Goal: Task Accomplishment & Management: Use online tool/utility

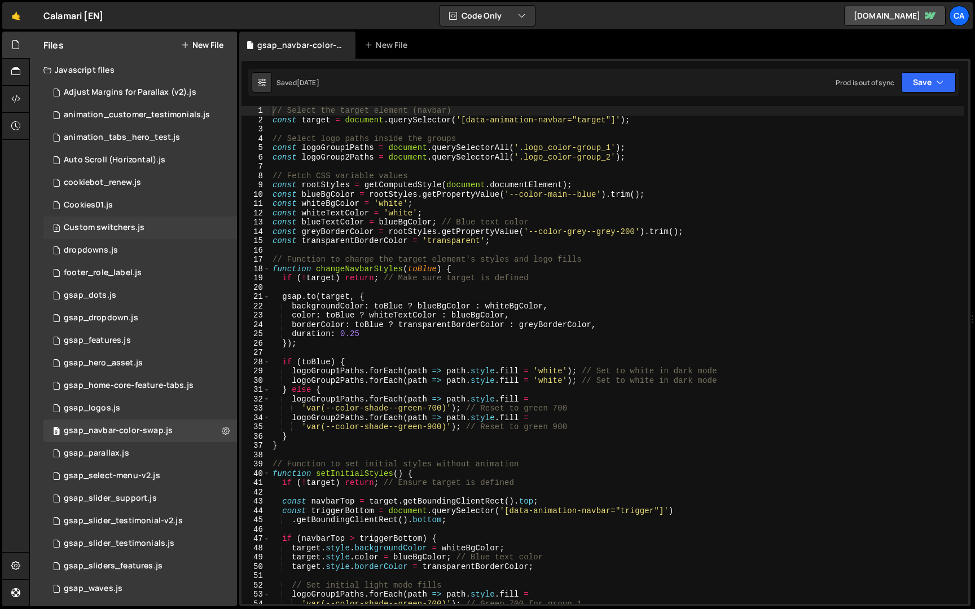
click at [181, 224] on div "2 Custom switchers.js 0" at bounding box center [140, 228] width 194 height 23
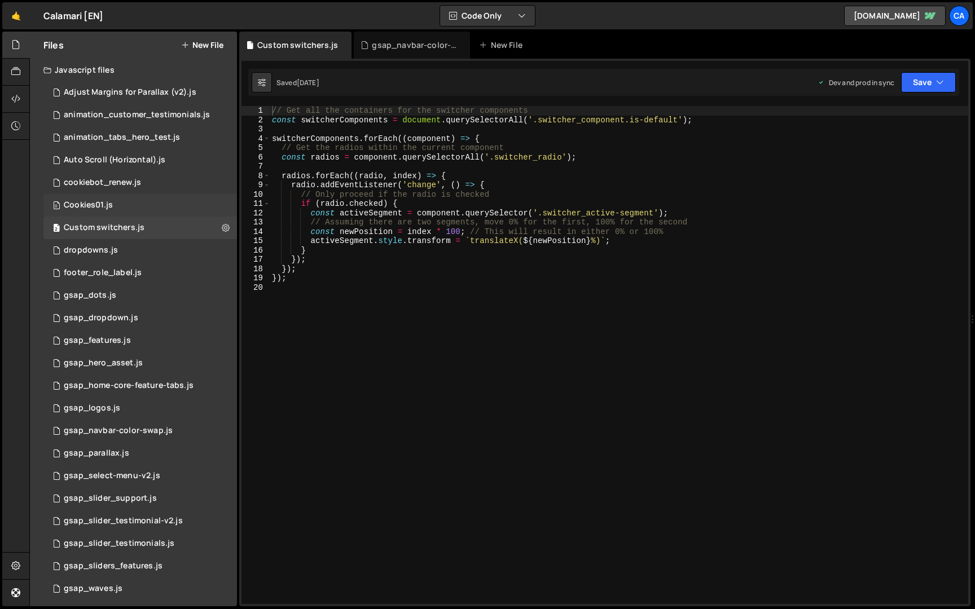
click at [186, 202] on div "0 Cookies01.js 0" at bounding box center [140, 205] width 194 height 23
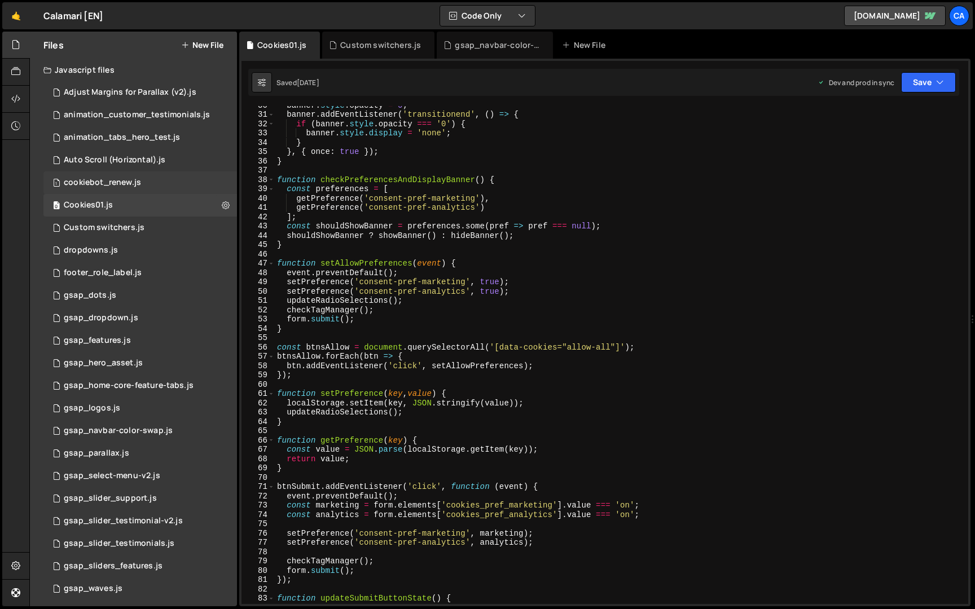
scroll to position [158, 0]
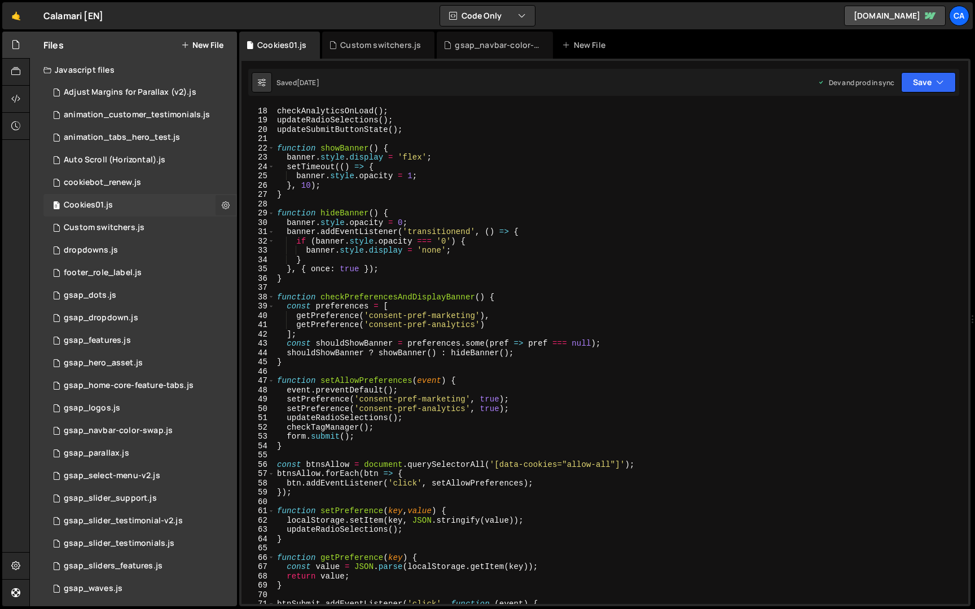
click at [222, 196] on button at bounding box center [226, 205] width 20 height 20
type input "Cookies01"
radio input "true"
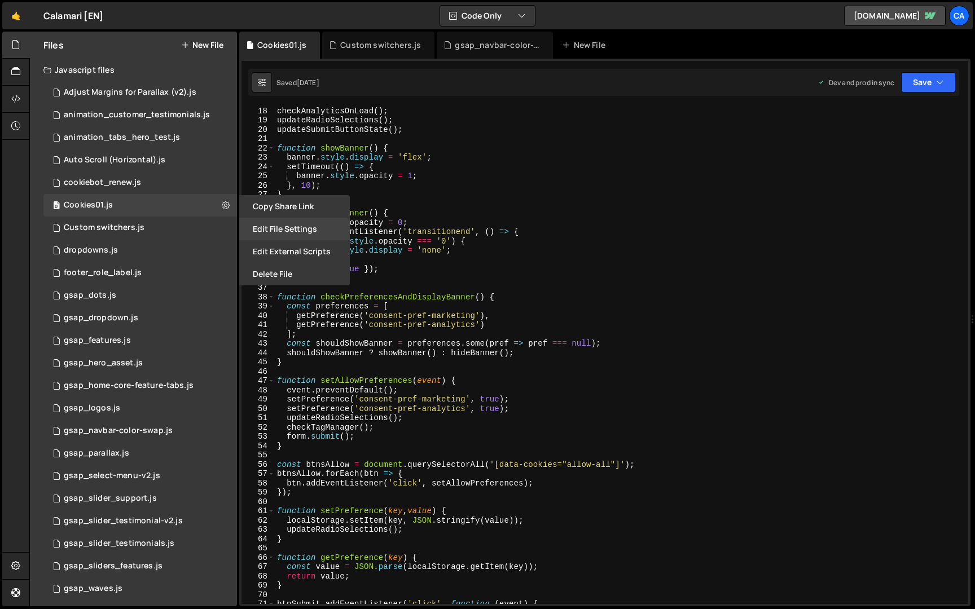
click at [277, 226] on button "Edit File Settings" at bounding box center [294, 229] width 111 height 23
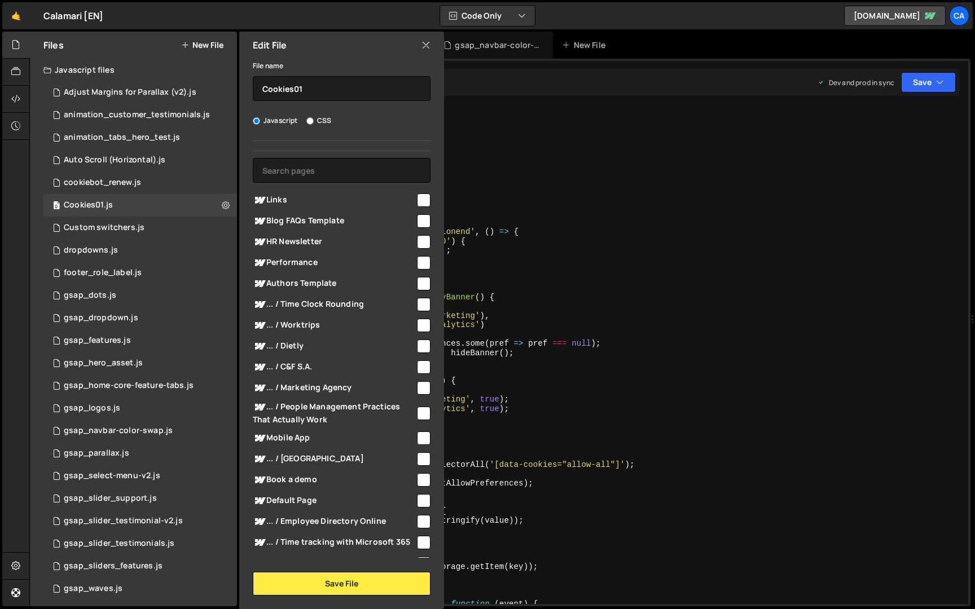
scroll to position [0, 0]
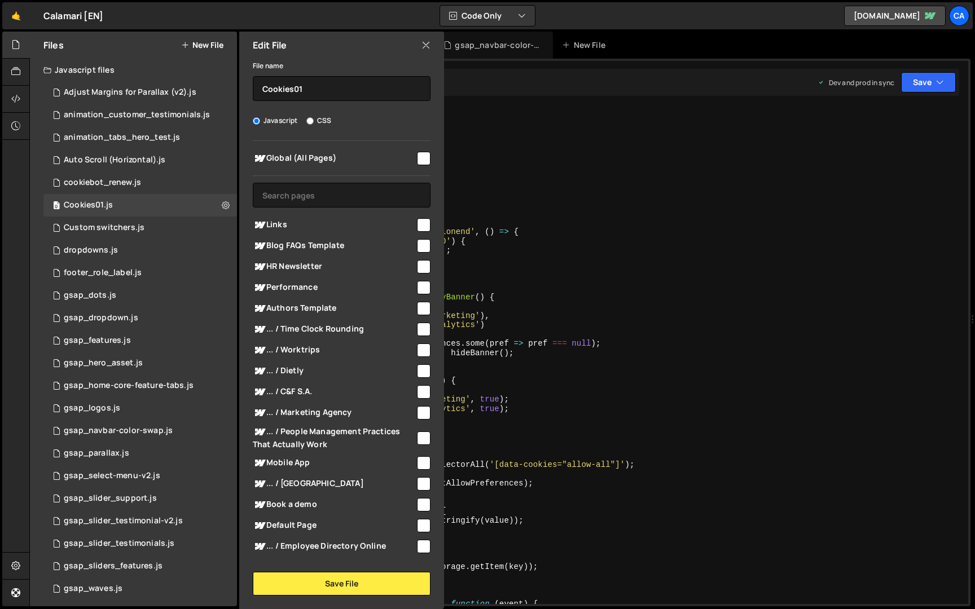
click at [582, 283] on div "addRadioListeners ( ) ; checkAnalyticsOnLoad ( ) ; updateRadioSelections ( ) ; …" at bounding box center [619, 355] width 689 height 517
type textarea "}"
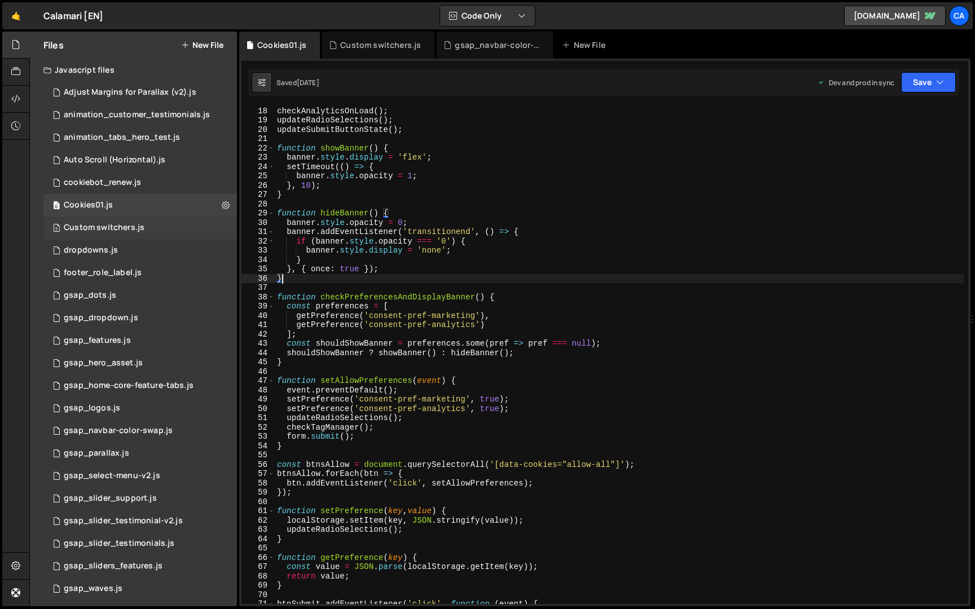
click at [209, 229] on div "2 Custom switchers.js 0" at bounding box center [140, 228] width 194 height 23
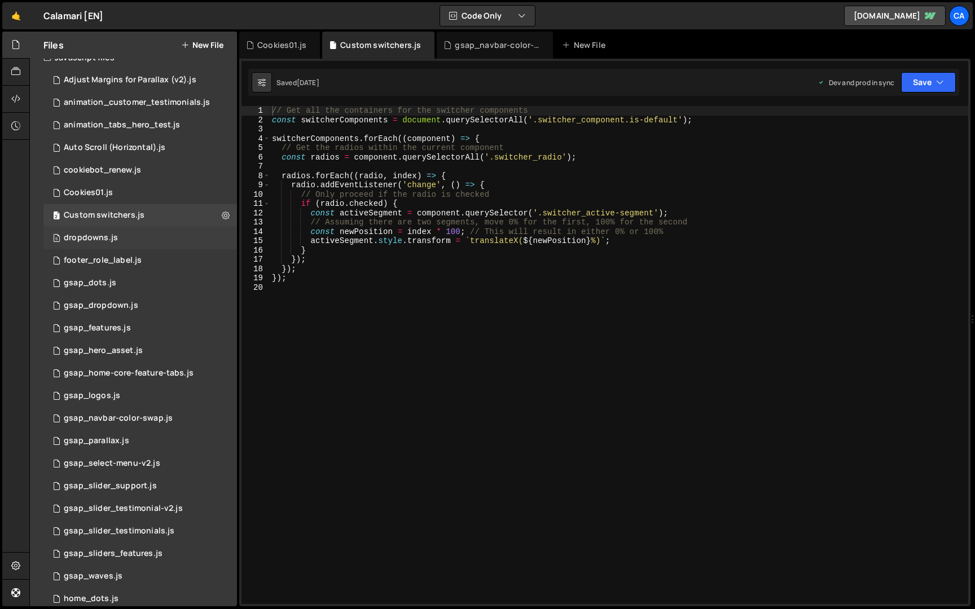
scroll to position [18, 0]
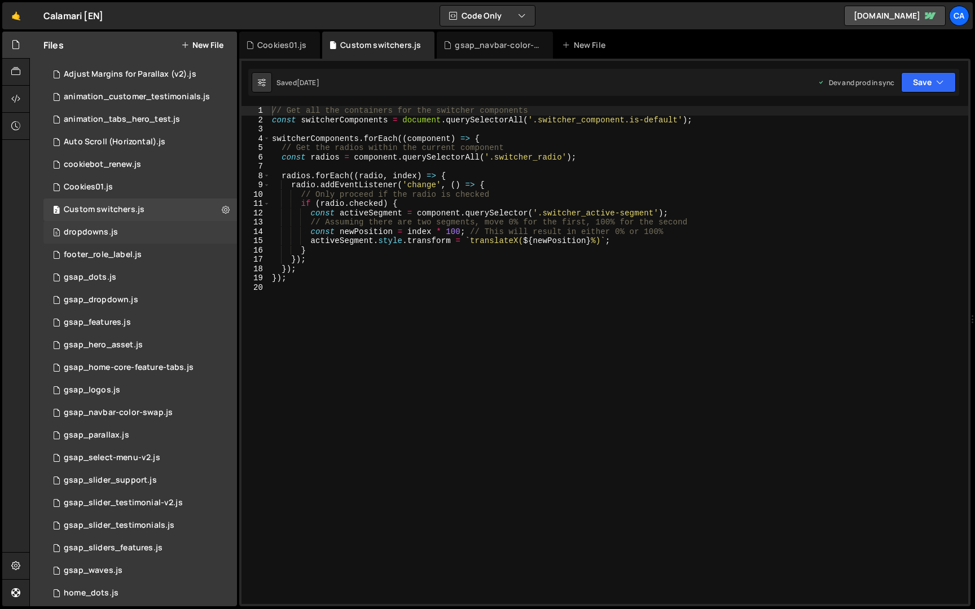
click at [194, 251] on div "1 footer_role_label.js 0" at bounding box center [140, 255] width 194 height 23
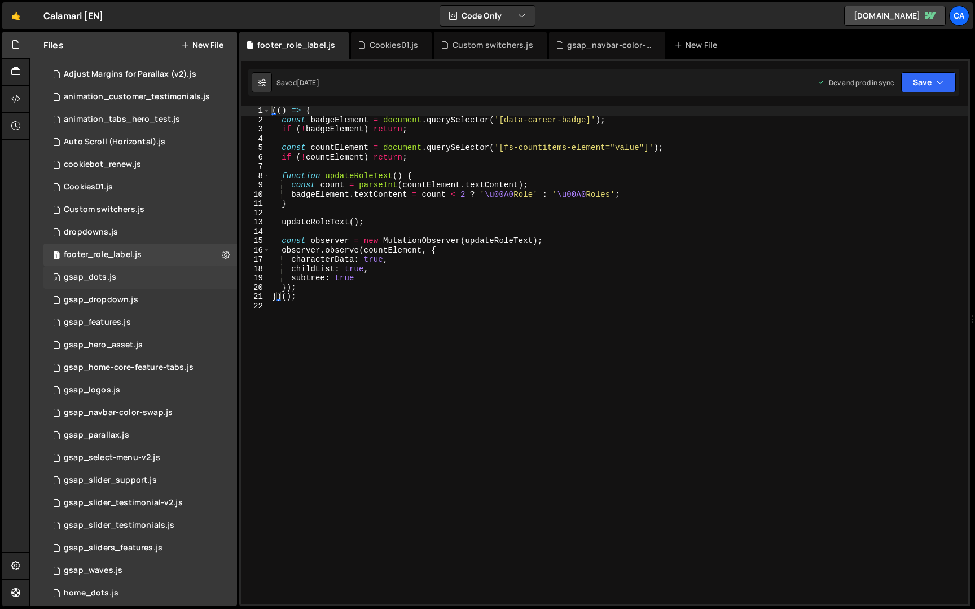
click at [188, 270] on div "0 gsap_dots.js 0" at bounding box center [140, 277] width 194 height 23
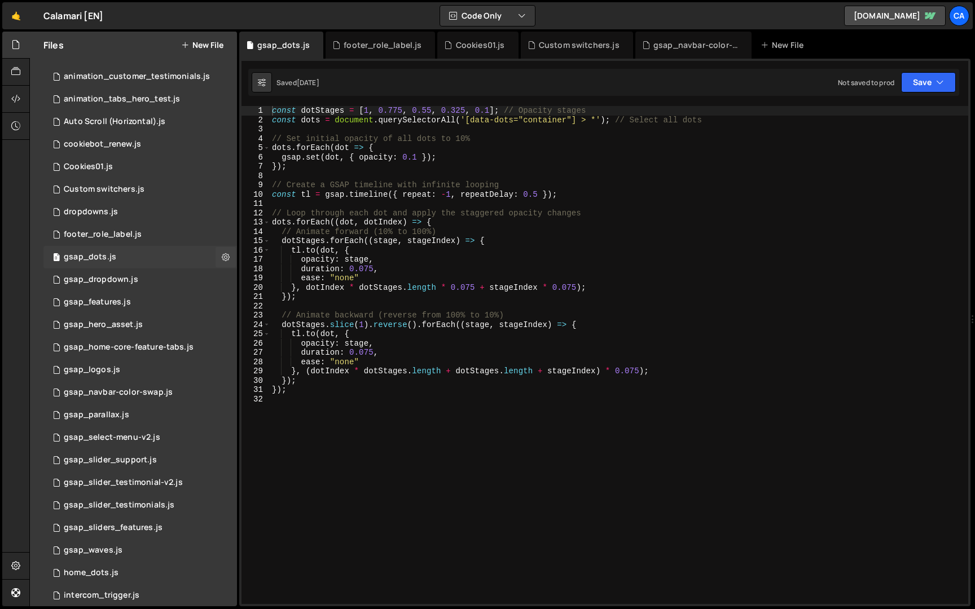
scroll to position [47, 0]
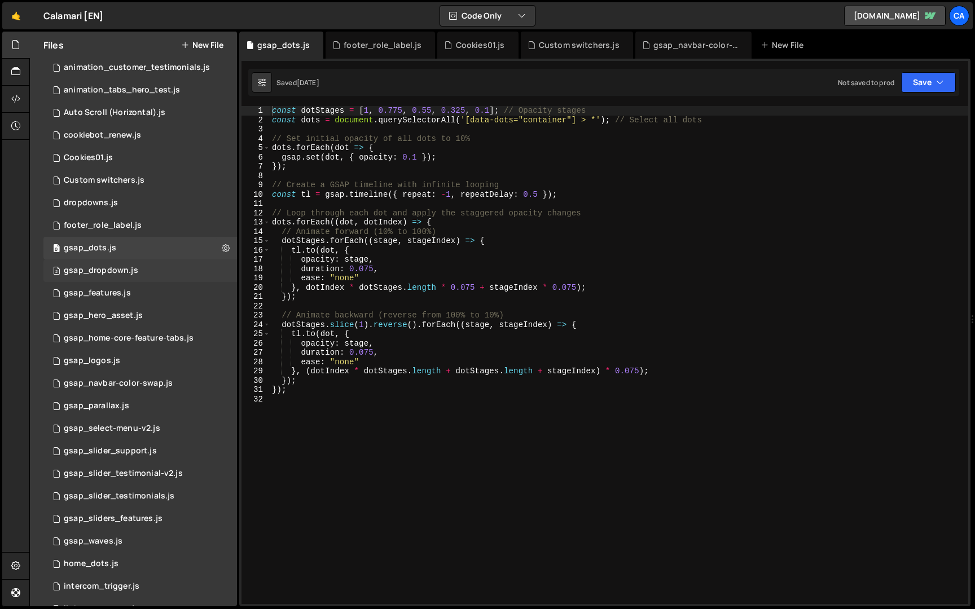
click at [170, 274] on div "2 gsap_dropdown.js 0" at bounding box center [140, 271] width 194 height 23
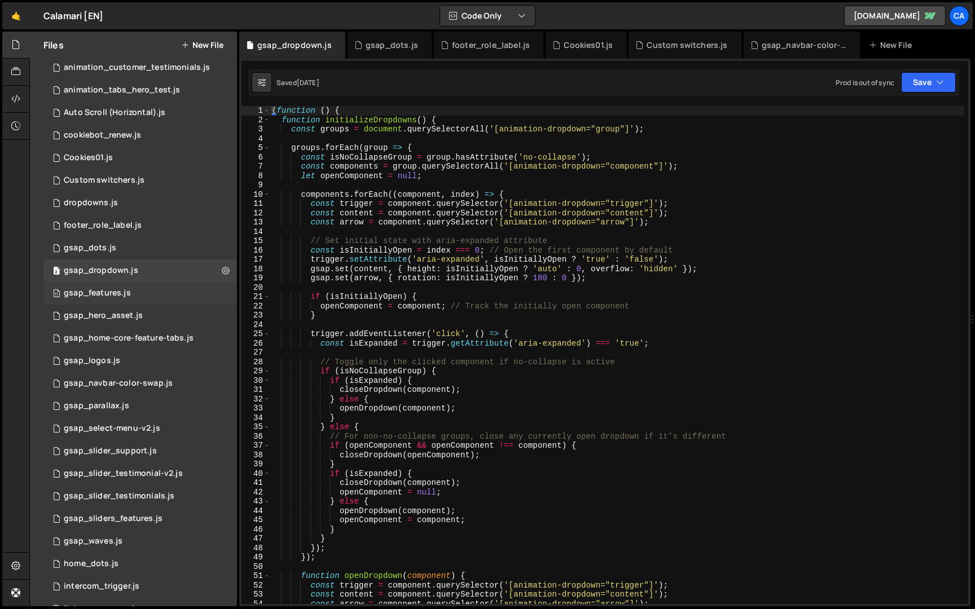
click at [166, 292] on div "11 gsap_features.js 0" at bounding box center [140, 293] width 194 height 23
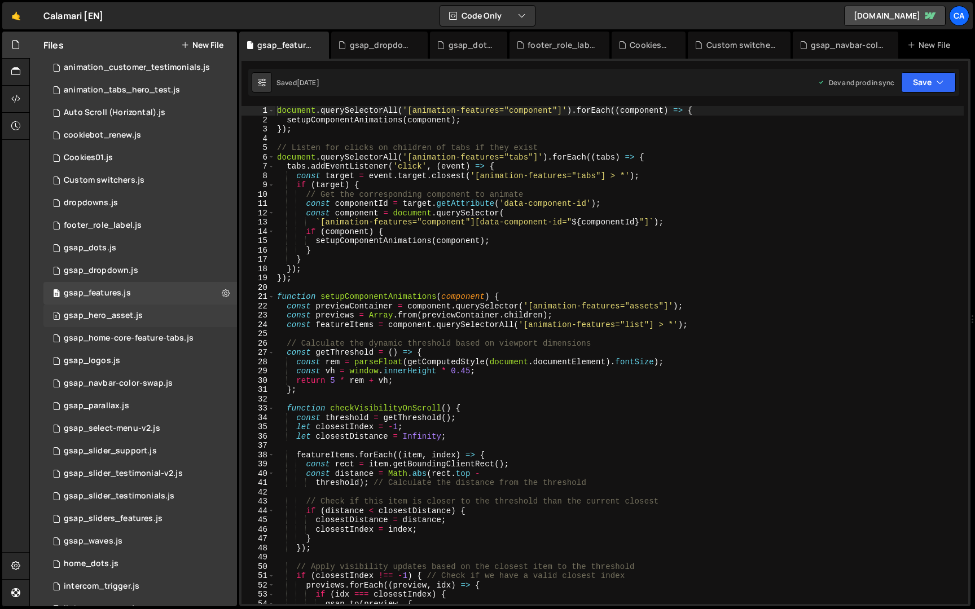
click at [165, 313] on div "0 gsap_hero_asset.js 0" at bounding box center [140, 316] width 194 height 23
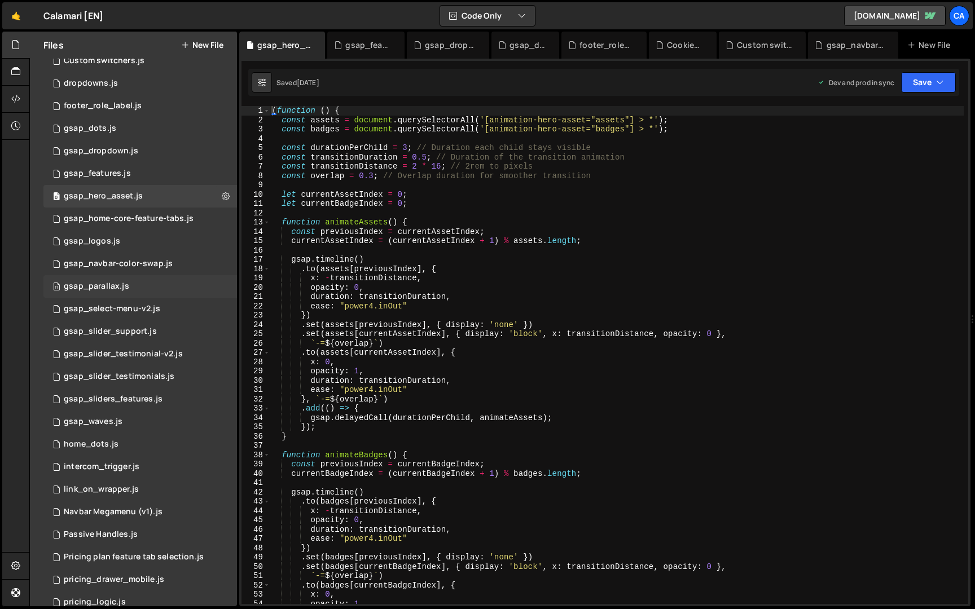
scroll to position [196, 0]
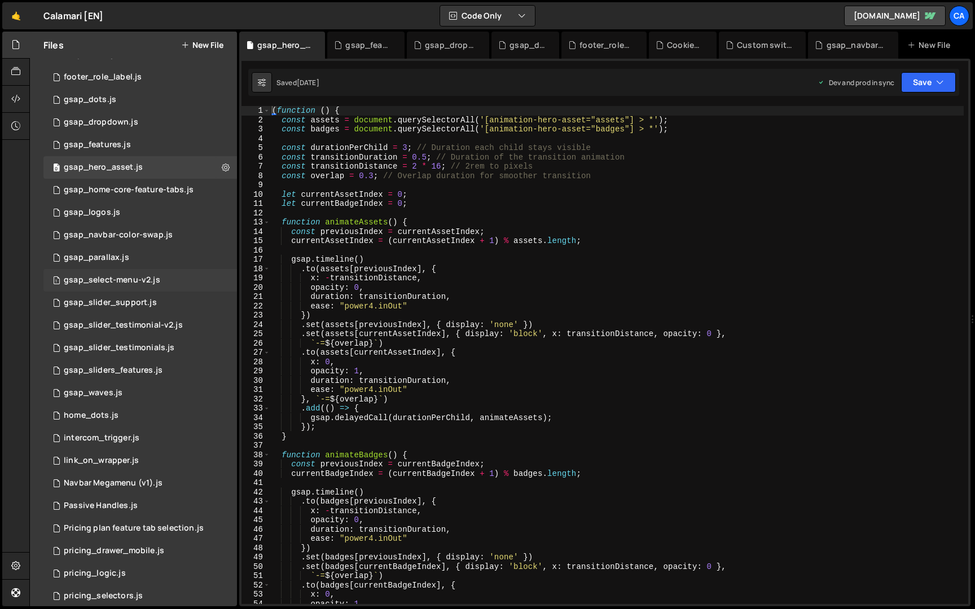
click at [176, 277] on div "1 gsap_select-menu-v2.js 0" at bounding box center [140, 280] width 194 height 23
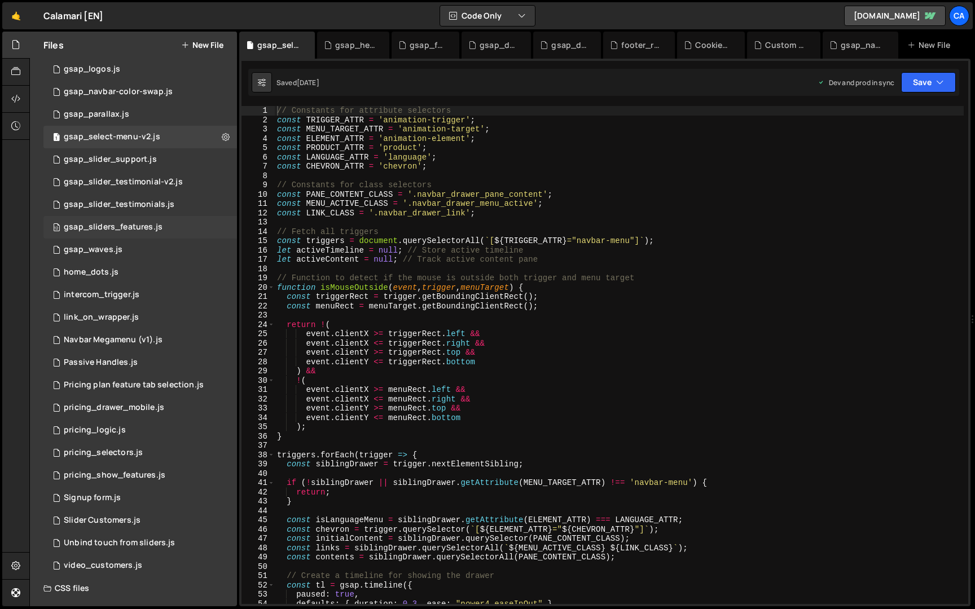
scroll to position [341, 0]
click at [181, 264] on div "1 home_dots.js 0" at bounding box center [140, 271] width 194 height 23
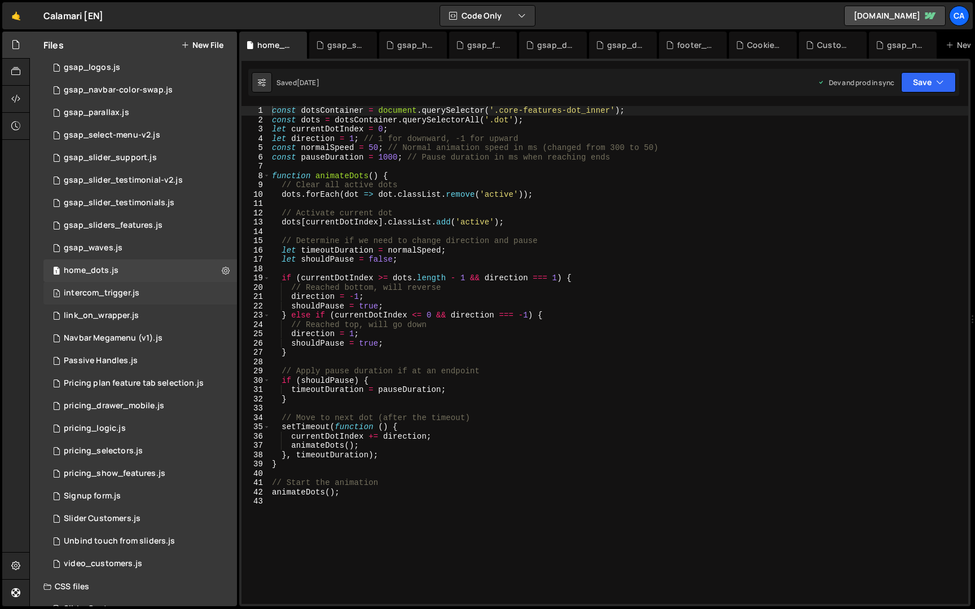
click at [181, 291] on div "3 intercom_trigger.js 0" at bounding box center [140, 293] width 194 height 23
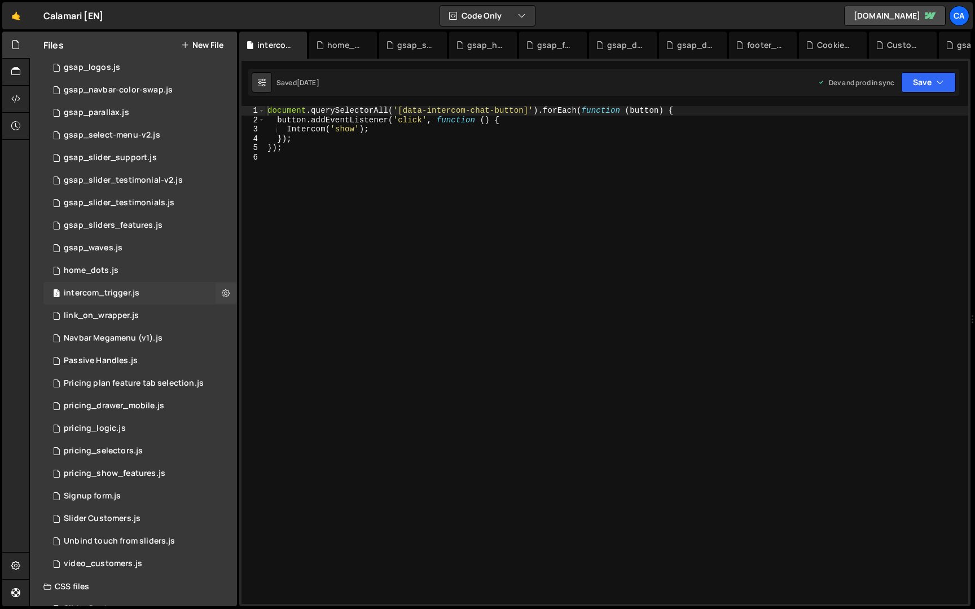
scroll to position [366, 0]
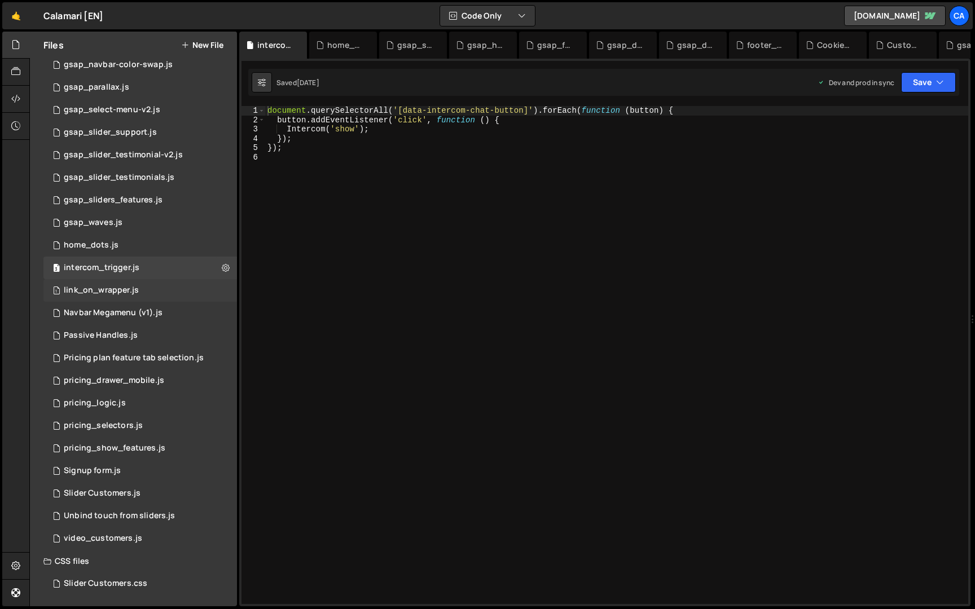
click at [178, 285] on div "1 link_on_wrapper.js 0" at bounding box center [140, 290] width 194 height 23
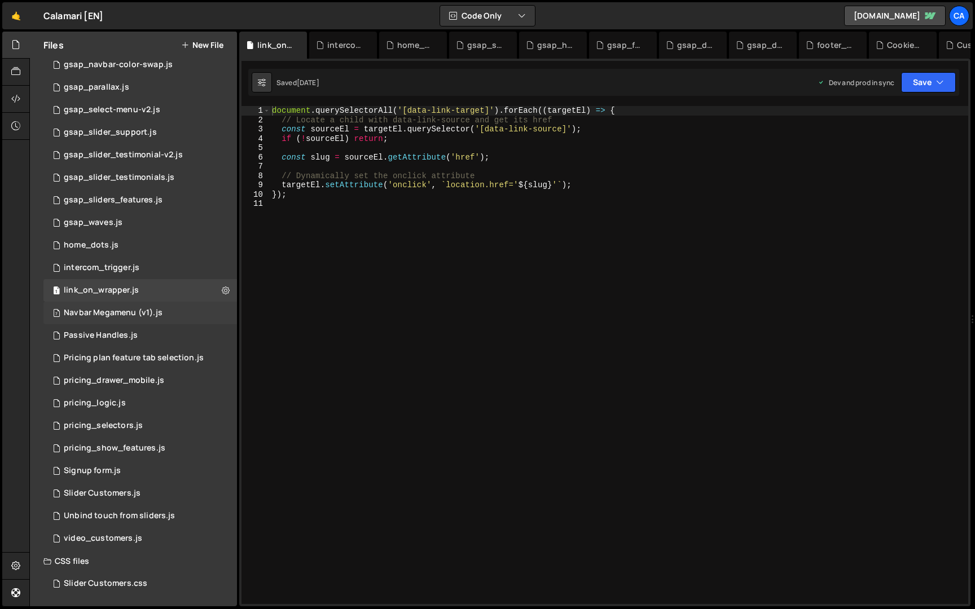
click at [178, 308] on div "7 Navbar Megamenu (v1).js 0" at bounding box center [140, 313] width 194 height 23
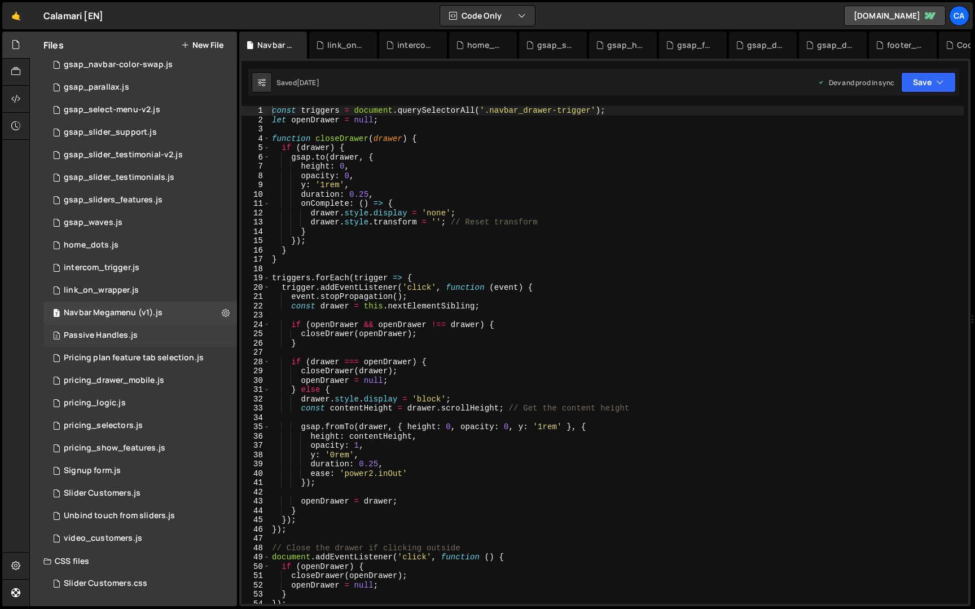
click at [178, 339] on div "2 Passive Handles.js 0" at bounding box center [140, 335] width 194 height 23
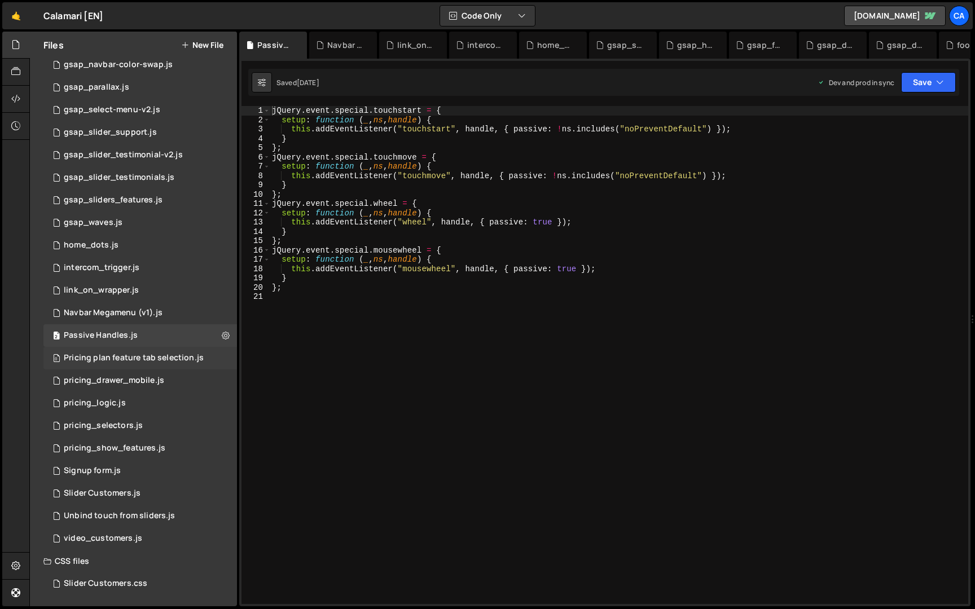
click at [179, 355] on div "Pricing plan feature tab selection.js" at bounding box center [134, 358] width 140 height 10
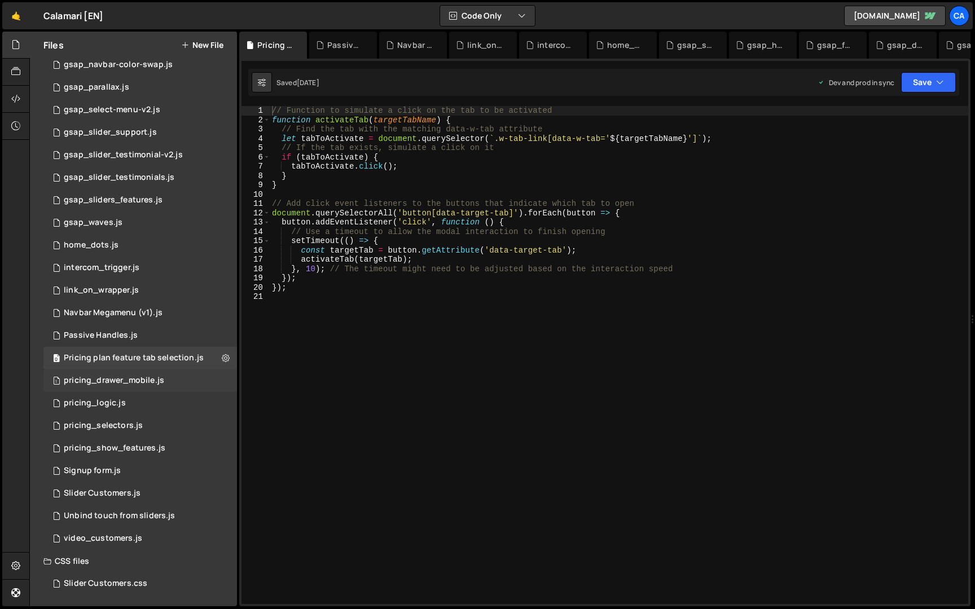
click at [179, 377] on div "1 pricing_drawer_mobile.js 0" at bounding box center [140, 381] width 194 height 23
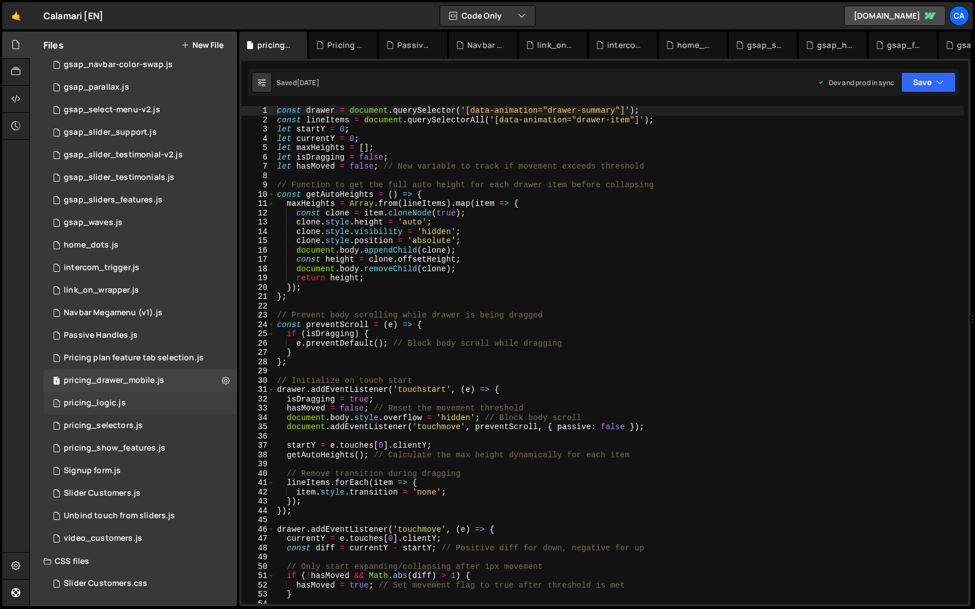
click at [179, 403] on div "1 pricing_logic.js 0" at bounding box center [140, 403] width 194 height 23
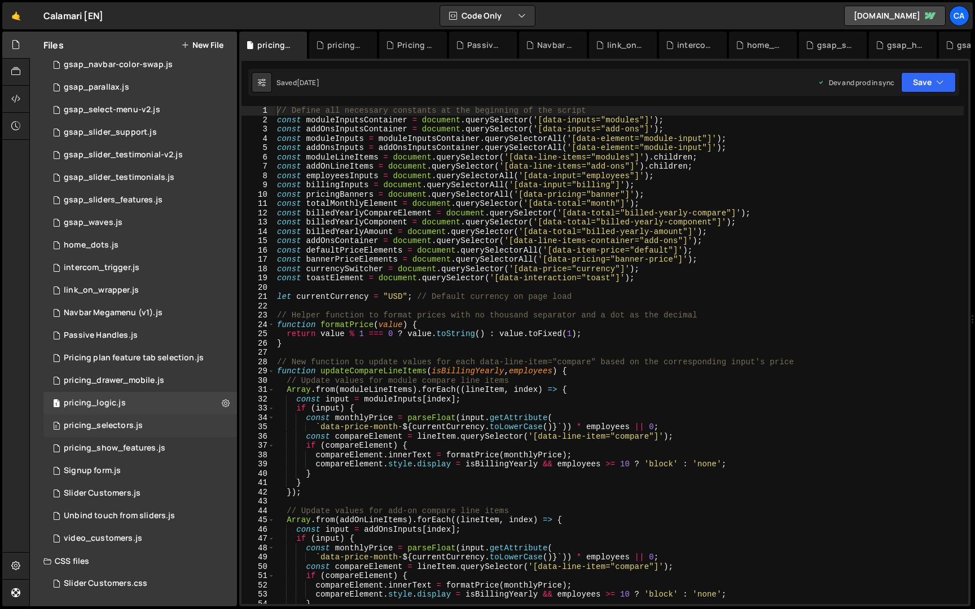
click at [179, 420] on div "0 pricing_selectors.js 0" at bounding box center [140, 426] width 194 height 23
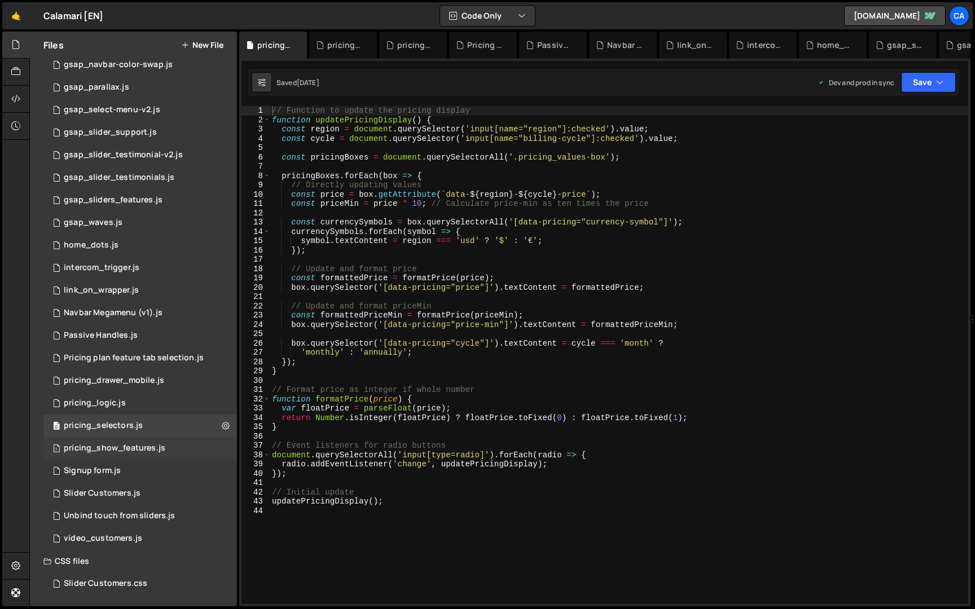
click at [179, 444] on div "1 pricing_show_features.js 0" at bounding box center [140, 448] width 194 height 23
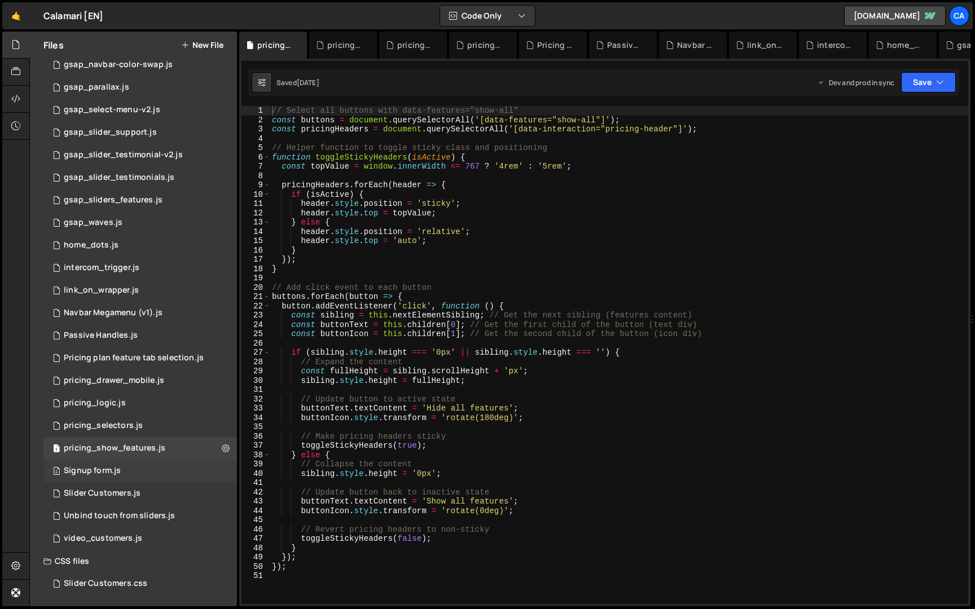
click at [179, 469] on div "2 Signup form.js 0" at bounding box center [140, 471] width 194 height 23
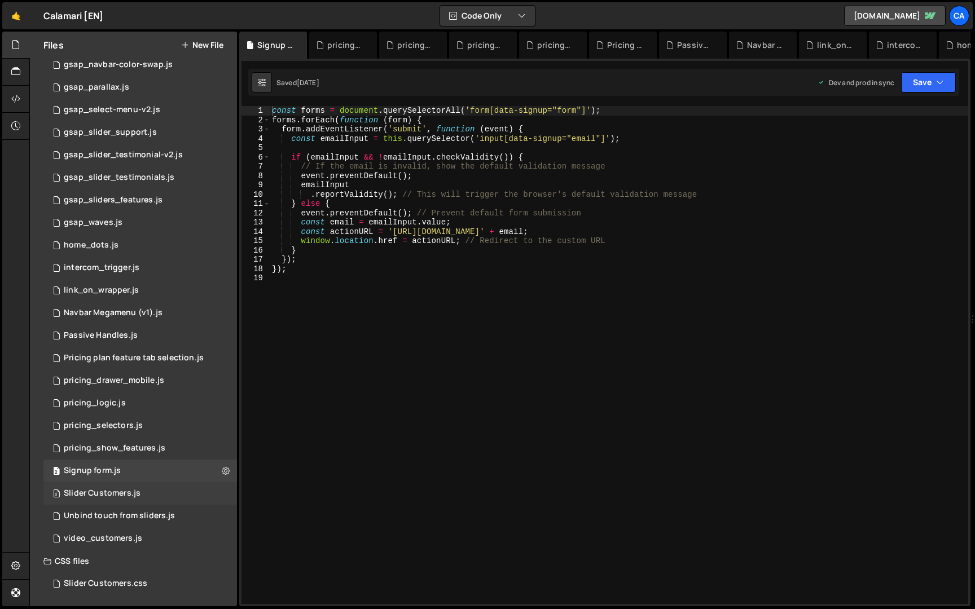
click at [176, 500] on div "0 Slider Customers.js 0" at bounding box center [140, 493] width 194 height 23
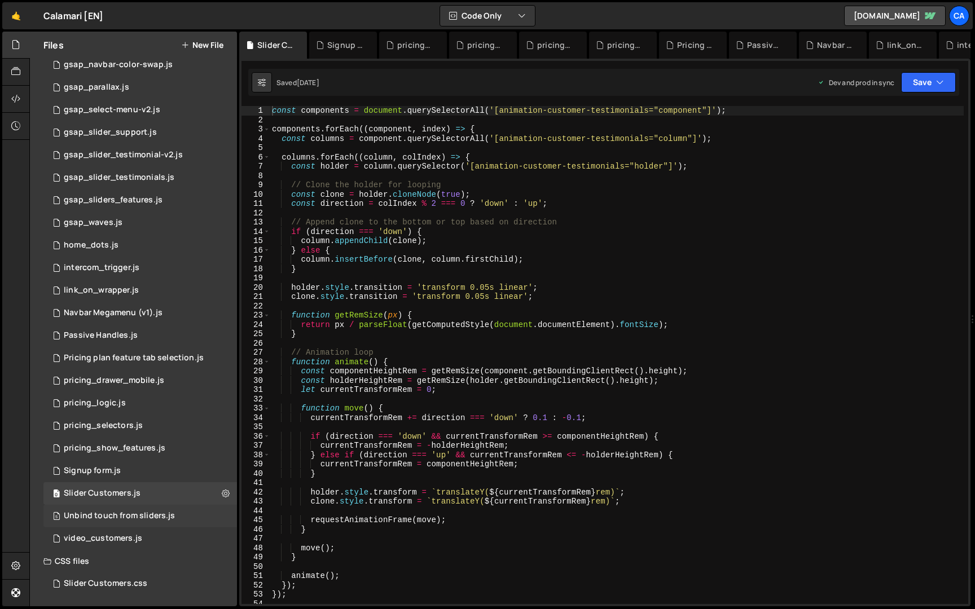
click at [176, 515] on div "5 Unbind touch from sliders.js 0" at bounding box center [140, 516] width 194 height 23
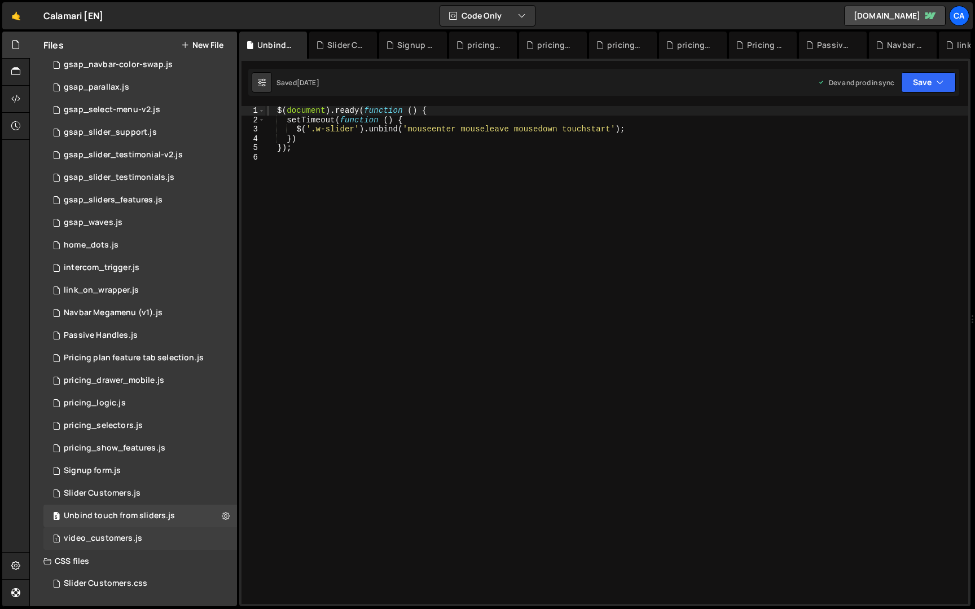
click at [175, 530] on div "1 video_customers.js 0" at bounding box center [140, 539] width 194 height 23
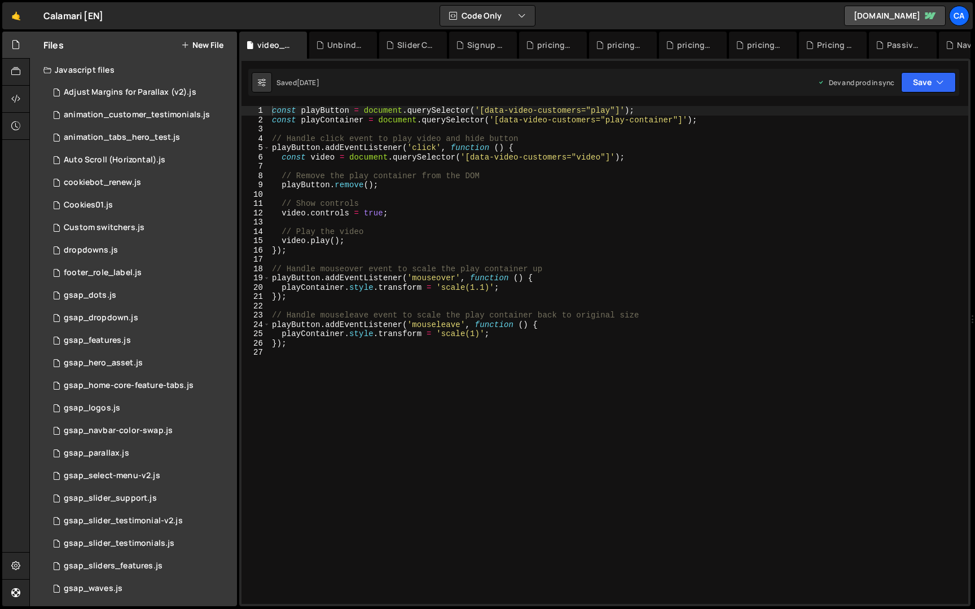
click at [204, 41] on button "New File" at bounding box center [202, 45] width 42 height 9
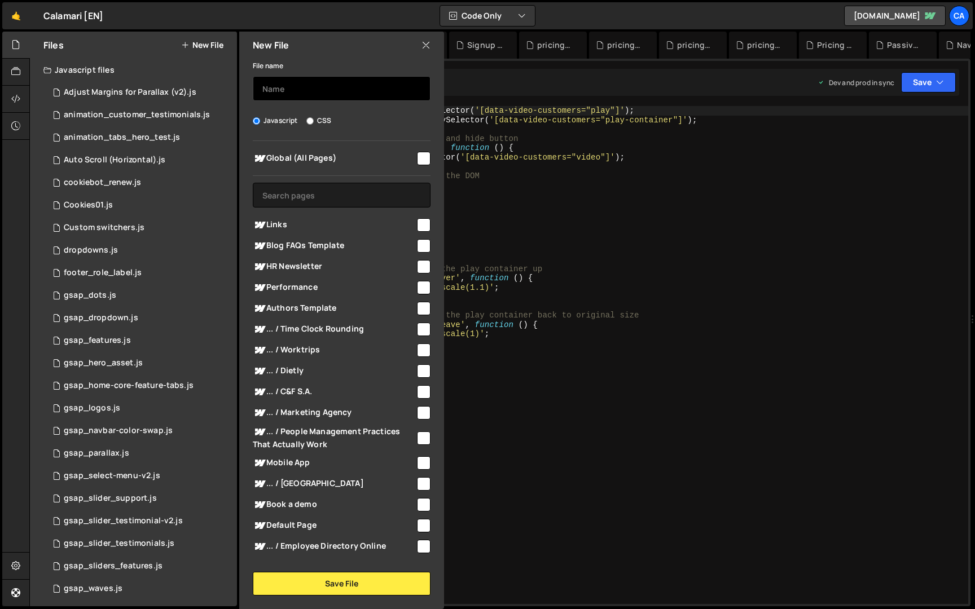
click at [300, 80] on input "text" at bounding box center [342, 88] width 178 height 25
type input "gsap_blog_search"
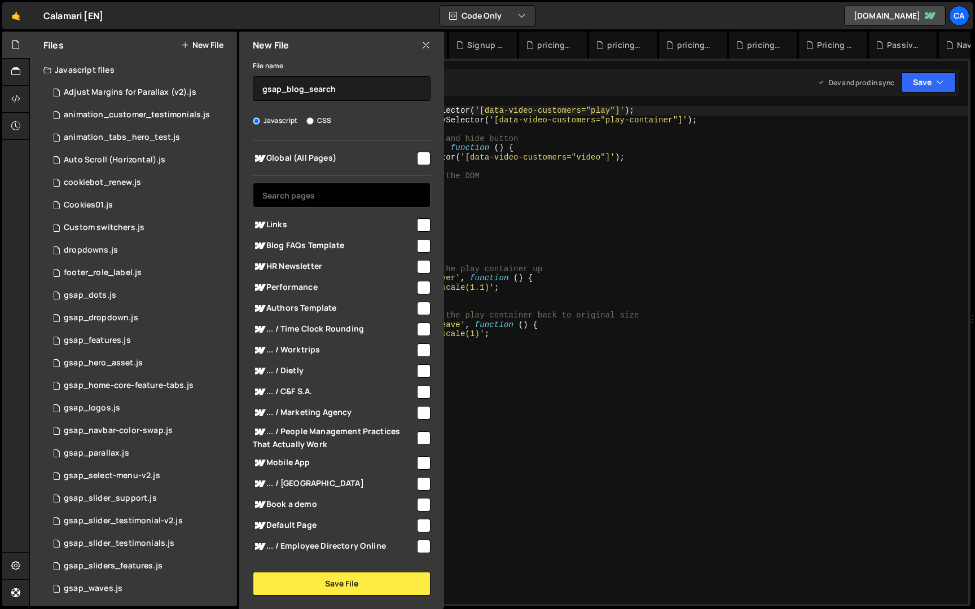
click at [333, 200] on input "text" at bounding box center [342, 195] width 178 height 25
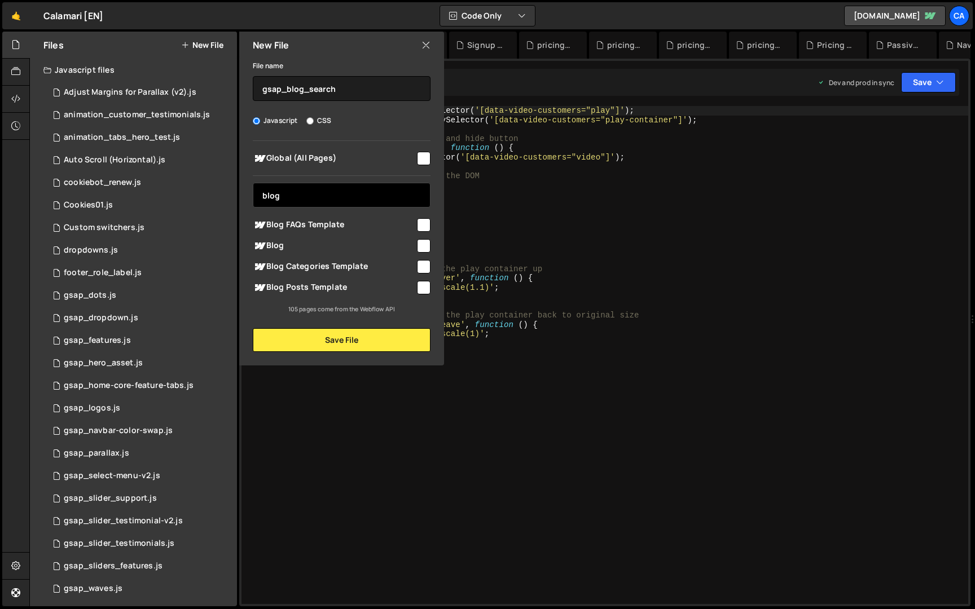
type input "blog"
click at [421, 242] on input "checkbox" at bounding box center [424, 246] width 14 height 14
checkbox input "true"
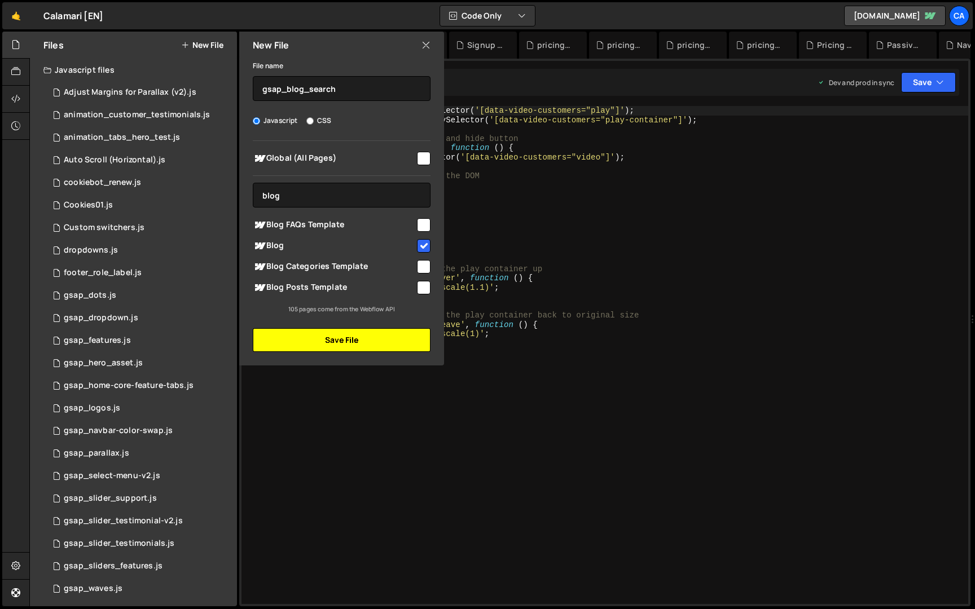
click at [389, 339] on button "Save File" at bounding box center [342, 340] width 178 height 24
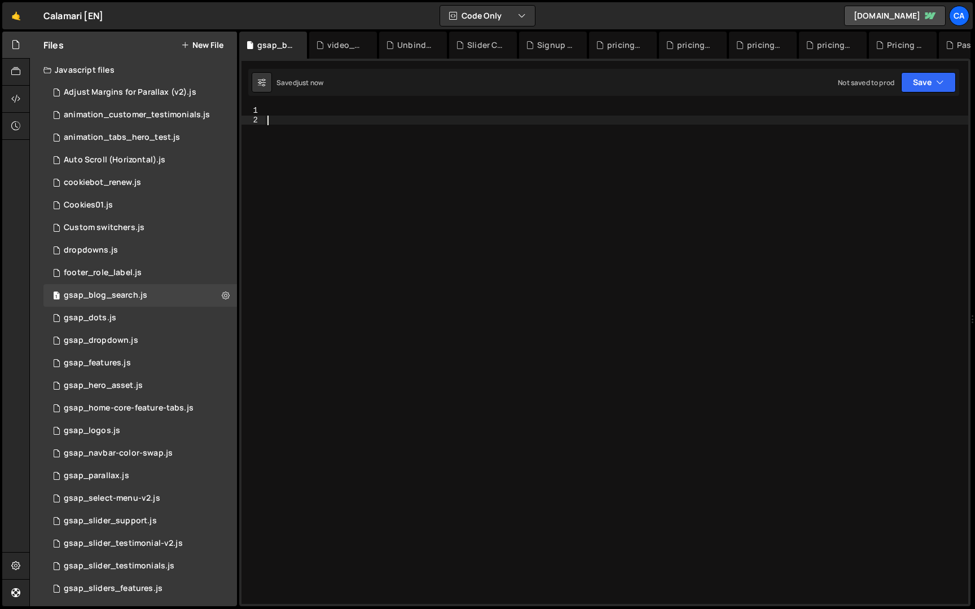
click at [471, 170] on div at bounding box center [616, 364] width 703 height 517
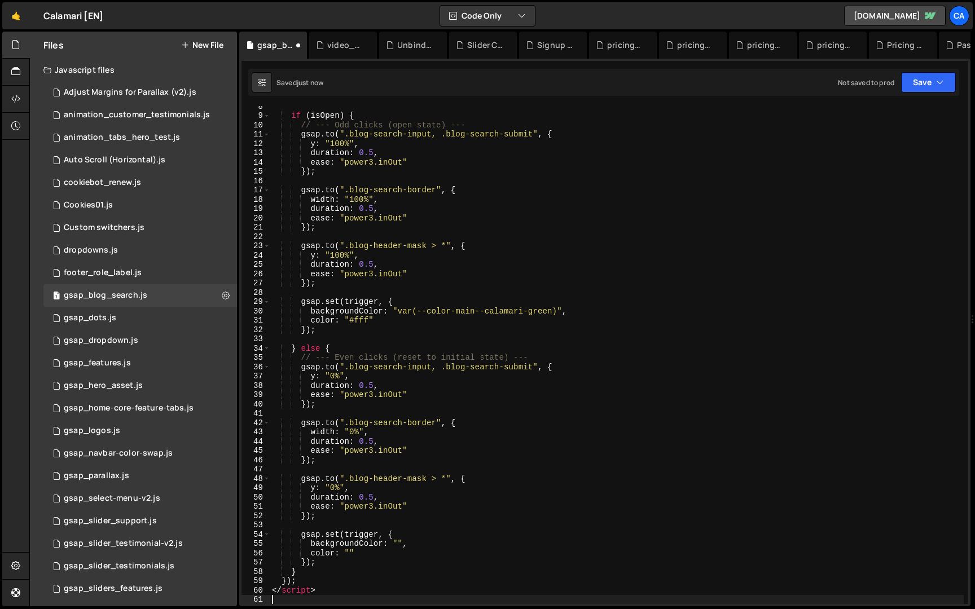
scroll to position [69, 0]
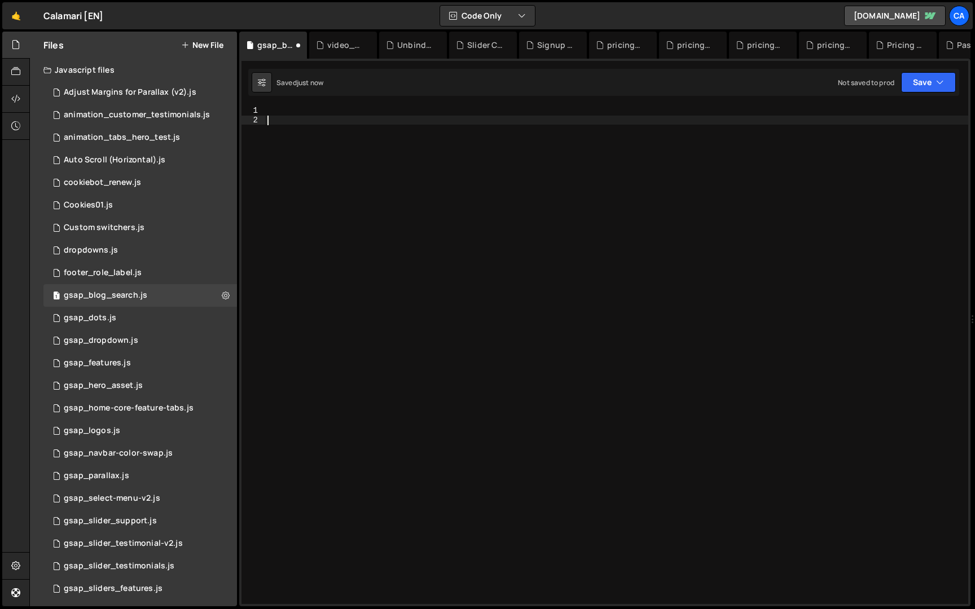
click at [353, 113] on div at bounding box center [616, 364] width 703 height 517
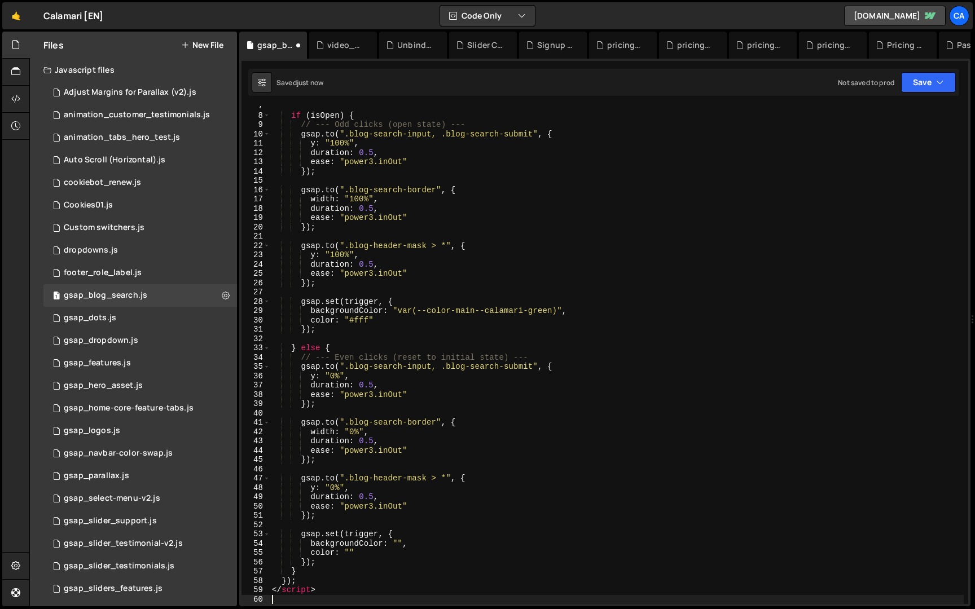
scroll to position [0, 0]
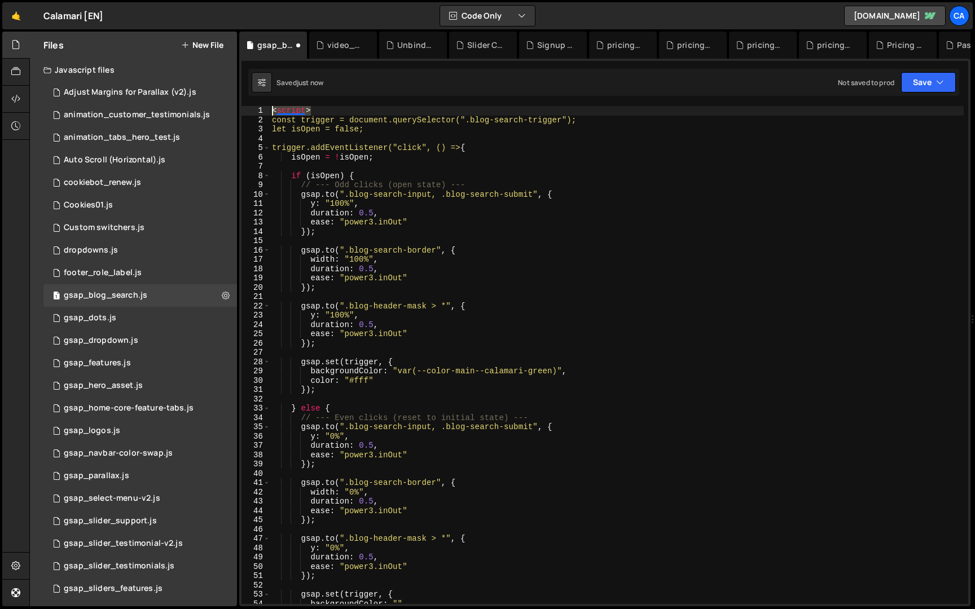
drag, startPoint x: 317, startPoint y: 113, endPoint x: 235, endPoint y: 112, distance: 81.8
click at [235, 112] on div "Files New File Javascript files 7 Adjust Margins for Parallax (v2).js 0 1 anima…" at bounding box center [502, 320] width 946 height 576
type textarea "<script>"
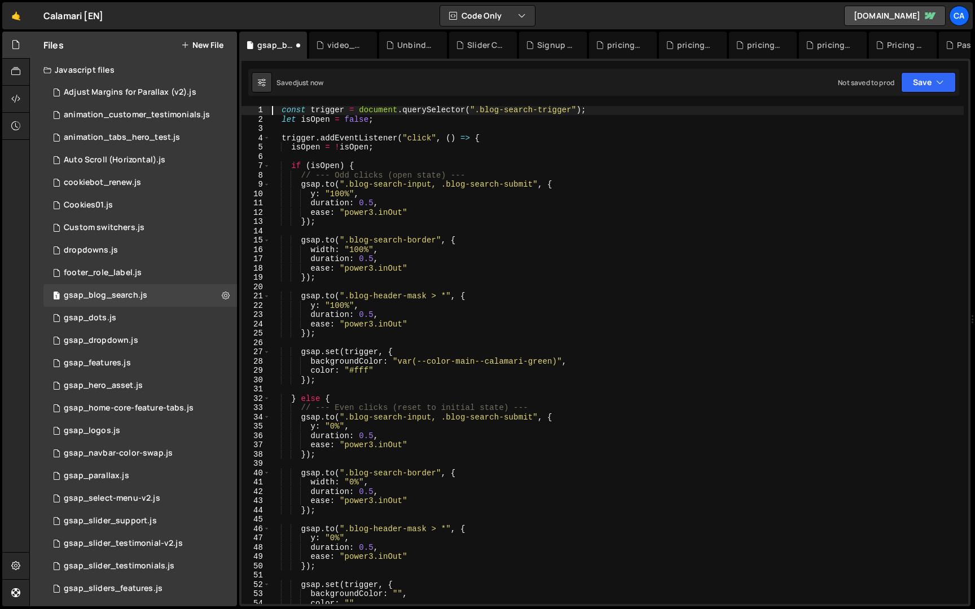
scroll to position [305, 0]
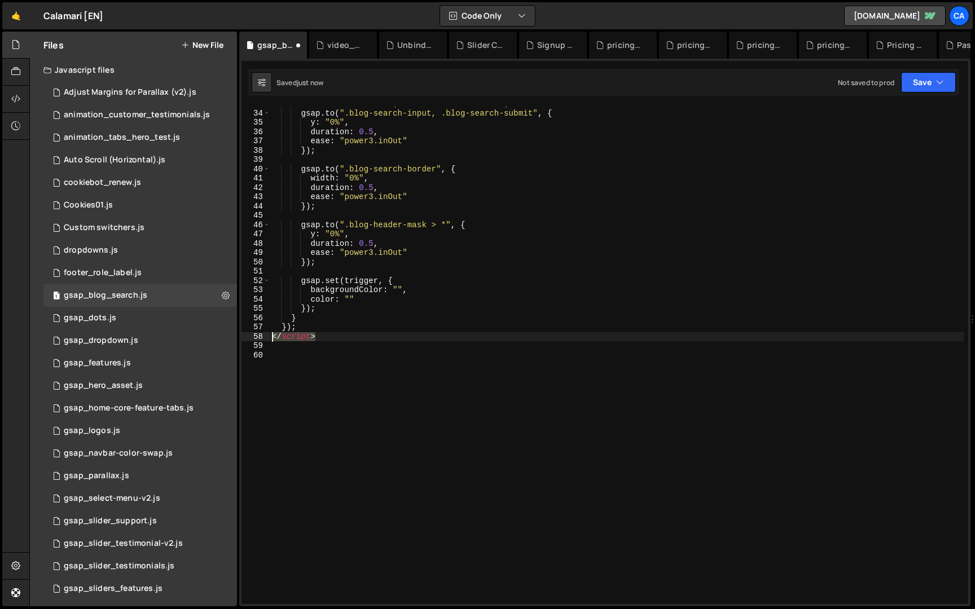
drag, startPoint x: 311, startPoint y: 336, endPoint x: 232, endPoint y: 336, distance: 79.0
click at [232, 336] on div "Files New File Javascript files 7 Adjust Margins for Parallax (v2).js 0 1 anima…" at bounding box center [502, 320] width 946 height 576
type textarea "</script>"
type textarea "});"
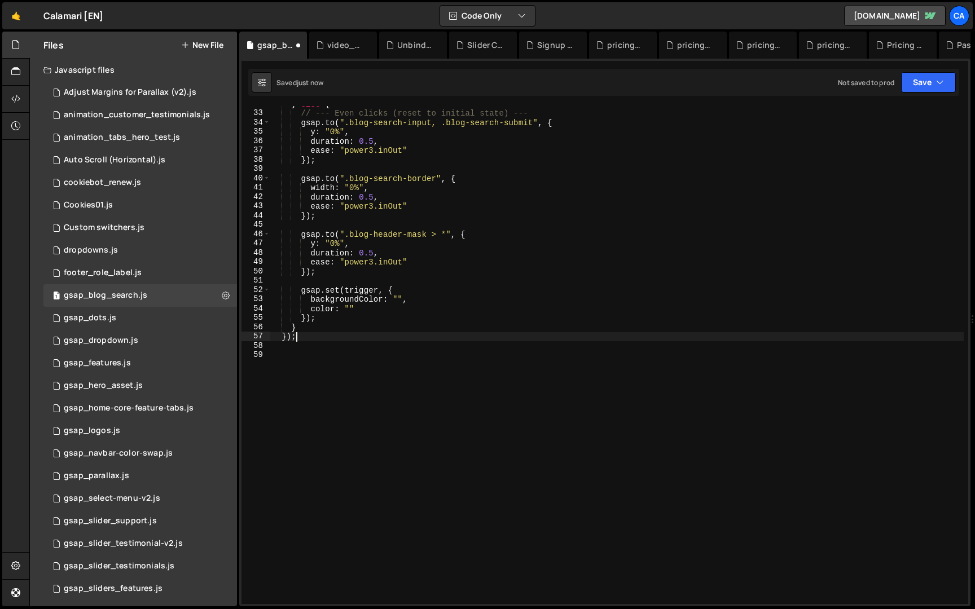
click at [593, 229] on div "} else { // --- Even clicks (reset to initial state) --- gsap . to ( ".blog-sea…" at bounding box center [617, 357] width 694 height 517
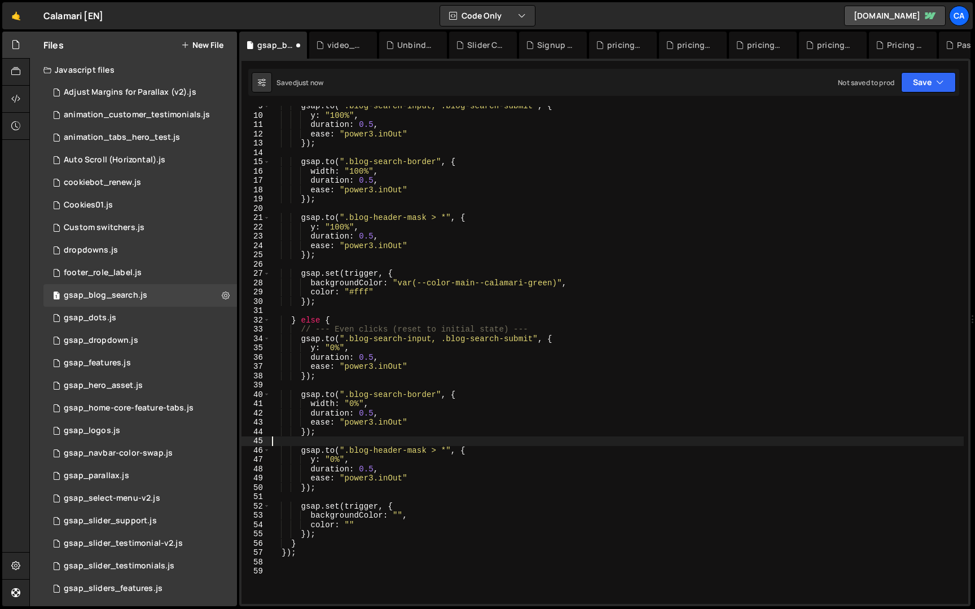
scroll to position [0, 0]
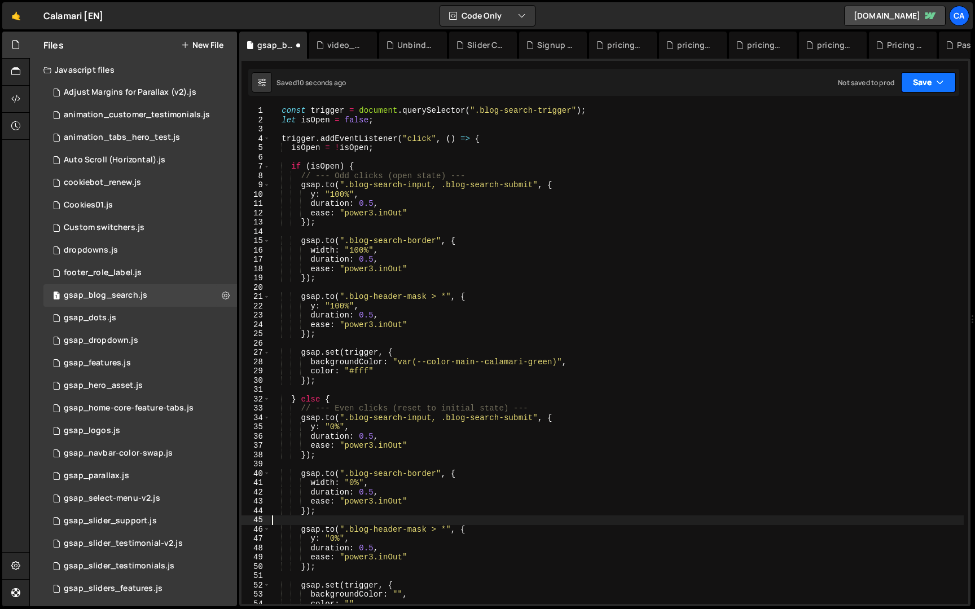
click at [920, 81] on button "Save" at bounding box center [928, 82] width 55 height 20
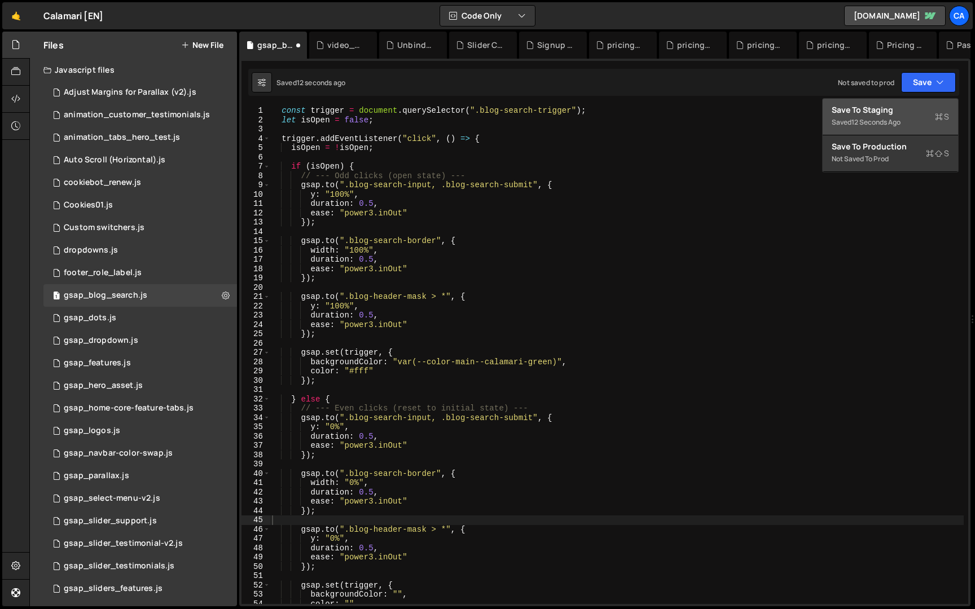
click at [898, 120] on div "12 seconds ago" at bounding box center [875, 122] width 49 height 10
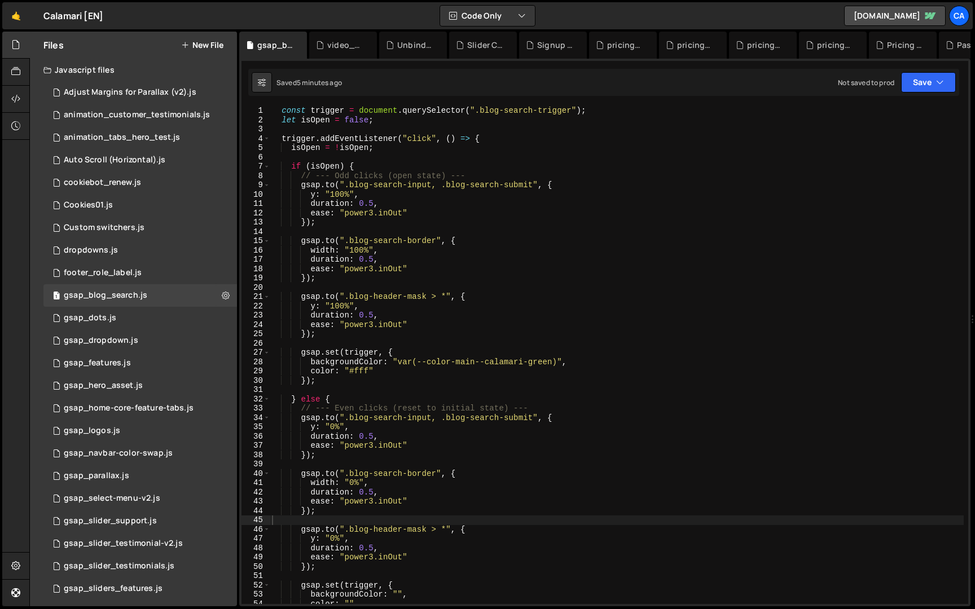
click at [334, 174] on div "const trigger = document . querySelector ( ".blog-search-trigger" ) ; let isOpe…" at bounding box center [617, 364] width 694 height 517
type textarea "});"
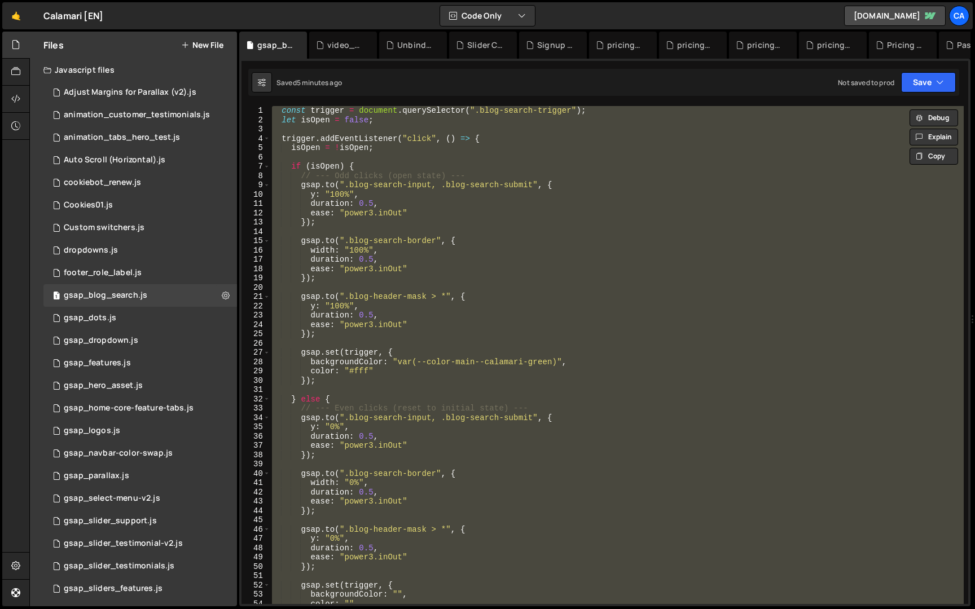
paste textarea
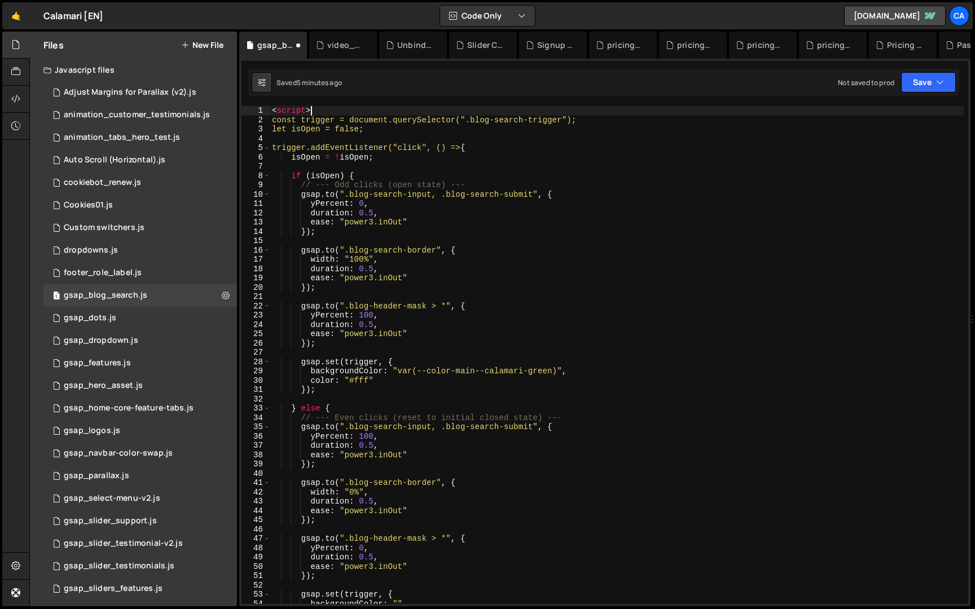
drag, startPoint x: 320, startPoint y: 107, endPoint x: 246, endPoint y: 107, distance: 74.5
click at [246, 107] on div "1 2 3 4 5 6 7 8 9 10 11 12 13 14 15 16 17 18 19 20 21 22 23 24 25 26 27 28 29 3…" at bounding box center [604, 355] width 727 height 498
type textarea "<script>"
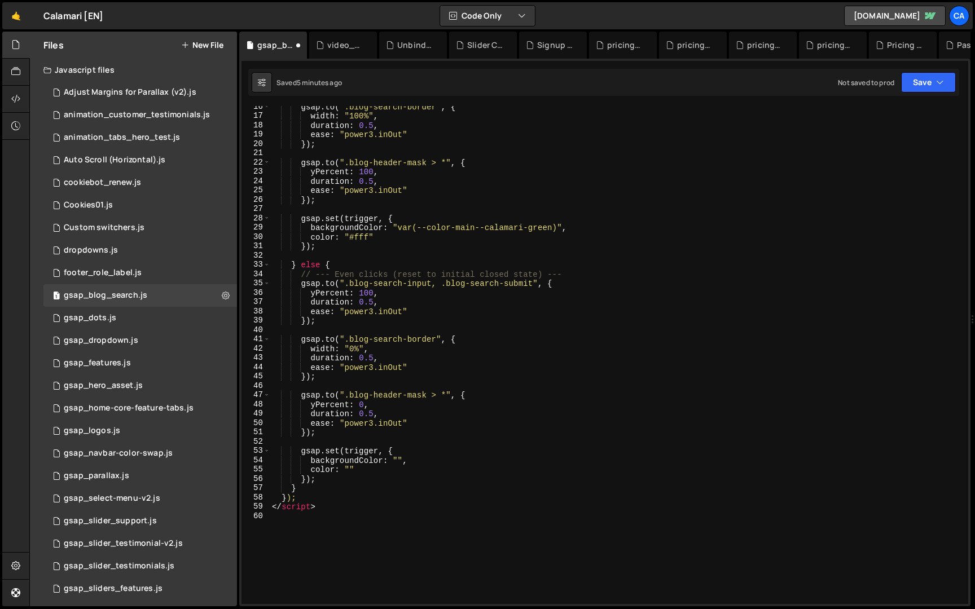
scroll to position [199, 0]
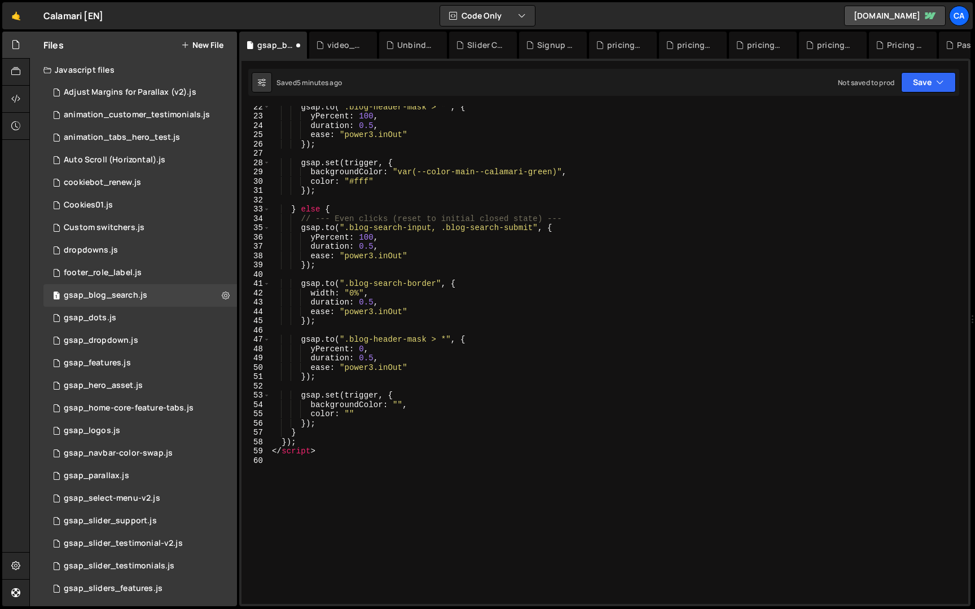
drag, startPoint x: 294, startPoint y: 450, endPoint x: 258, endPoint y: 450, distance: 35.5
click at [258, 450] on div "22 23 24 25 26 27 28 29 30 31 32 33 34 35 36 37 38 39 40 41 42 43 44 45 46 47 4…" at bounding box center [604, 355] width 727 height 498
type textarea "</script>"
type textarea "});"
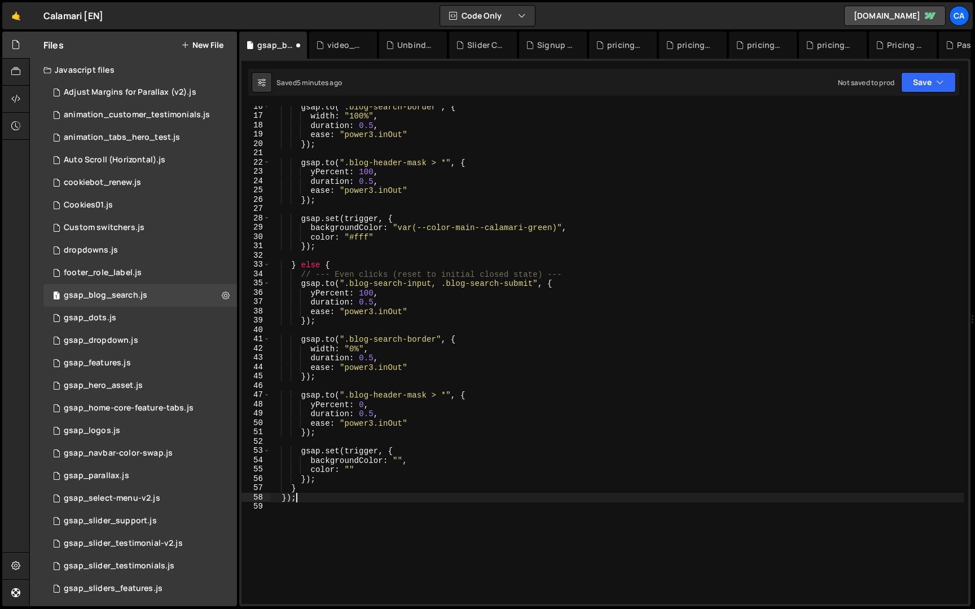
scroll to position [0, 0]
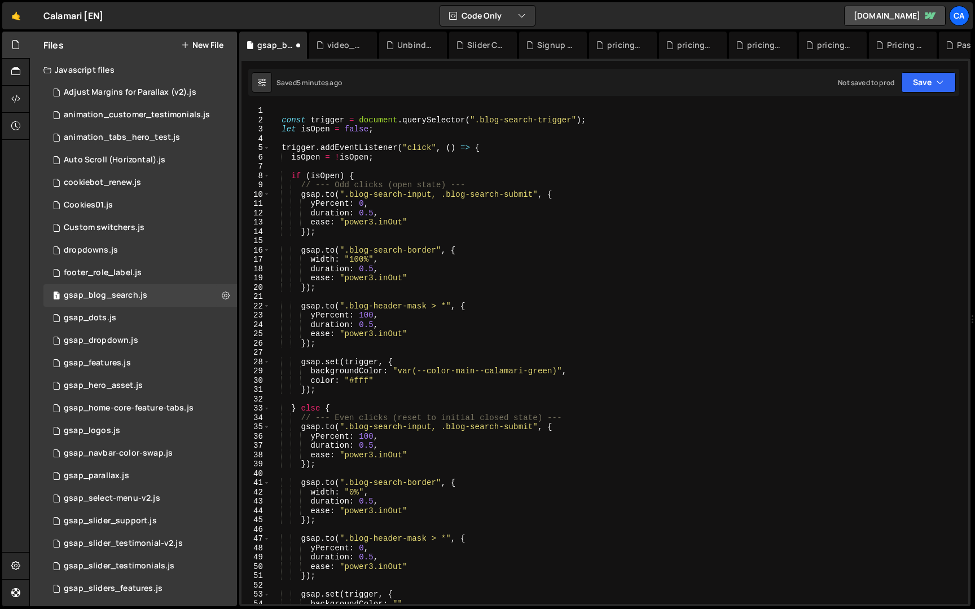
click at [282, 115] on div "const trigger = document . querySelector ( ".blog-search-trigger" ) ; let isOpe…" at bounding box center [617, 364] width 694 height 517
click at [282, 118] on div "const trigger = document . querySelector ( ".blog-search-trigger" ) ; let isOpe…" at bounding box center [617, 364] width 694 height 517
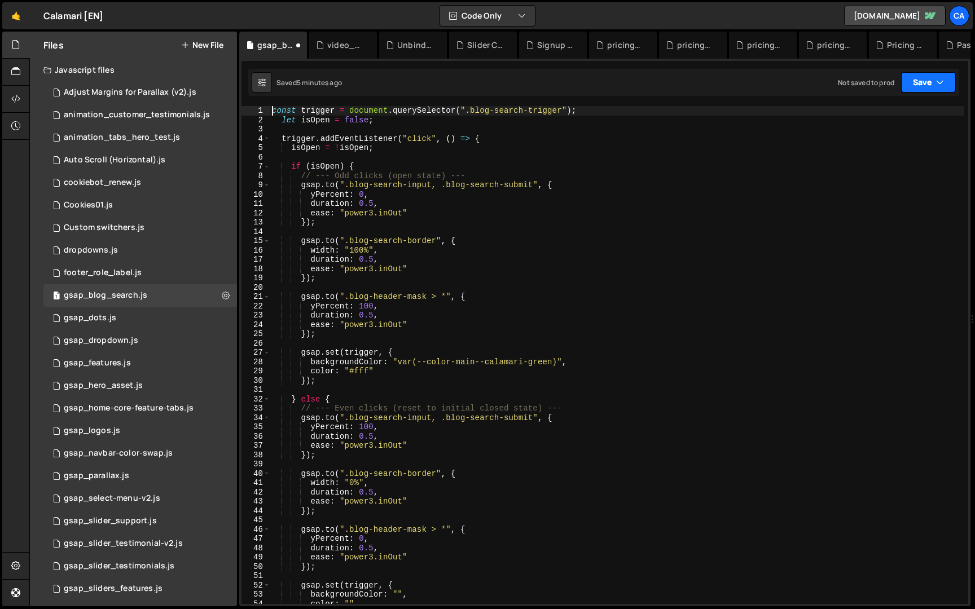
click at [938, 85] on icon "button" at bounding box center [940, 82] width 8 height 11
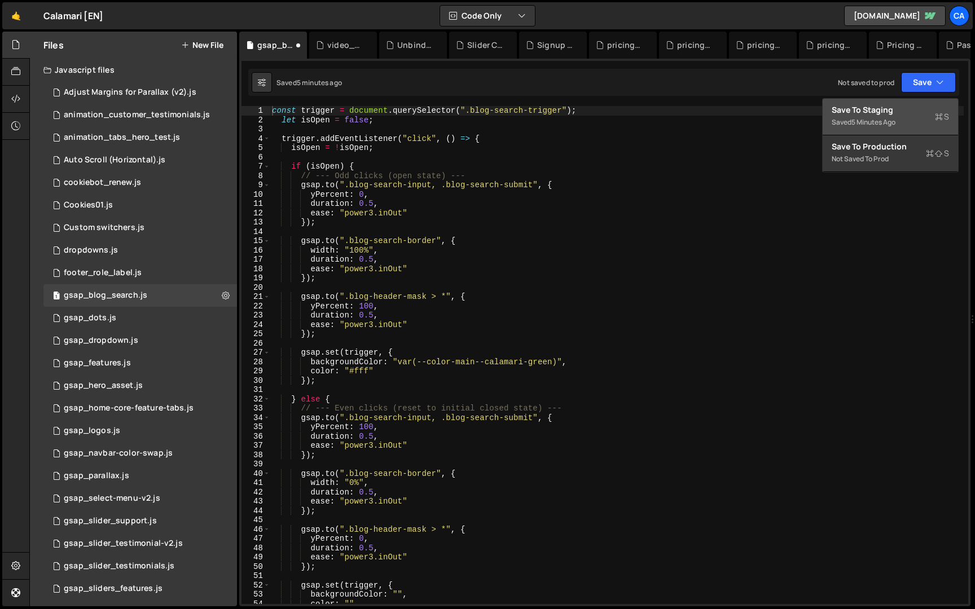
click at [912, 122] on div "Saved 5 minutes ago" at bounding box center [890, 123] width 117 height 14
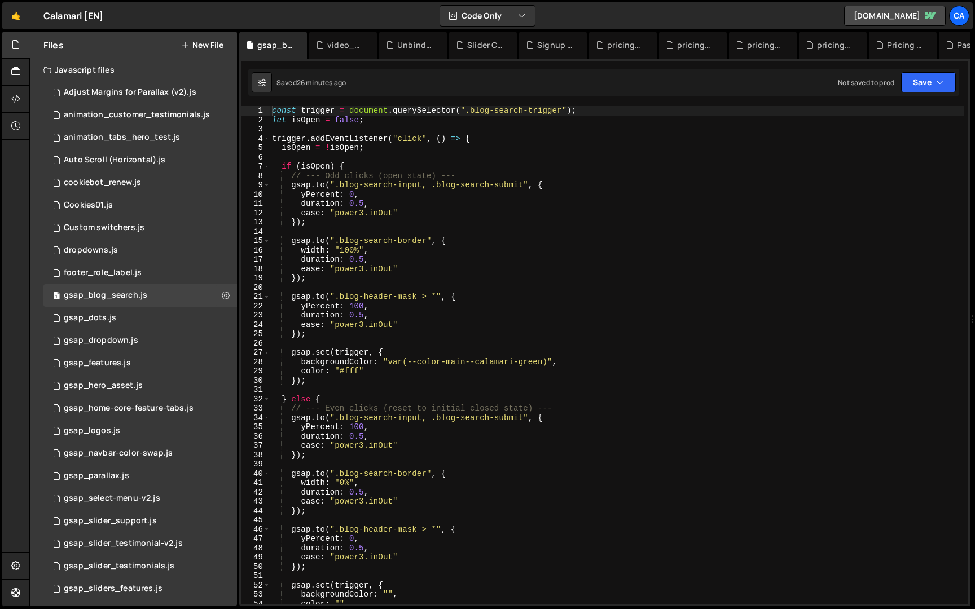
click at [403, 166] on div "const trigger = document . querySelector ( ".blog-search-trigger" ) ; let isOpe…" at bounding box center [617, 364] width 694 height 517
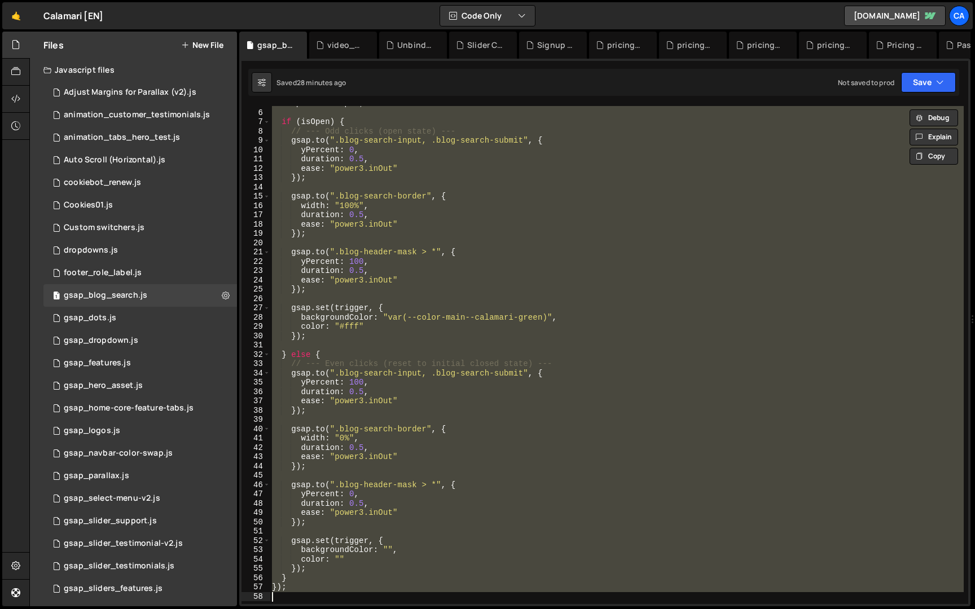
click at [425, 333] on div "isOpen = ! isOpen ; if ( isOpen ) { // --- Odd clicks (open state) --- gsap . t…" at bounding box center [617, 357] width 694 height 517
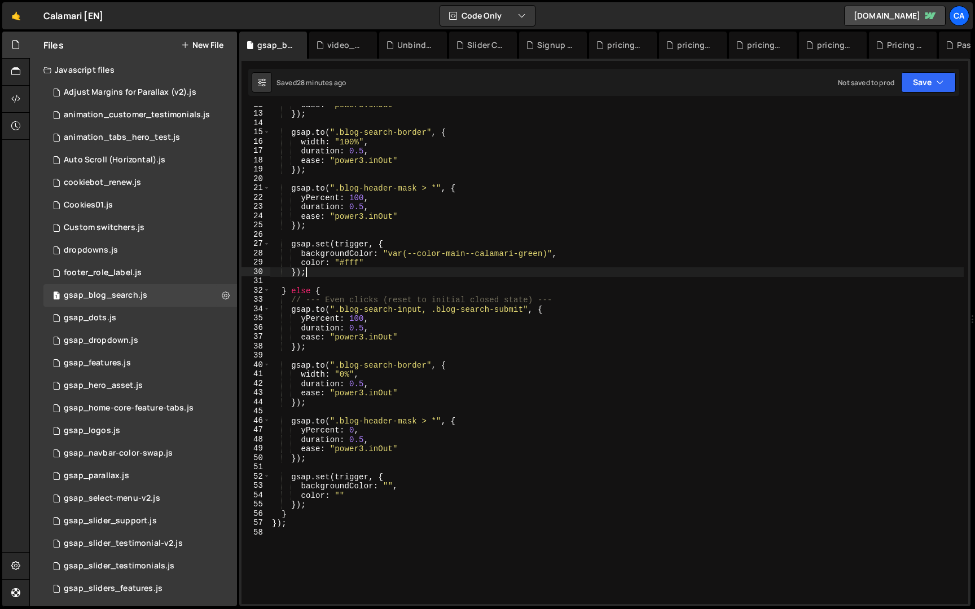
scroll to position [111, 0]
click at [406, 389] on div "ease : "power3.inOut" }) ; gsap . to ( ".blog-search-border" , { width : "100%"…" at bounding box center [617, 356] width 694 height 517
type textarea "ease: "power3.inOut""
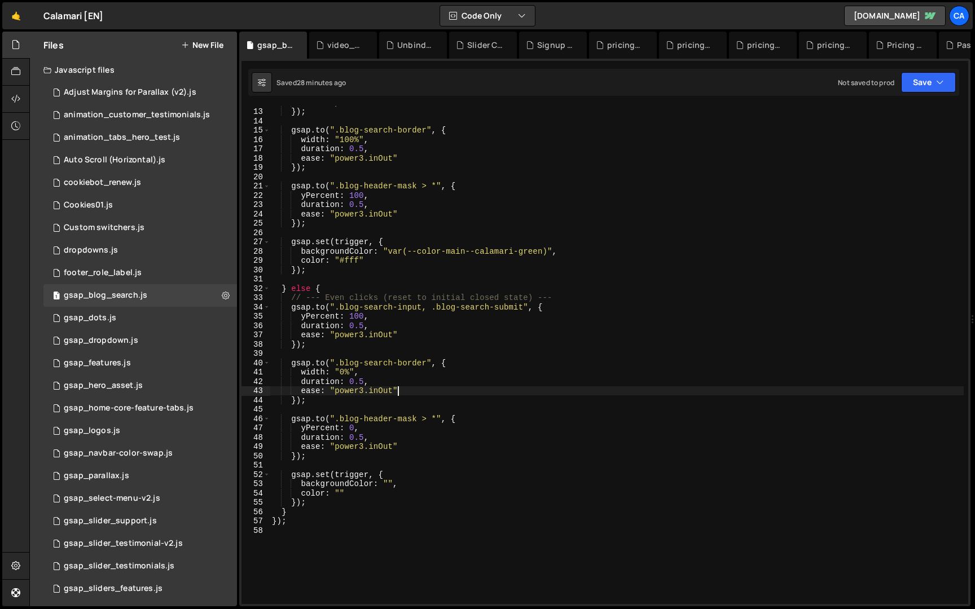
scroll to position [0, 1]
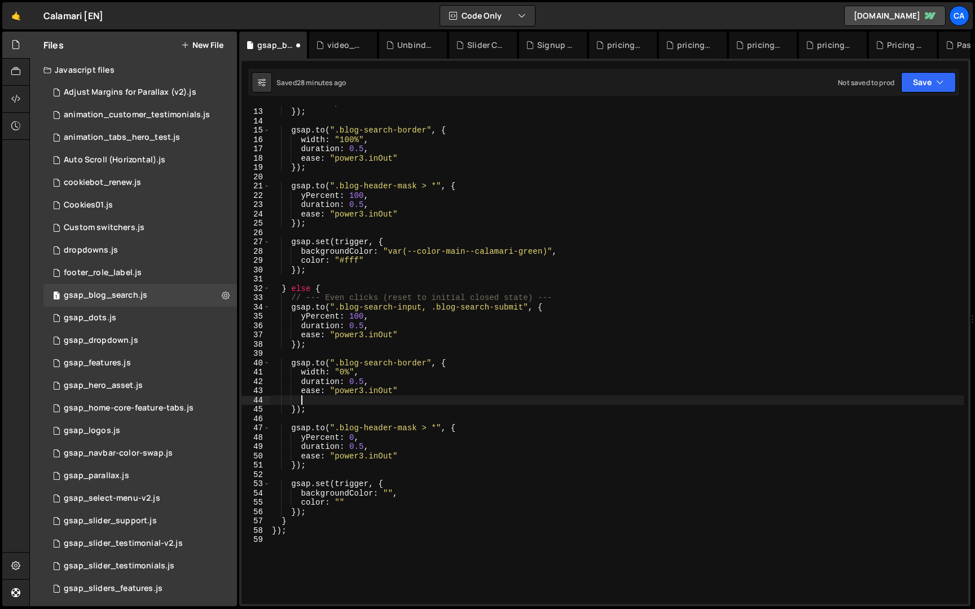
paste textarea "left: 0"
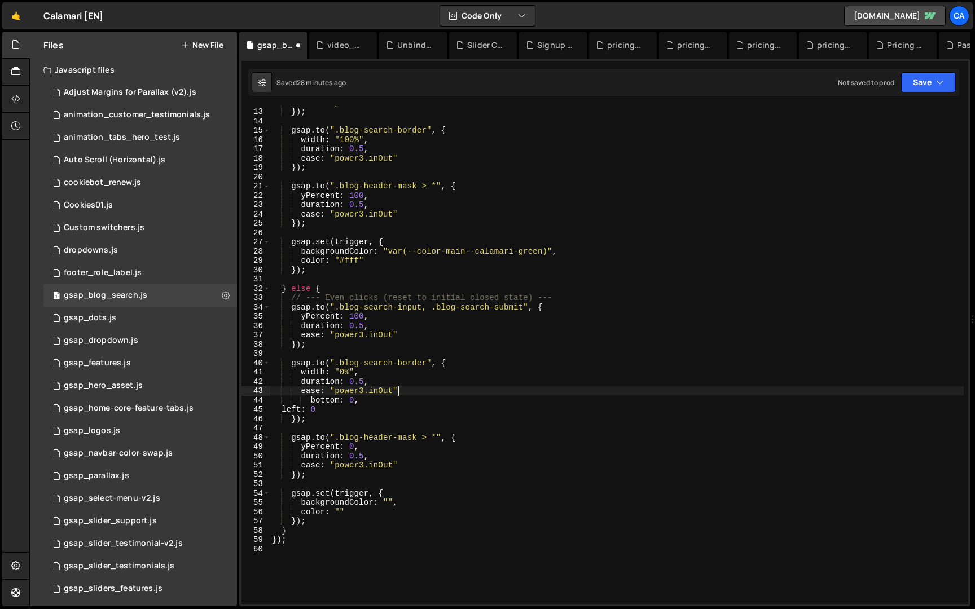
click at [403, 388] on div "ease : "power3.inOut" }) ; gsap . to ( ".blog-search-border" , { width : "100%"…" at bounding box center [617, 356] width 694 height 517
click at [309, 405] on div "ease : "power3.inOut" }) ; gsap . to ( ".blog-search-border" , { width : "100%"…" at bounding box center [617, 356] width 694 height 517
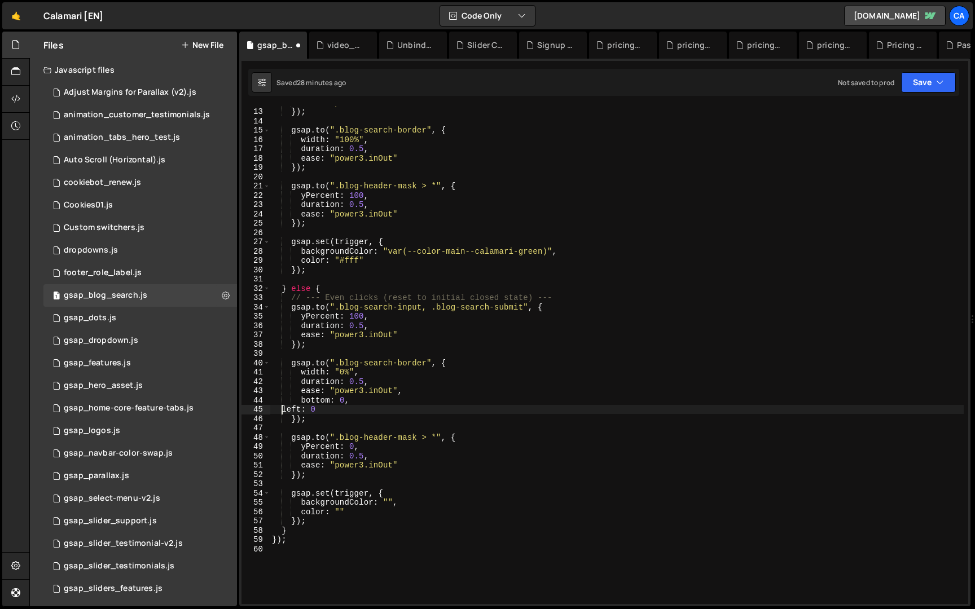
click at [284, 411] on div "ease : "power3.inOut" }) ; gsap . to ( ".blog-search-border" , { width : "100%"…" at bounding box center [617, 356] width 694 height 517
click at [940, 93] on div "Saved 28 minutes ago Not saved to prod Upgrade to Edit Save Save to Staging S S…" at bounding box center [603, 82] width 711 height 27
click at [925, 81] on button "Save" at bounding box center [928, 82] width 55 height 20
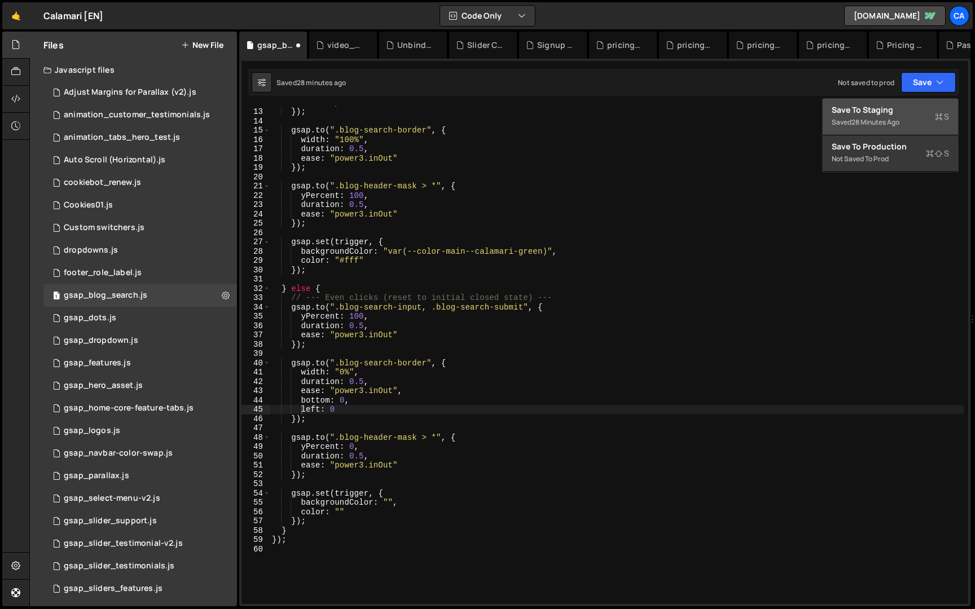
click at [894, 120] on div "28 minutes ago" at bounding box center [875, 122] width 48 height 10
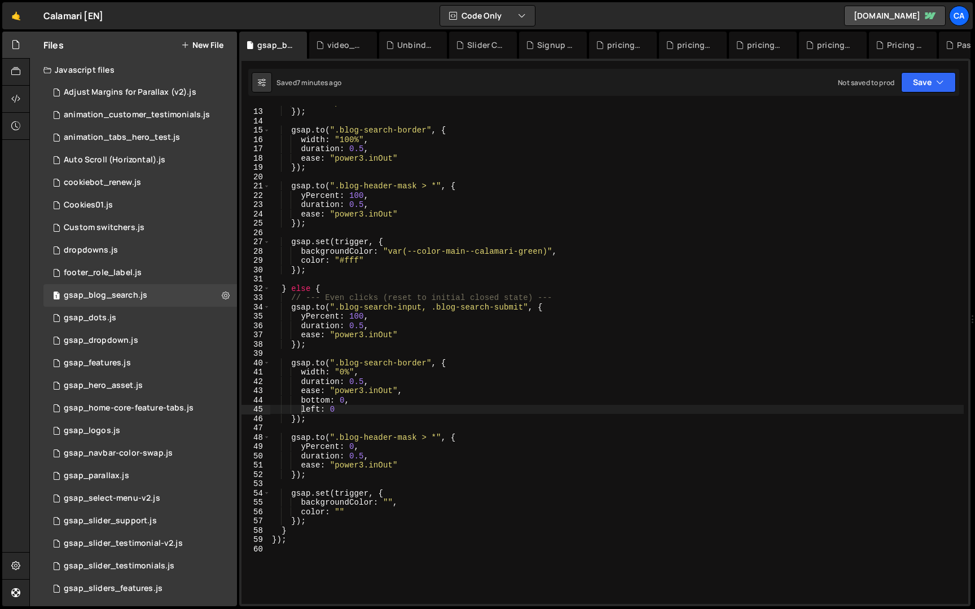
click at [476, 256] on div "ease : "power3.inOut" }) ; gsap . to ( ".blog-search-border" , { width : "100%"…" at bounding box center [617, 356] width 694 height 517
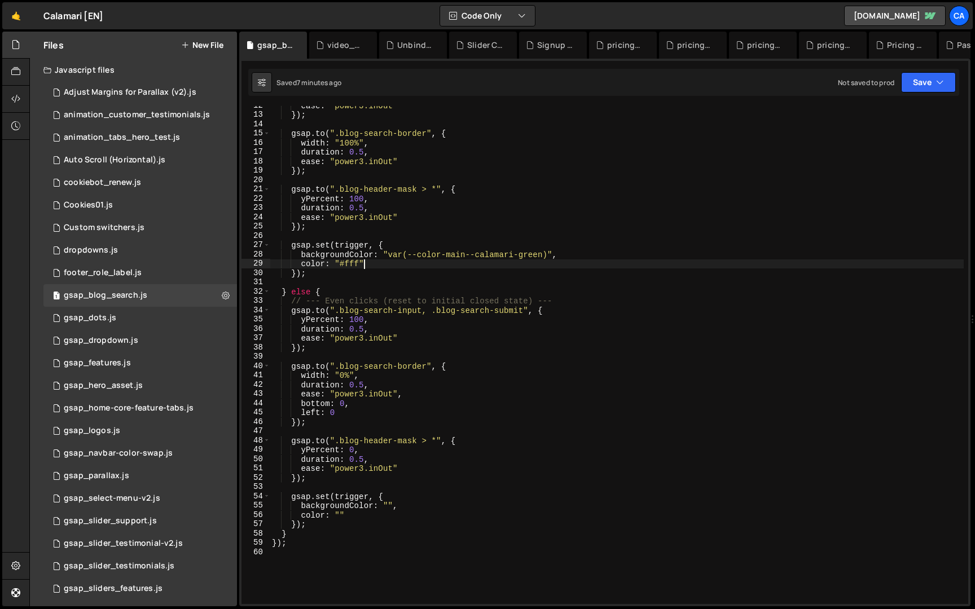
scroll to position [104, 0]
click at [487, 291] on div "ease : "power3.inOut" }) ; gsap . to ( ".blog-search-border" , { width : "100%"…" at bounding box center [617, 362] width 694 height 517
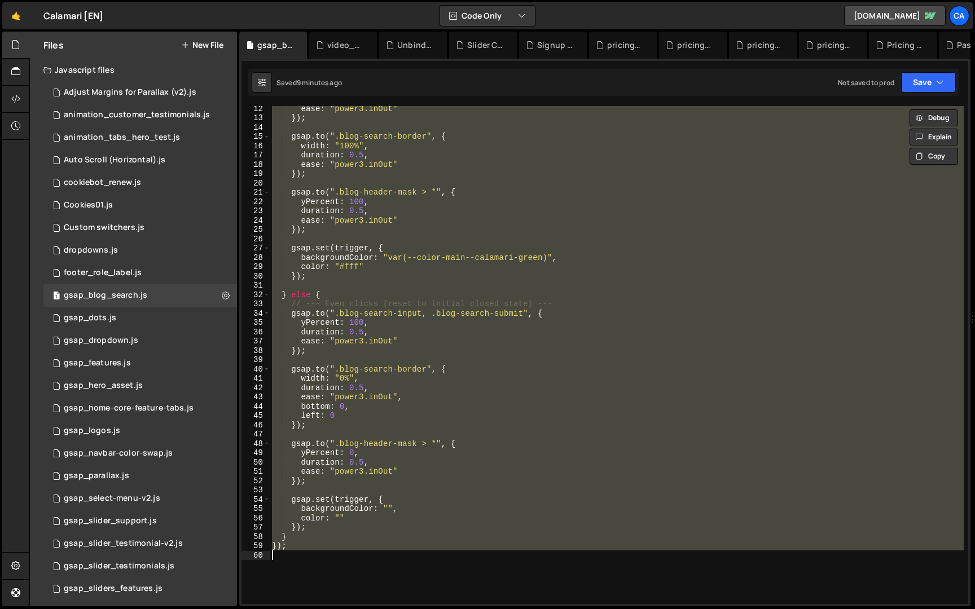
click at [324, 152] on div "ease : "power3.inOut" }) ; gsap . to ( ".blog-search-border" , { width : "100%"…" at bounding box center [617, 362] width 694 height 517
paste textarea
type textarea "});"
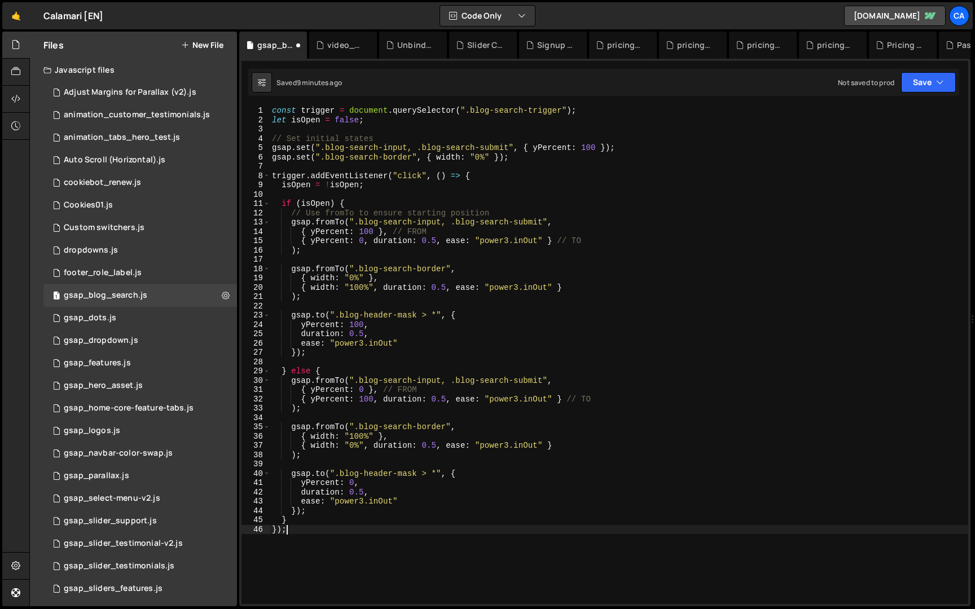
scroll to position [0, 0]
click at [926, 77] on button "Save" at bounding box center [928, 82] width 55 height 20
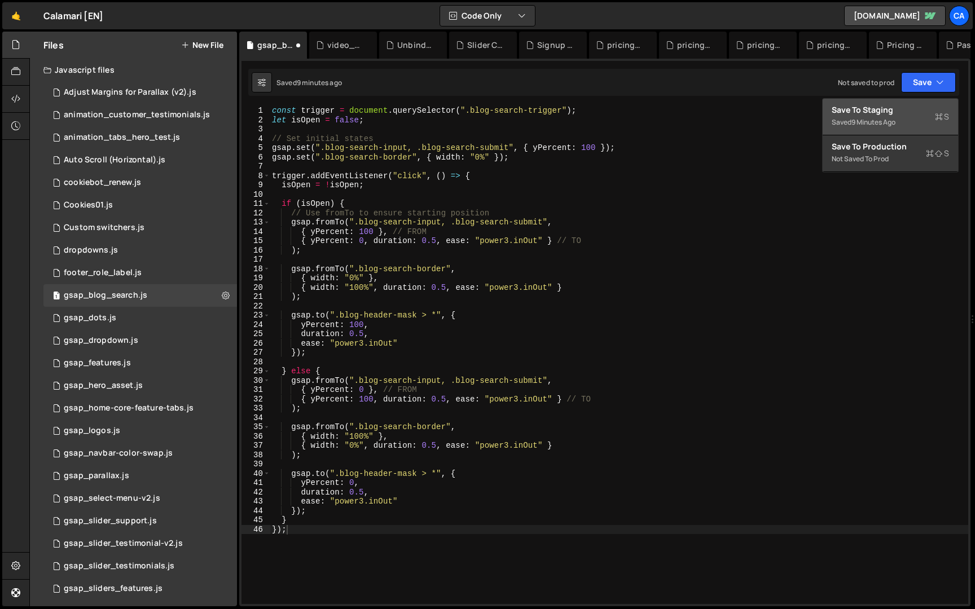
click at [901, 113] on div "Save to Staging S" at bounding box center [890, 109] width 117 height 11
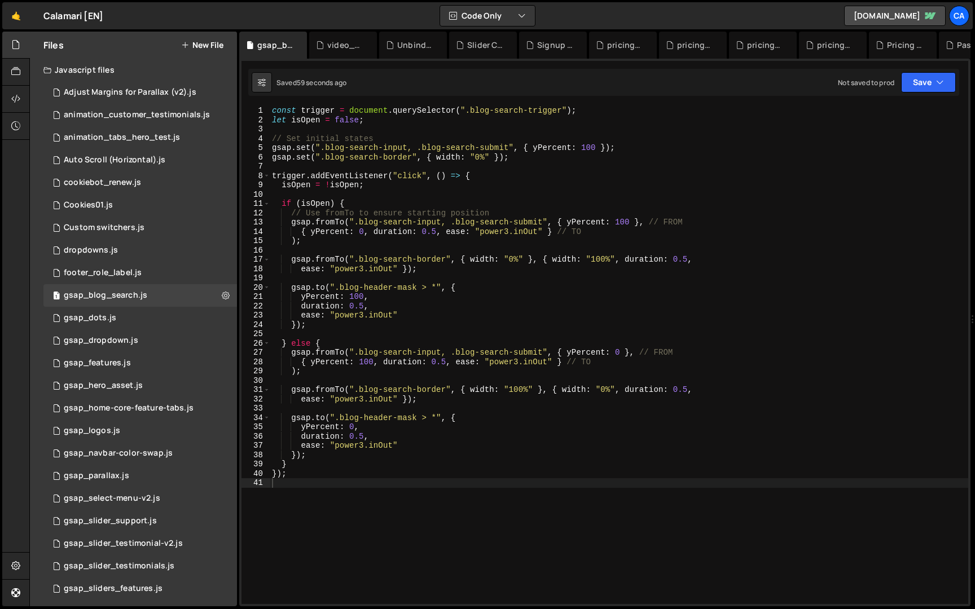
click at [378, 169] on div "const trigger = document . querySelector ( ".blog-search-trigger" ) ; let isOpe…" at bounding box center [619, 364] width 699 height 517
paste textarea
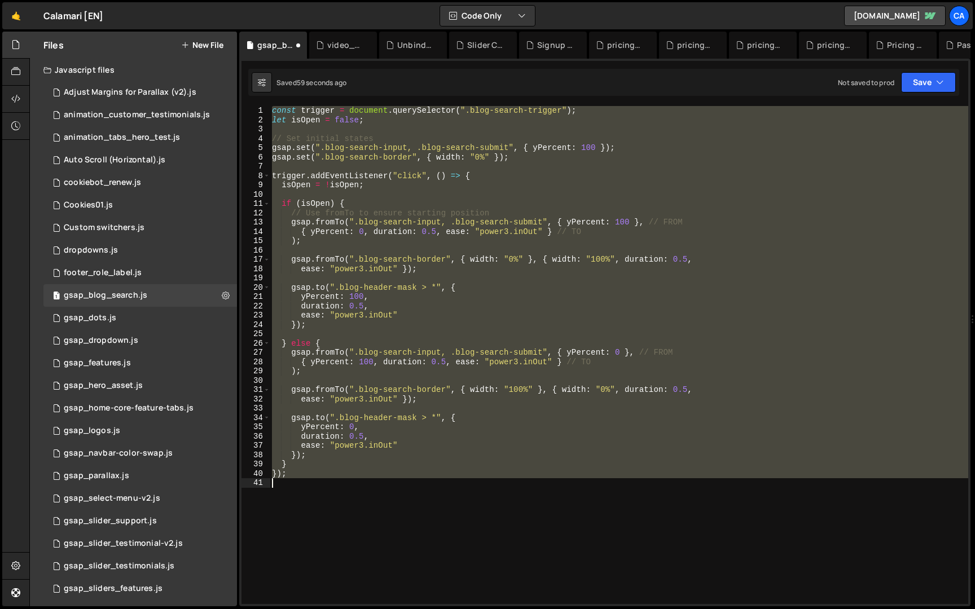
scroll to position [79, 0]
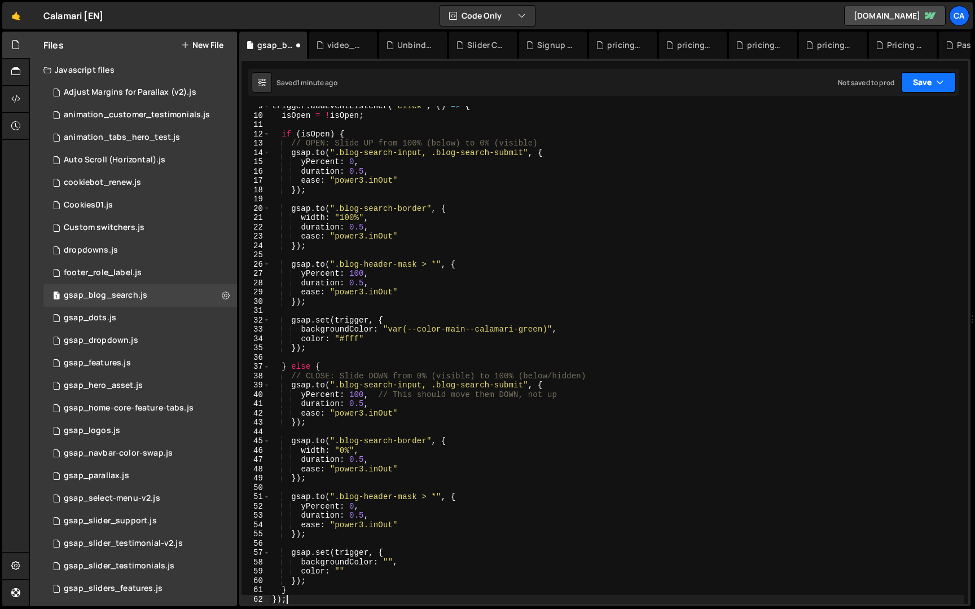
click at [930, 85] on button "Save" at bounding box center [928, 82] width 55 height 20
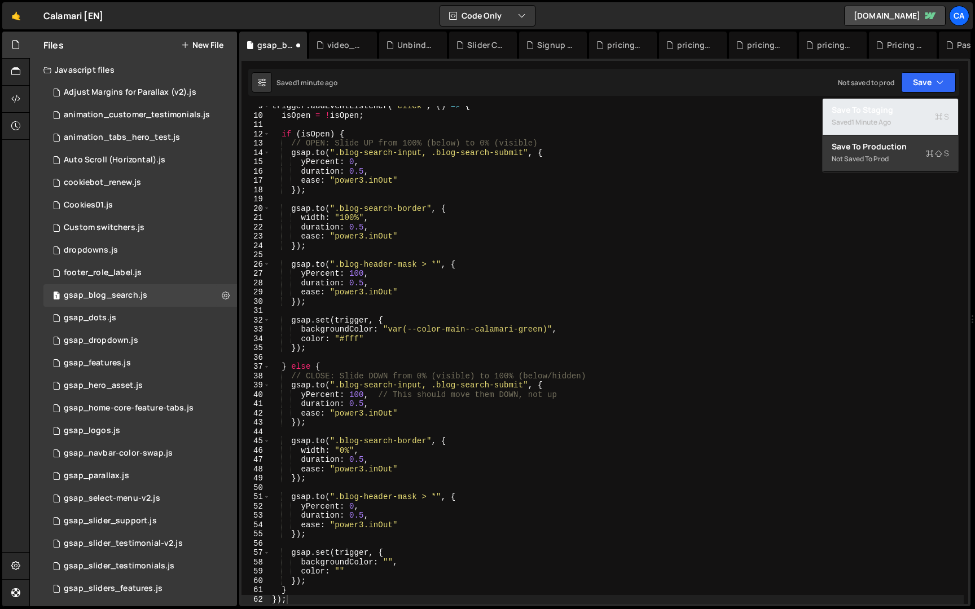
click at [906, 120] on div "Saved 1 minute ago" at bounding box center [890, 123] width 117 height 14
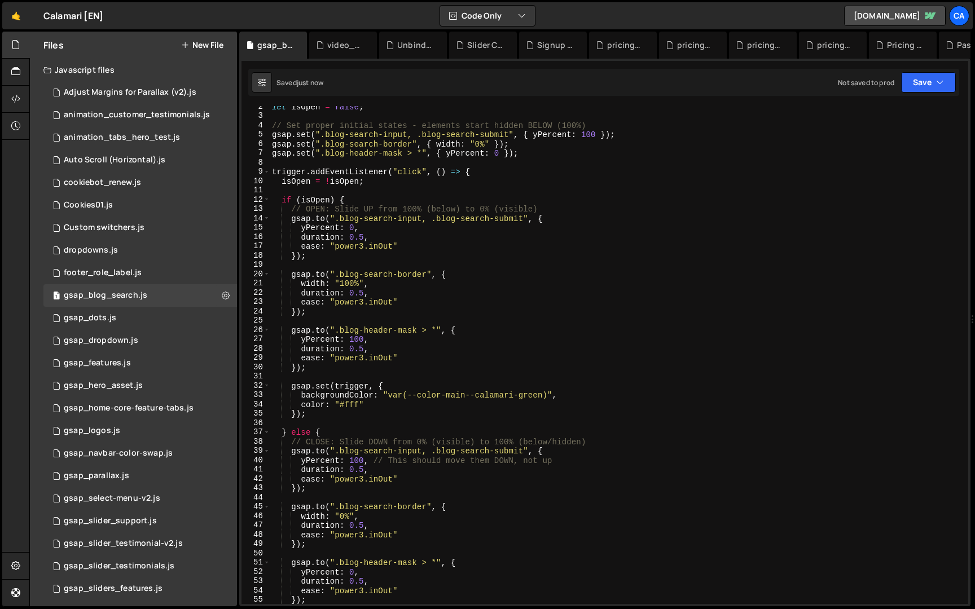
scroll to position [58, 0]
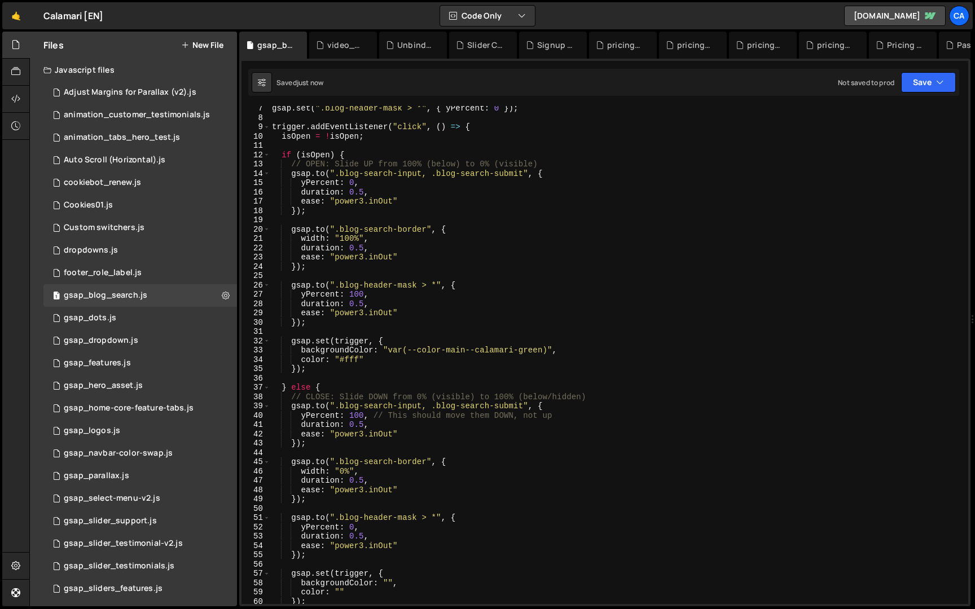
click at [358, 362] on div "gsap . set ( ".blog-header-mask > *" , { yPercent : 0 }) ; trigger . addEventLi…" at bounding box center [617, 362] width 694 height 517
paste textarea "var(--color-main--blue)"
type textarea "color: "var(--color-main--blue)""
click at [908, 89] on button "Save" at bounding box center [928, 82] width 55 height 20
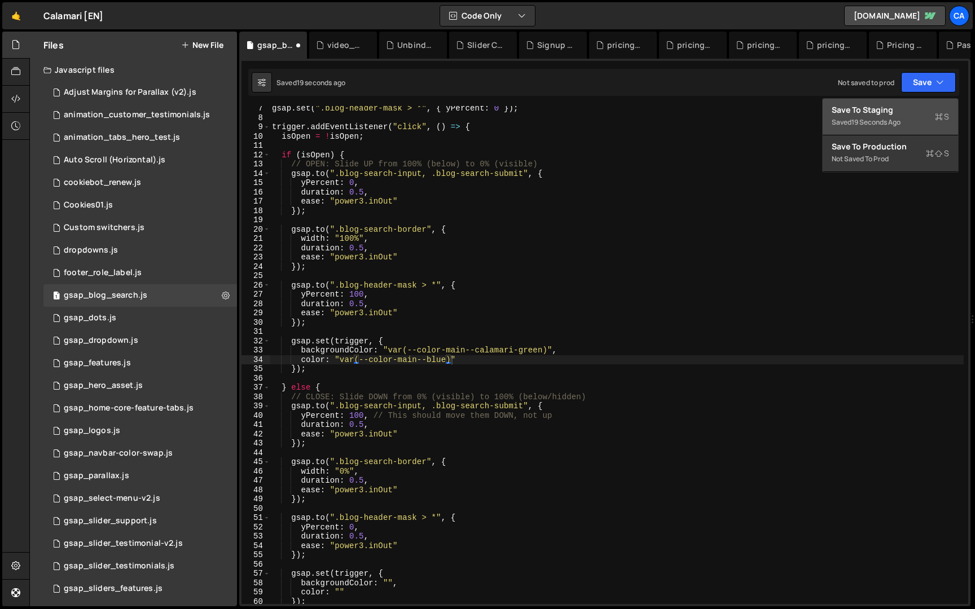
click at [901, 106] on div "Save to Staging S" at bounding box center [890, 109] width 117 height 11
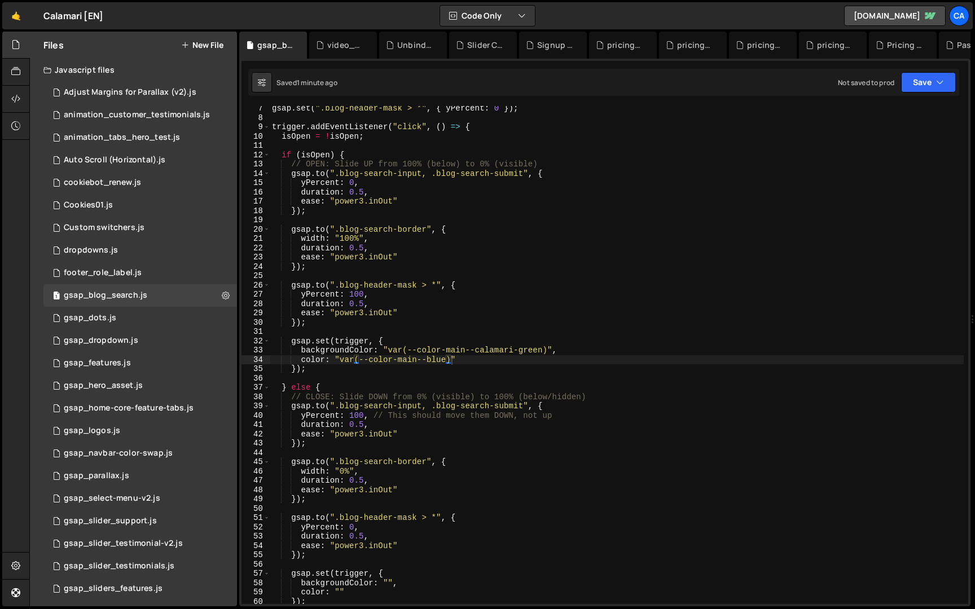
click at [343, 144] on div "gsap . set ( ".blog-header-mask > *" , { yPercent : 0 }) ; trigger . addEventLi…" at bounding box center [617, 362] width 694 height 517
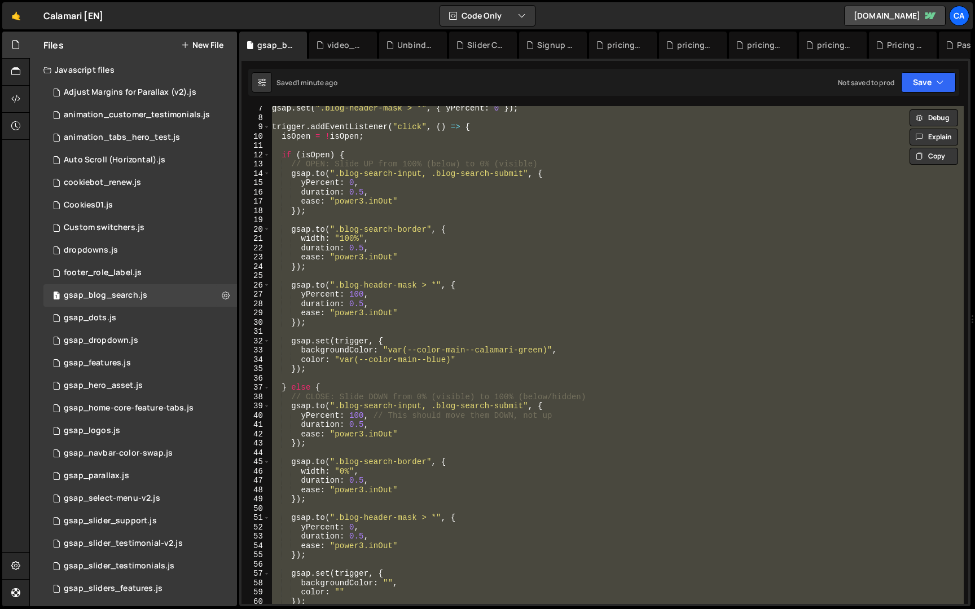
paste textarea
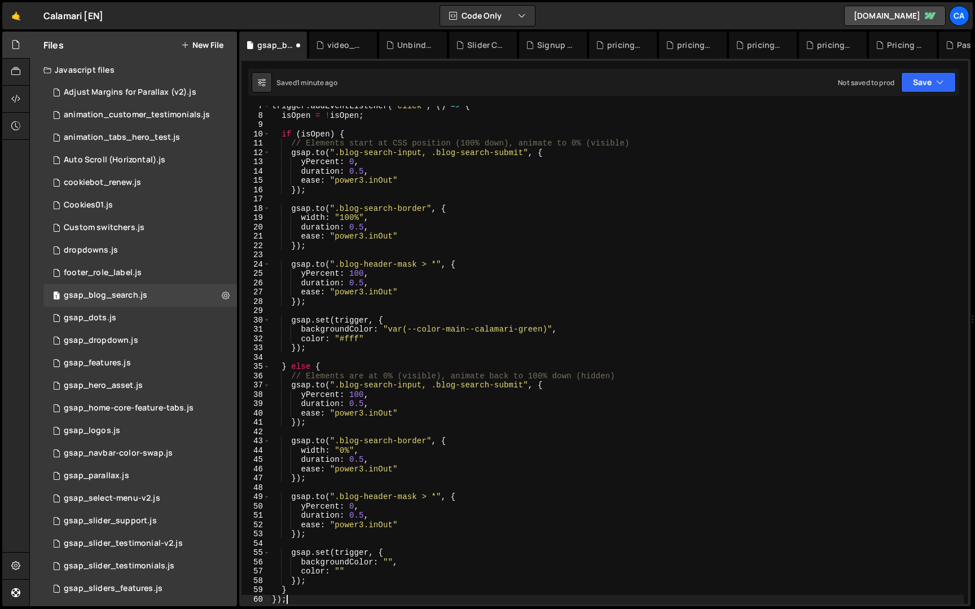
scroll to position [0, 0]
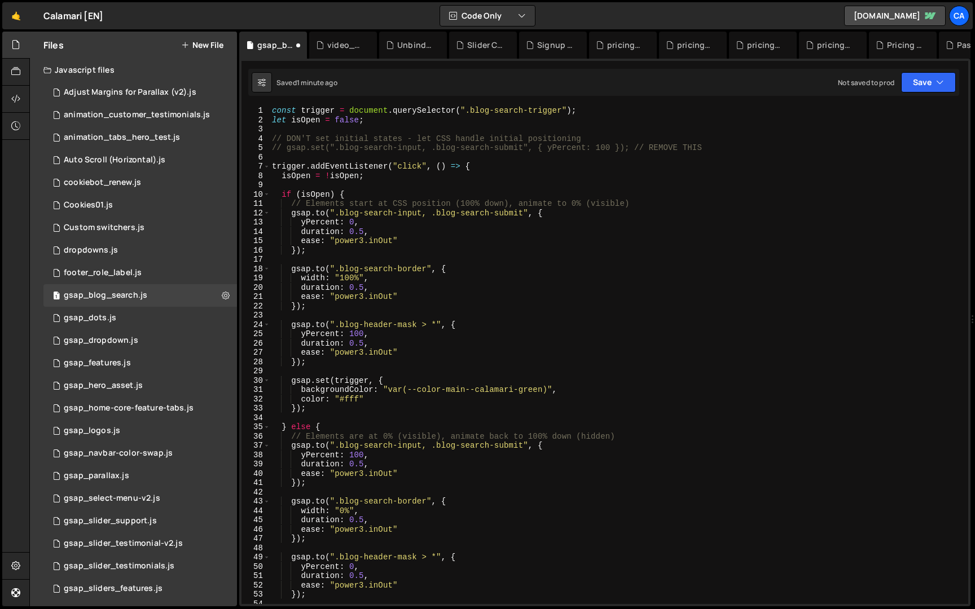
click at [360, 400] on div "const trigger = document . querySelector ( ".blog-search-trigger" ) ; let isOpe…" at bounding box center [617, 364] width 694 height 517
paste textarea "var(--color-main--blue)"
click at [902, 79] on button "Save" at bounding box center [928, 82] width 55 height 20
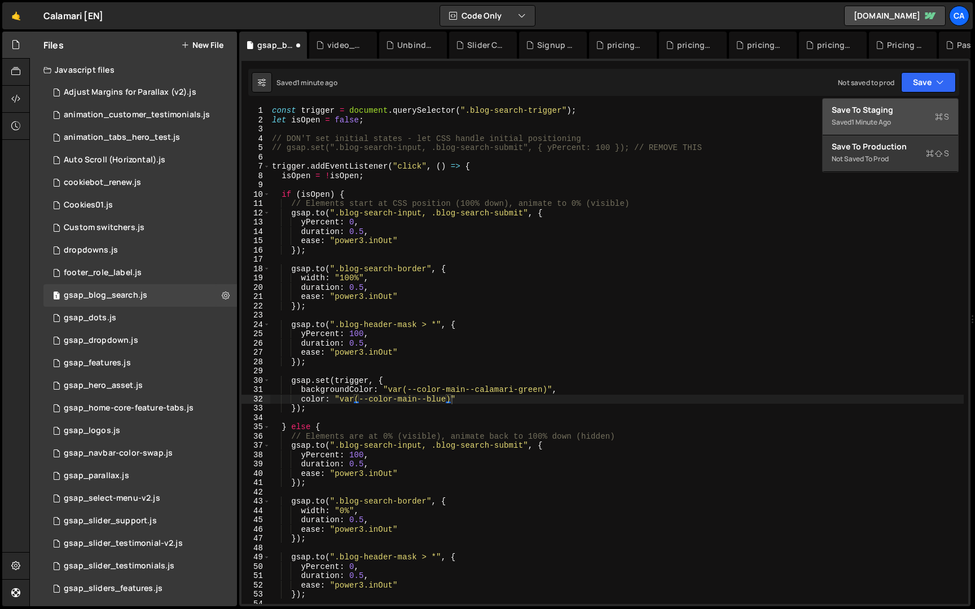
click at [915, 108] on div "Save to Staging S" at bounding box center [890, 109] width 117 height 11
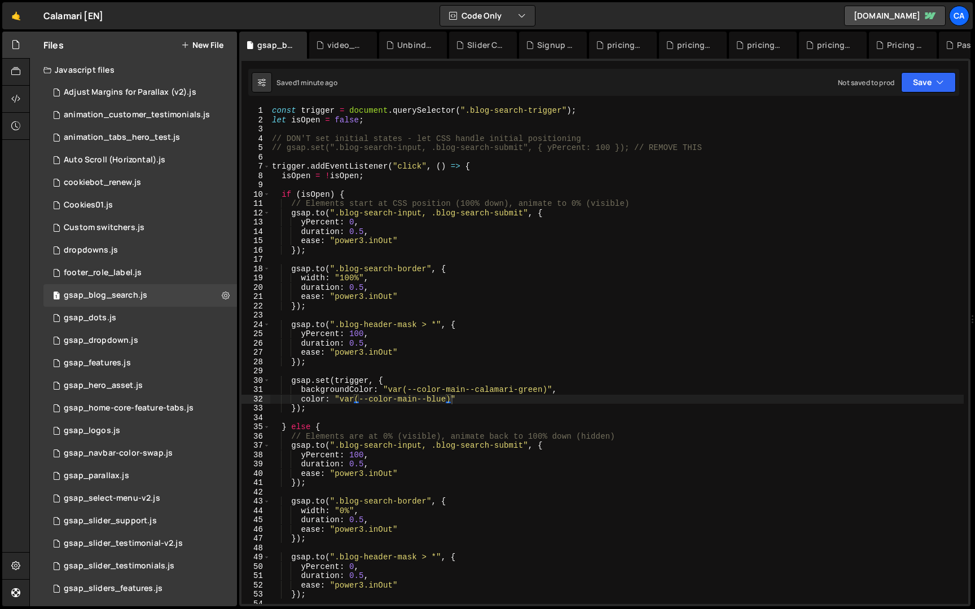
click at [507, 209] on div "const trigger = document . querySelector ( ".blog-search-trigger" ) ; let isOpe…" at bounding box center [617, 364] width 694 height 517
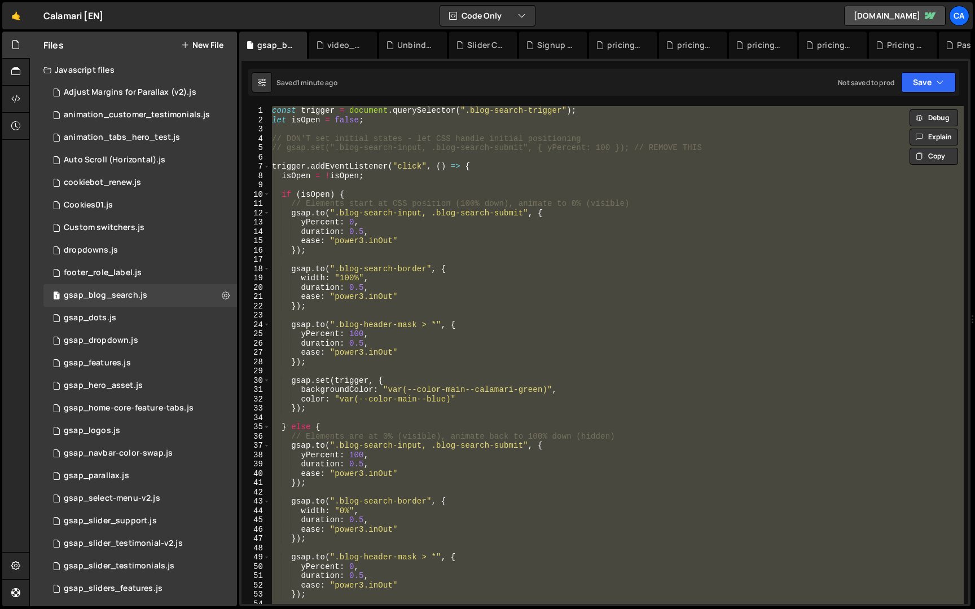
paste textarea
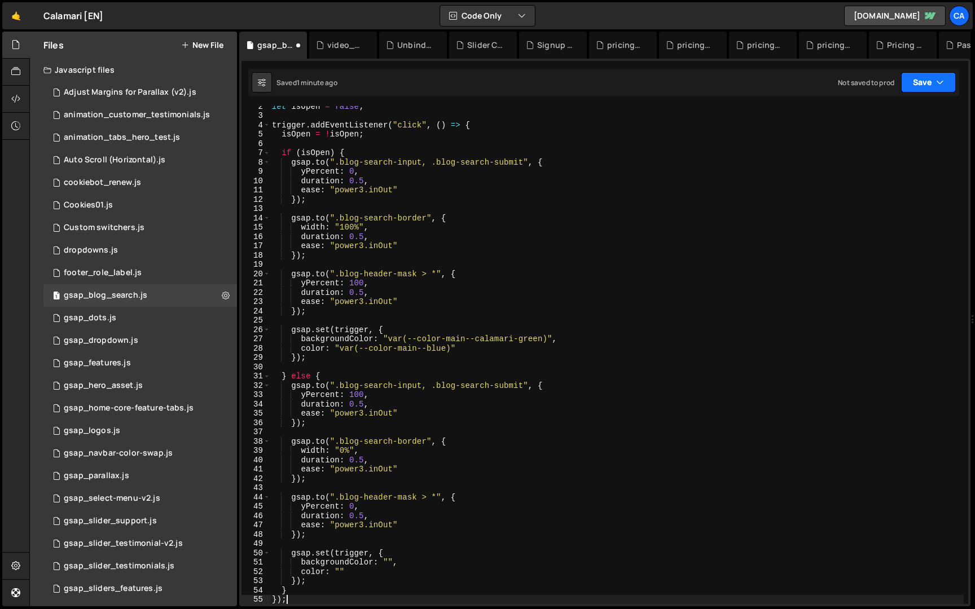
click at [933, 85] on button "Save" at bounding box center [928, 82] width 55 height 20
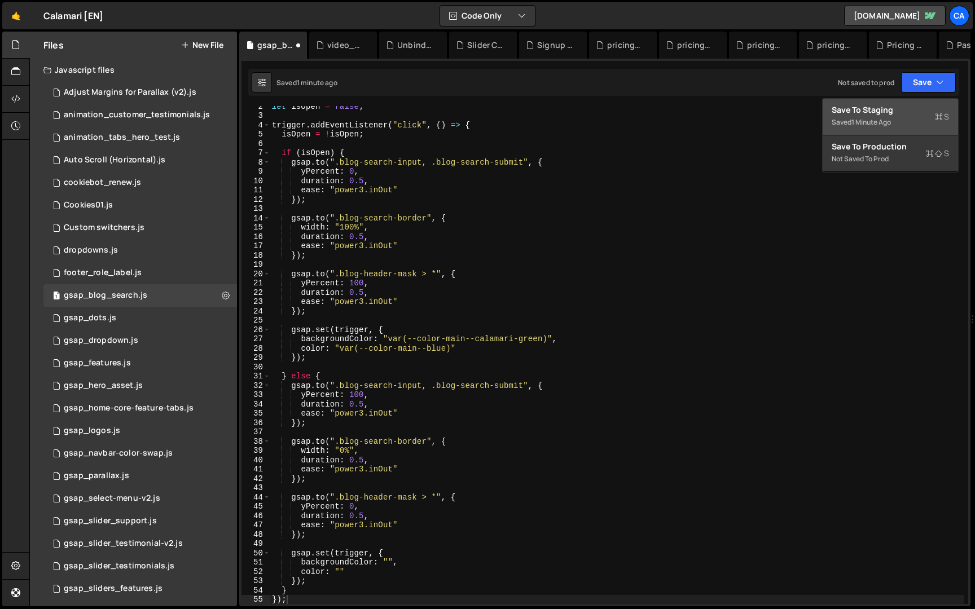
click at [897, 108] on div "Save to Staging S" at bounding box center [890, 109] width 117 height 11
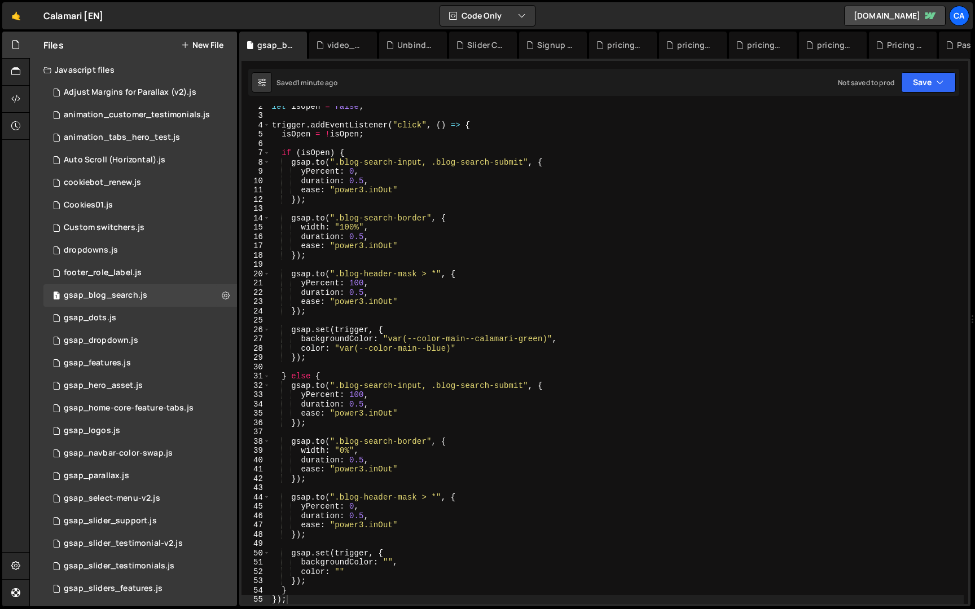
click at [643, 170] on div "let isOpen = false ; trigger . addEventListener ( "click" , ( ) => { isOpen = !…" at bounding box center [617, 360] width 694 height 517
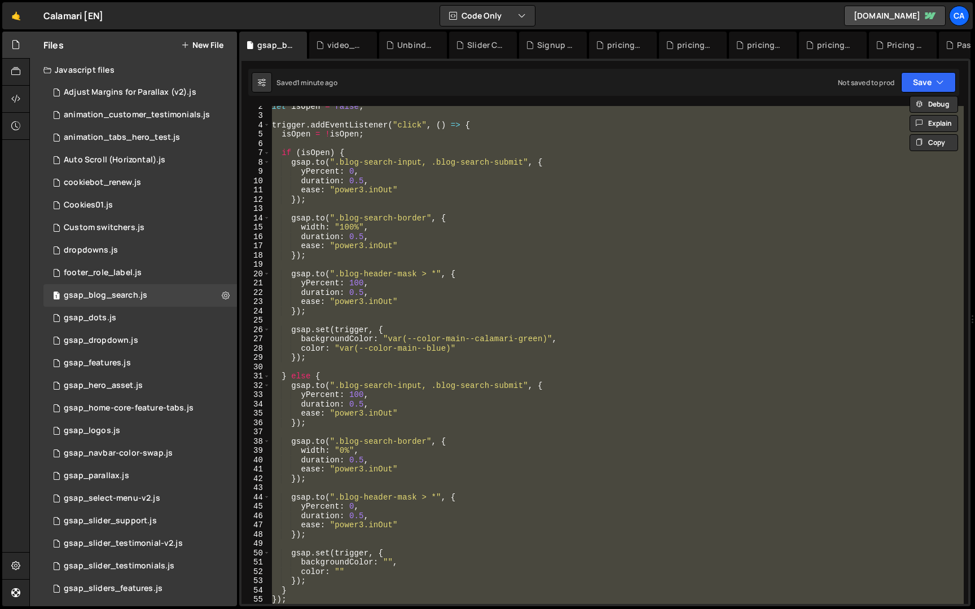
paste textarea
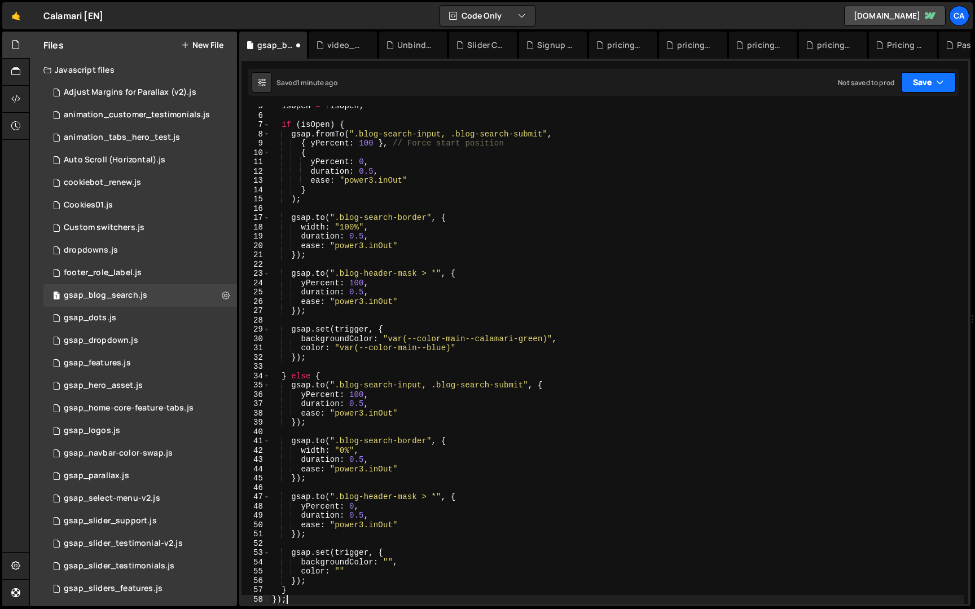
click at [916, 82] on button "Save" at bounding box center [928, 82] width 55 height 20
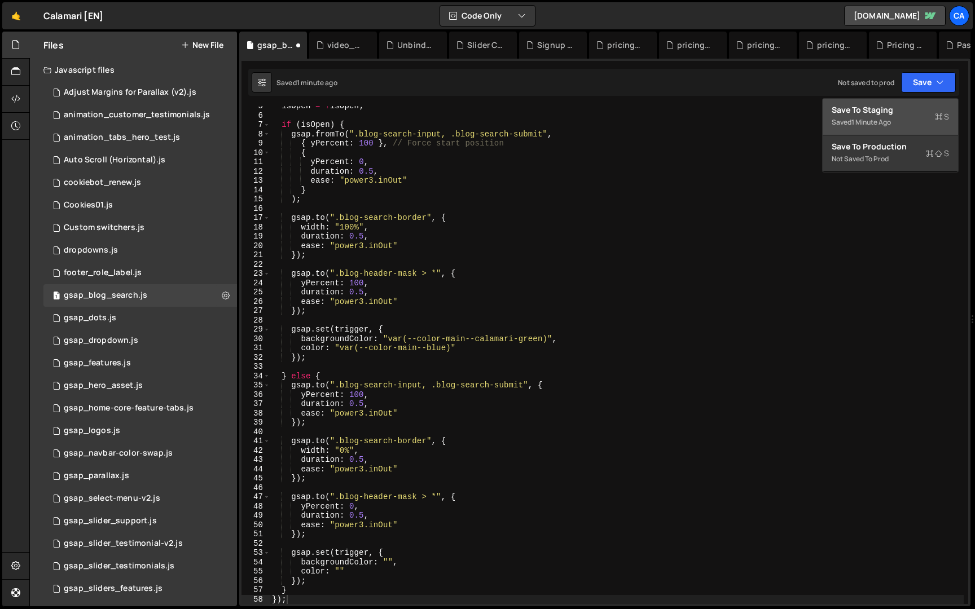
click at [910, 104] on div "Save to Staging S" at bounding box center [890, 109] width 117 height 11
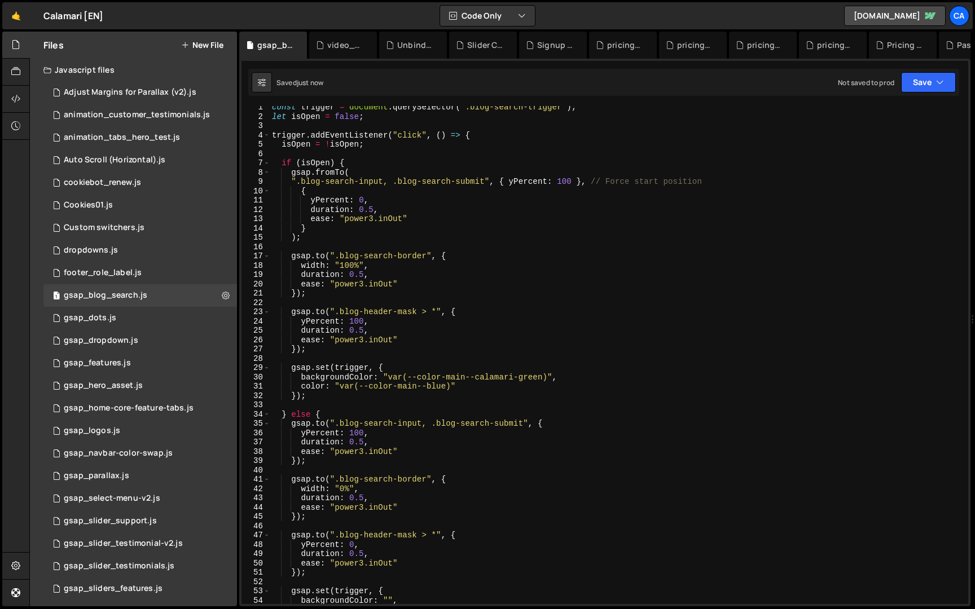
scroll to position [0, 0]
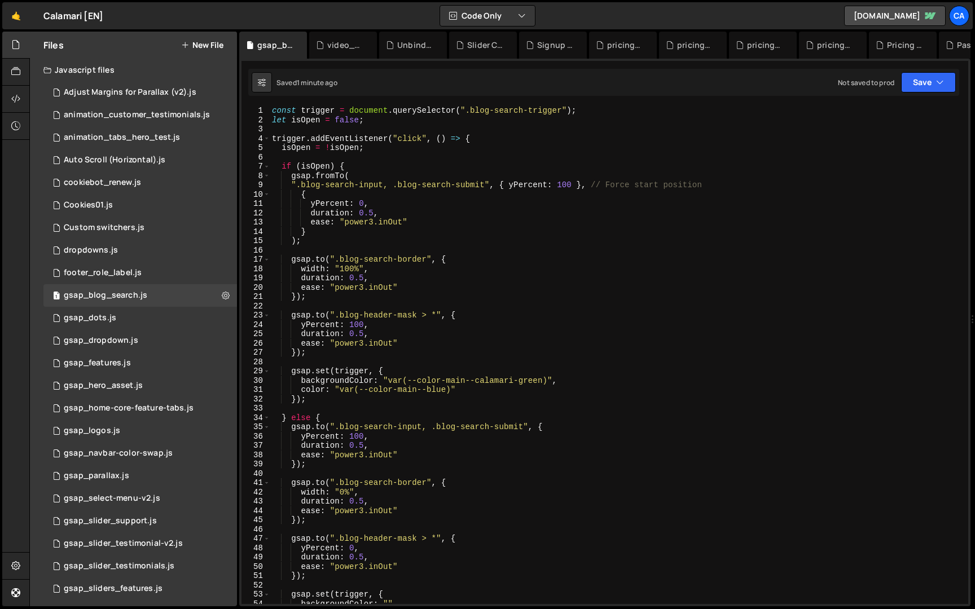
click at [558, 214] on div "const trigger = document . querySelector ( ".blog-search-trigger" ) ; let isOpe…" at bounding box center [617, 364] width 694 height 517
paste textarea
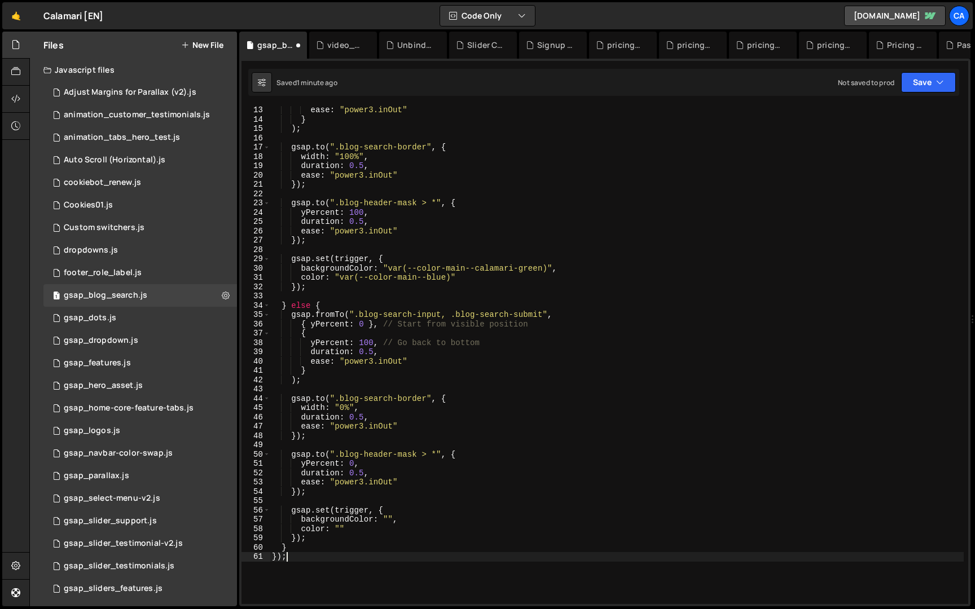
scroll to position [130, 0]
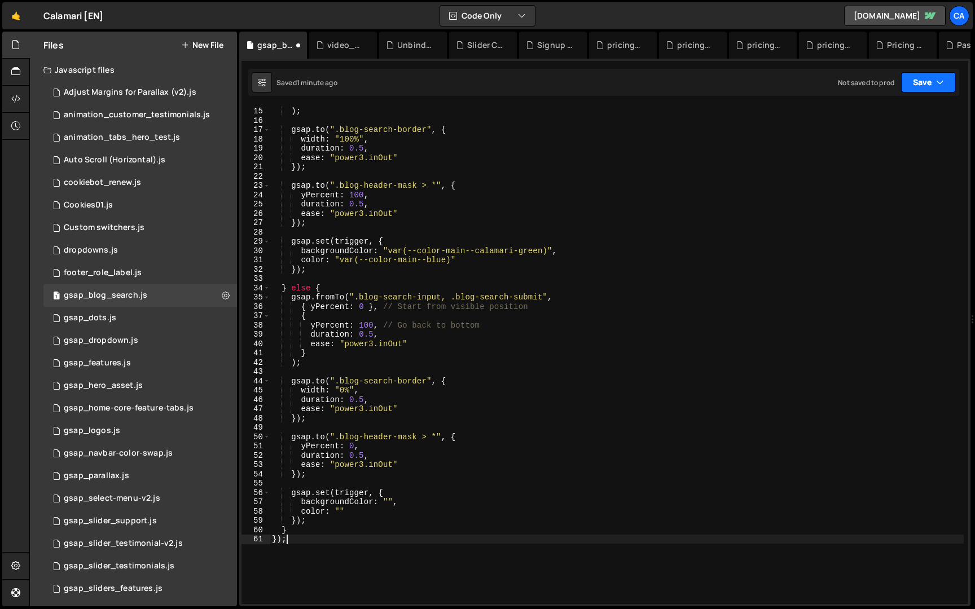
click at [930, 84] on button "Save" at bounding box center [928, 82] width 55 height 20
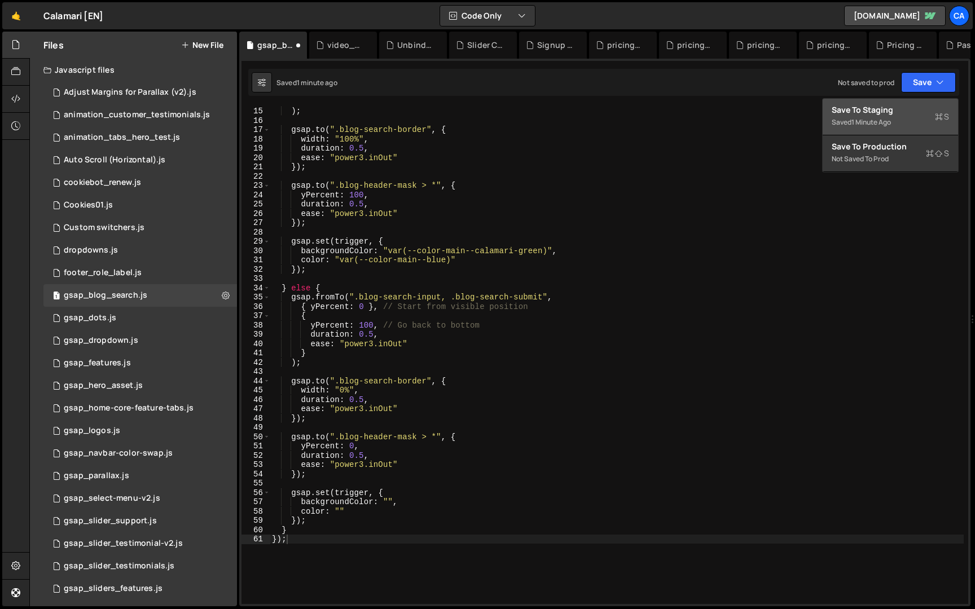
click at [912, 116] on div "Saved 1 minute ago" at bounding box center [890, 123] width 117 height 14
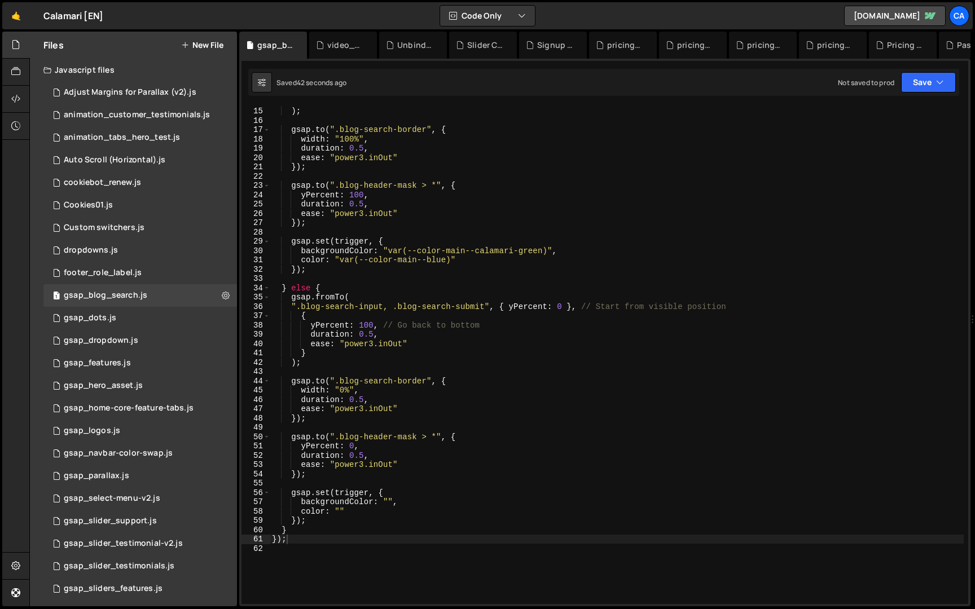
click at [373, 144] on div "} ) ; gsap . to ( ".blog-search-border" , { width : "100%" , duration : 0.5 , e…" at bounding box center [617, 355] width 694 height 517
paste textarea
type textarea "});"
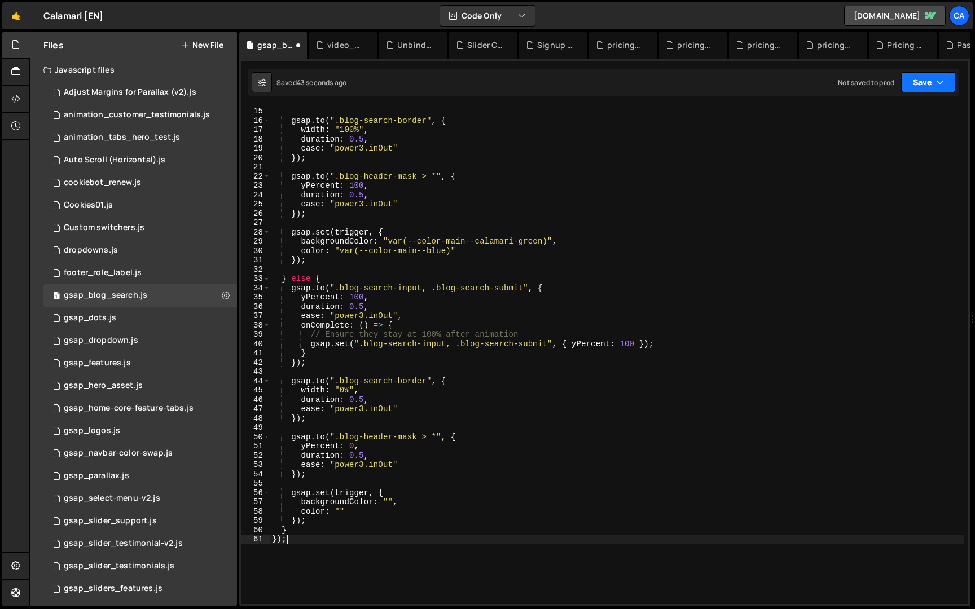
click at [917, 82] on button "Save" at bounding box center [928, 82] width 55 height 20
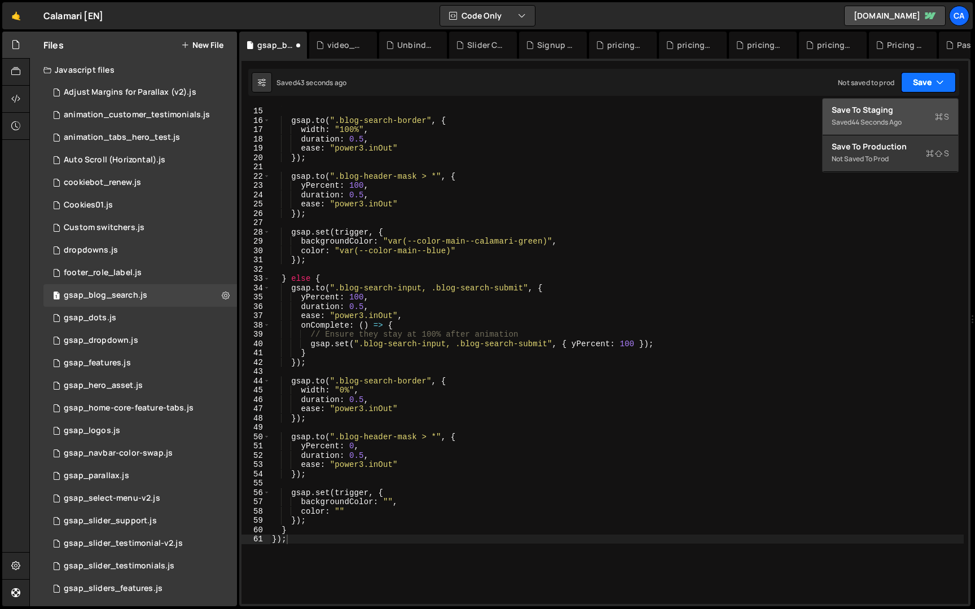
click at [910, 101] on button "Save to Staging S Saved 44 seconds ago" at bounding box center [890, 117] width 135 height 37
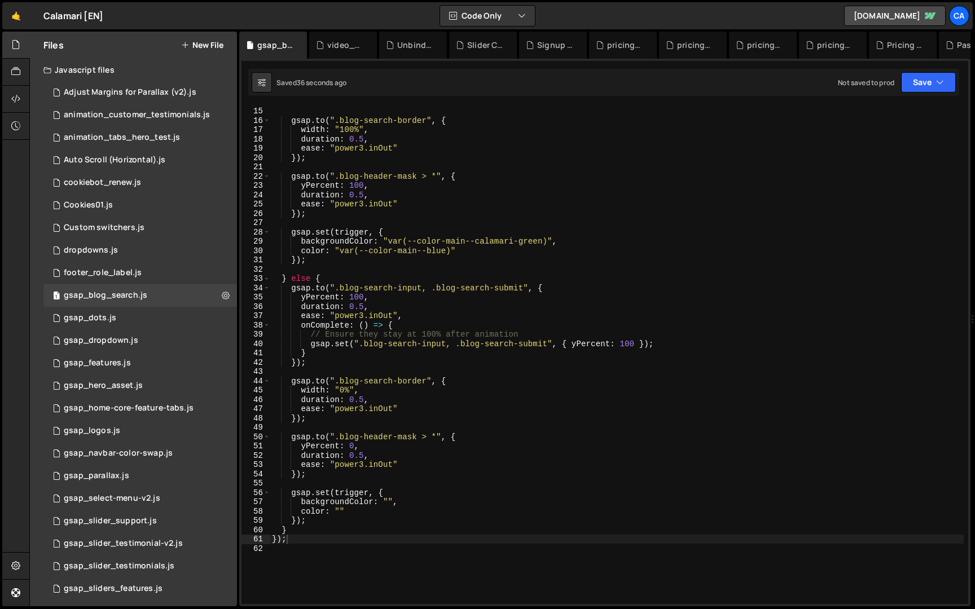
click at [512, 168] on div "}) ; gsap . to ( ".blog-search-border" , { width : "100%" , duration : 0.5 , ea…" at bounding box center [617, 355] width 694 height 517
paste textarea
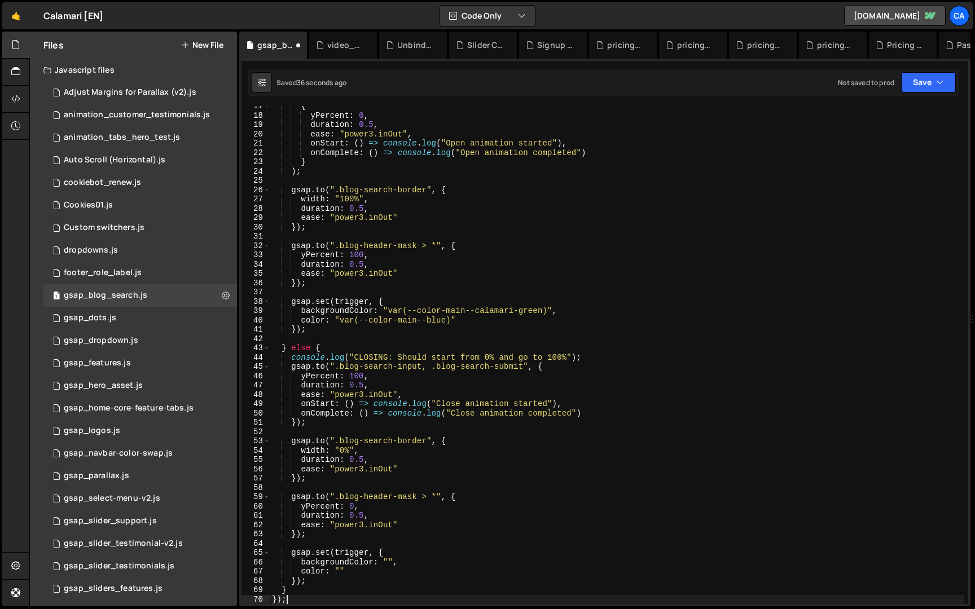
scroll to position [153, 0]
click at [903, 81] on button "Save" at bounding box center [928, 82] width 55 height 20
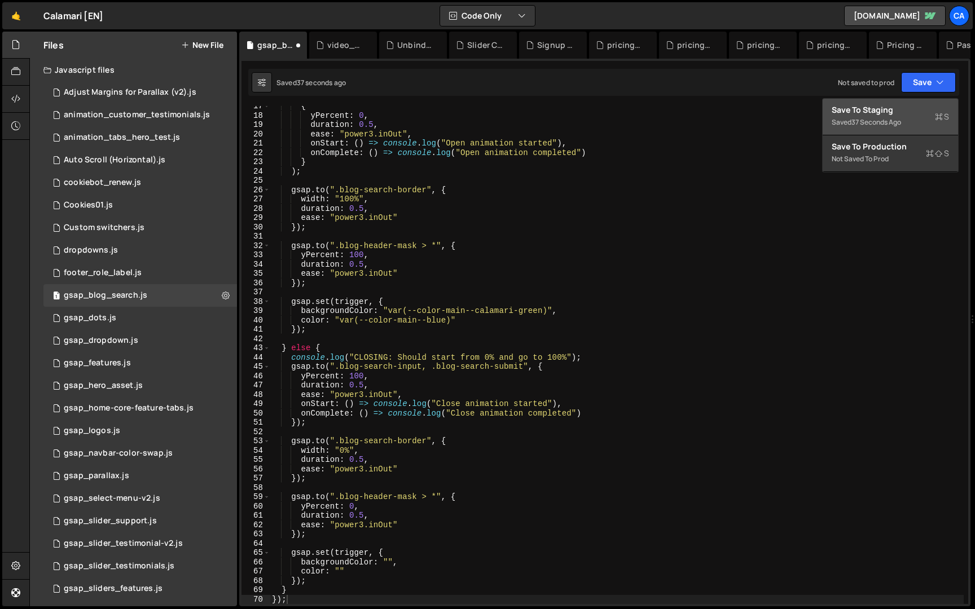
click at [898, 120] on div "37 seconds ago" at bounding box center [876, 122] width 50 height 10
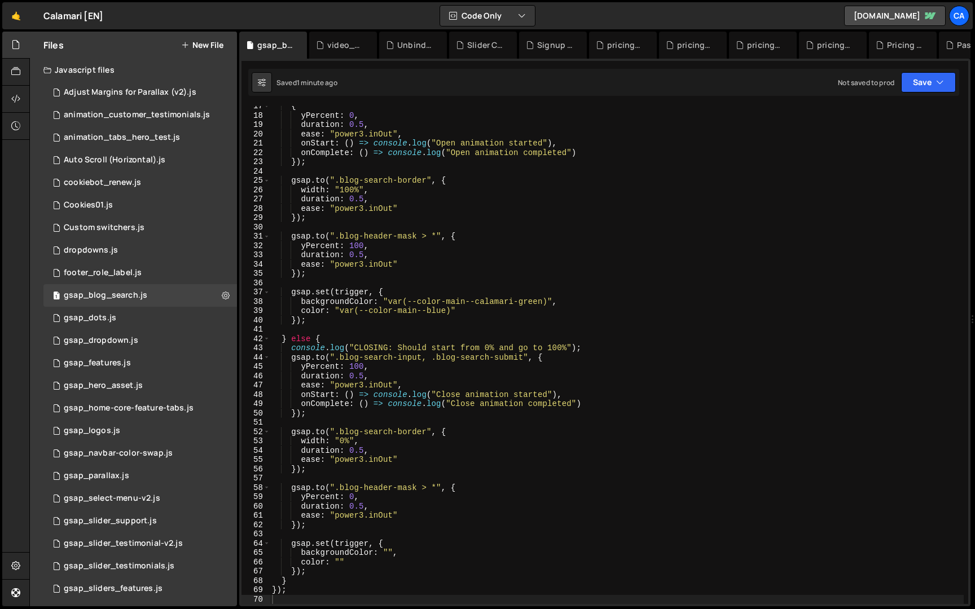
click at [559, 131] on div "{ yPercent : 0 , duration : 0.5 , ease : "power3.inOut" , onStart : ( ) => cons…" at bounding box center [617, 360] width 694 height 517
paste textarea
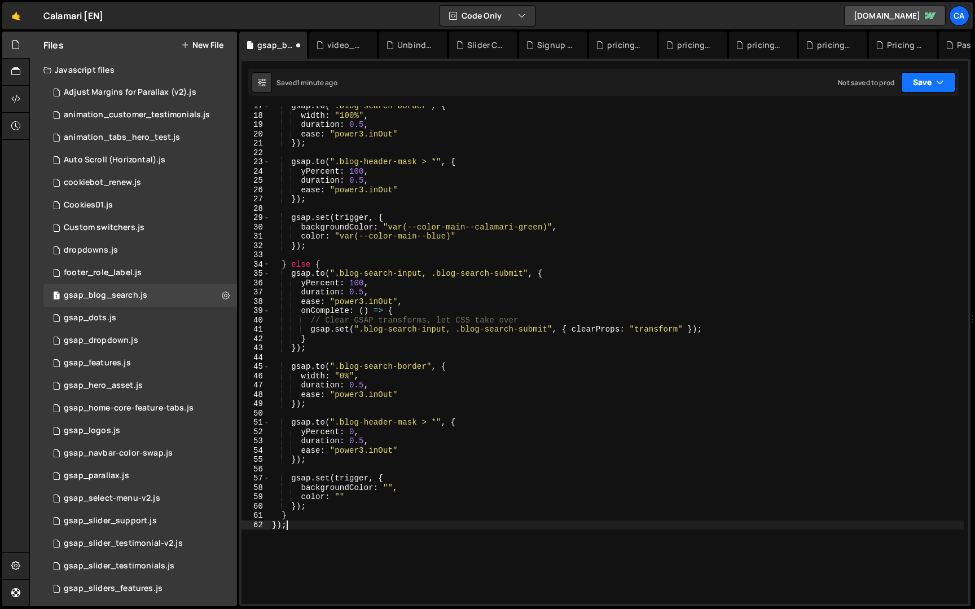
click at [925, 85] on button "Save" at bounding box center [928, 82] width 55 height 20
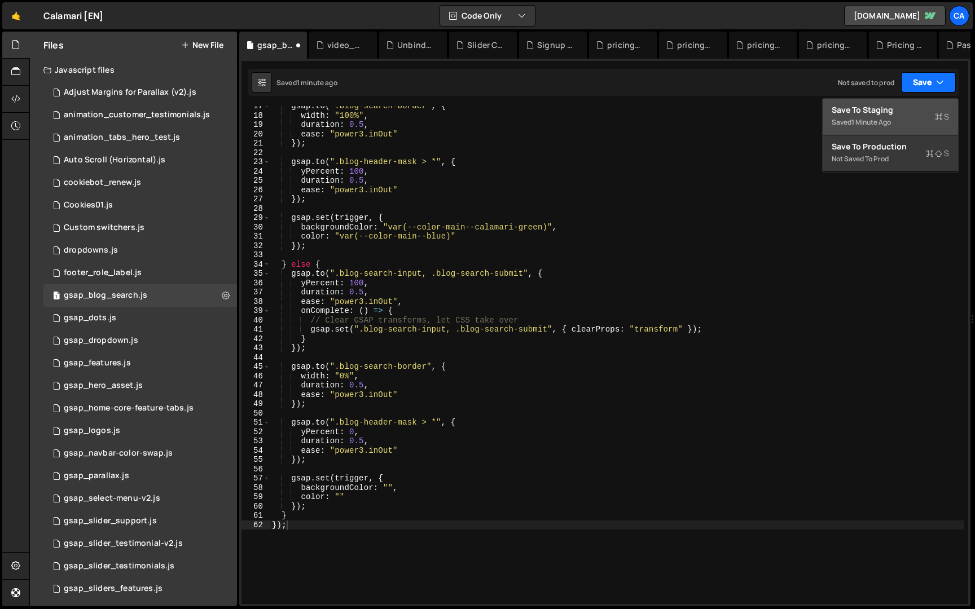
click at [912, 123] on div "Saved 1 minute ago" at bounding box center [890, 123] width 117 height 14
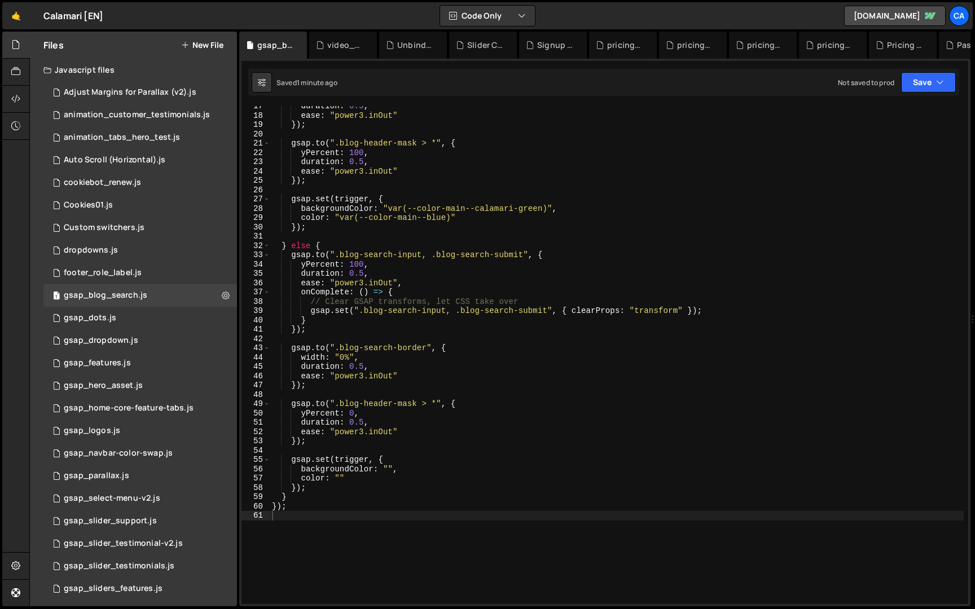
click at [485, 159] on div "duration : 0.5 , ease : "power3.inOut" }) ; gsap . to ( ".blog-header-mask > *"…" at bounding box center [617, 360] width 694 height 517
paste textarea
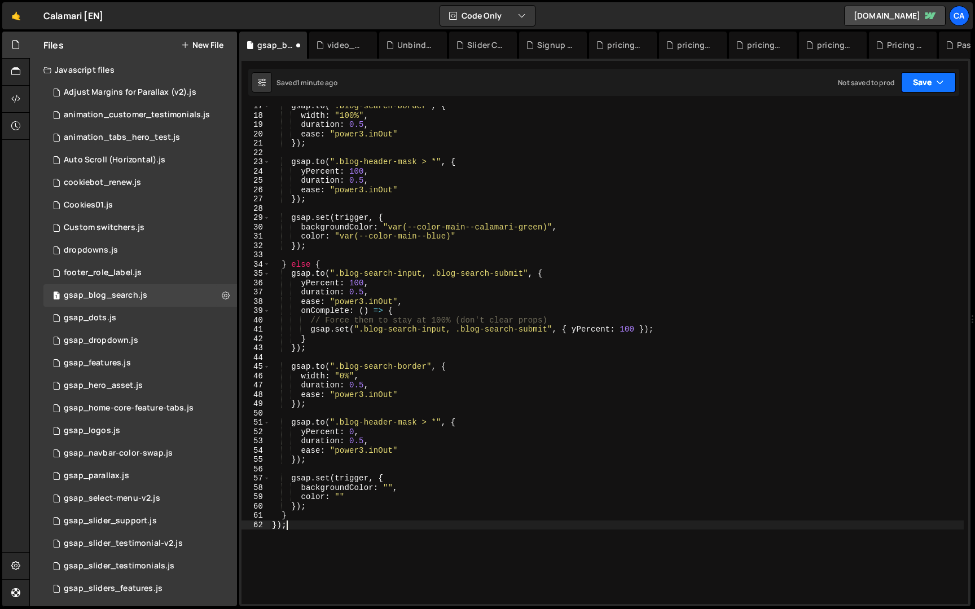
click at [919, 81] on button "Save" at bounding box center [928, 82] width 55 height 20
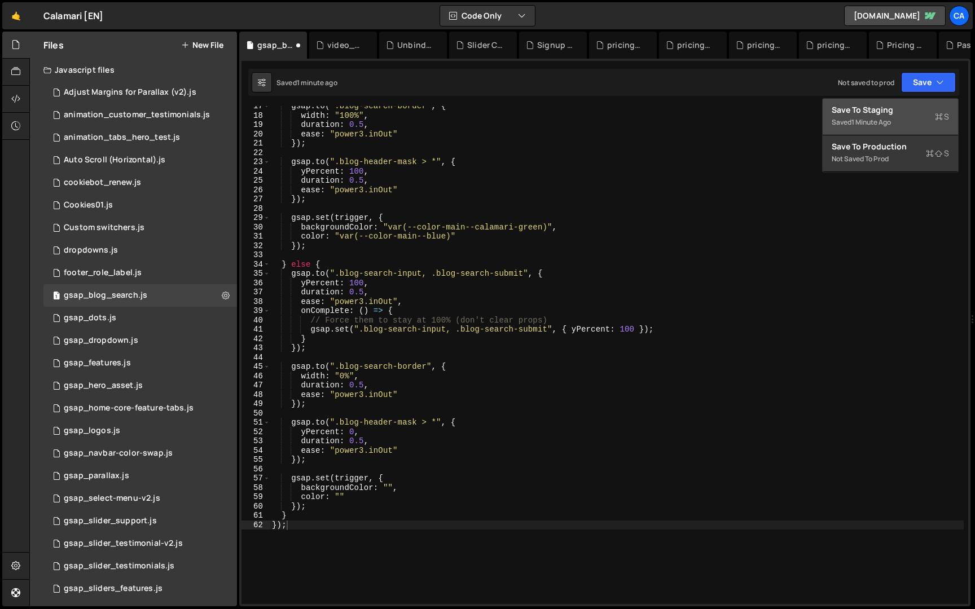
click at [914, 100] on button "Save to Staging S Saved 1 minute ago" at bounding box center [890, 117] width 135 height 37
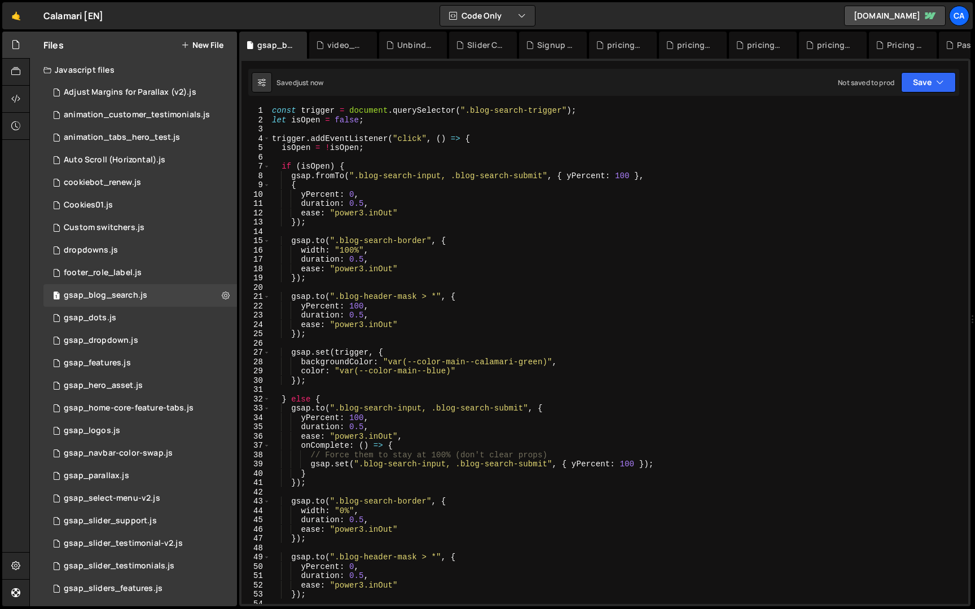
scroll to position [0, 0]
click at [389, 204] on div "const trigger = document . querySelector ( ".blog-search-trigger" ) ; let isOpe…" at bounding box center [617, 364] width 694 height 517
paste textarea "});"
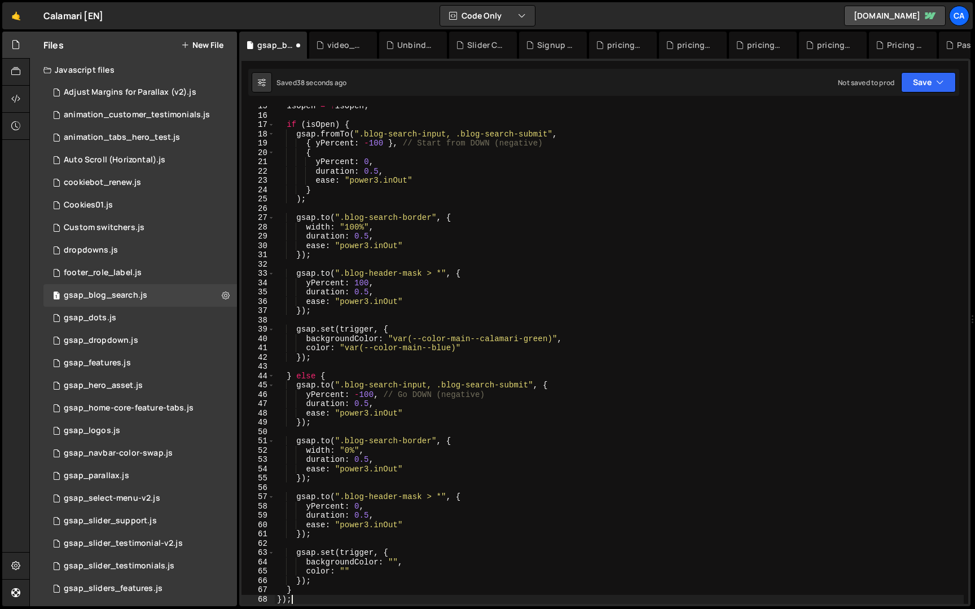
scroll to position [135, 0]
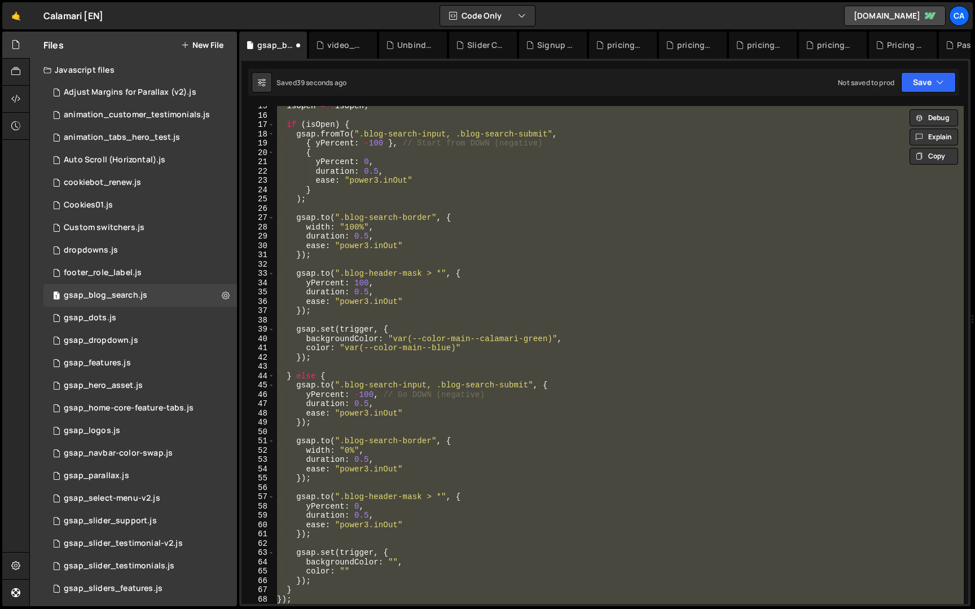
paste textarea
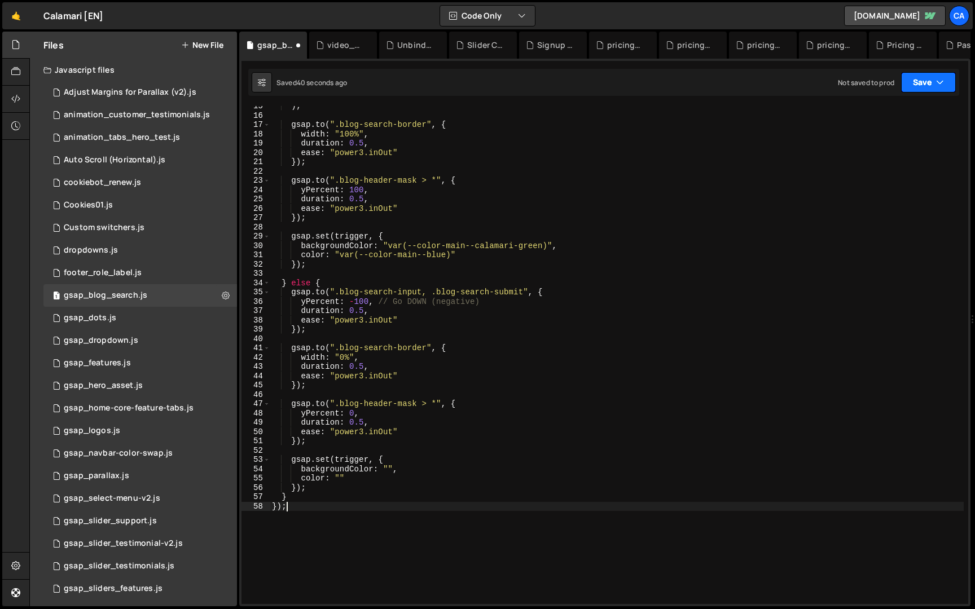
click at [914, 73] on button "Save" at bounding box center [928, 82] width 55 height 20
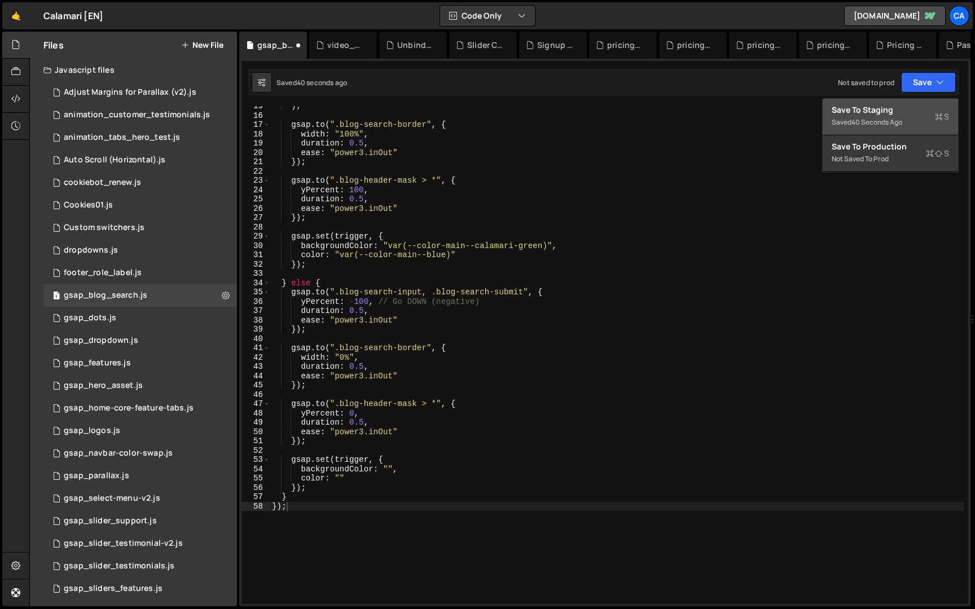
click at [905, 122] on div "Saved 40 seconds ago" at bounding box center [890, 123] width 117 height 14
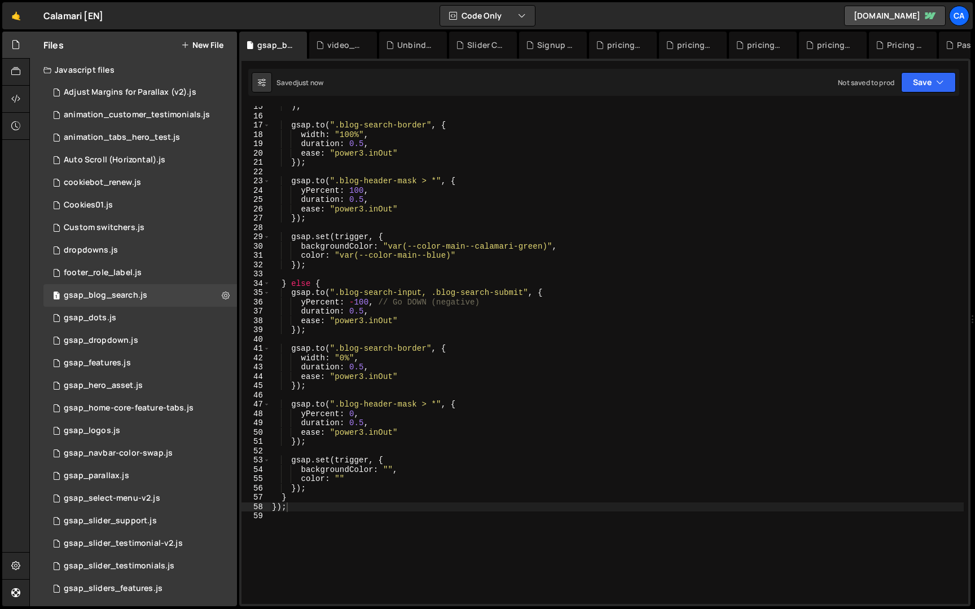
scroll to position [0, 0]
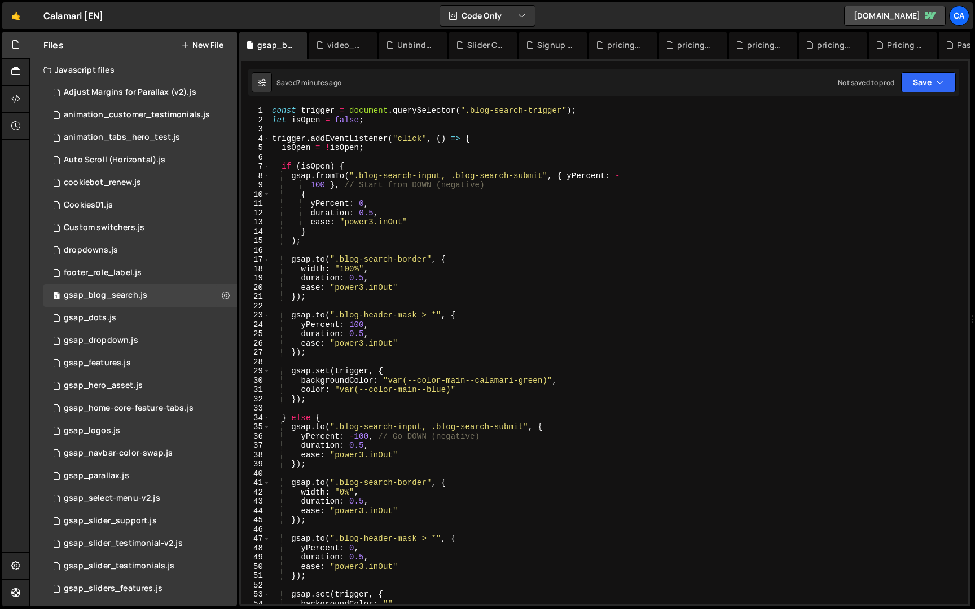
click at [365, 182] on div "const trigger = document . querySelector ( ".blog-search-trigger" ) ; let isOpe…" at bounding box center [617, 364] width 694 height 517
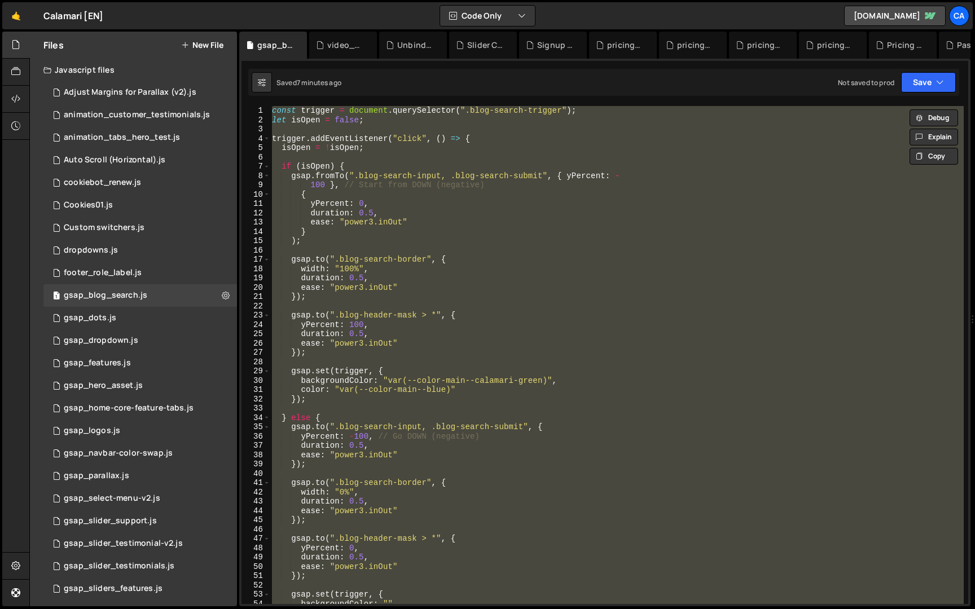
paste textarea
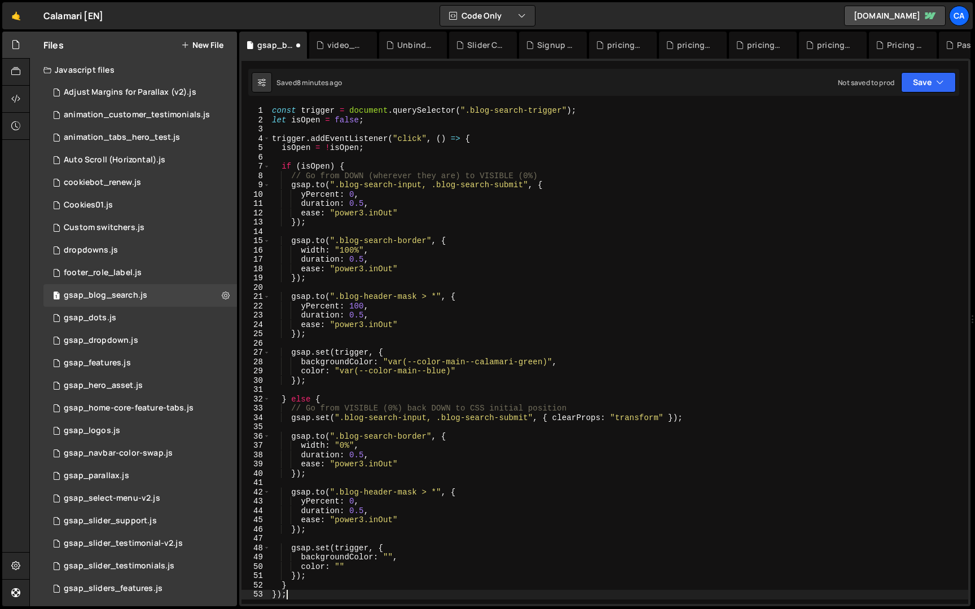
click at [926, 94] on div "Saved 8 minutes ago Not saved to prod Upgrade to Edit Save Save to Staging S Sa…" at bounding box center [603, 82] width 711 height 27
click at [916, 88] on button "Save" at bounding box center [928, 82] width 55 height 20
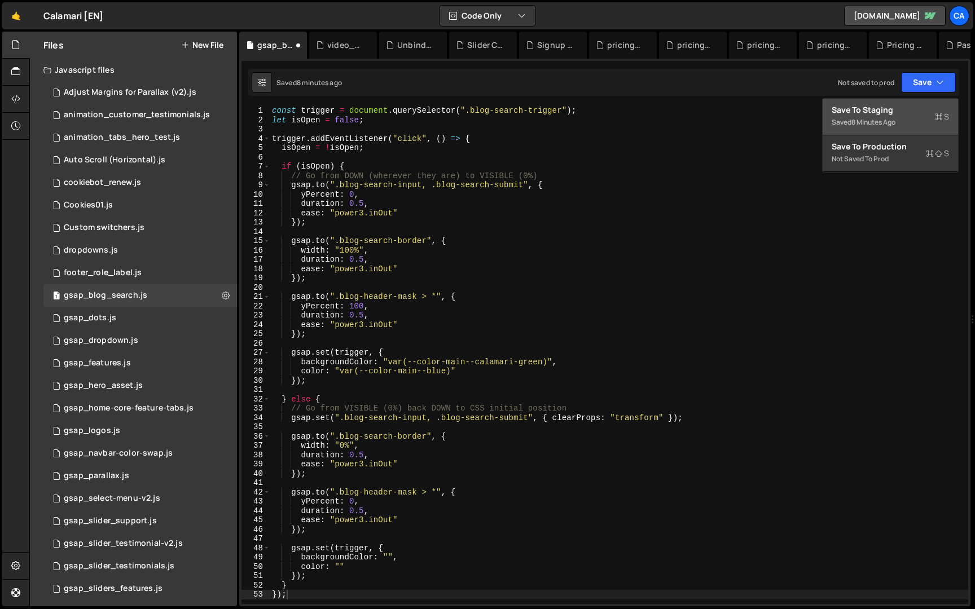
click at [884, 118] on div "8 minutes ago" at bounding box center [873, 122] width 44 height 10
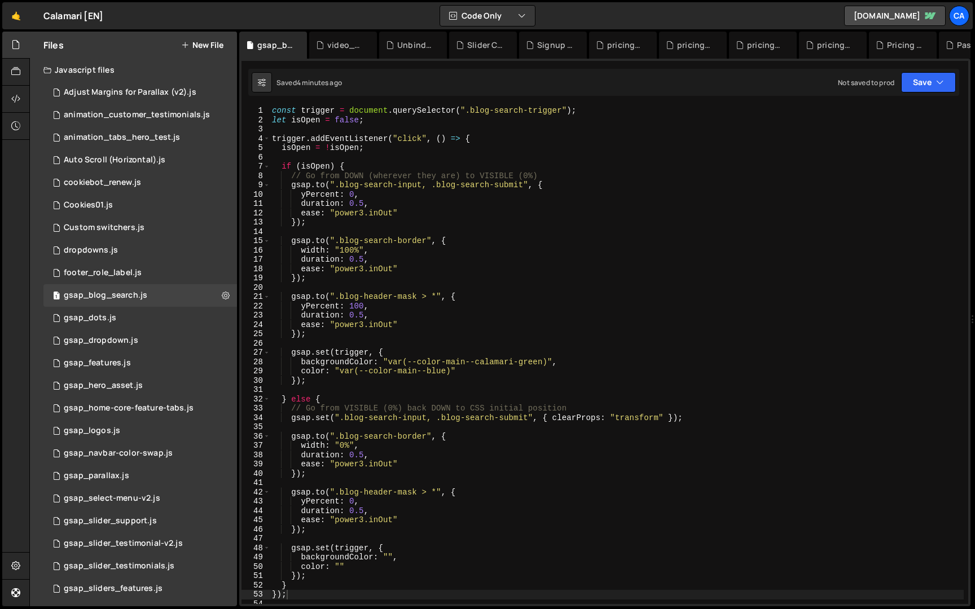
click at [395, 142] on div "const trigger = document . querySelector ( ".blog-search-trigger" ) ; let isOpe…" at bounding box center [617, 364] width 694 height 517
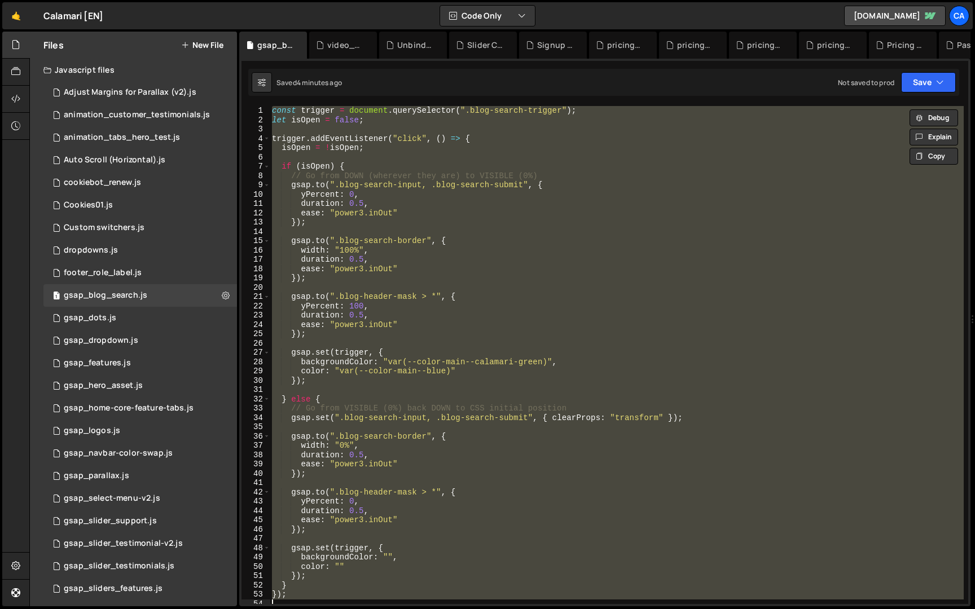
paste textarea
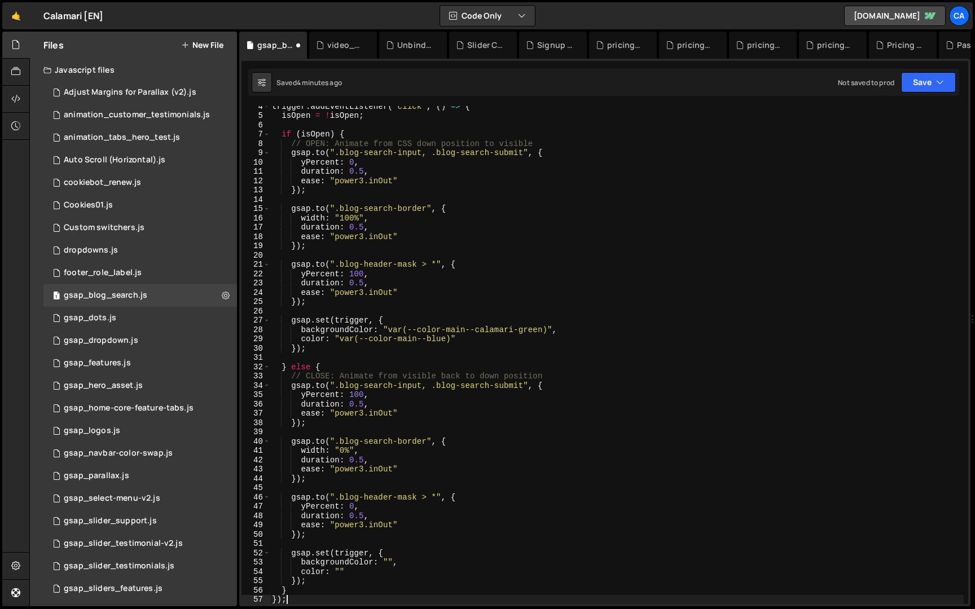
scroll to position [32, 0]
click at [933, 72] on button "Save" at bounding box center [928, 82] width 55 height 20
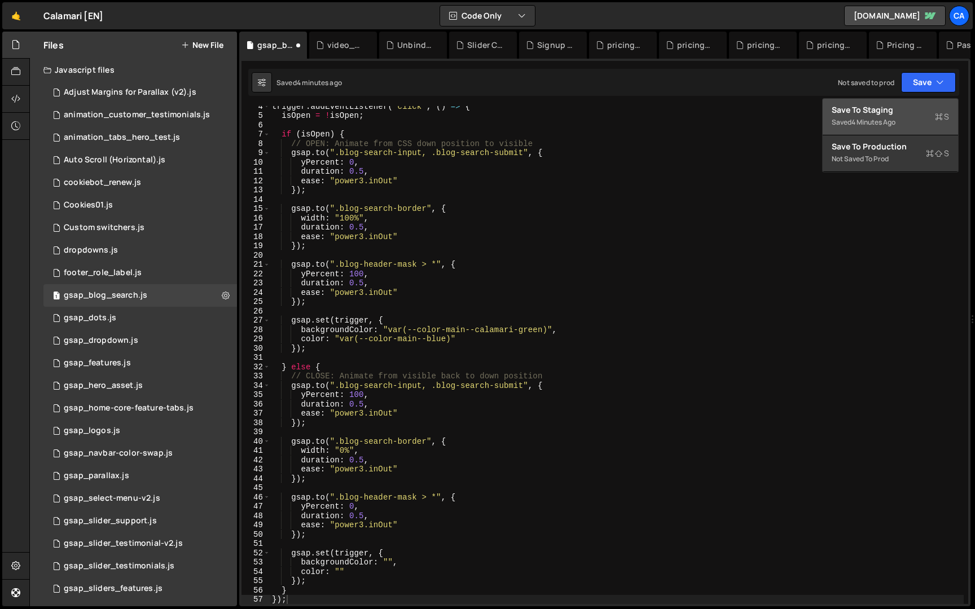
click at [899, 114] on div "Save to Staging S" at bounding box center [890, 109] width 117 height 11
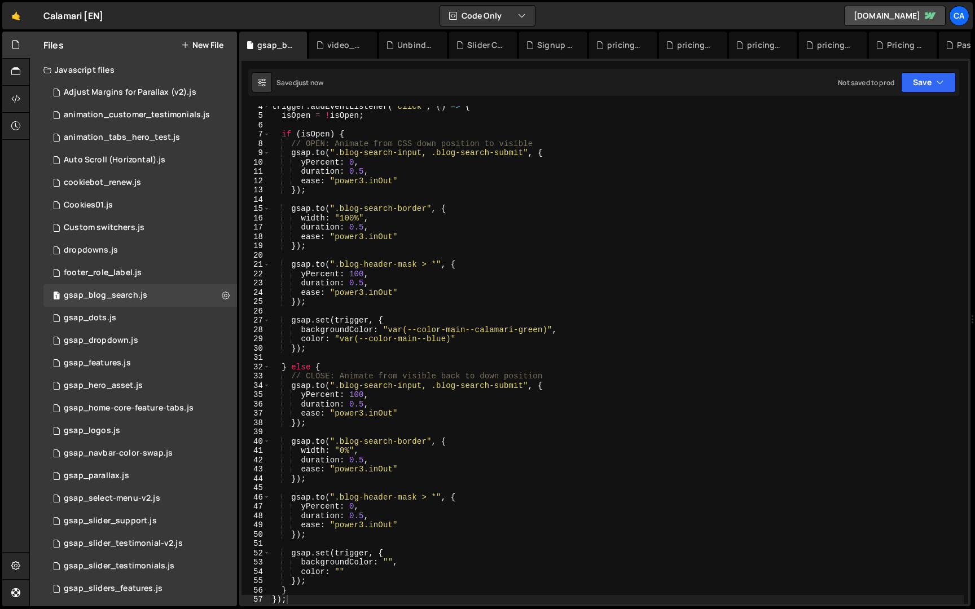
scroll to position [0, 0]
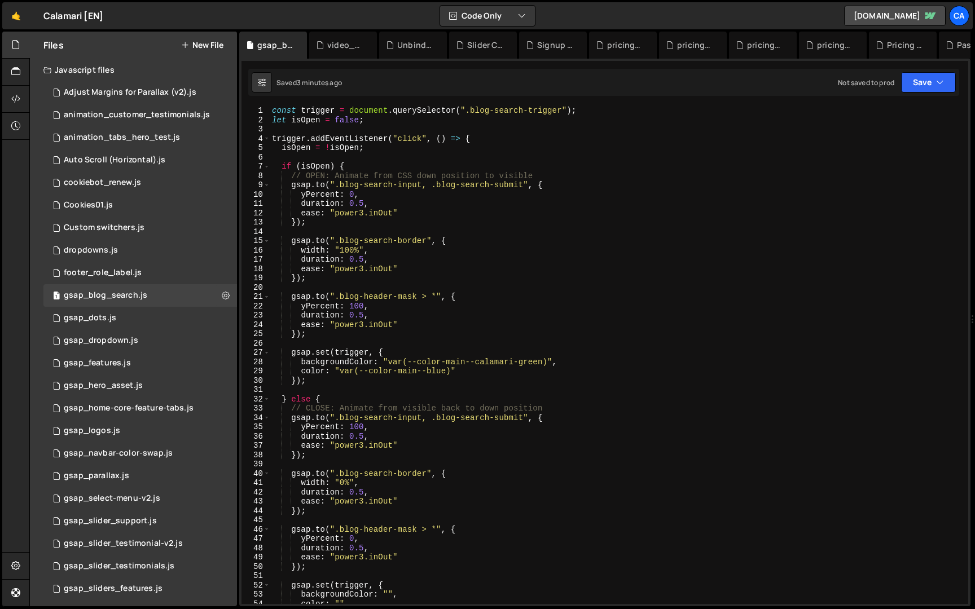
click at [409, 203] on div "const trigger = document . querySelector ( ".blog-search-trigger" ) ; let isOpe…" at bounding box center [617, 364] width 694 height 517
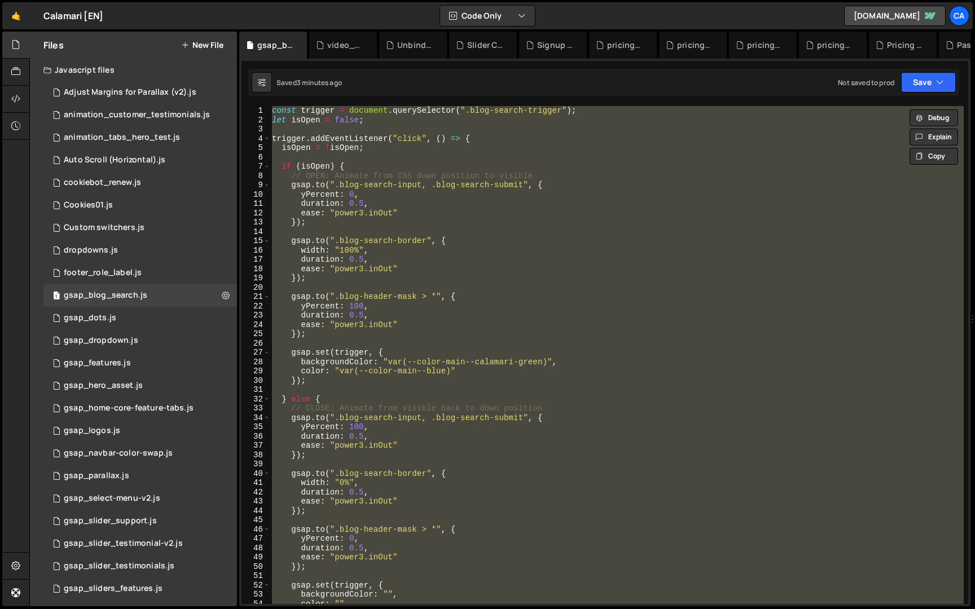
paste textarea
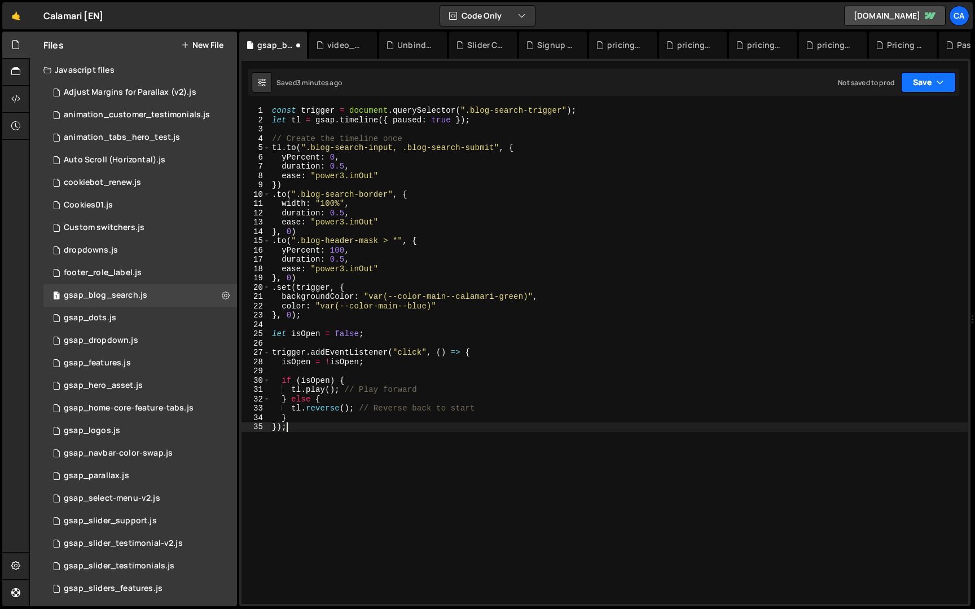
click at [932, 78] on button "Save" at bounding box center [928, 82] width 55 height 20
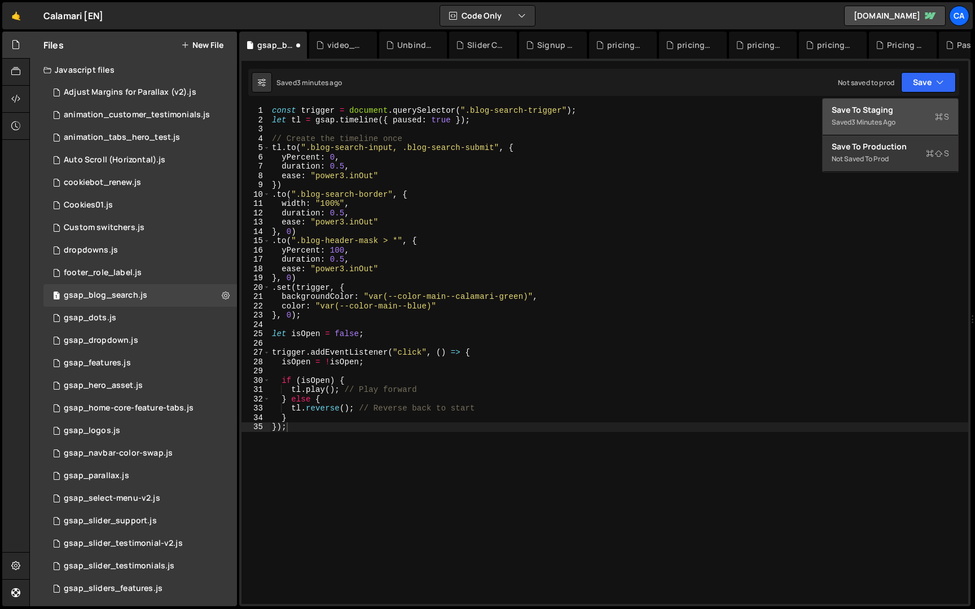
click at [899, 111] on div "Save to Staging S" at bounding box center [890, 109] width 117 height 11
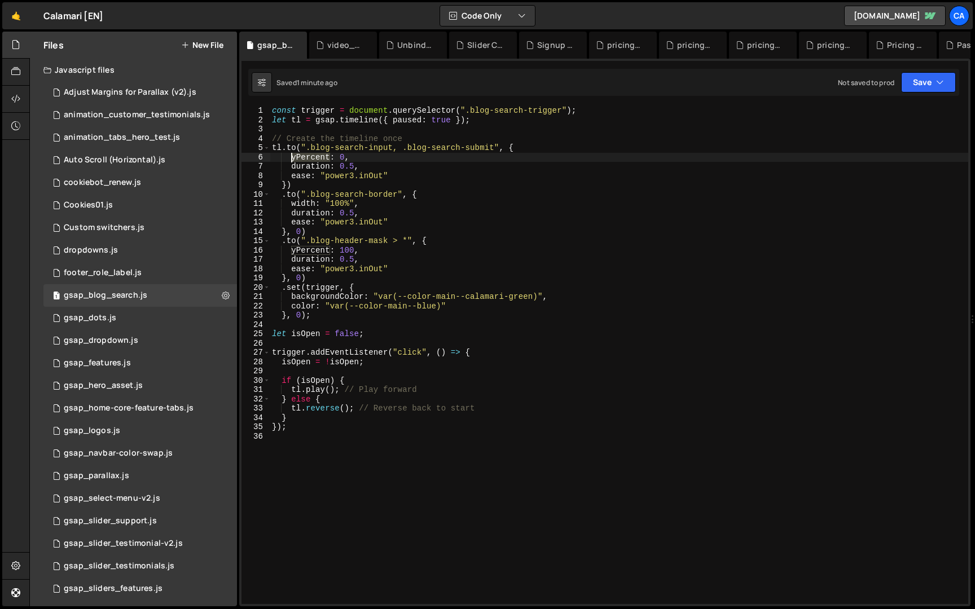
drag, startPoint x: 330, startPoint y: 158, endPoint x: 292, endPoint y: 159, distance: 37.8
click at [292, 159] on div "const trigger = document . querySelector ( ".blog-search-trigger" ) ; let tl = …" at bounding box center [619, 364] width 699 height 517
click at [315, 223] on div "const trigger = document . querySelector ( ".blog-search-trigger" ) ; let tl = …" at bounding box center [619, 364] width 699 height 517
click at [392, 171] on div "const trigger = document . querySelector ( ".blog-search-trigger" ) ; let tl = …" at bounding box center [619, 364] width 699 height 517
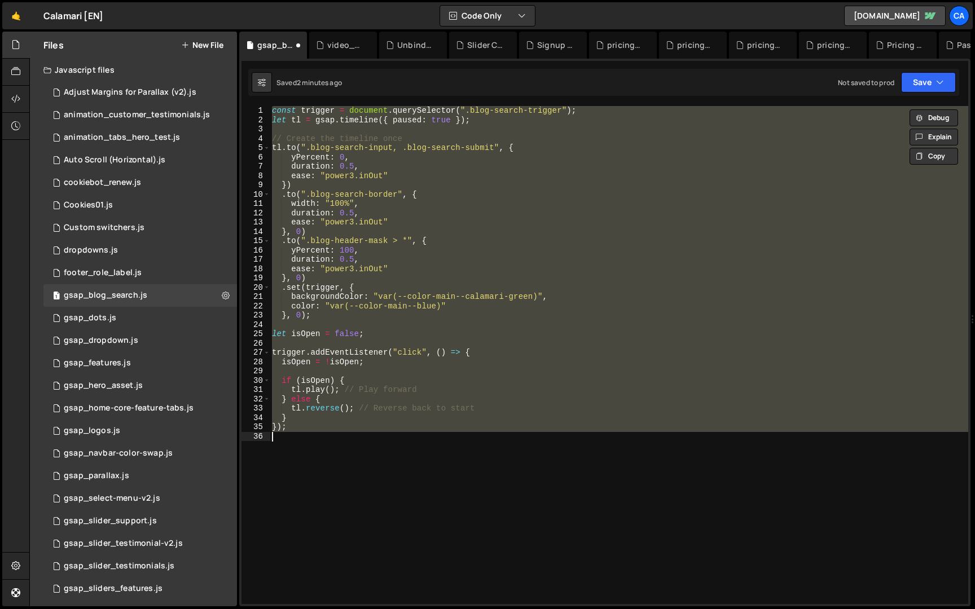
scroll to position [0, 1]
paste textarea
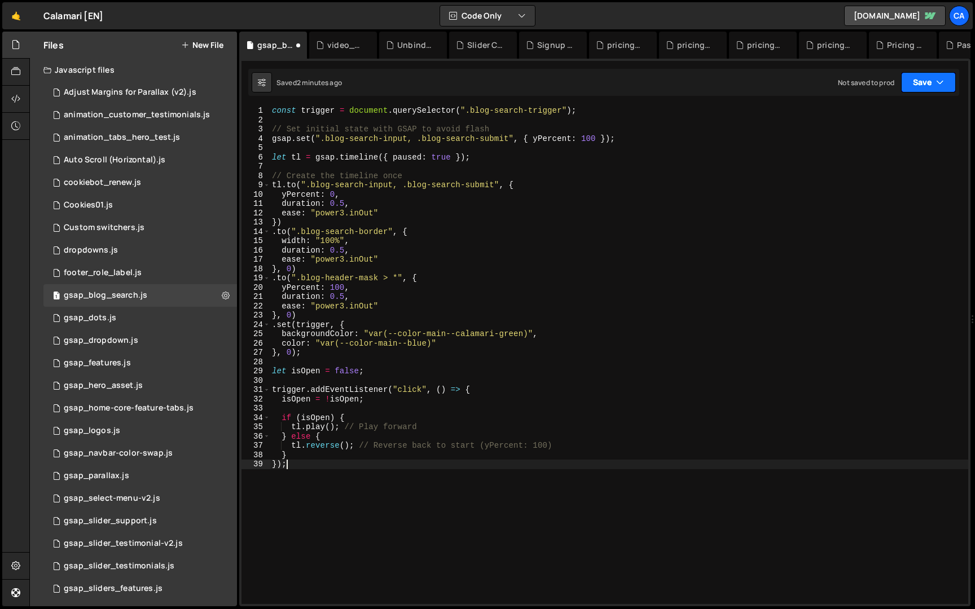
click at [928, 78] on button "Save" at bounding box center [928, 82] width 55 height 20
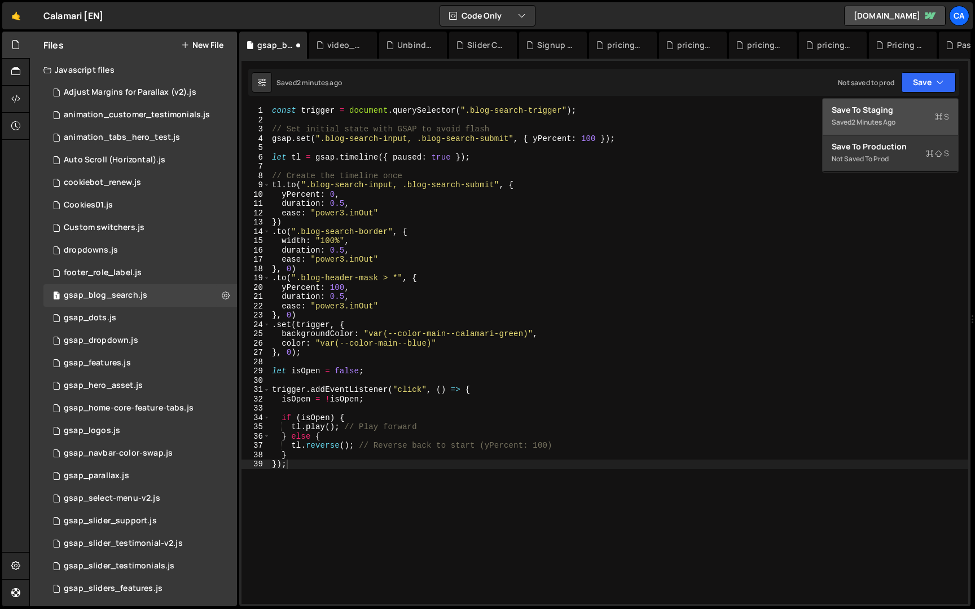
click at [915, 106] on div "Save to Staging S" at bounding box center [890, 109] width 117 height 11
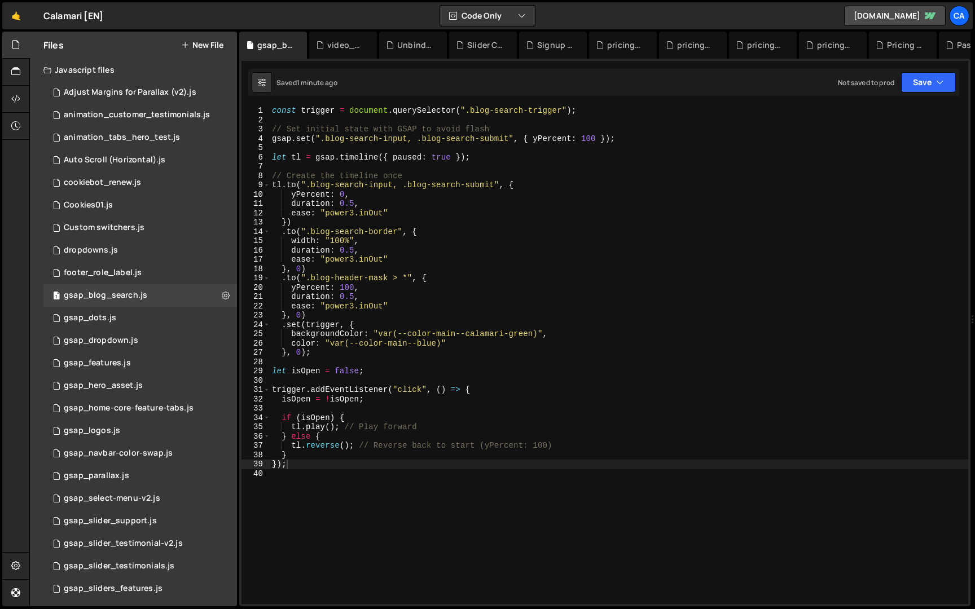
click at [349, 218] on div "const trigger = document . querySelector ( ".blog-search-trigger" ) ; // Set in…" at bounding box center [619, 364] width 699 height 517
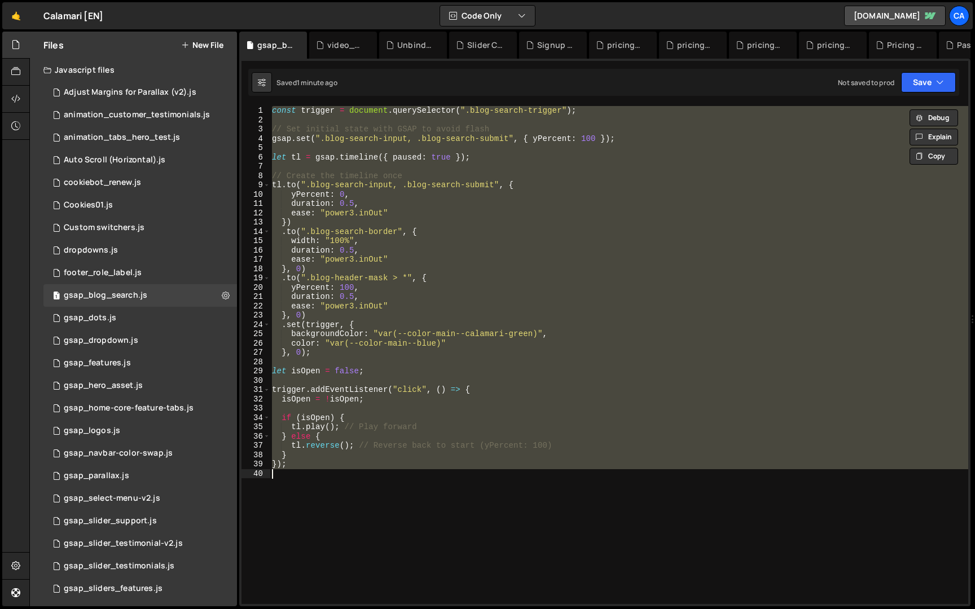
paste textarea
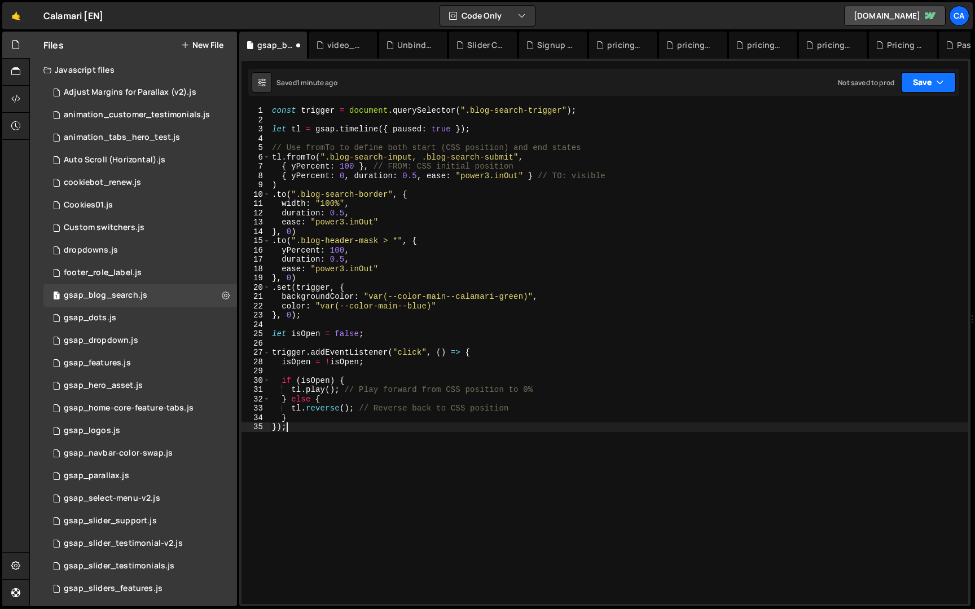
click at [926, 82] on button "Save" at bounding box center [928, 82] width 55 height 20
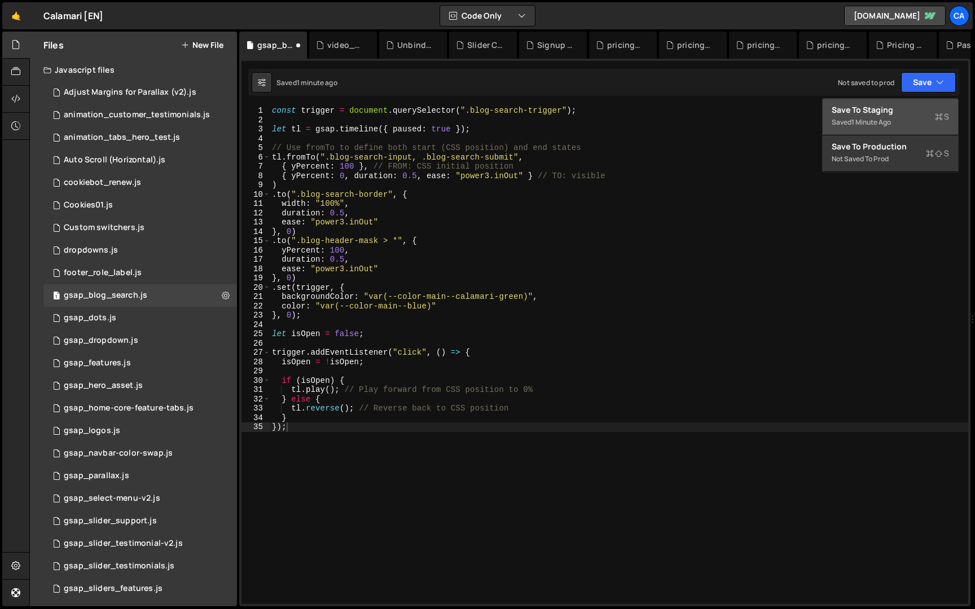
click at [911, 108] on div "Save to Staging S" at bounding box center [890, 109] width 117 height 11
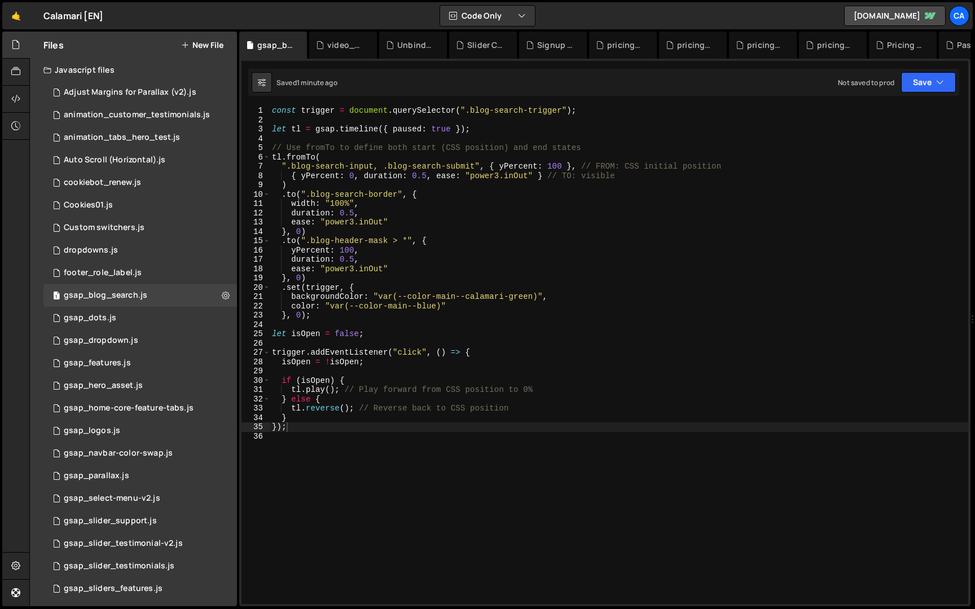
click at [544, 208] on div "const trigger = document . querySelector ( ".blog-search-trigger" ) ; let tl = …" at bounding box center [619, 364] width 699 height 517
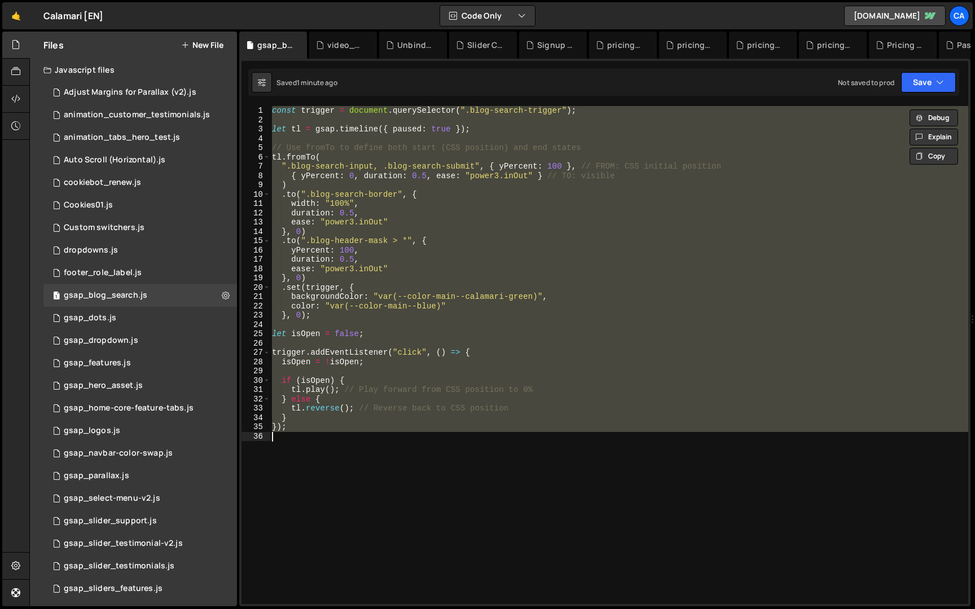
paste textarea
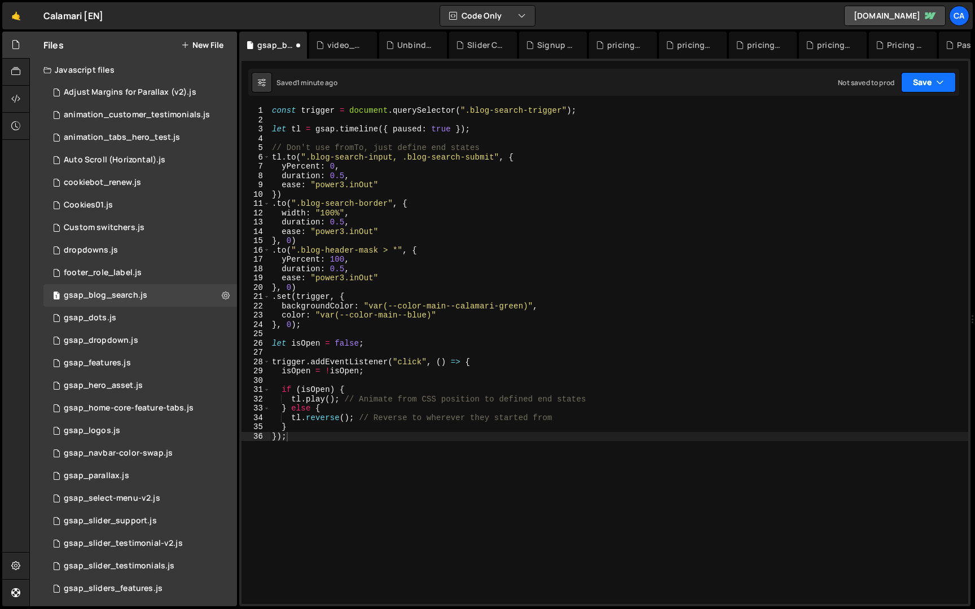
click at [934, 77] on button "Save" at bounding box center [928, 82] width 55 height 20
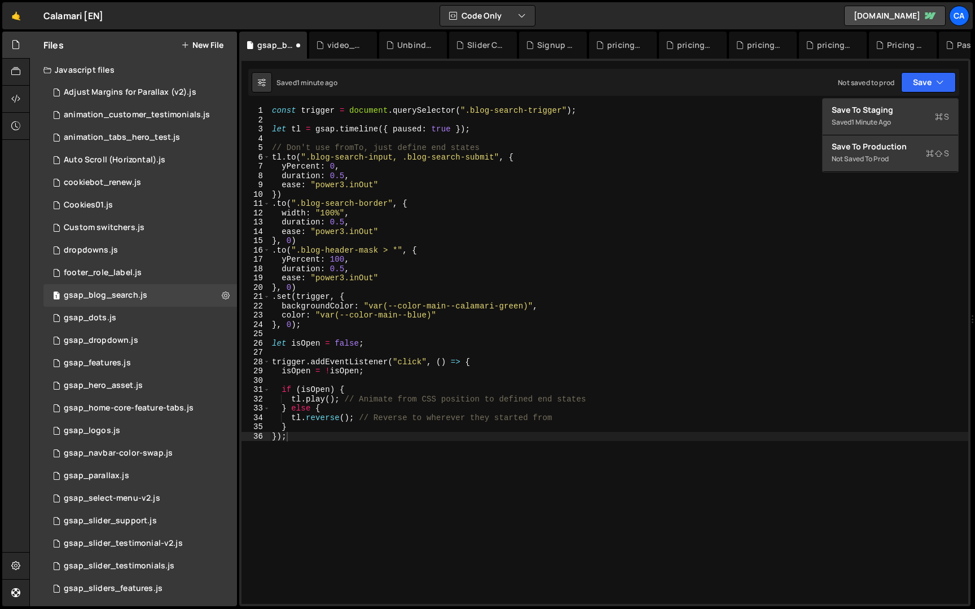
click at [922, 98] on div "Save to Staging S Saved 1 minute ago Save to Production S Not saved to prod Sav…" at bounding box center [890, 135] width 137 height 74
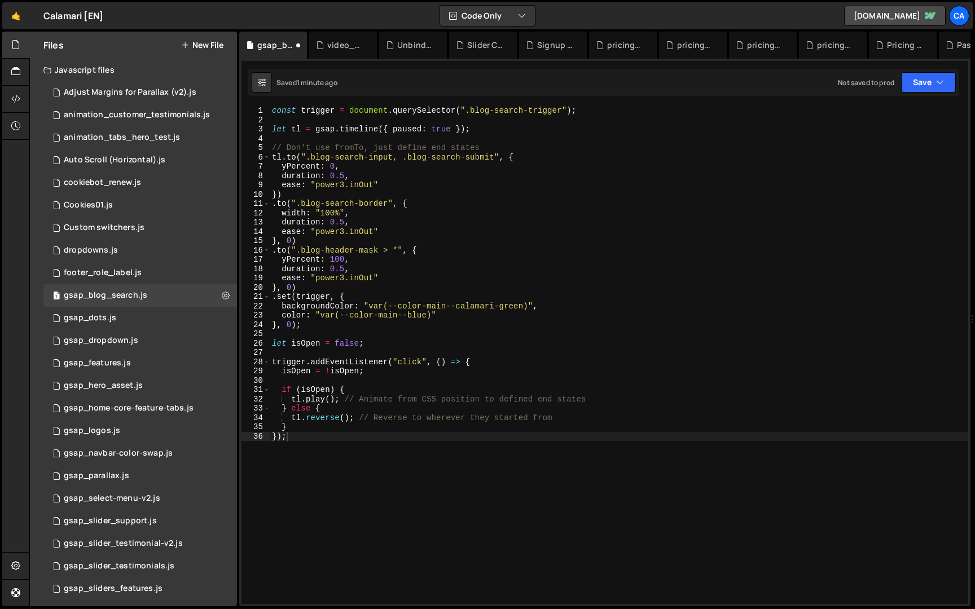
click at [915, 107] on div "const trigger = document . querySelector ( ".blog-search-trigger" ) ; let tl = …" at bounding box center [619, 364] width 699 height 517
click at [915, 85] on button "Save" at bounding box center [928, 82] width 55 height 20
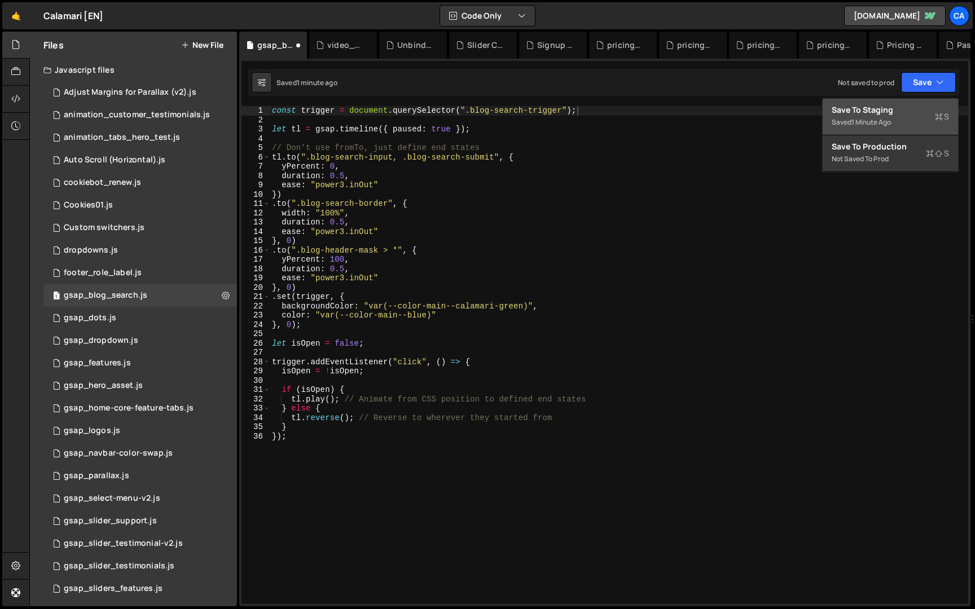
click at [901, 114] on div "Save to Staging S" at bounding box center [890, 109] width 117 height 11
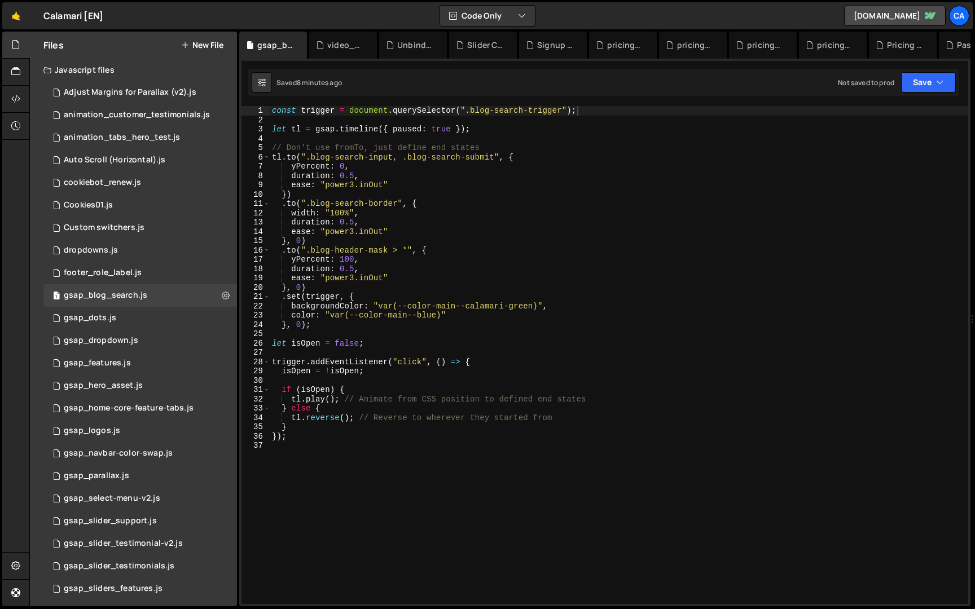
click at [373, 148] on div "const trigger = document . querySelector ( ".blog-search-trigger" ) ; let tl = …" at bounding box center [619, 364] width 699 height 517
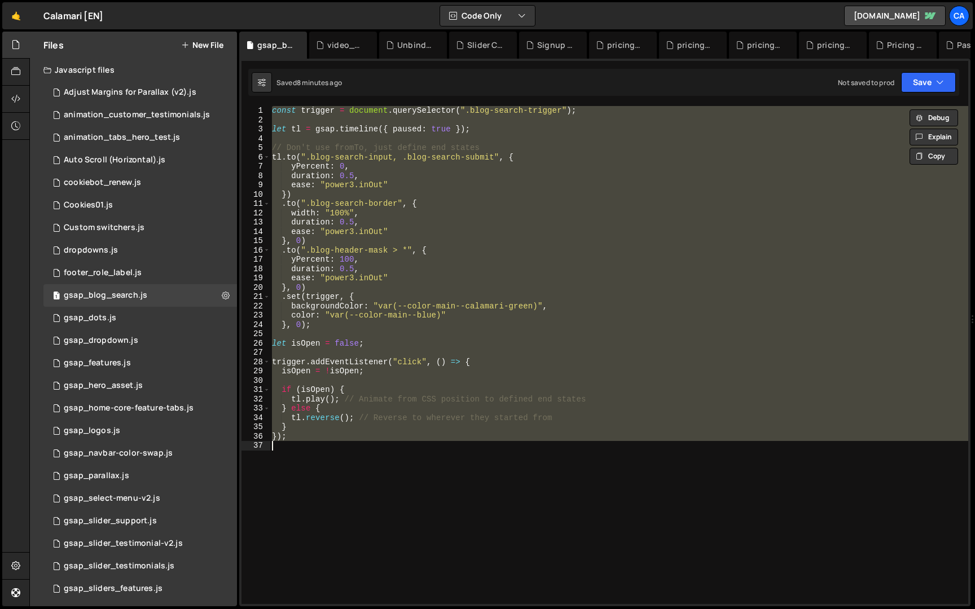
paste textarea
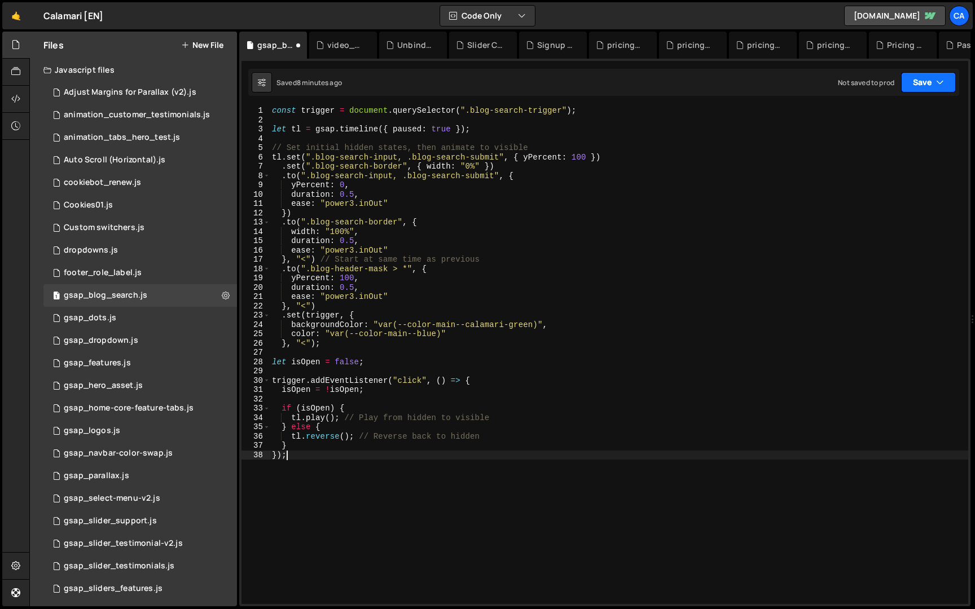
click at [927, 82] on button "Save" at bounding box center [928, 82] width 55 height 20
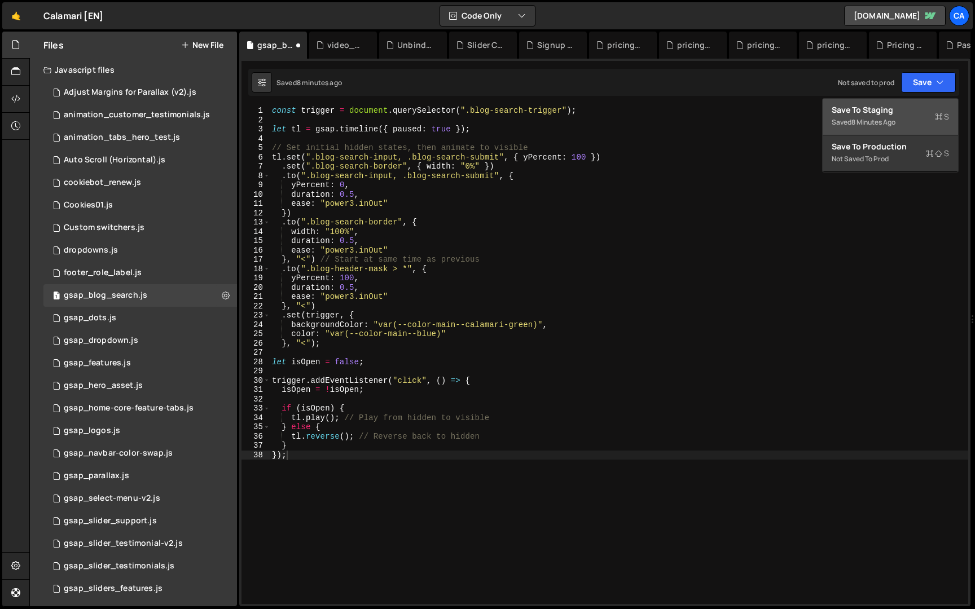
click at [917, 106] on div "Save to Staging S" at bounding box center [890, 109] width 117 height 11
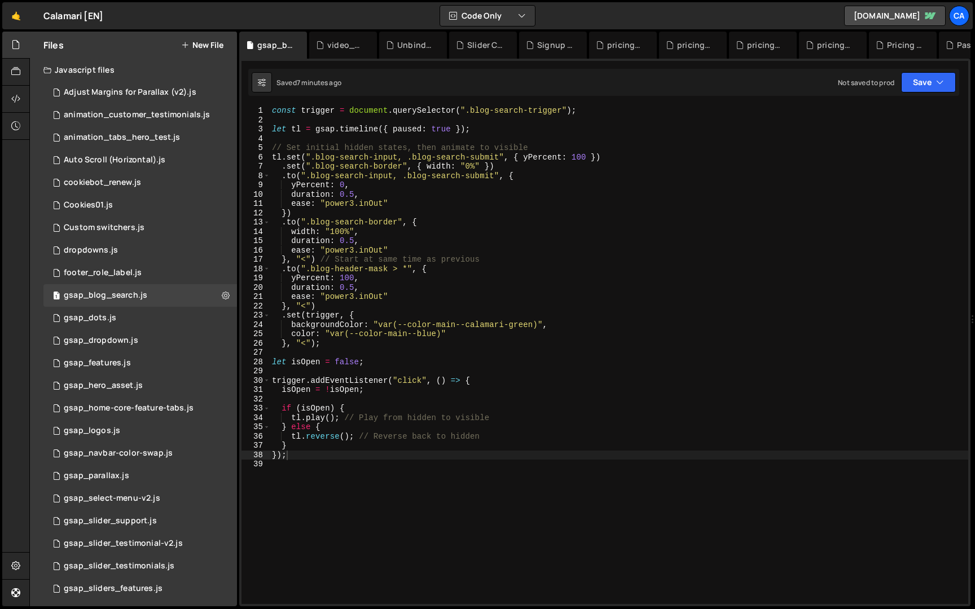
click at [404, 162] on div "const trigger = document . querySelector ( ".blog-search-trigger" ) ; let tl = …" at bounding box center [619, 364] width 699 height 517
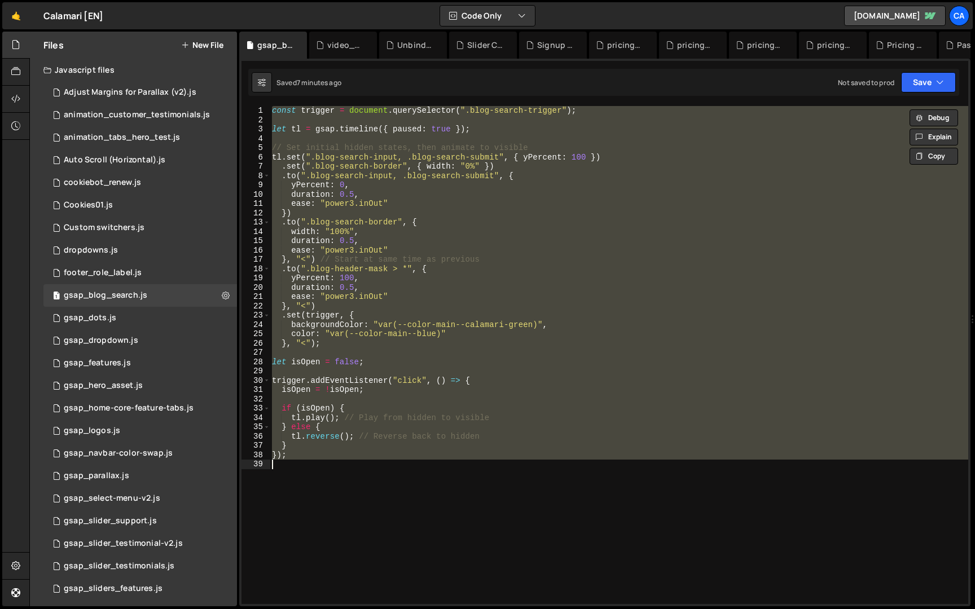
paste textarea
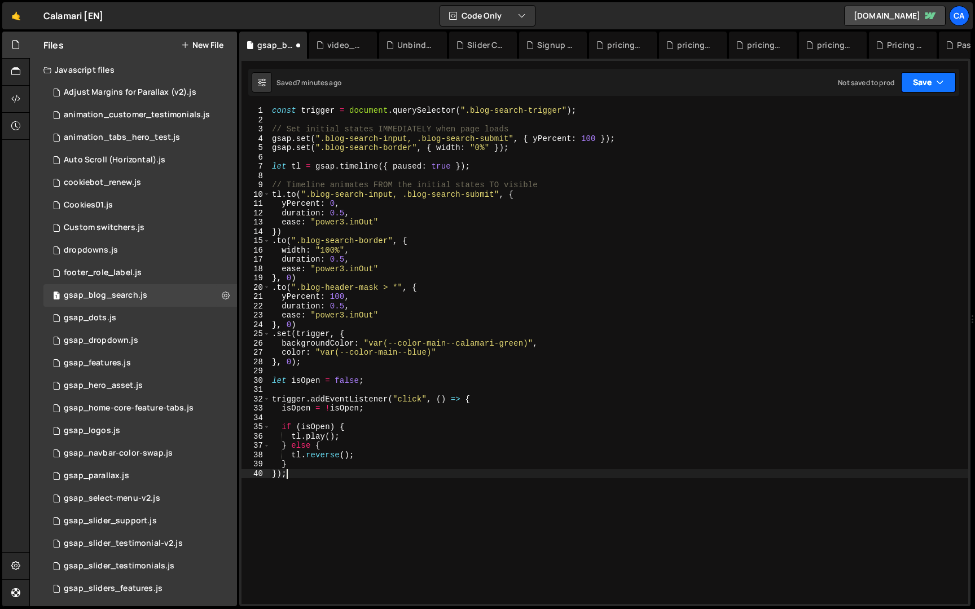
click at [930, 78] on button "Save" at bounding box center [928, 82] width 55 height 20
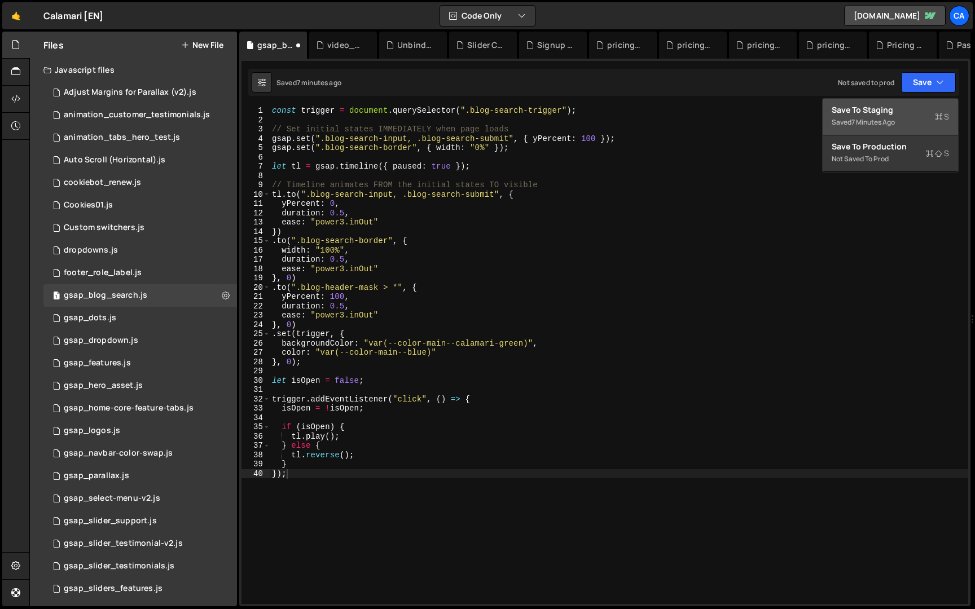
click at [907, 111] on div "Save to Staging S" at bounding box center [890, 109] width 117 height 11
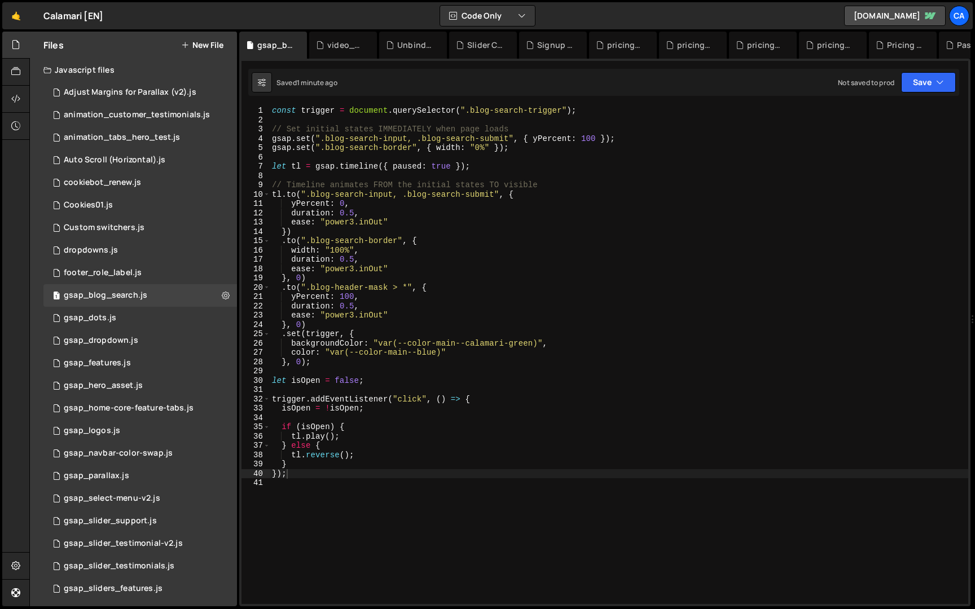
type textarea "gsap.set(".blog-search-border", { width: "0%" });"
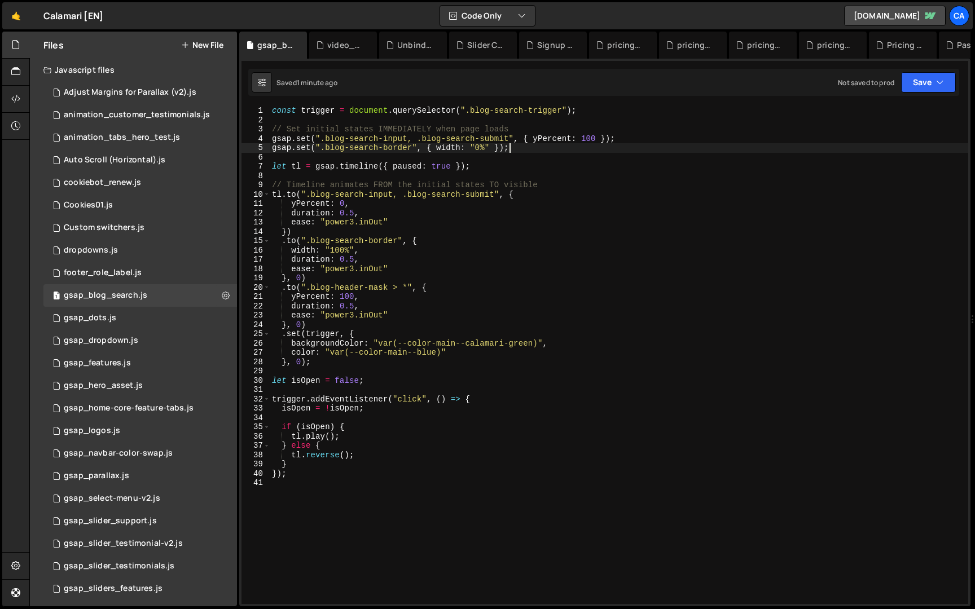
click at [530, 148] on div "const trigger = document . querySelector ( ".blog-search-trigger" ) ; // Set in…" at bounding box center [619, 364] width 699 height 517
paste textarea "gsap.set(".blog-search-component", { display: "block" });"
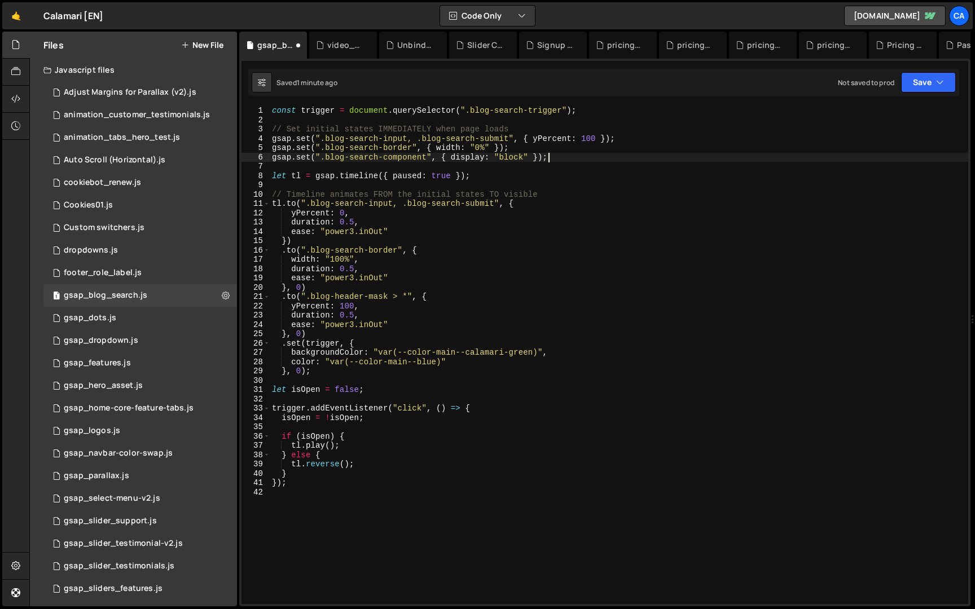
type textarea "gsap.set(".blog-search-component", { display: "block" });"
click at [929, 67] on div "1 2 3 4 5 6 7 8 9 10 11 12 13 14 15 16 17 18 19 20 21 22 23 24 25 26 27 28 29 3…" at bounding box center [604, 333] width 731 height 548
click at [920, 81] on button "Save" at bounding box center [928, 82] width 55 height 20
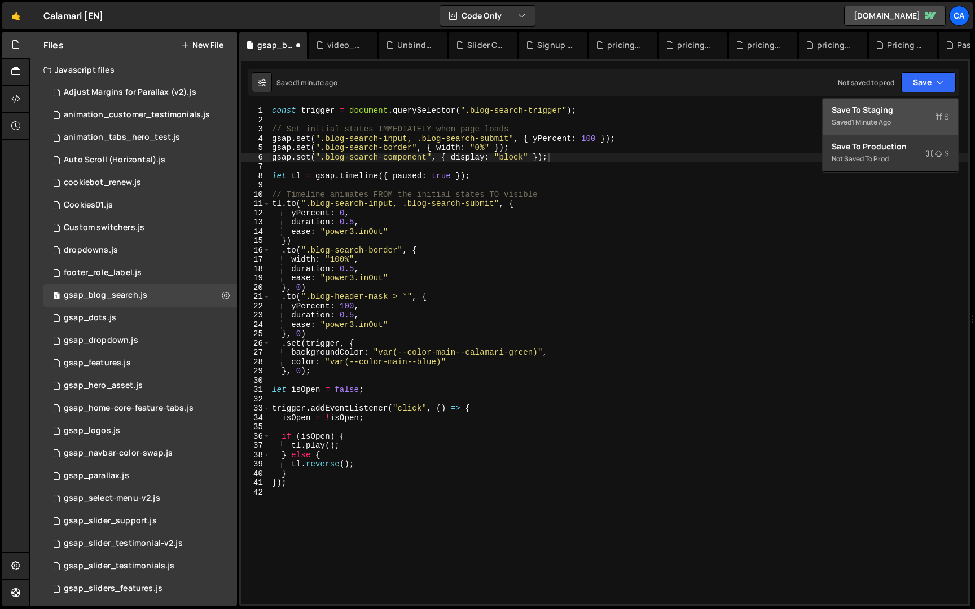
click at [900, 103] on button "Save to Staging S Saved 1 minute ago" at bounding box center [890, 117] width 135 height 37
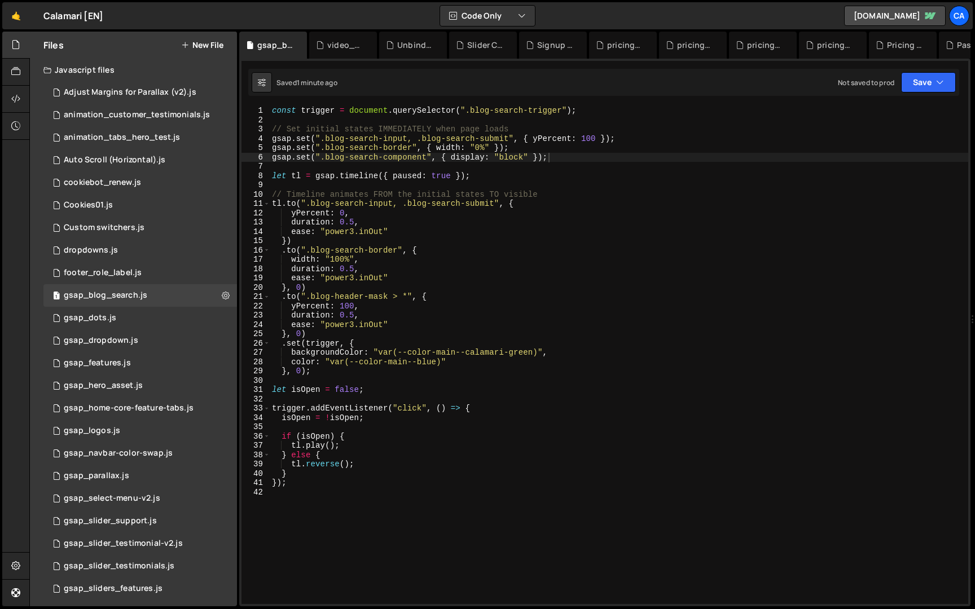
click at [434, 190] on div "const trigger = document . querySelector ( ".blog-search-trigger" ) ; // Set in…" at bounding box center [619, 364] width 699 height 517
paste textarea
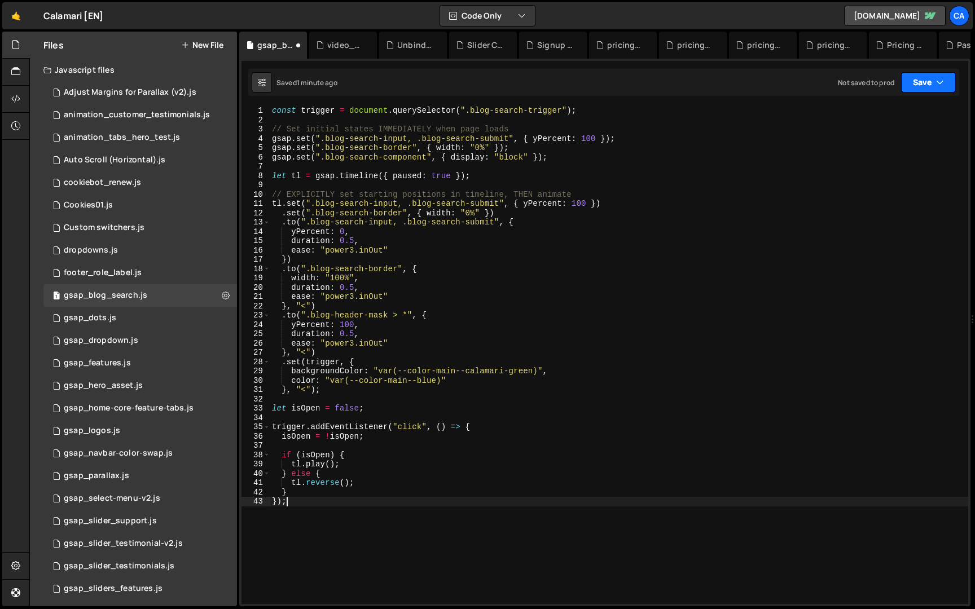
click at [906, 84] on button "Save" at bounding box center [928, 82] width 55 height 20
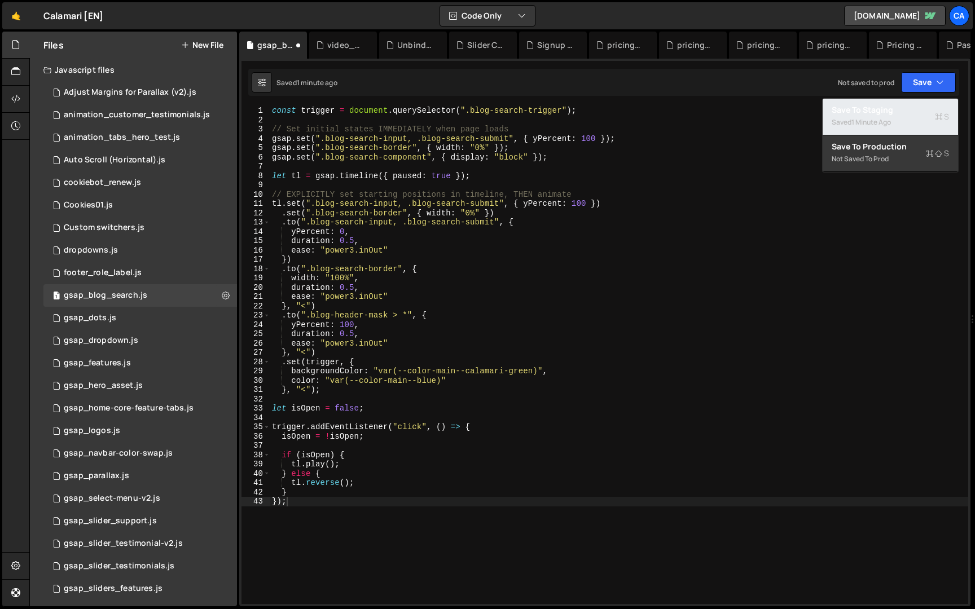
click at [903, 116] on div "Saved 1 minute ago" at bounding box center [890, 123] width 117 height 14
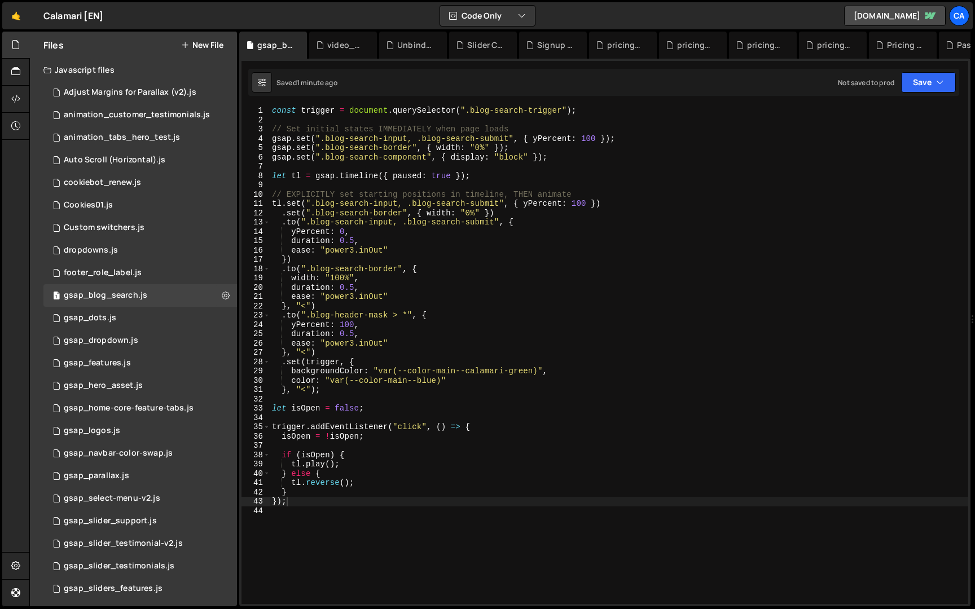
click at [482, 147] on div "const trigger = document . querySelector ( ".blog-search-trigger" ) ; // Set in…" at bounding box center [619, 364] width 699 height 517
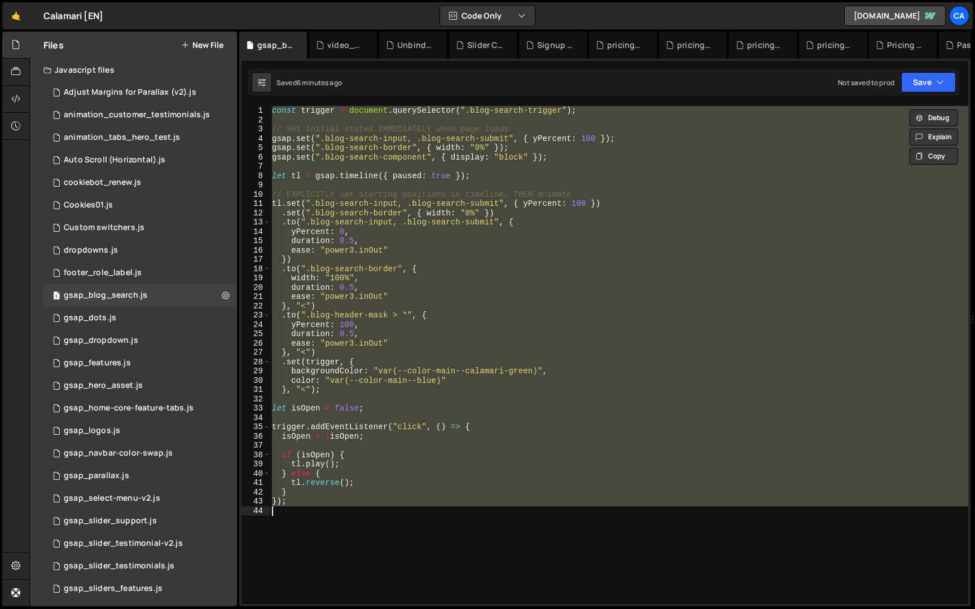
click at [447, 236] on div "const trigger = document . querySelector ( ".blog-search-trigger" ) ; // Set in…" at bounding box center [619, 364] width 699 height 517
paste textarea "// Rest of your code stays the same..."
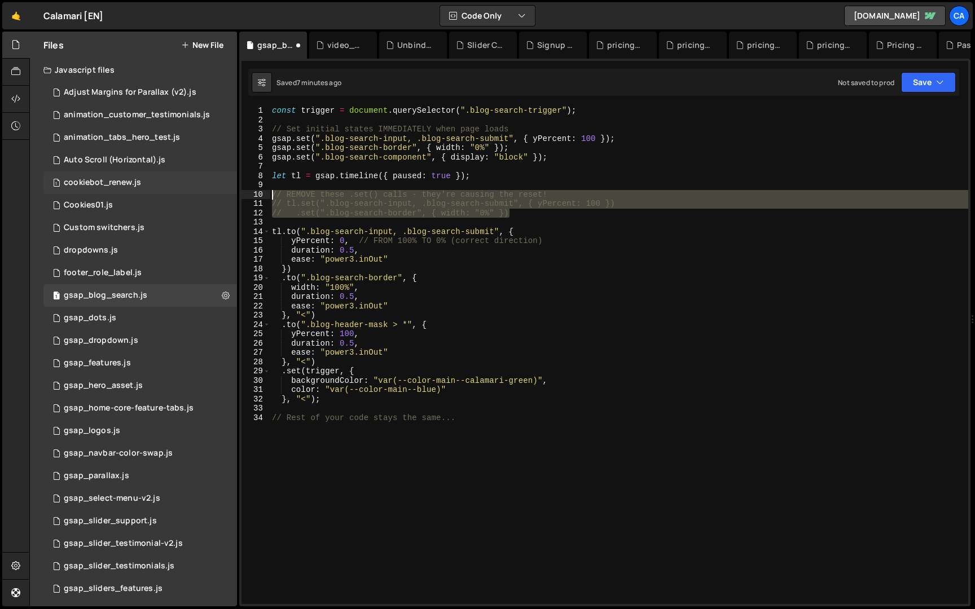
drag, startPoint x: 531, startPoint y: 214, endPoint x: 201, endPoint y: 191, distance: 330.9
click at [201, 191] on div "Files New File Javascript files 7 Adjust Margins for Parallax (v2).js 0 1 anima…" at bounding box center [502, 320] width 946 height 576
type textarea "// REMOVE these .set() calls - they're causing the reset! // tl.set(".blog-sear…"
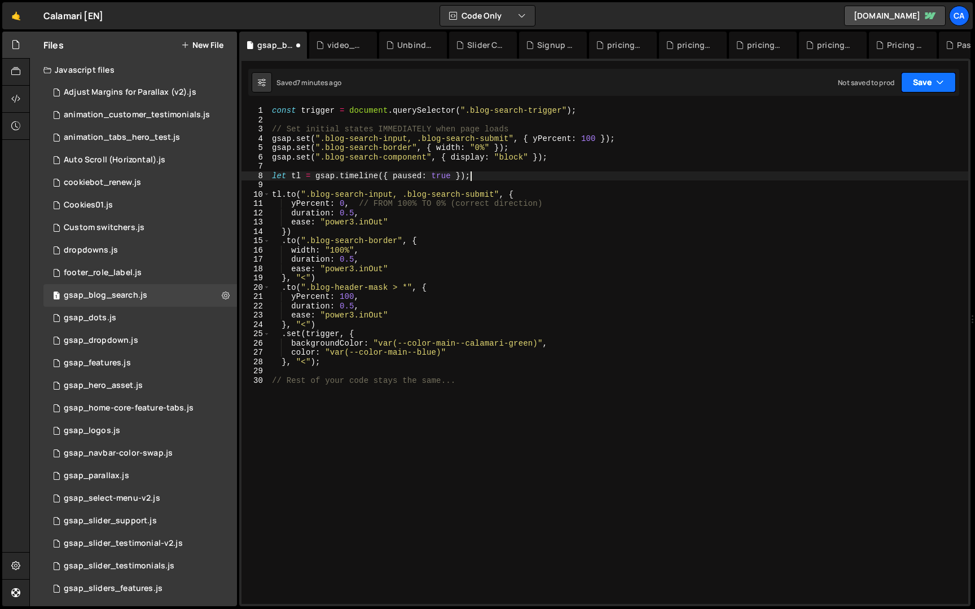
click at [928, 78] on button "Save" at bounding box center [928, 82] width 55 height 20
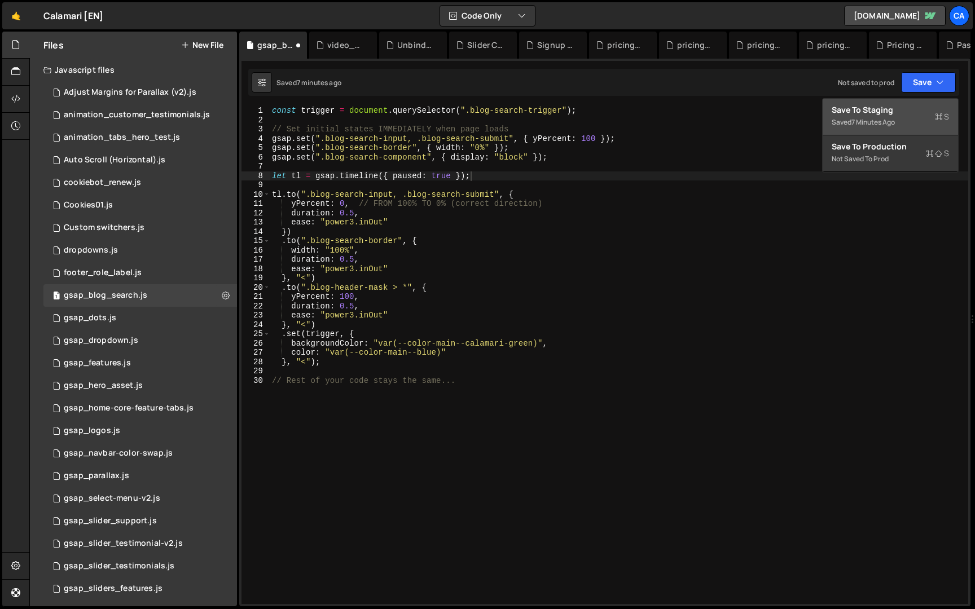
click at [914, 117] on div "Saved 7 minutes ago" at bounding box center [890, 123] width 117 height 14
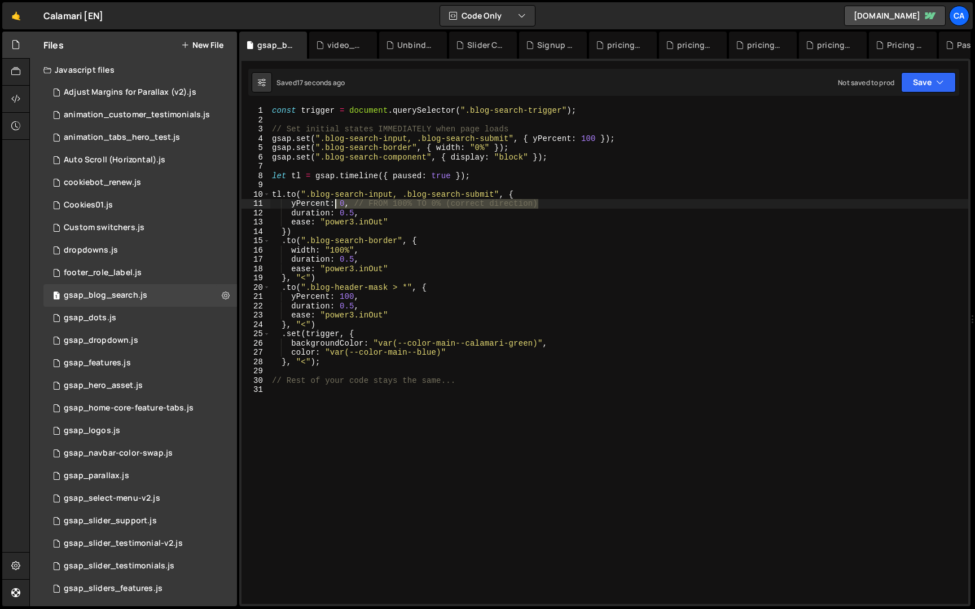
drag, startPoint x: 542, startPoint y: 204, endPoint x: 336, endPoint y: 207, distance: 206.0
click at [336, 207] on div "const trigger = document . querySelector ( ".blog-search-trigger" ) ; // Set in…" at bounding box center [619, 364] width 699 height 517
click at [351, 205] on div "const trigger = document . querySelector ( ".blog-search-trigger" ) ; // Set in…" at bounding box center [619, 355] width 699 height 498
click at [460, 207] on div "const trigger = document . querySelector ( ".blog-search-trigger" ) ; // Set in…" at bounding box center [619, 364] width 699 height 517
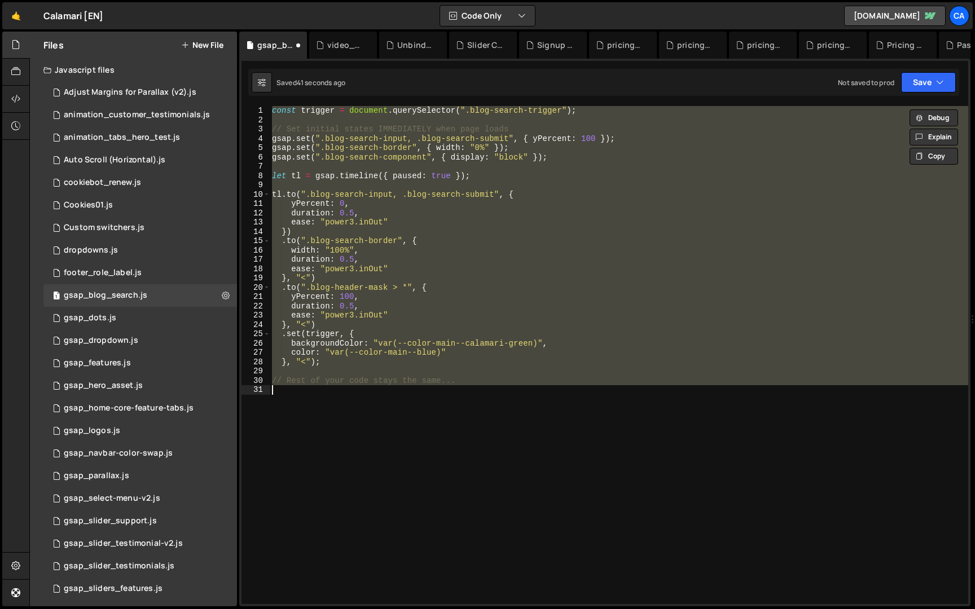
paste textarea "});"
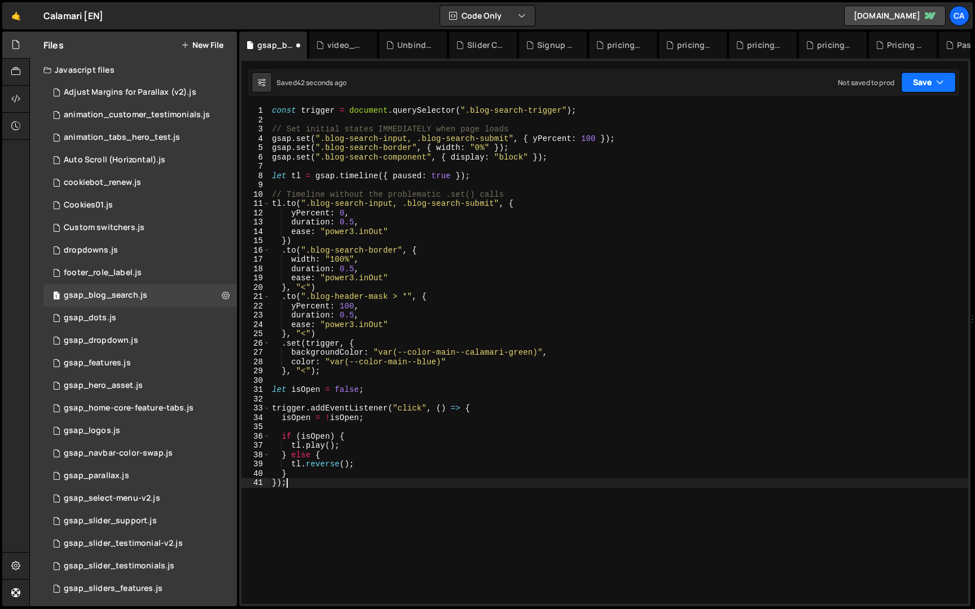
click at [919, 82] on button "Save" at bounding box center [928, 82] width 55 height 20
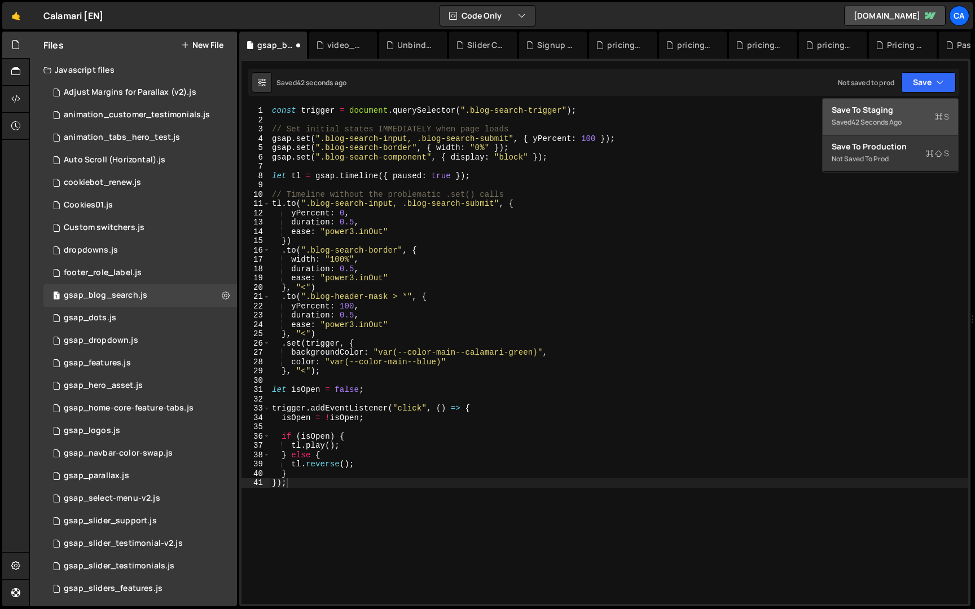
click at [915, 116] on div "Saved 42 seconds ago" at bounding box center [890, 123] width 117 height 14
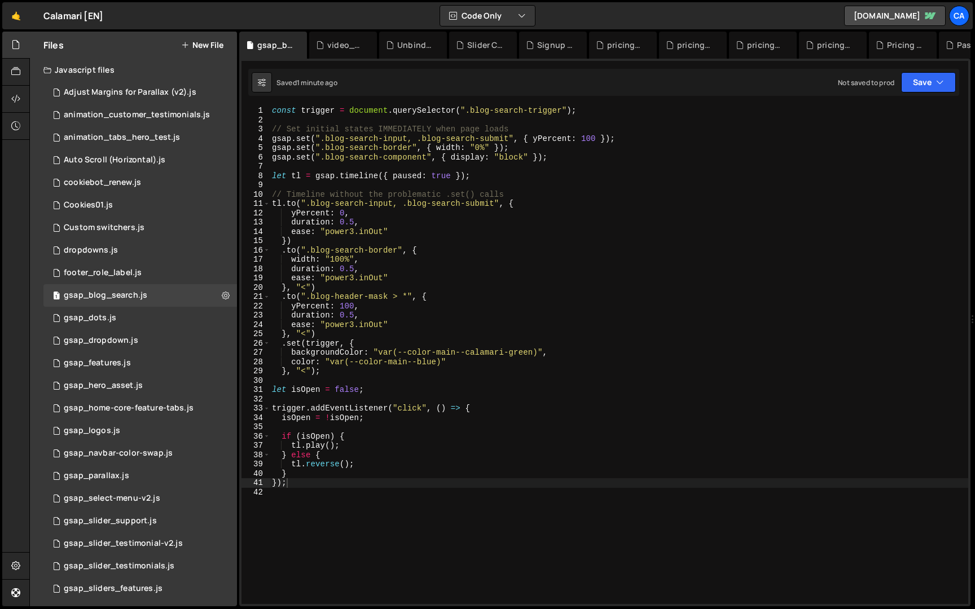
click at [390, 142] on div "const trigger = document . querySelector ( ".blog-search-trigger" ) ; // Set in…" at bounding box center [619, 364] width 699 height 517
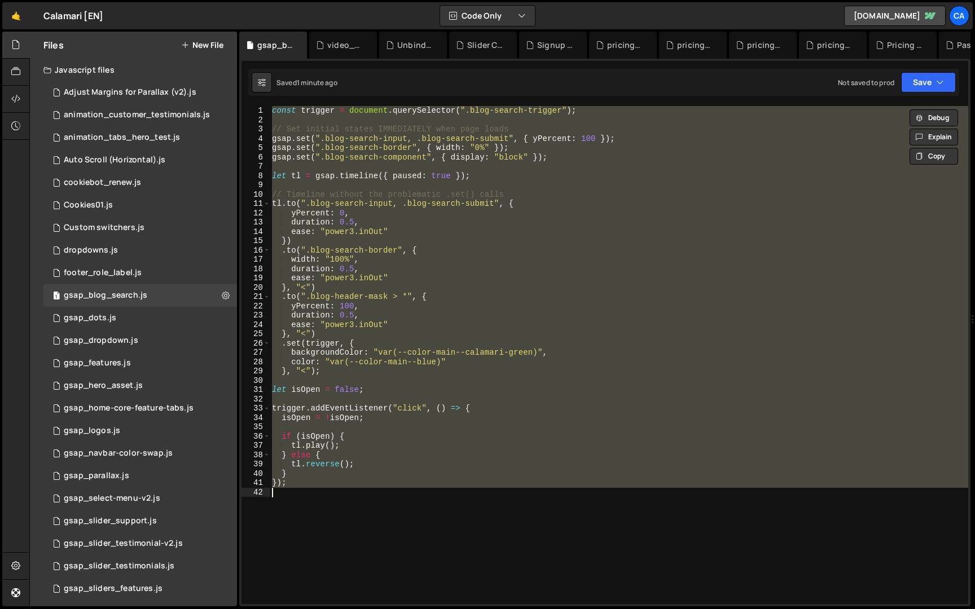
paste textarea
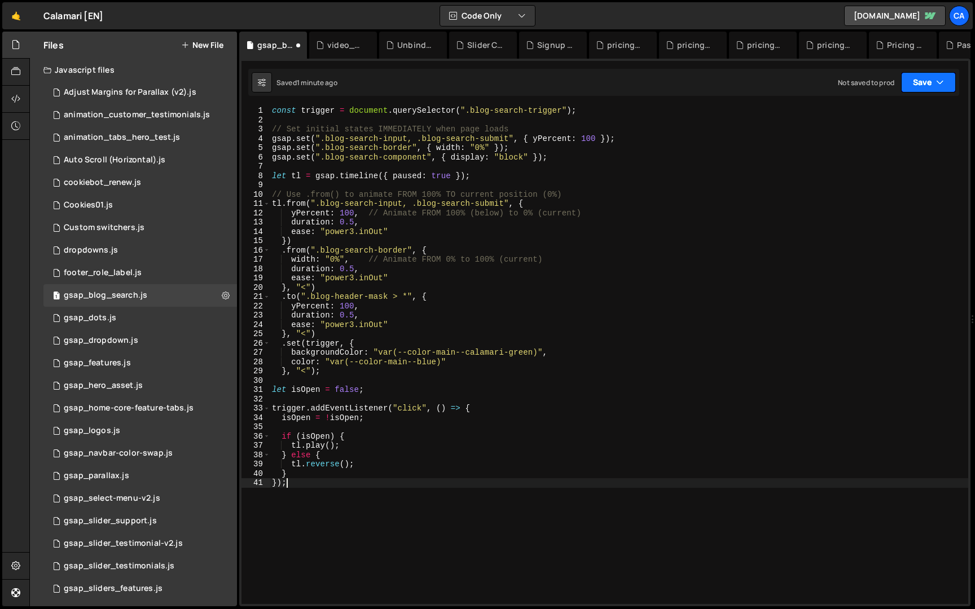
click at [919, 84] on button "Save" at bounding box center [928, 82] width 55 height 20
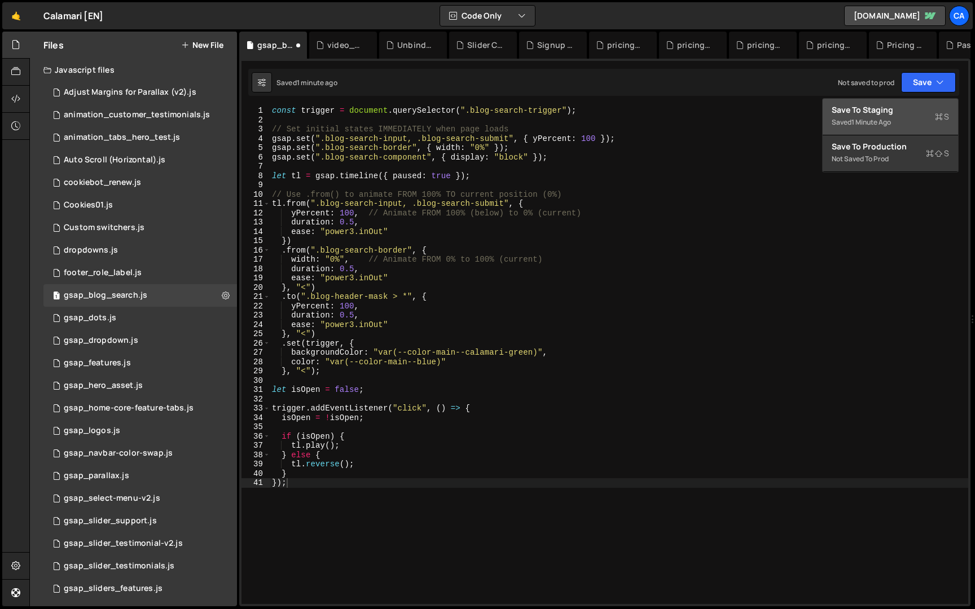
click at [914, 122] on div "Saved 1 minute ago" at bounding box center [890, 123] width 117 height 14
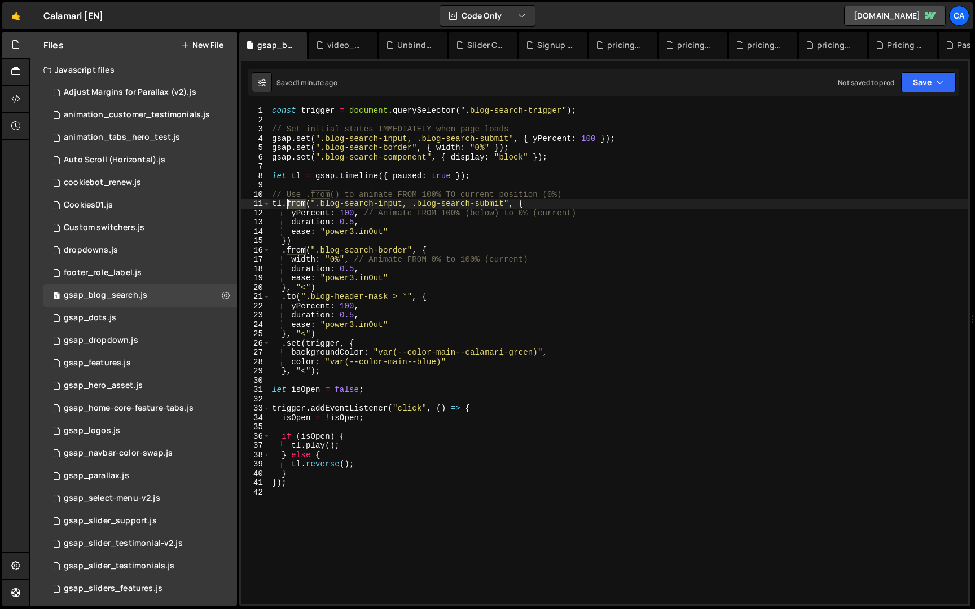
drag, startPoint x: 306, startPoint y: 206, endPoint x: 286, endPoint y: 206, distance: 19.7
click at [286, 206] on div "const trigger = document . querySelector ( ".blog-search-trigger" ) ; // Set in…" at bounding box center [619, 364] width 699 height 517
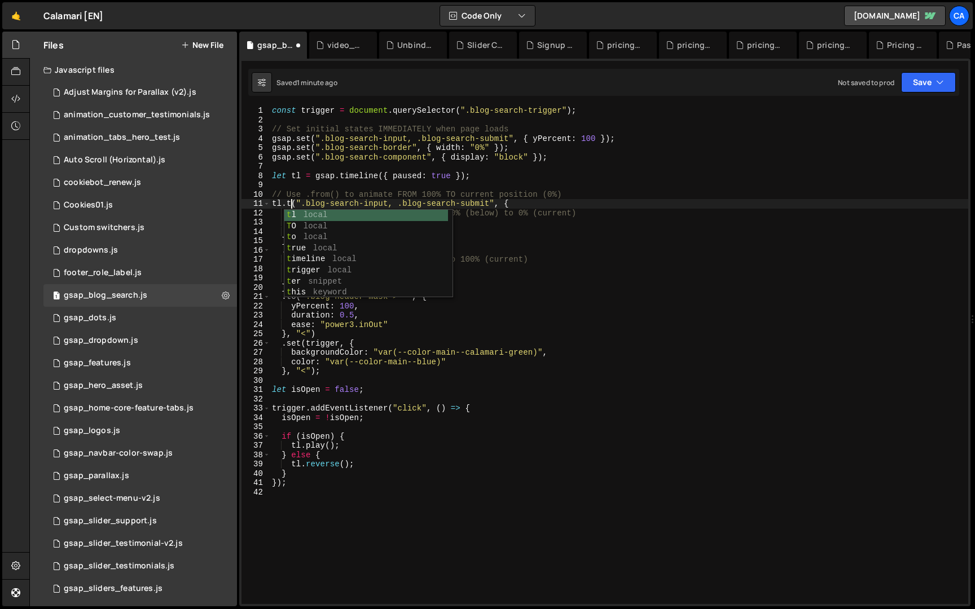
scroll to position [0, 1]
type textarea "[DOMAIN_NAME](".blog-search-input, .blog-search-submit", {"
click at [410, 190] on div "const trigger = document . querySelector ( ".blog-search-trigger" ) ; // Set in…" at bounding box center [619, 364] width 699 height 517
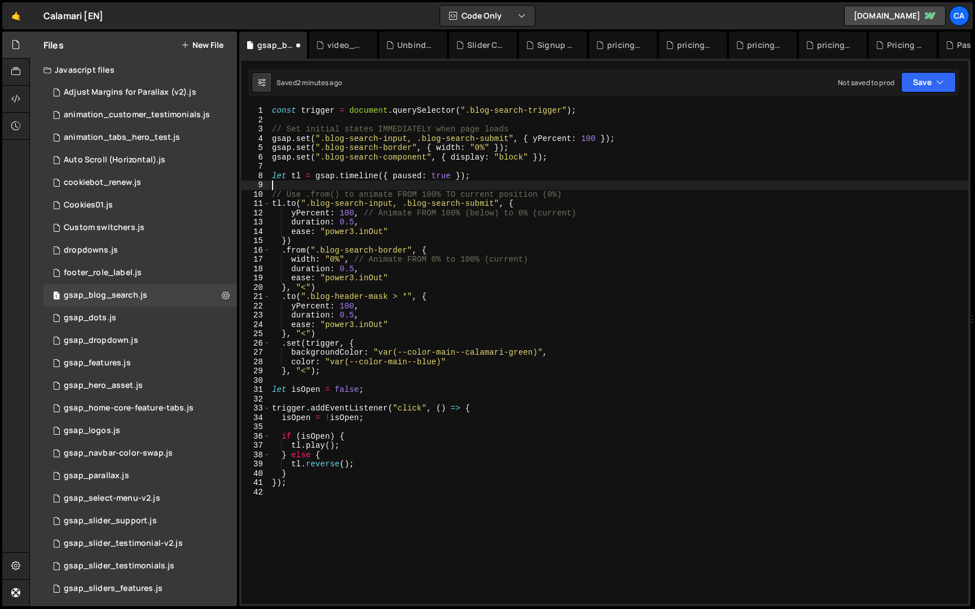
click at [354, 212] on div "const trigger = document . querySelector ( ".blog-search-trigger" ) ; // Set in…" at bounding box center [619, 364] width 699 height 517
drag, startPoint x: 564, startPoint y: 213, endPoint x: 350, endPoint y: 214, distance: 214.4
click at [350, 214] on div "const trigger = document . querySelector ( ".blog-search-trigger" ) ; // Set in…" at bounding box center [619, 364] width 699 height 517
drag, startPoint x: 564, startPoint y: 197, endPoint x: 181, endPoint y: 199, distance: 383.1
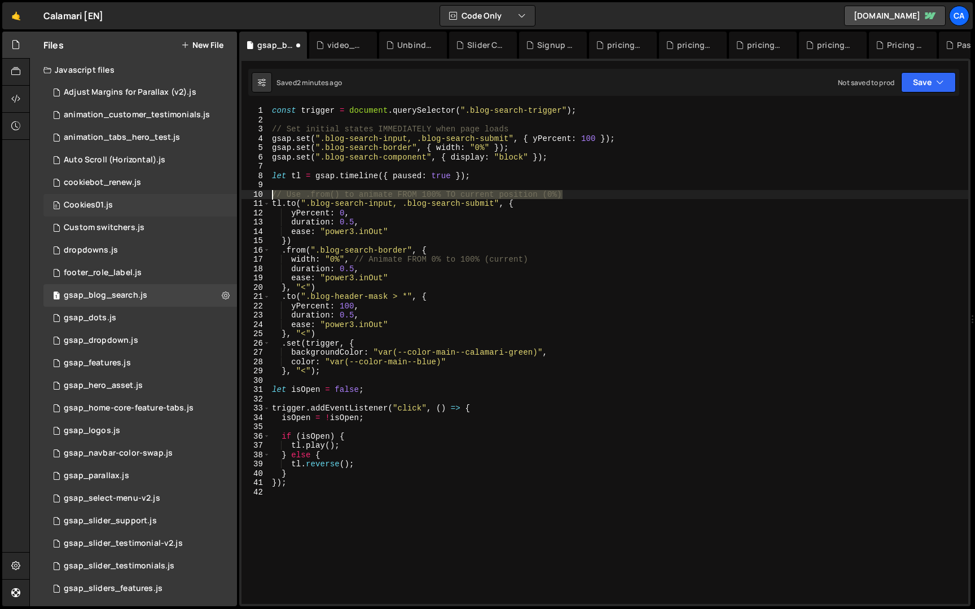
click at [181, 199] on div "Files New File Javascript files 7 Adjust Margins for Parallax (v2).js 0 1 anima…" at bounding box center [502, 320] width 946 height 576
type textarea "// Use .from() to animate FROM 100% TO current position (0%)"
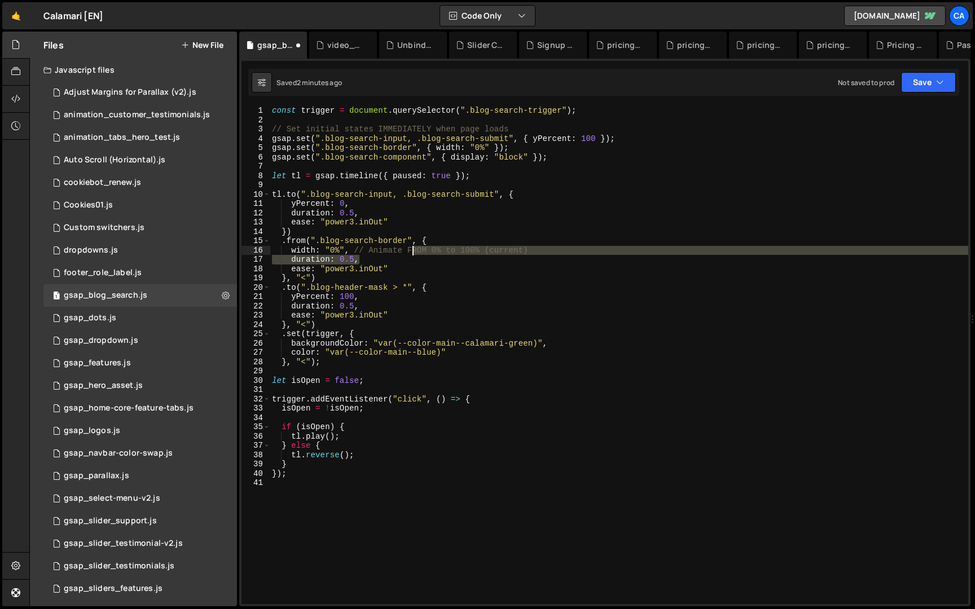
drag, startPoint x: 534, startPoint y: 255, endPoint x: 365, endPoint y: 250, distance: 169.4
click at [369, 249] on div "const trigger = document . querySelector ( ".blog-search-trigger" ) ; // Set in…" at bounding box center [619, 364] width 699 height 517
click at [349, 251] on div "const trigger = document . querySelector ( ".blog-search-trigger" ) ; // Set in…" at bounding box center [619, 364] width 699 height 517
drag, startPoint x: 349, startPoint y: 251, endPoint x: 546, endPoint y: 251, distance: 196.9
click at [546, 251] on div "const trigger = document . querySelector ( ".blog-search-trigger" ) ; // Set in…" at bounding box center [619, 364] width 699 height 517
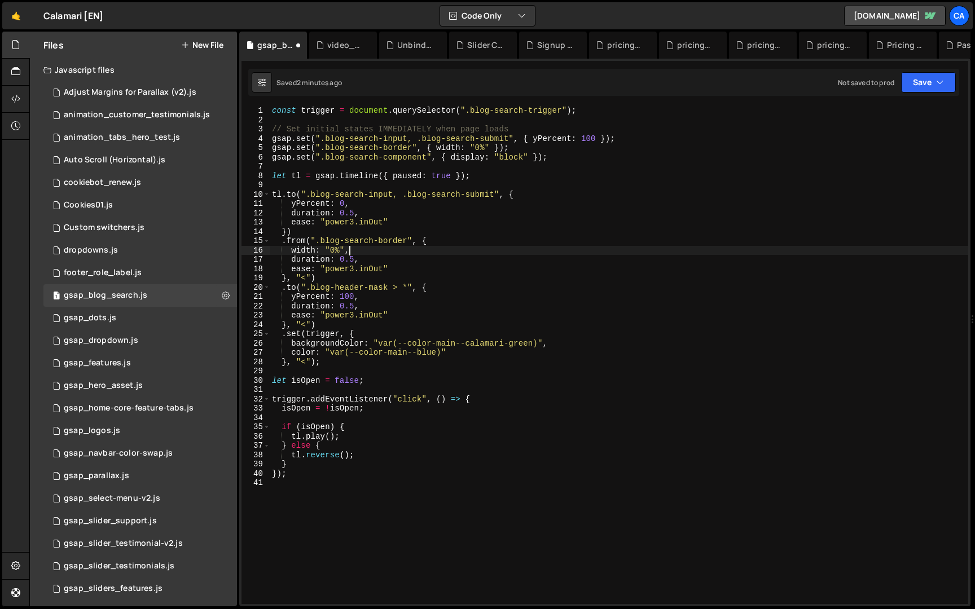
click at [384, 305] on div "const trigger = document . querySelector ( ".blog-search-trigger" ) ; // Set in…" at bounding box center [619, 364] width 699 height 517
click at [932, 79] on button "Save" at bounding box center [928, 82] width 55 height 20
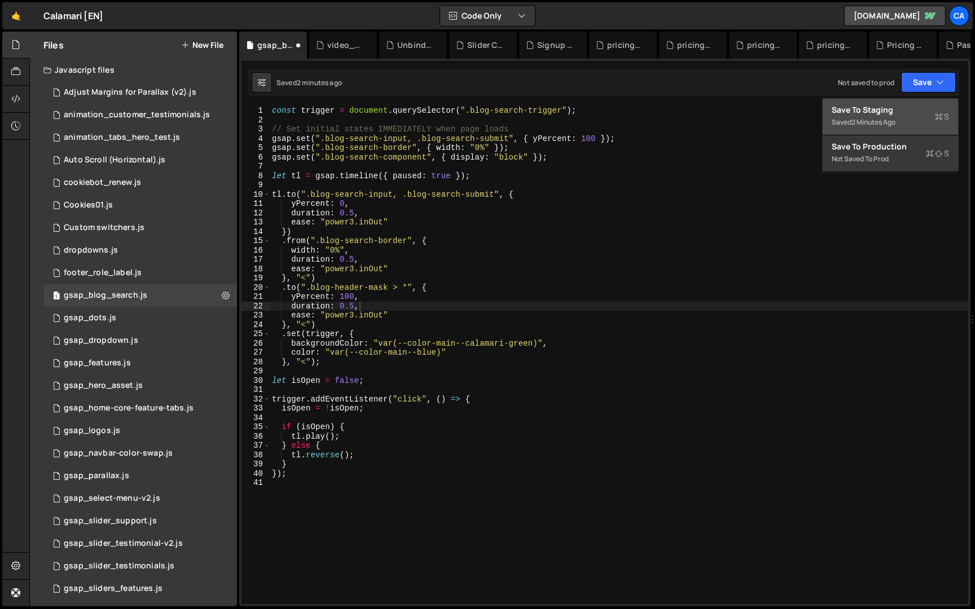
click at [910, 116] on div "Saved 2 minutes ago" at bounding box center [890, 123] width 117 height 14
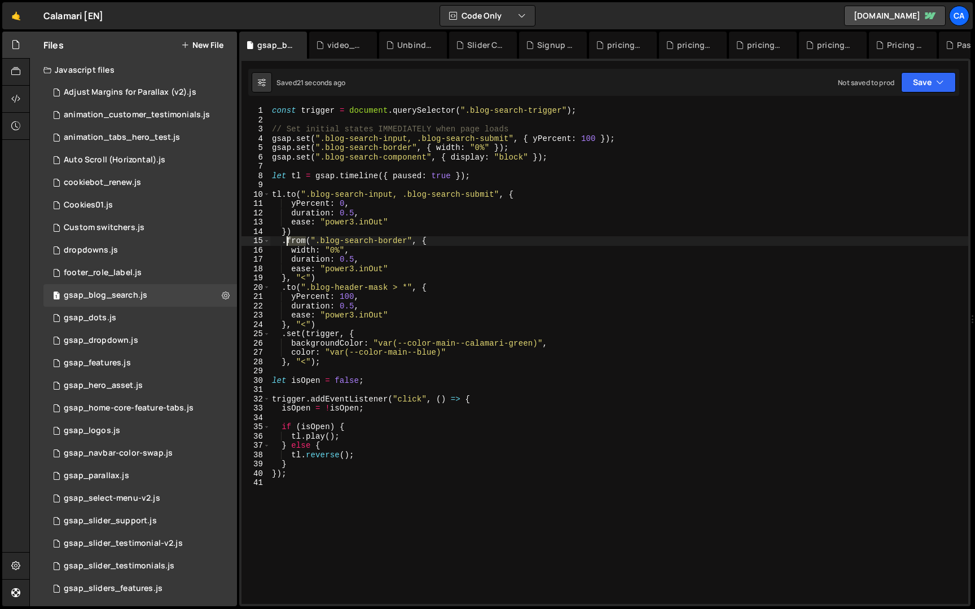
drag, startPoint x: 305, startPoint y: 244, endPoint x: 286, endPoint y: 244, distance: 18.6
click at [286, 244] on div "const trigger = document . querySelector ( ".blog-search-trigger" ) ; // Set in…" at bounding box center [619, 364] width 699 height 517
type textarea ".to(".blog-search-border", {"
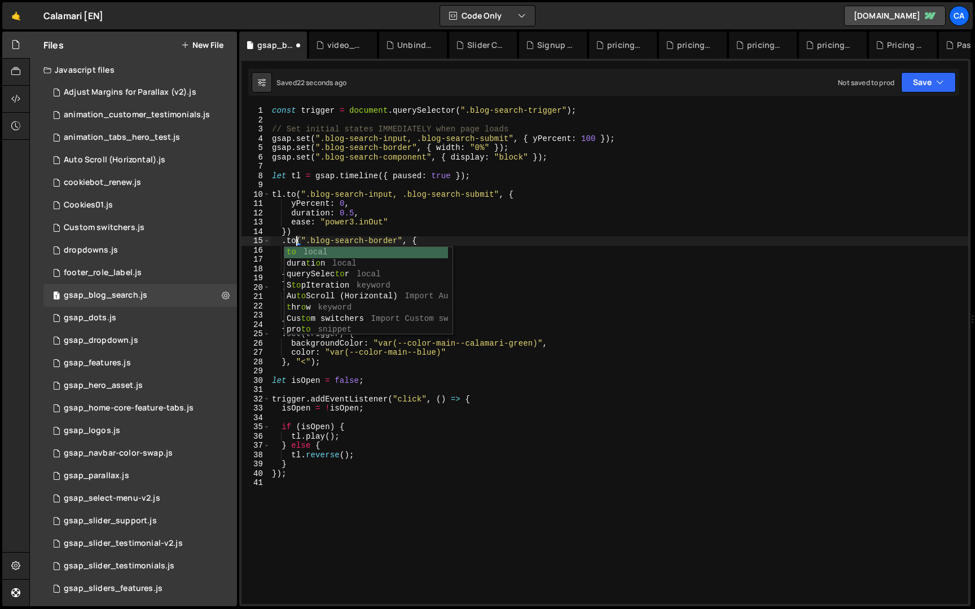
click at [351, 185] on div "const trigger = document . querySelector ( ".blog-search-trigger" ) ; // Set in…" at bounding box center [619, 364] width 699 height 517
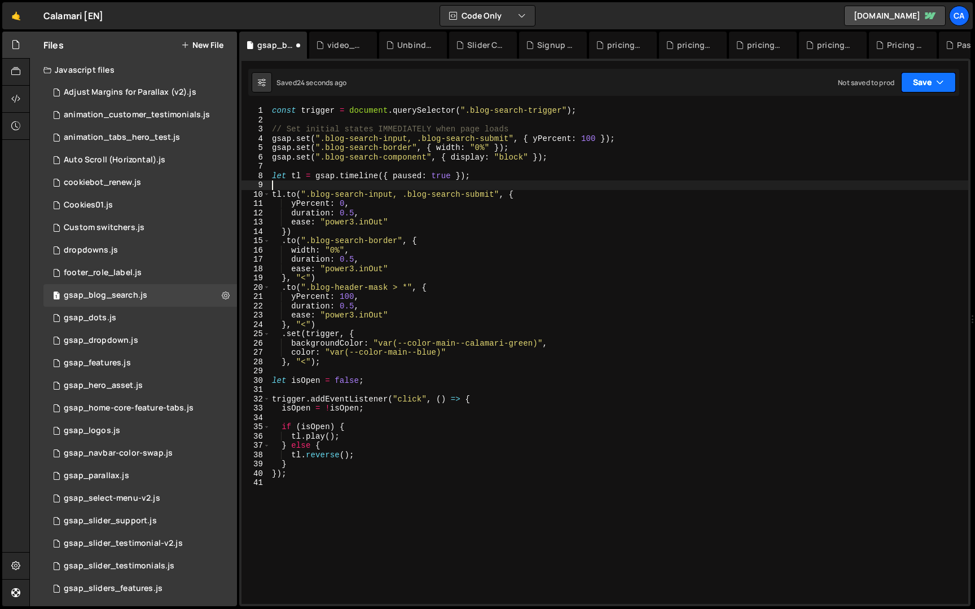
click at [921, 84] on button "Save" at bounding box center [928, 82] width 55 height 20
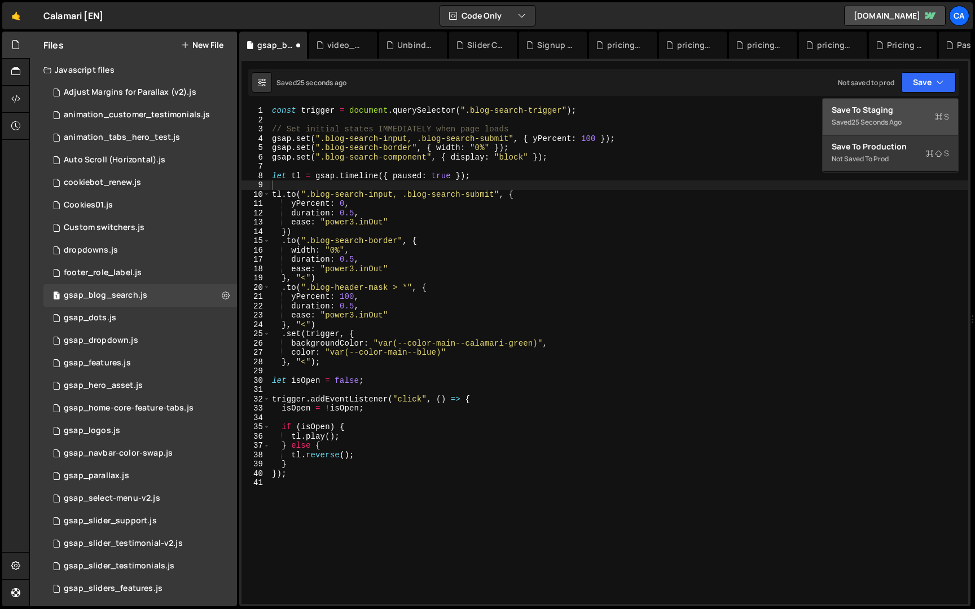
click at [902, 118] on div "25 seconds ago" at bounding box center [876, 122] width 50 height 10
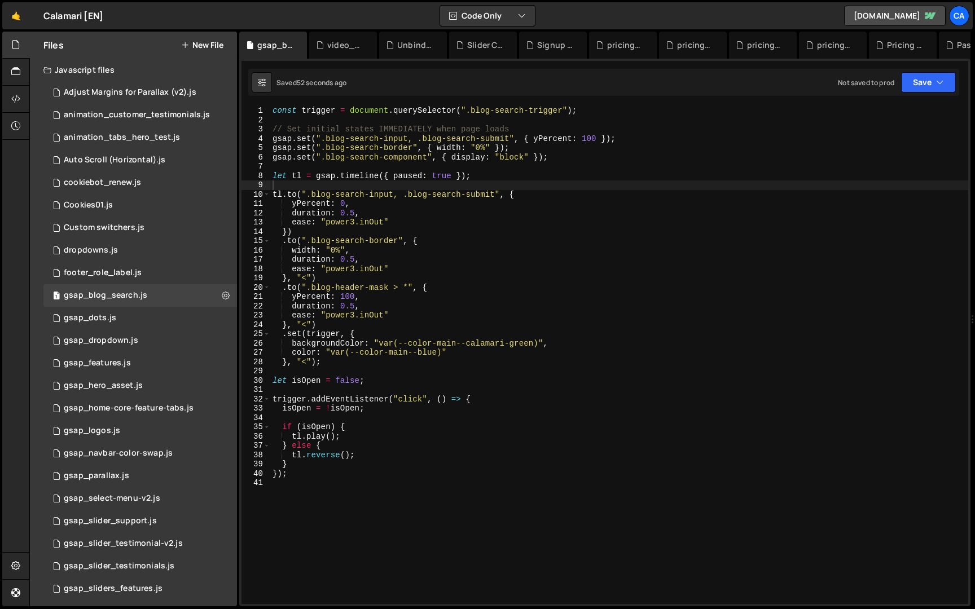
click at [375, 200] on div "const trigger = document . querySelector ( ".blog-search-trigger" ) ; // Set in…" at bounding box center [619, 364] width 698 height 517
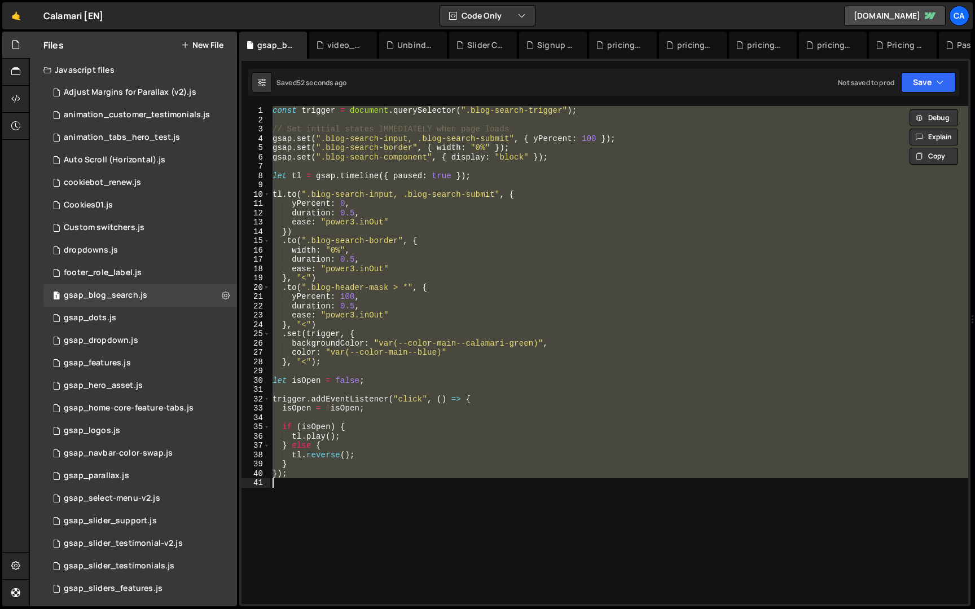
paste textarea
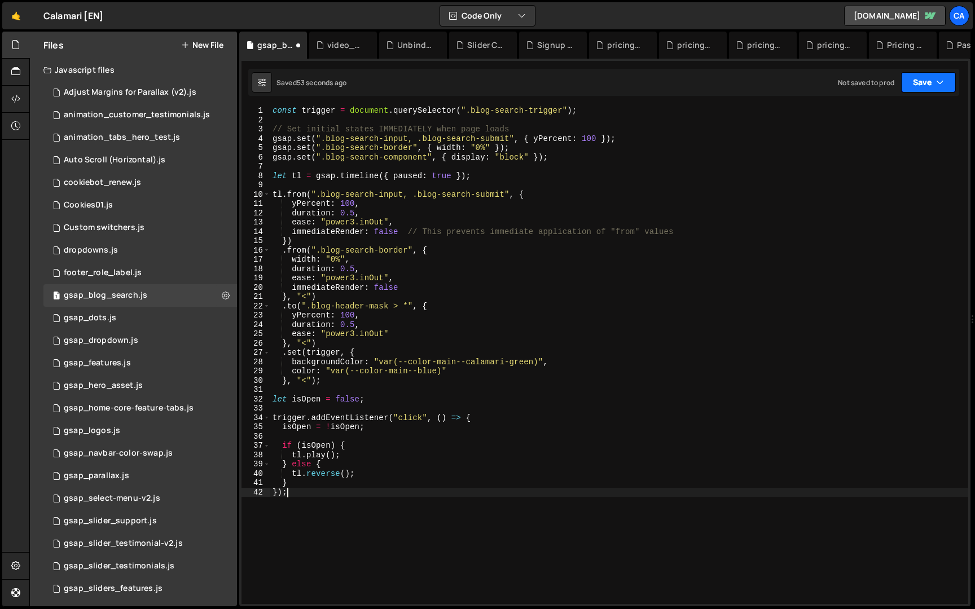
click at [920, 81] on button "Save" at bounding box center [928, 82] width 55 height 20
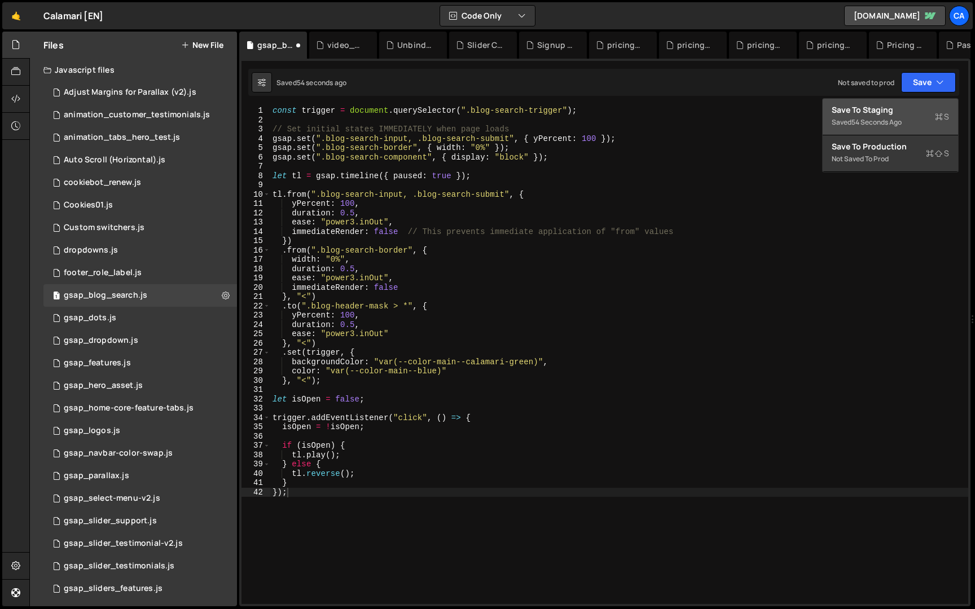
click at [907, 116] on div "Saved 54 seconds ago" at bounding box center [890, 123] width 117 height 14
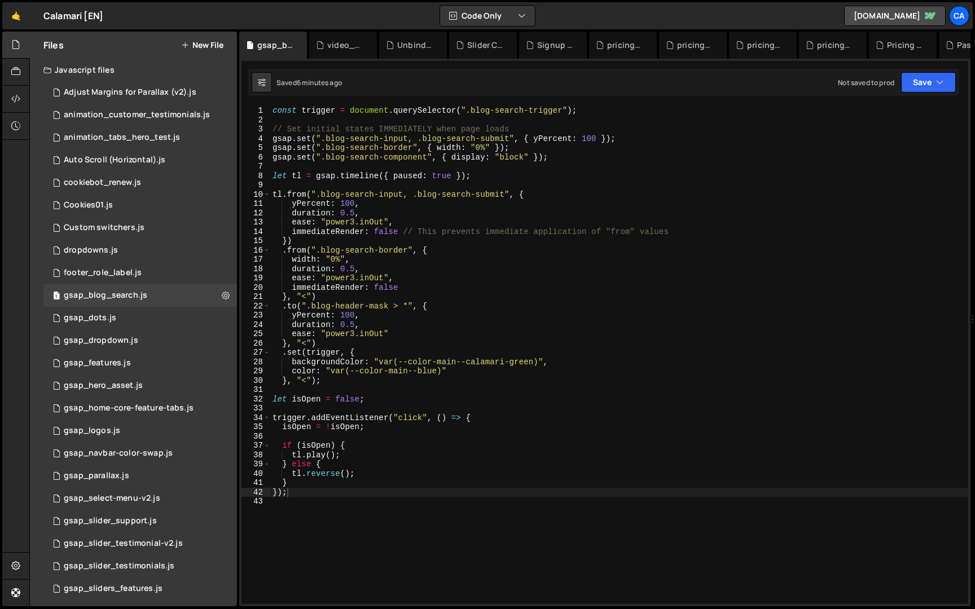
click at [315, 150] on div "const trigger = document . querySelector ( ".blog-search-trigger" ) ; // Set in…" at bounding box center [619, 364] width 698 height 517
type textarea "});"
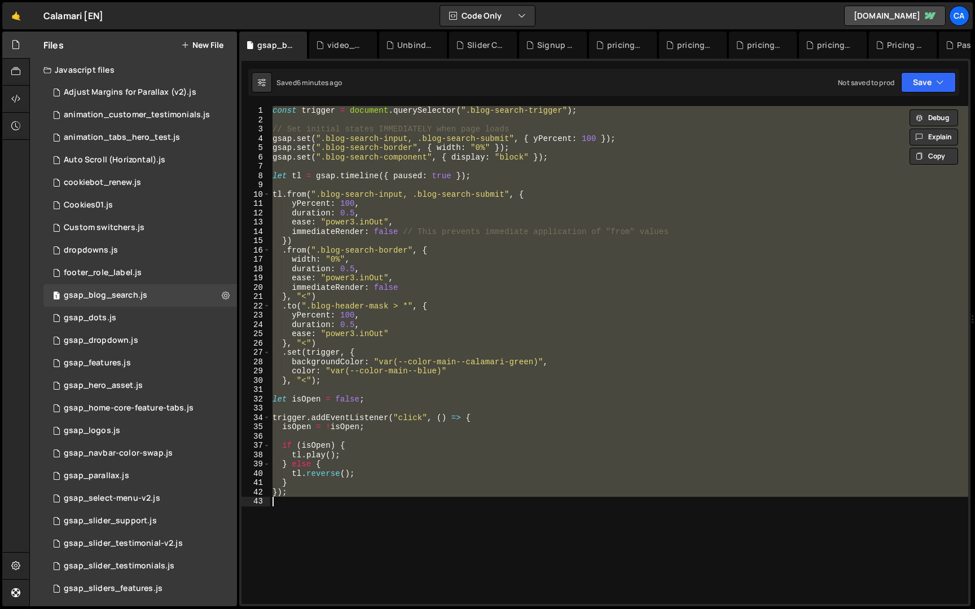
paste textarea
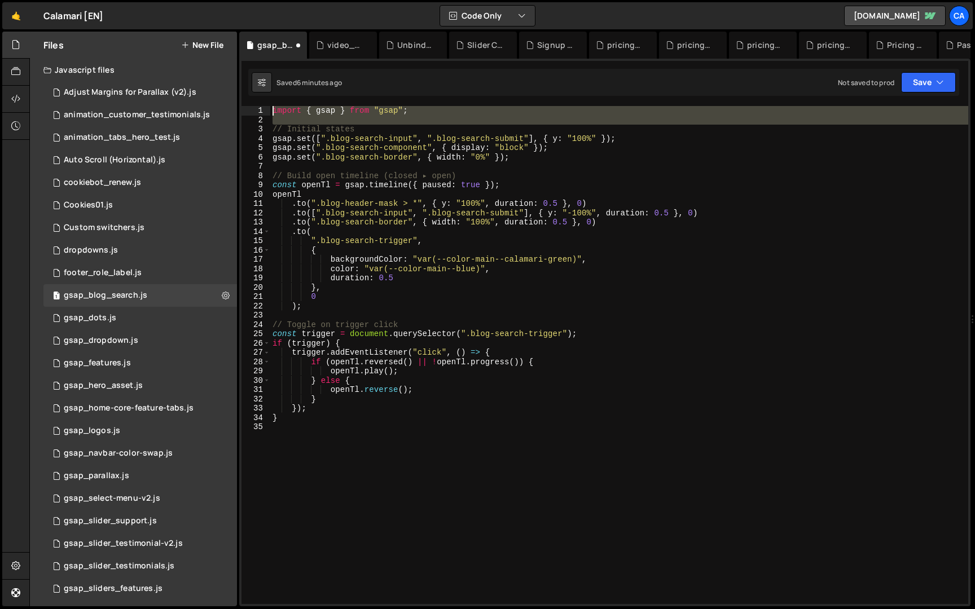
drag, startPoint x: 274, startPoint y: 130, endPoint x: 259, endPoint y: 97, distance: 36.4
click at [259, 97] on div "1 2 3 4 5 6 7 8 9 10 11 12 13 14 15 16 17 18 19 20 21 22 23 24 25 26 27 28 29 3…" at bounding box center [604, 333] width 731 height 548
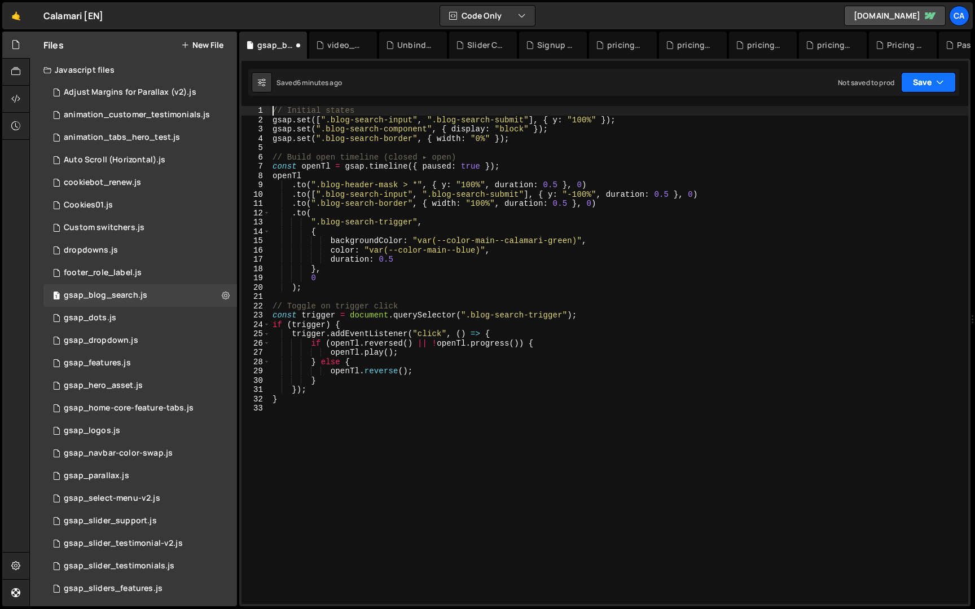
click at [931, 80] on button "Save" at bounding box center [928, 82] width 55 height 20
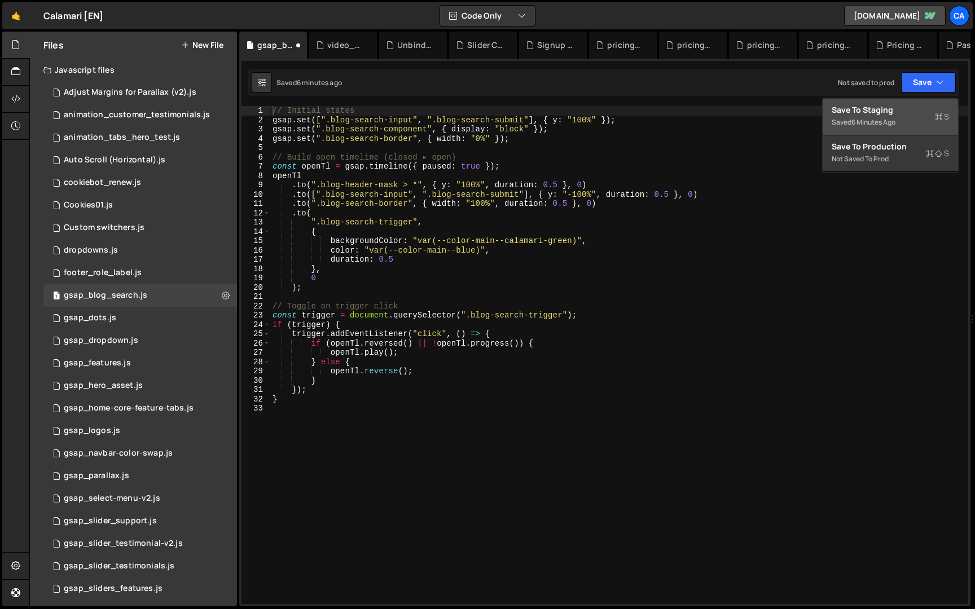
click at [923, 113] on div "Save to Staging S" at bounding box center [890, 109] width 117 height 11
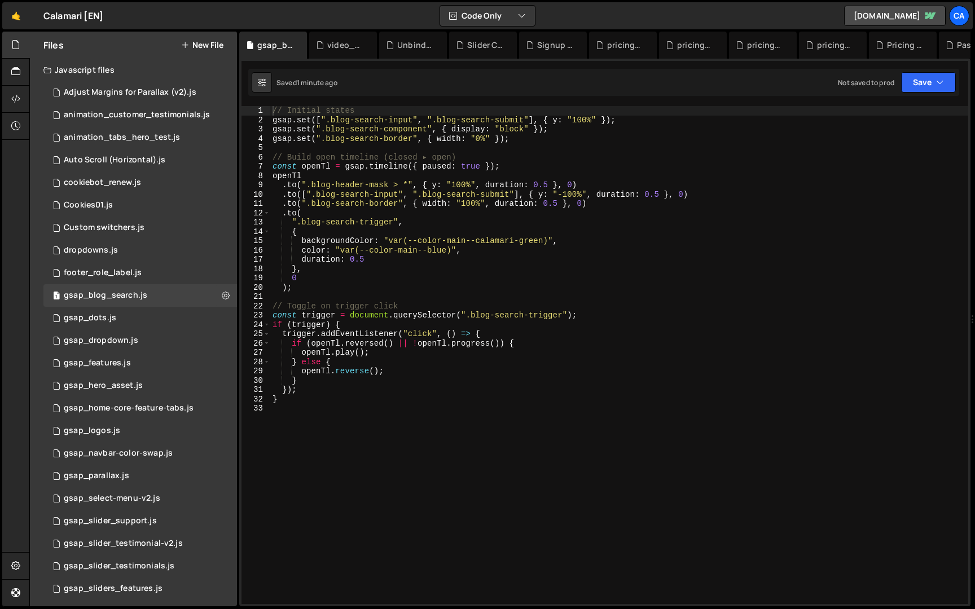
click at [409, 133] on div "// Initial states gsap . set ([ ".blog-search-input" , ".blog-search-submit" ] …" at bounding box center [619, 364] width 698 height 517
type textarea "}"
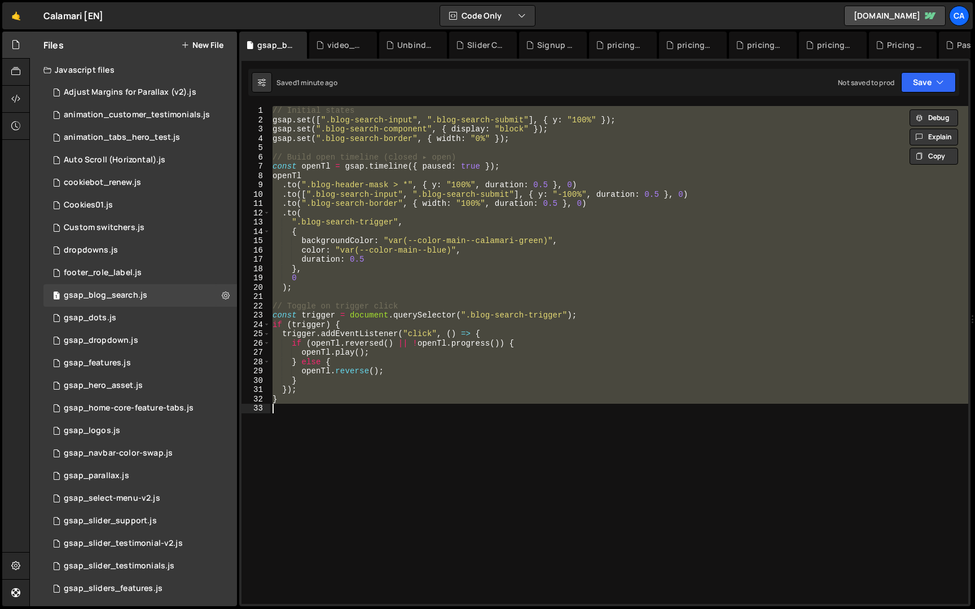
paste textarea
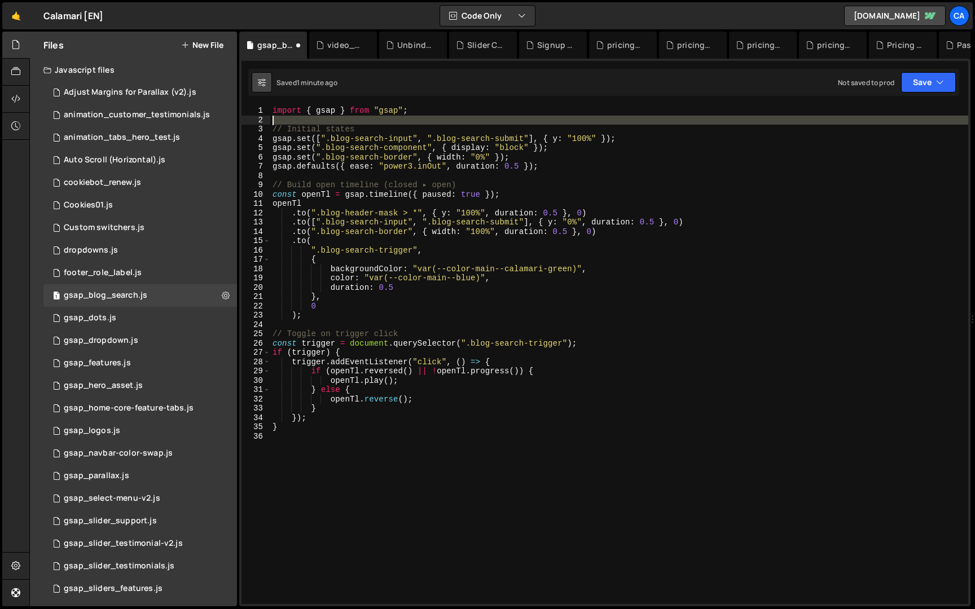
drag, startPoint x: 273, startPoint y: 129, endPoint x: 264, endPoint y: 85, distance: 44.9
click at [264, 85] on div "Debug Explain Copy gsap_blog_search.js video_customers.js Unbind touch from sli…" at bounding box center [604, 320] width 731 height 576
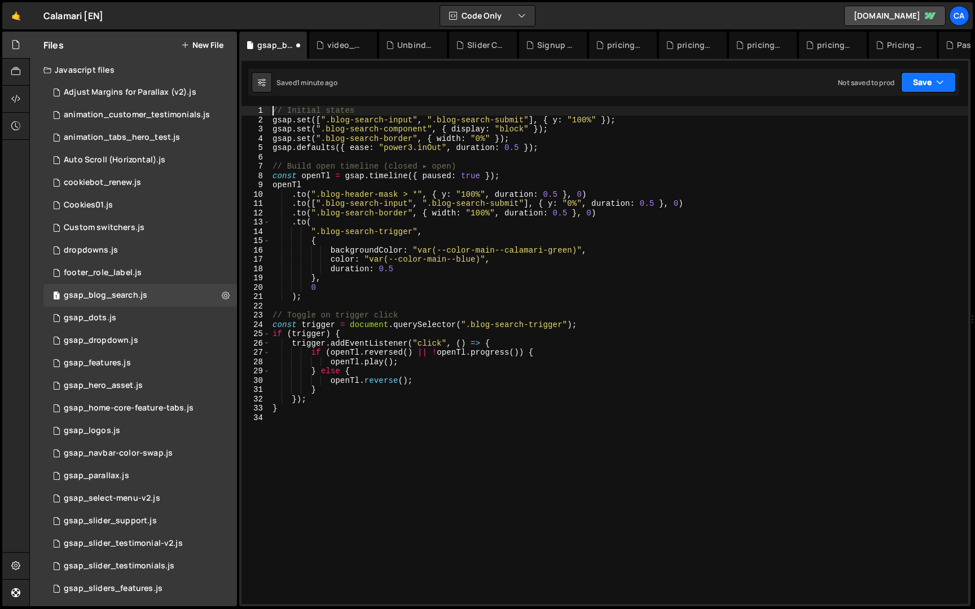
click at [942, 73] on button "Save" at bounding box center [928, 82] width 55 height 20
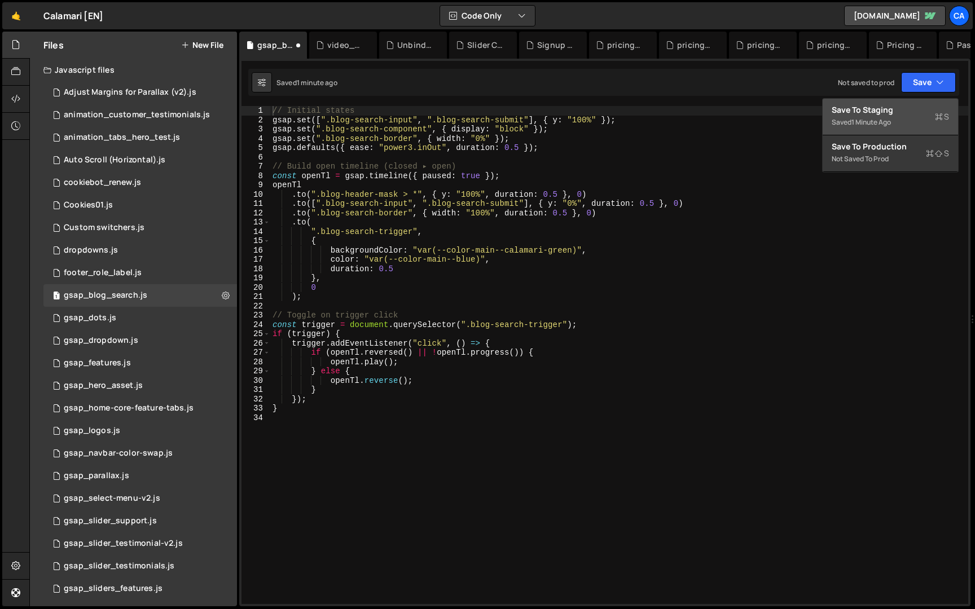
click at [915, 108] on div "Save to Staging S" at bounding box center [890, 109] width 117 height 11
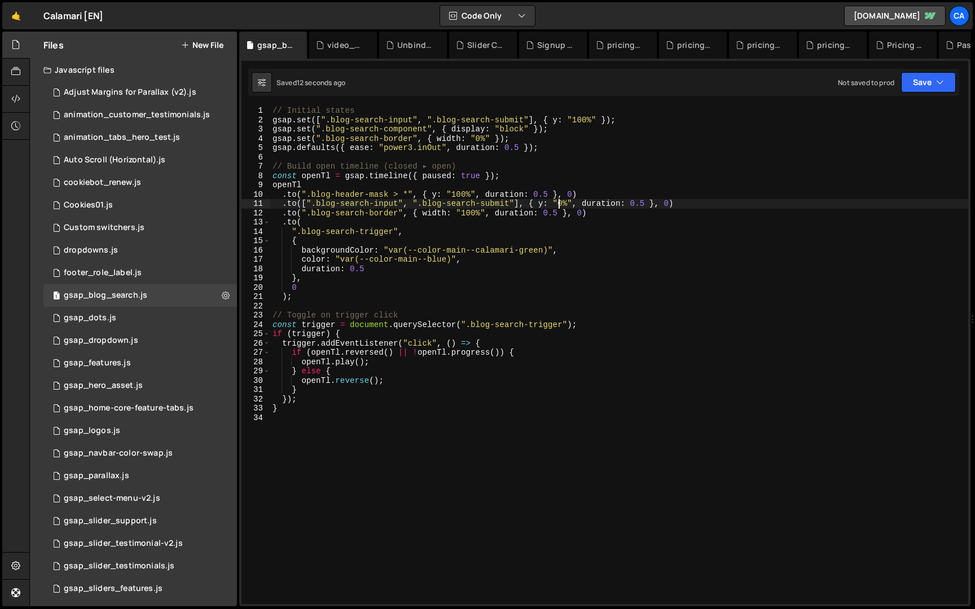
click at [559, 203] on div "// Initial states gsap . set ([ ".blog-search-input" , ".blog-search-submit" ] …" at bounding box center [619, 364] width 698 height 517
type textarea ".to([".blog-search-input", ".blog-search-submit"], { y: "-100%", duration: 0.5 …"
click at [933, 69] on div "Saved 16 seconds ago Not saved to prod Upgrade to Edit Save Save to Staging S S…" at bounding box center [603, 82] width 711 height 27
click at [926, 82] on button "Save" at bounding box center [928, 82] width 55 height 20
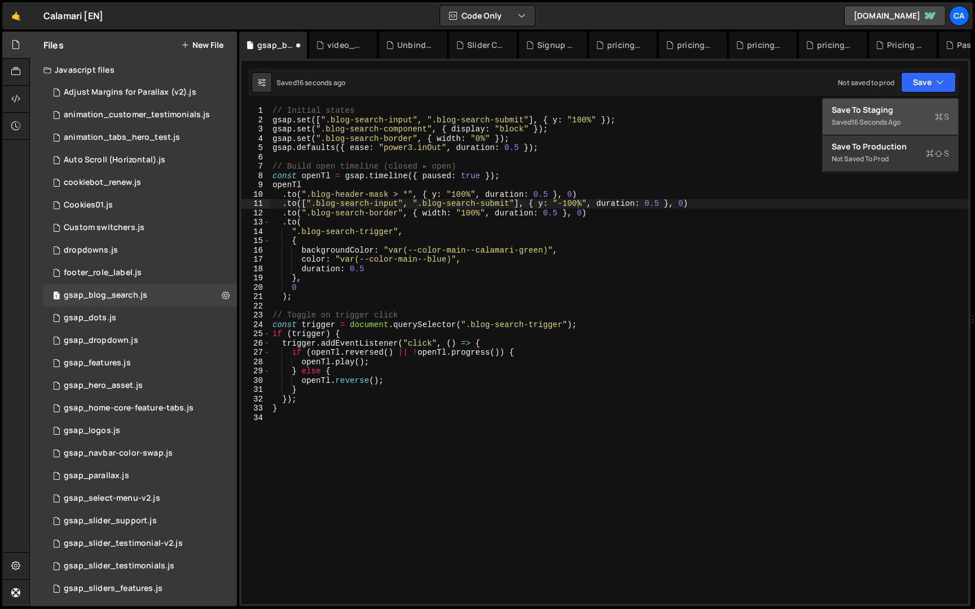
click at [899, 114] on div "Save to Staging S" at bounding box center [890, 109] width 117 height 11
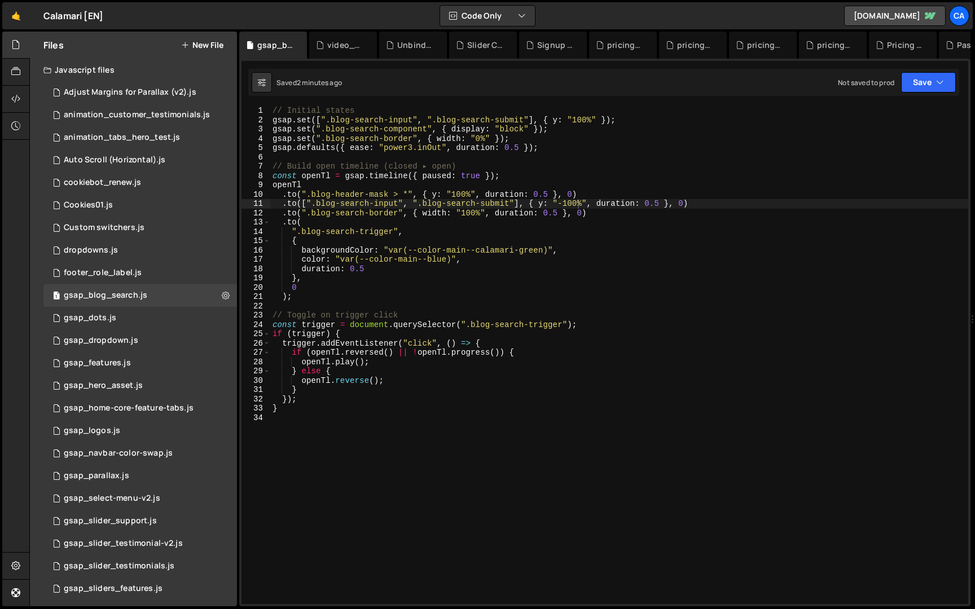
click at [441, 160] on div "// Initial states gsap . set ([ ".blog-search-input" , ".blog-search-submit" ] …" at bounding box center [619, 364] width 698 height 517
type textarea "}"
paste textarea
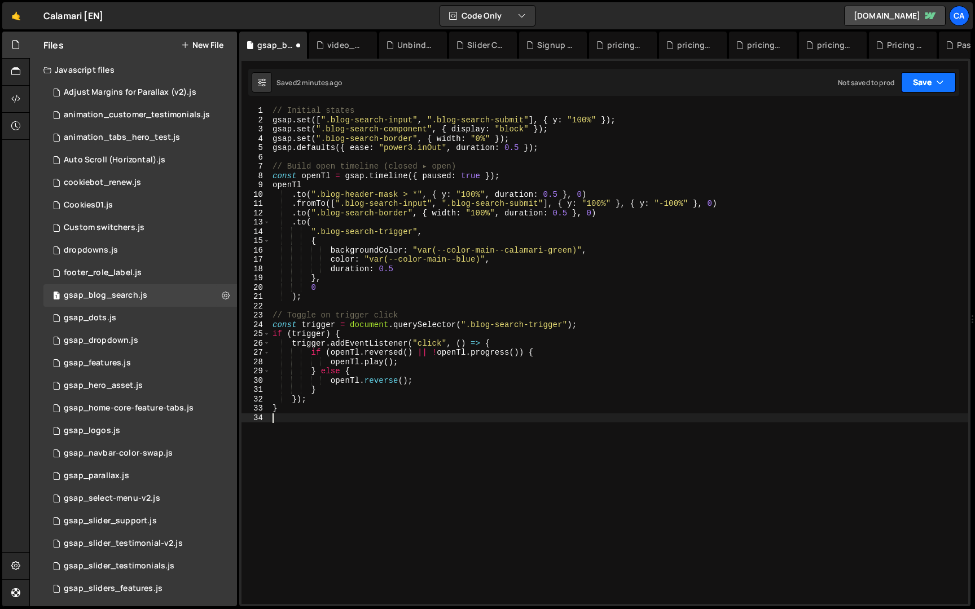
click at [947, 81] on button "Save" at bounding box center [928, 82] width 55 height 20
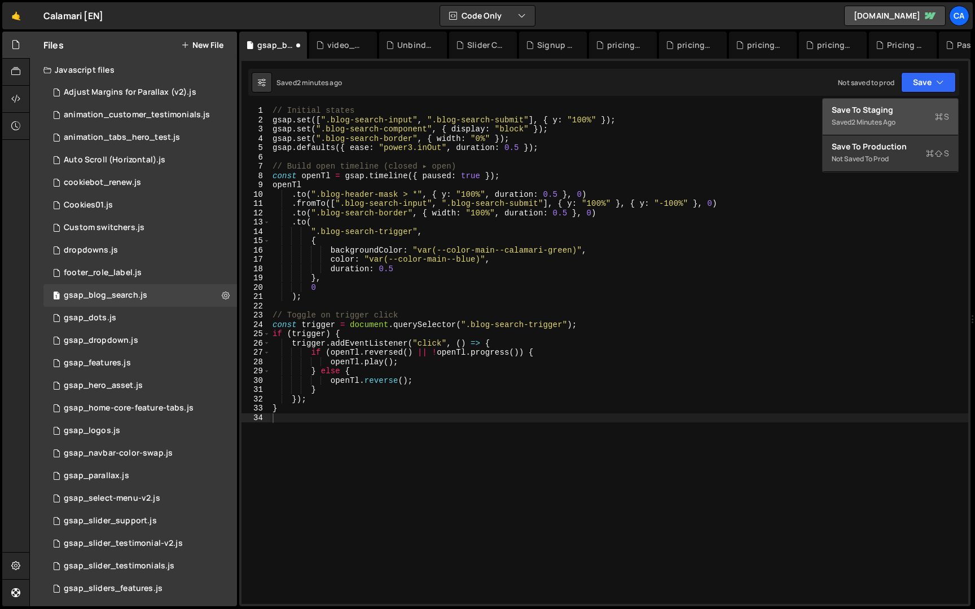
click at [911, 120] on div "Saved 2 minutes ago" at bounding box center [890, 123] width 117 height 14
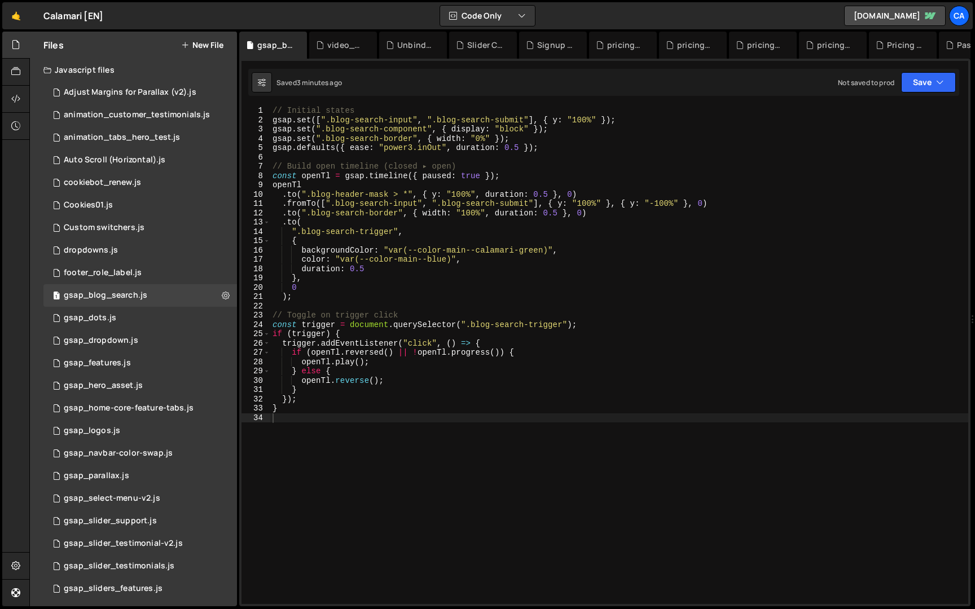
click at [670, 200] on div "// Initial states gsap . set ([ ".blog-search-input" , ".blog-search-submit" ] …" at bounding box center [619, 364] width 698 height 517
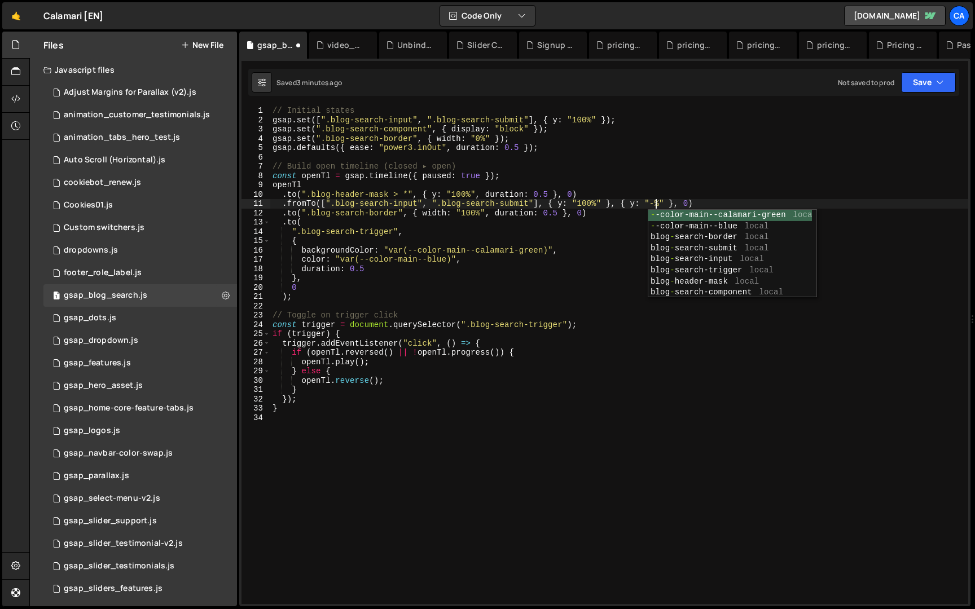
type textarea ".fromTo([".blog-search-input", ".blog-search-submit"], { y: "100%" }, { y: "0%"…"
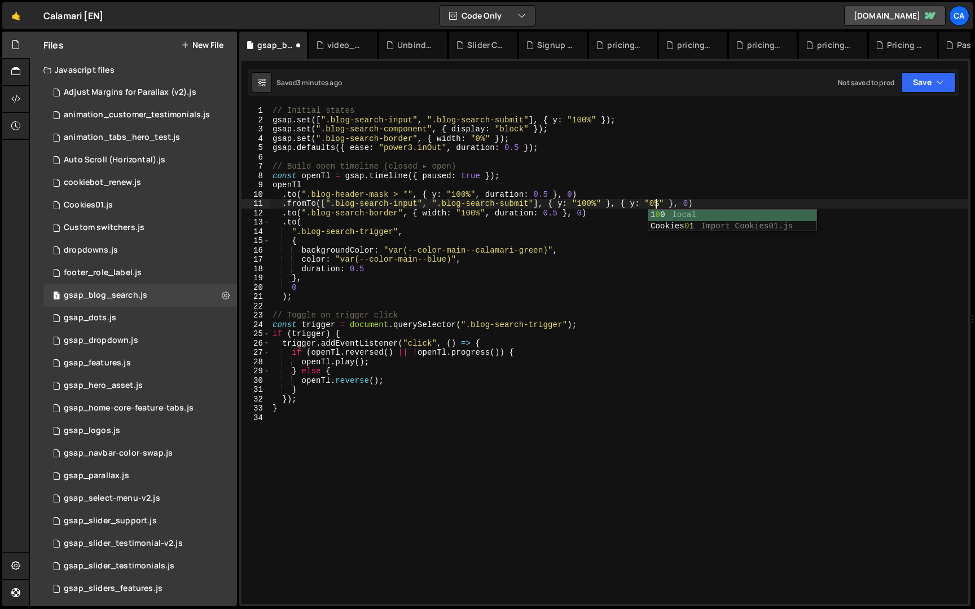
click at [647, 153] on div "// Initial states gsap . set ([ ".blog-search-input" , ".blog-search-submit" ] …" at bounding box center [619, 364] width 698 height 517
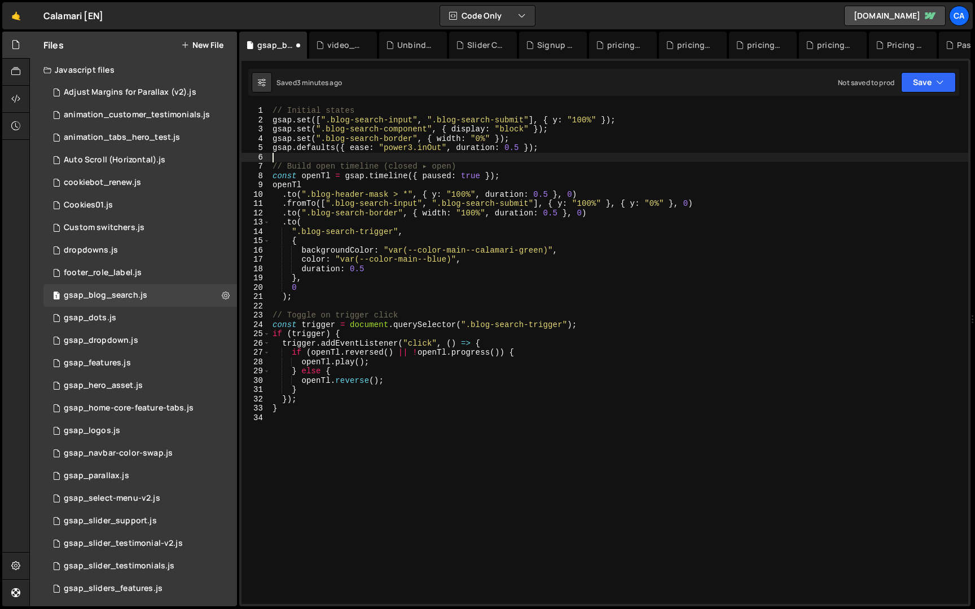
scroll to position [0, 0]
click at [911, 87] on button "Save" at bounding box center [928, 82] width 55 height 20
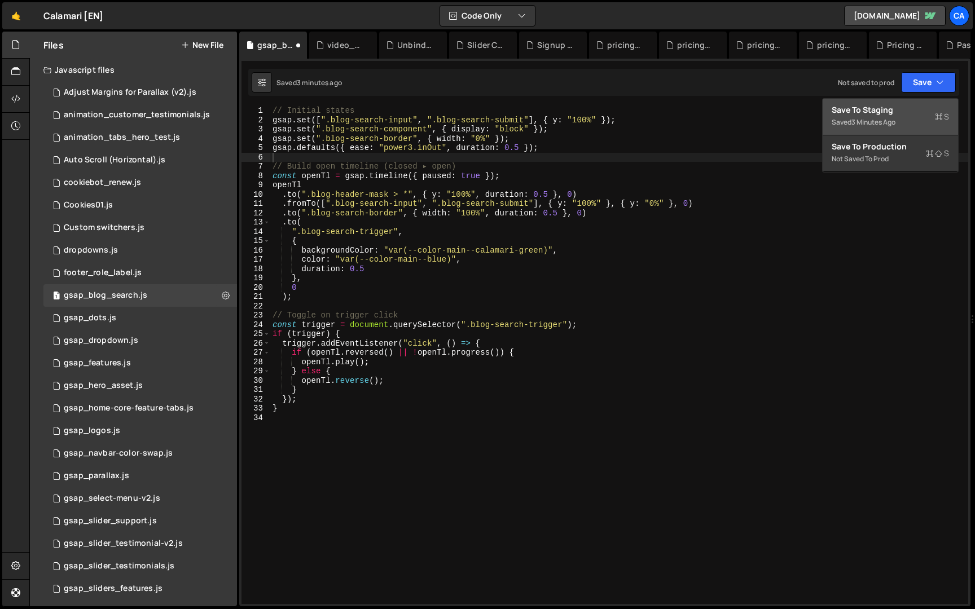
click at [902, 116] on div "Saved 3 minutes ago" at bounding box center [890, 123] width 117 height 14
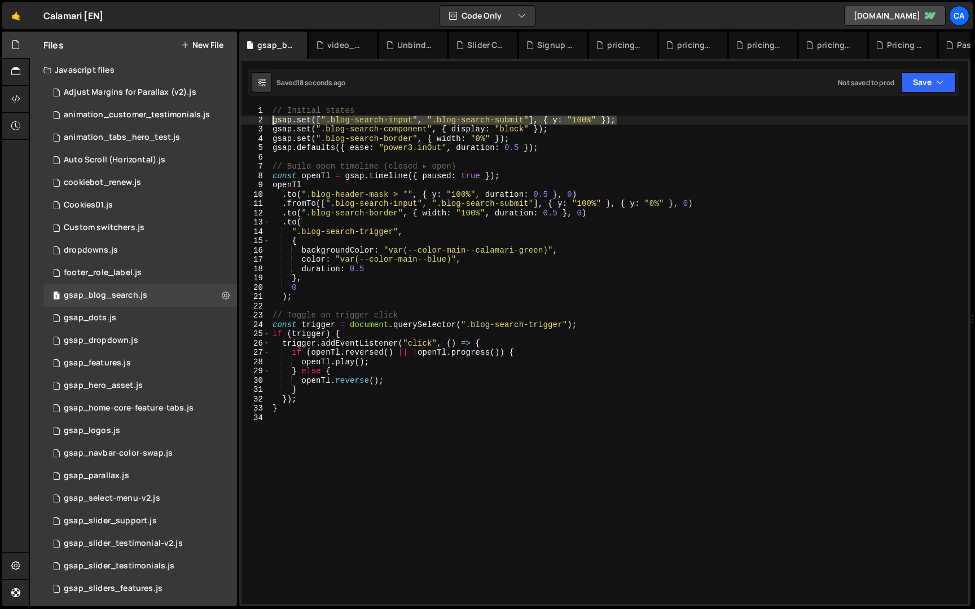
drag, startPoint x: 634, startPoint y: 118, endPoint x: 234, endPoint y: 120, distance: 399.5
click at [234, 120] on div "Files New File Javascript files 7 Adjust Margins for Parallax (v2).js 0 1 anima…" at bounding box center [502, 320] width 946 height 576
click at [945, 80] on button "Save" at bounding box center [928, 82] width 55 height 20
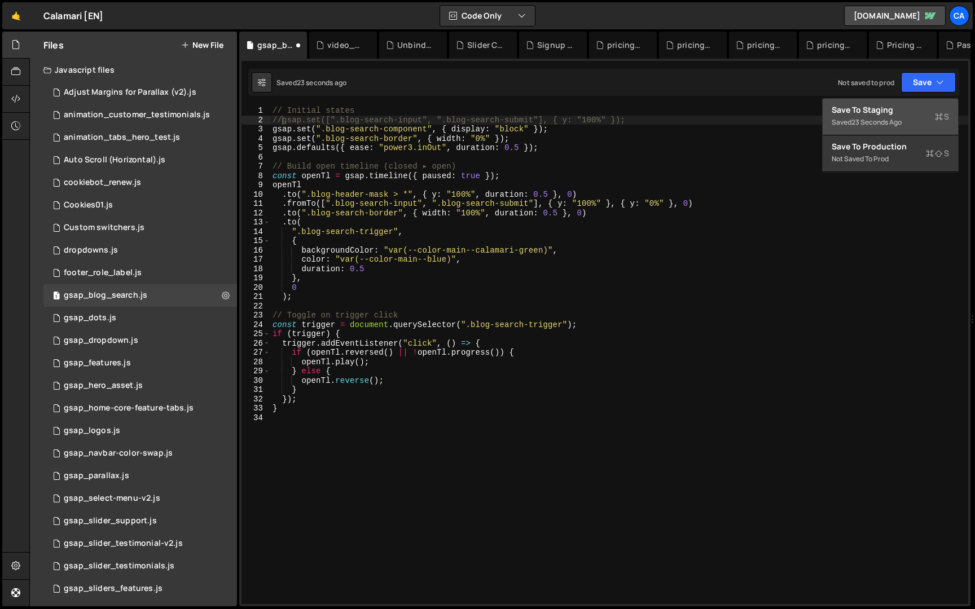
click at [924, 112] on div "Save to Staging S" at bounding box center [890, 109] width 117 height 11
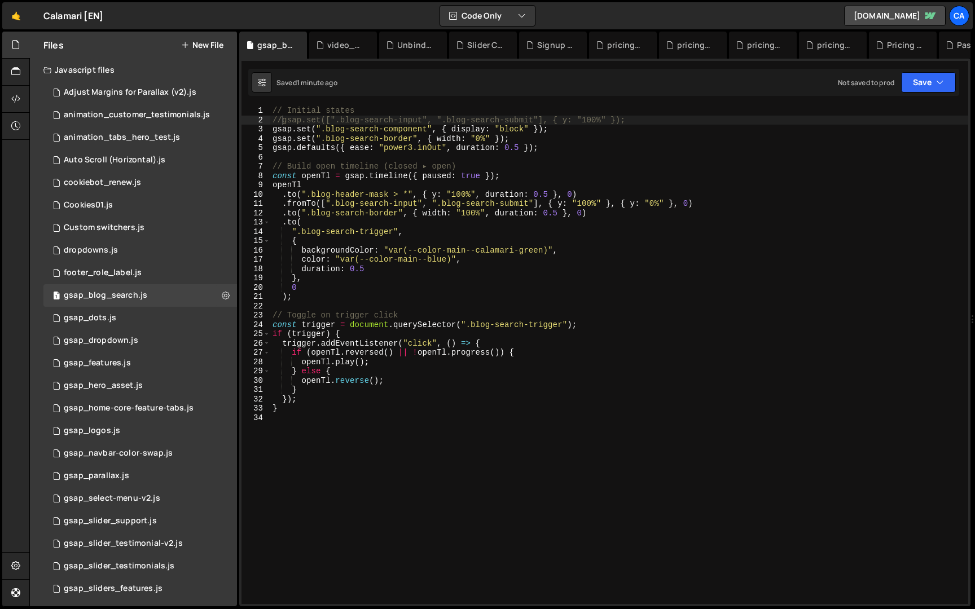
click at [342, 147] on div "// Initial states //gsap.set([".blog-search-input", ".blog-search-submit"], { y…" at bounding box center [619, 364] width 698 height 517
type textarea "}"
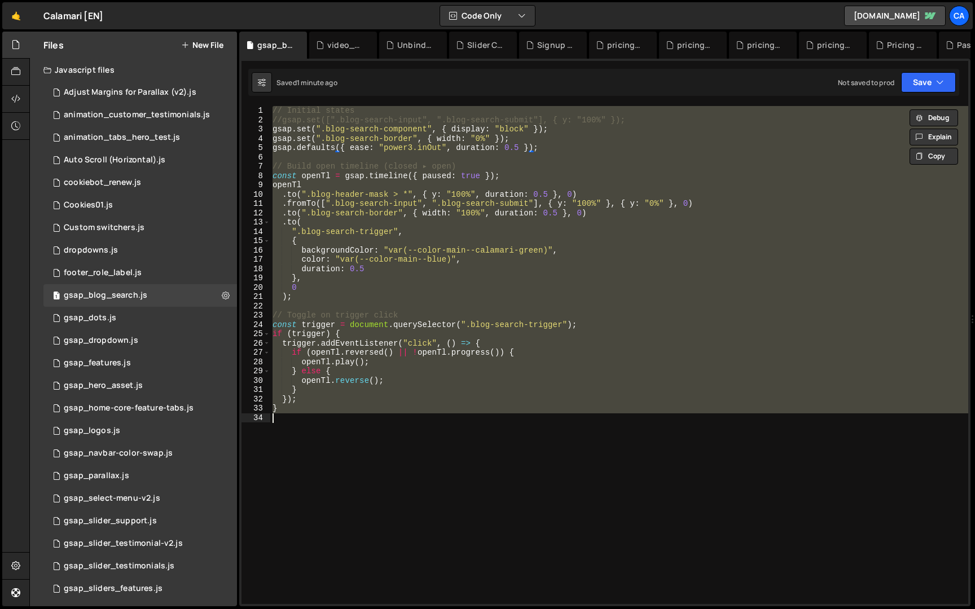
paste textarea
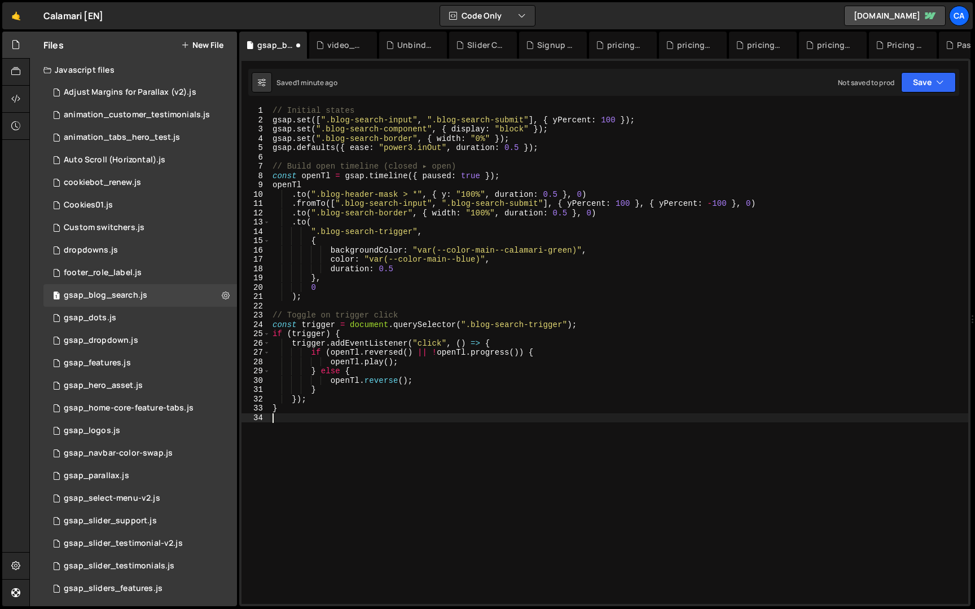
click at [934, 70] on div "Saved 1 minute ago Not saved to prod Upgrade to Edit Save Save to Staging S Sav…" at bounding box center [603, 82] width 711 height 27
click at [924, 81] on button "Save" at bounding box center [928, 82] width 55 height 20
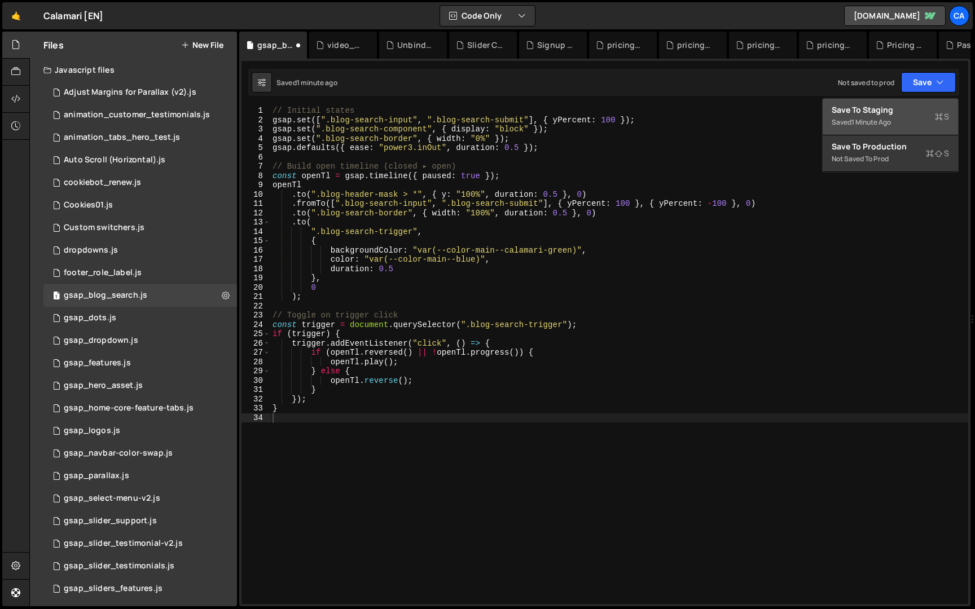
click at [898, 112] on div "Save to Staging S" at bounding box center [890, 109] width 117 height 11
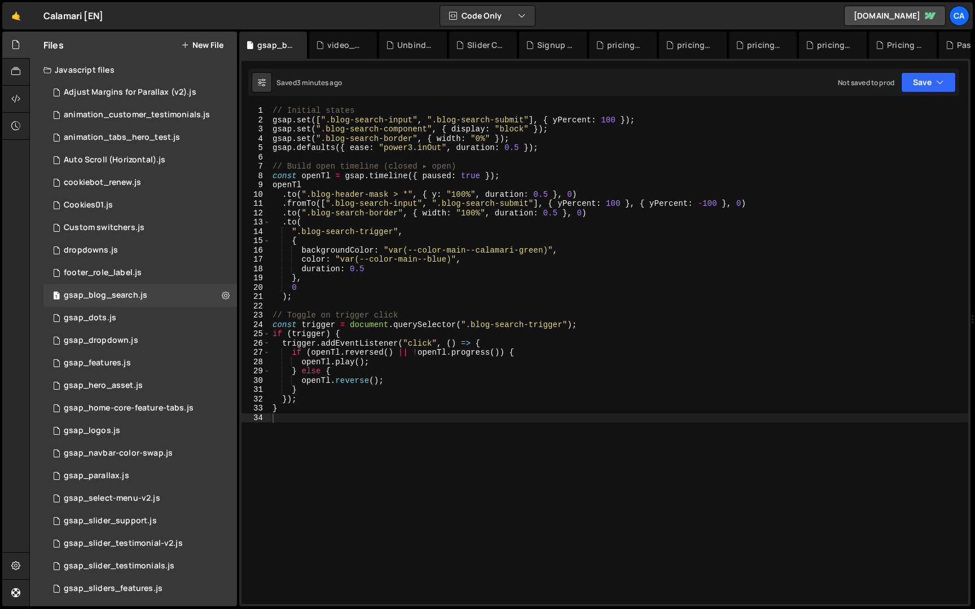
click at [406, 144] on div "// Initial states gsap . set ([ ".blog-search-input" , ".blog-search-submit" ] …" at bounding box center [619, 364] width 698 height 517
type textarea "}"
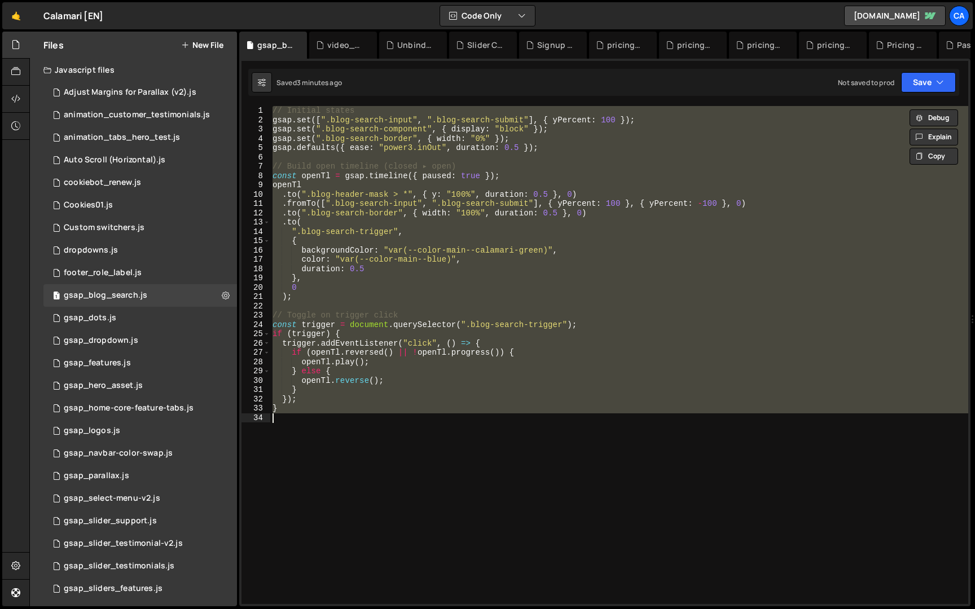
paste textarea
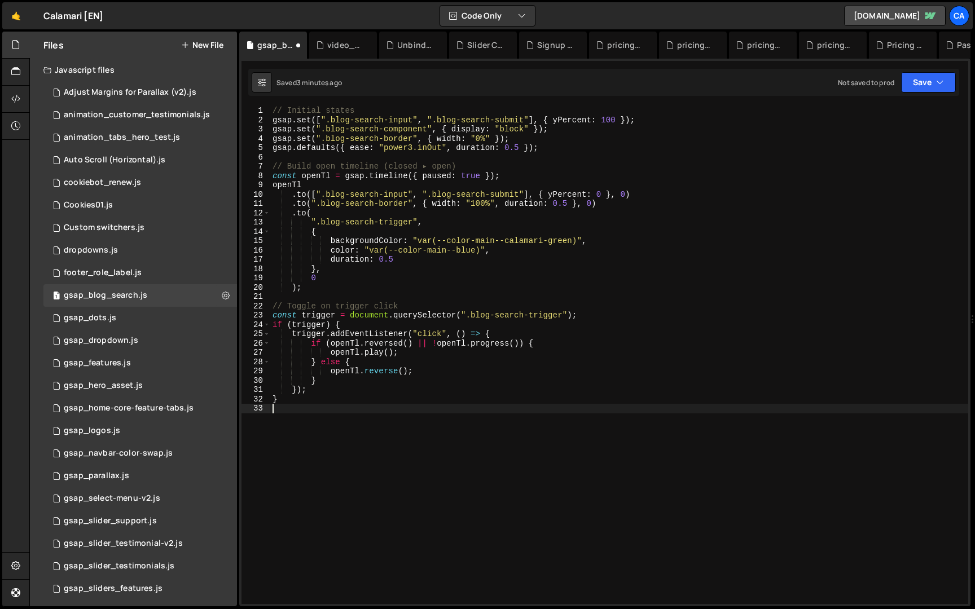
click at [959, 78] on div "Saved 3 minutes ago Not saved to prod Upgrade to Edit Save Save to Staging S Sa…" at bounding box center [603, 82] width 711 height 27
click at [936, 84] on icon "button" at bounding box center [940, 82] width 8 height 11
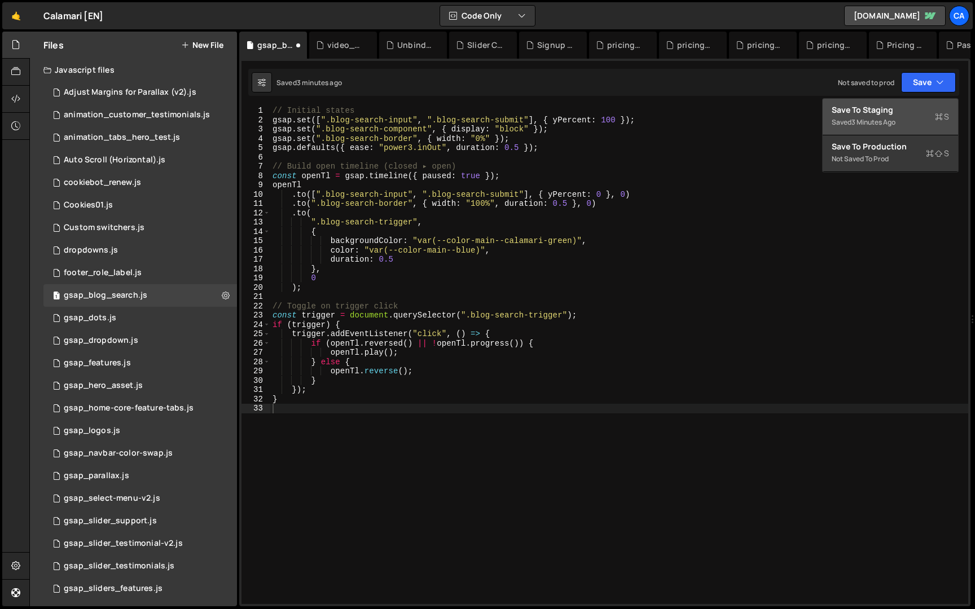
click at [919, 110] on div "Save to Staging S" at bounding box center [890, 109] width 117 height 11
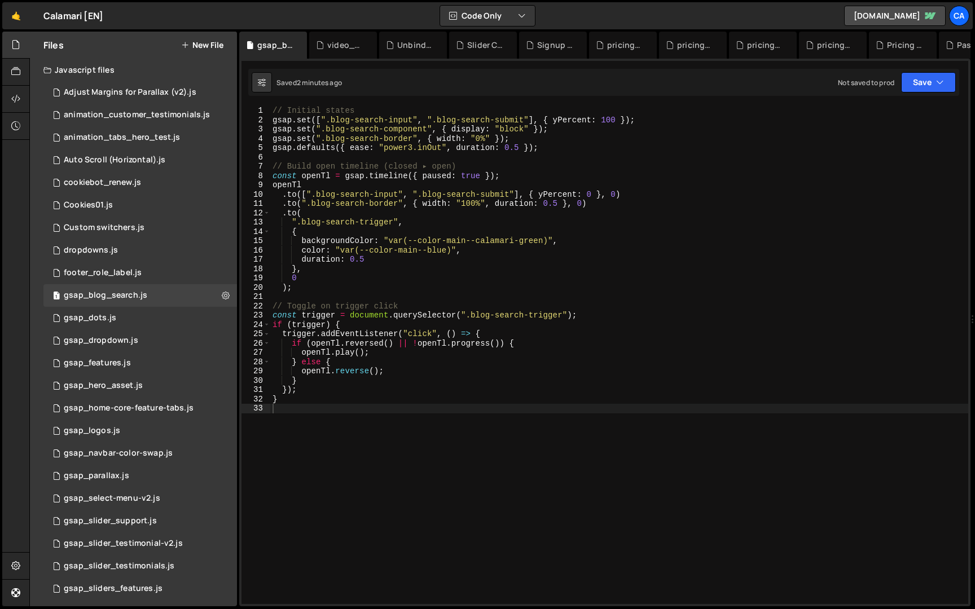
click at [396, 169] on div "// Initial states gsap . set ([ ".blog-search-input" , ".blog-search-submit" ] …" at bounding box center [619, 364] width 698 height 517
type textarea "}"
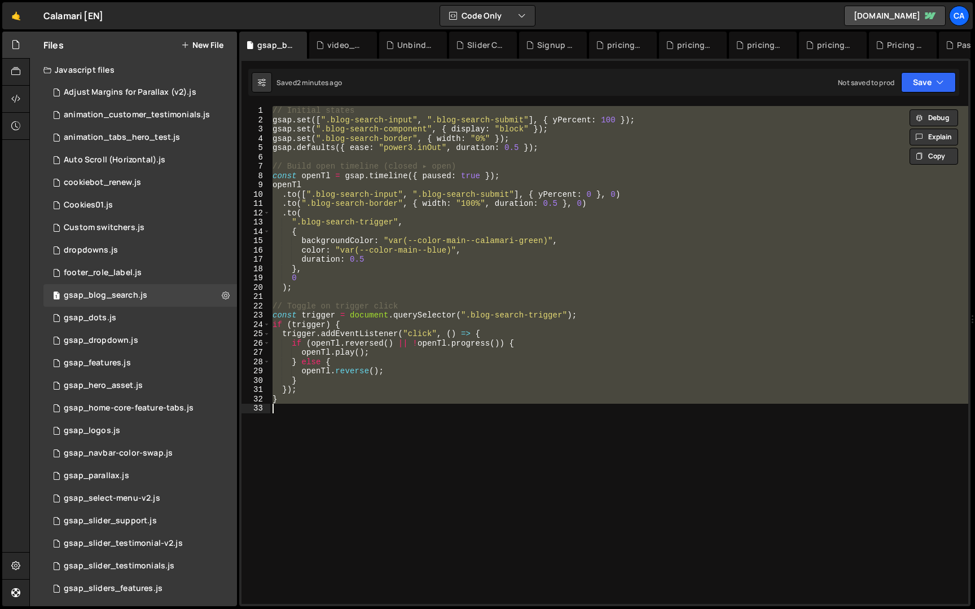
paste textarea
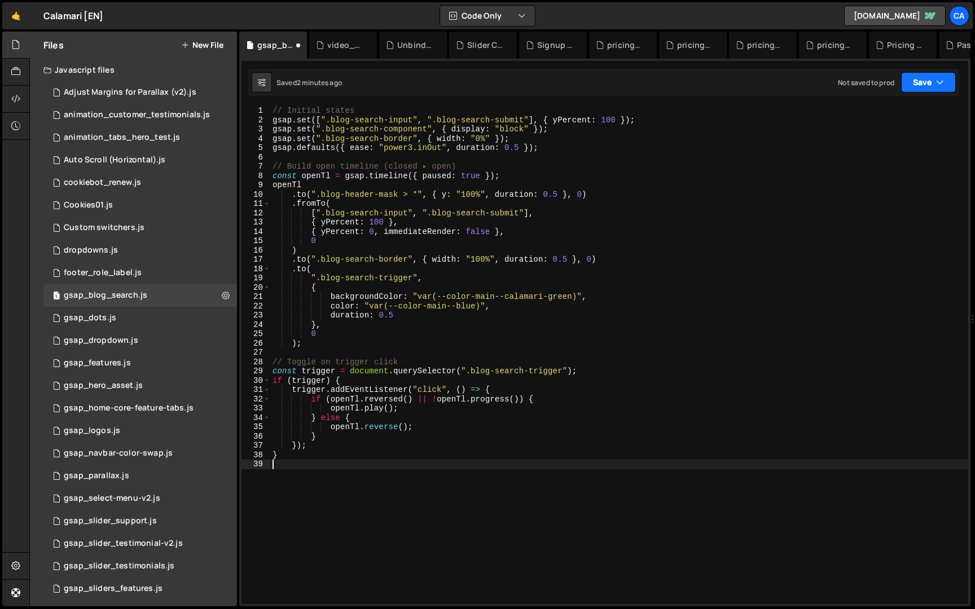
click at [920, 84] on button "Save" at bounding box center [928, 82] width 55 height 20
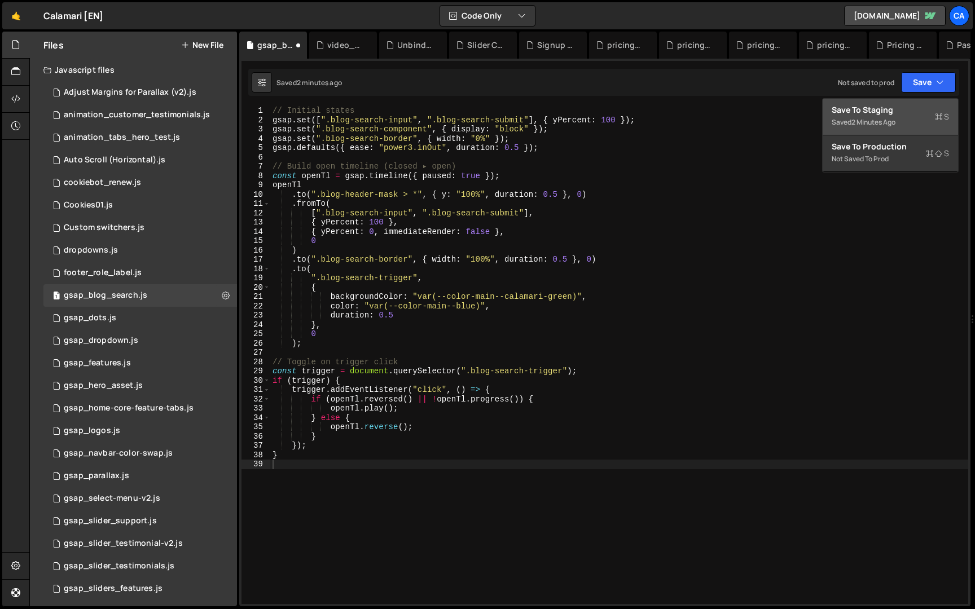
click at [907, 119] on div "Saved 2 minutes ago" at bounding box center [890, 123] width 117 height 14
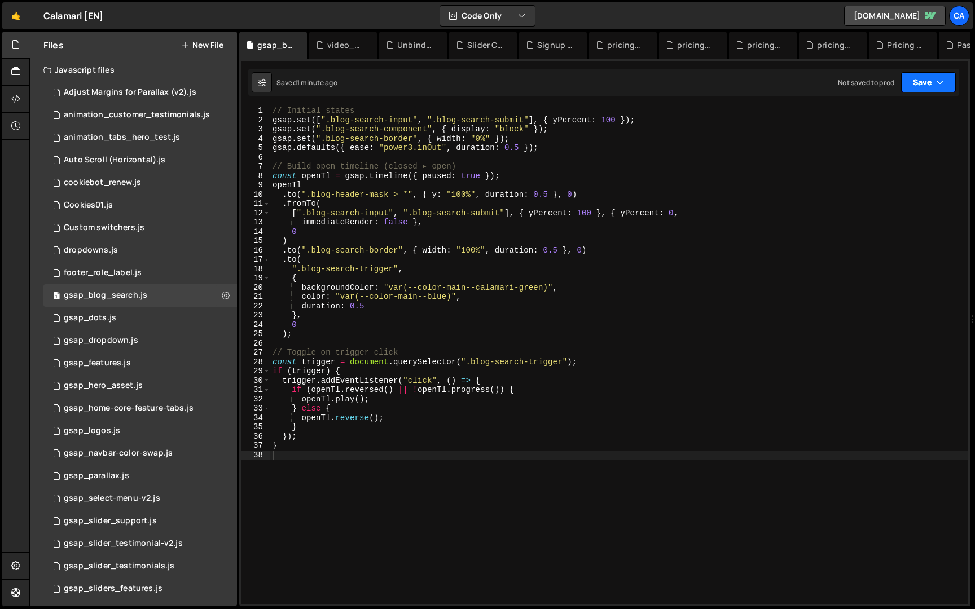
click at [929, 84] on button "Save" at bounding box center [928, 82] width 55 height 20
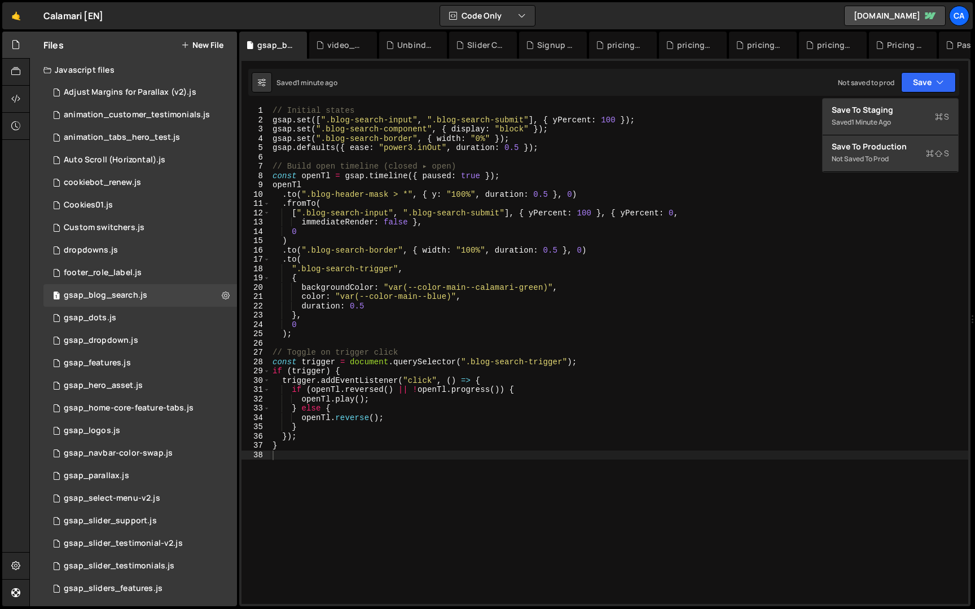
click at [761, 125] on div "// Initial states gsap . set ([ ".blog-search-input" , ".blog-search-submit" ] …" at bounding box center [619, 364] width 698 height 517
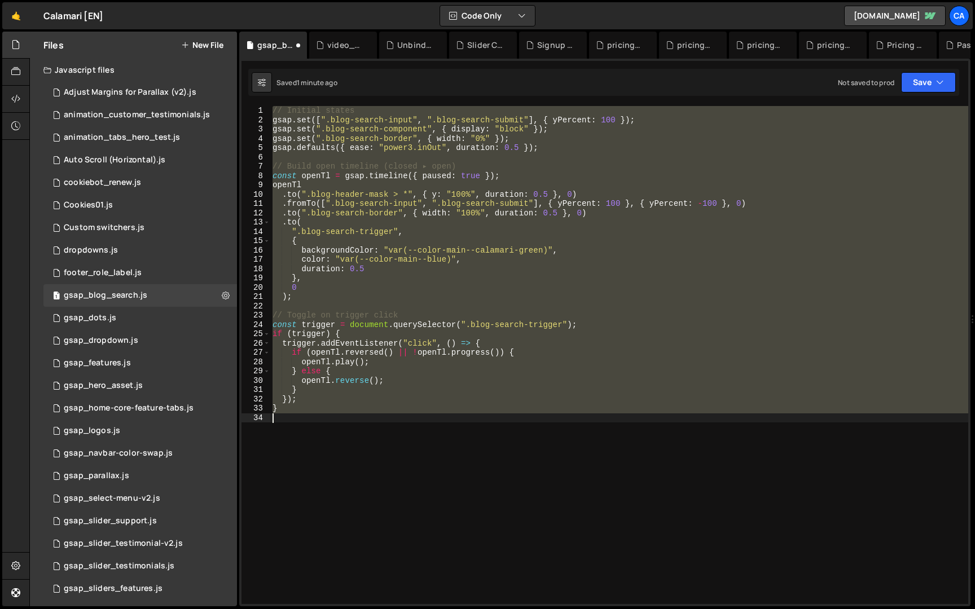
click at [675, 170] on div "// Initial states gsap . set ([ ".blog-search-input" , ".blog-search-submit" ] …" at bounding box center [619, 364] width 698 height 517
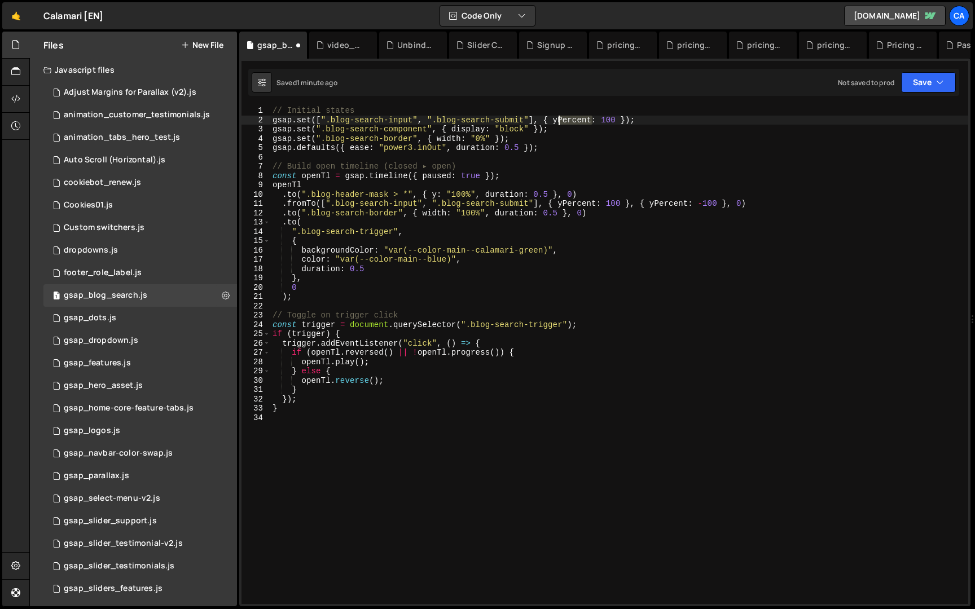
drag, startPoint x: 593, startPoint y: 121, endPoint x: 560, endPoint y: 121, distance: 33.3
click at [560, 121] on div "// Initial states gsap . set ([ ".blog-search-input" , ".blog-search-submit" ] …" at bounding box center [619, 364] width 698 height 517
drag, startPoint x: 582, startPoint y: 121, endPoint x: 569, endPoint y: 121, distance: 13.0
click at [569, 121] on div "// Initial states gsap . set ([ ".blog-search-input" , ".blog-search-submit" ] …" at bounding box center [619, 364] width 698 height 517
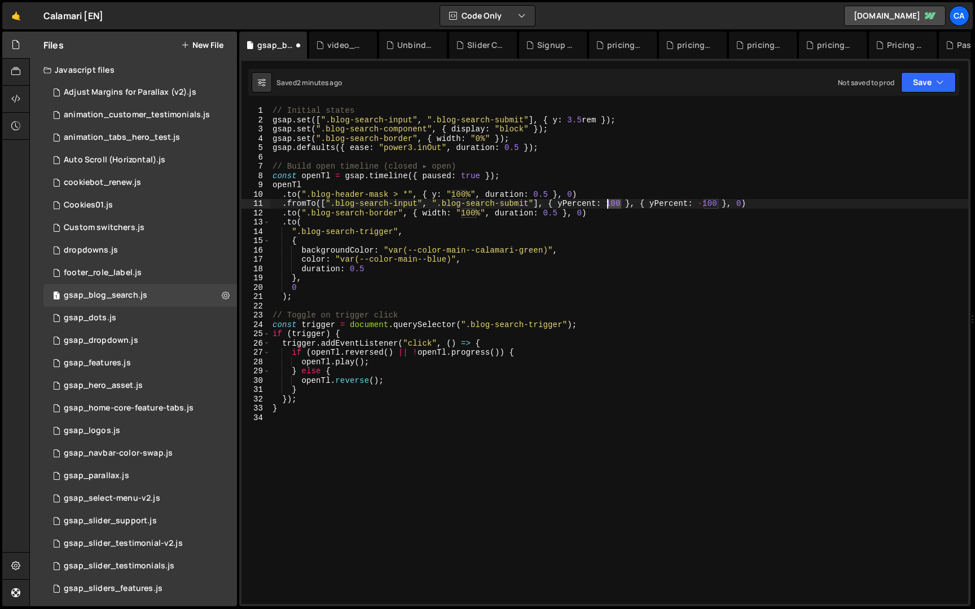
drag, startPoint x: 620, startPoint y: 204, endPoint x: 608, endPoint y: 204, distance: 11.9
click at [608, 204] on div "// Initial states gsap . set ([ ".blog-search-input" , ".blog-search-submit" ] …" at bounding box center [619, 364] width 698 height 517
drag, startPoint x: 732, startPoint y: 204, endPoint x: 715, endPoint y: 204, distance: 16.9
click at [715, 204] on div "// Initial states gsap . set ([ ".blog-search-input" , ".blog-search-submit" ] …" at bounding box center [619, 364] width 698 height 517
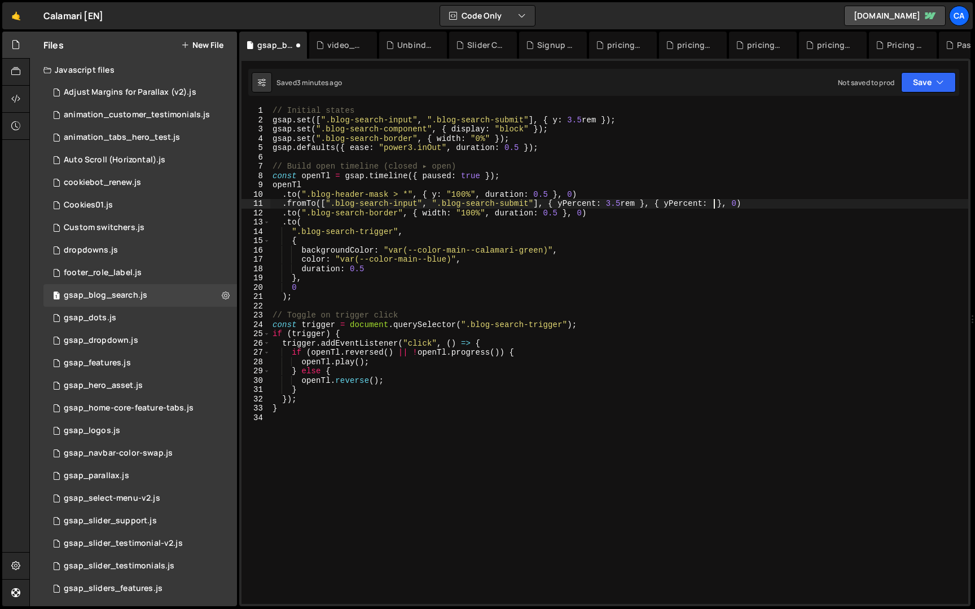
scroll to position [0, 32]
click at [698, 192] on div "// Initial states gsap . set ([ ".blog-search-input" , ".blog-search-submit" ] …" at bounding box center [619, 364] width 698 height 517
click at [370, 226] on div "// Initial states gsap . set ([ ".blog-search-input" , ".blog-search-submit" ] …" at bounding box center [619, 364] width 698 height 517
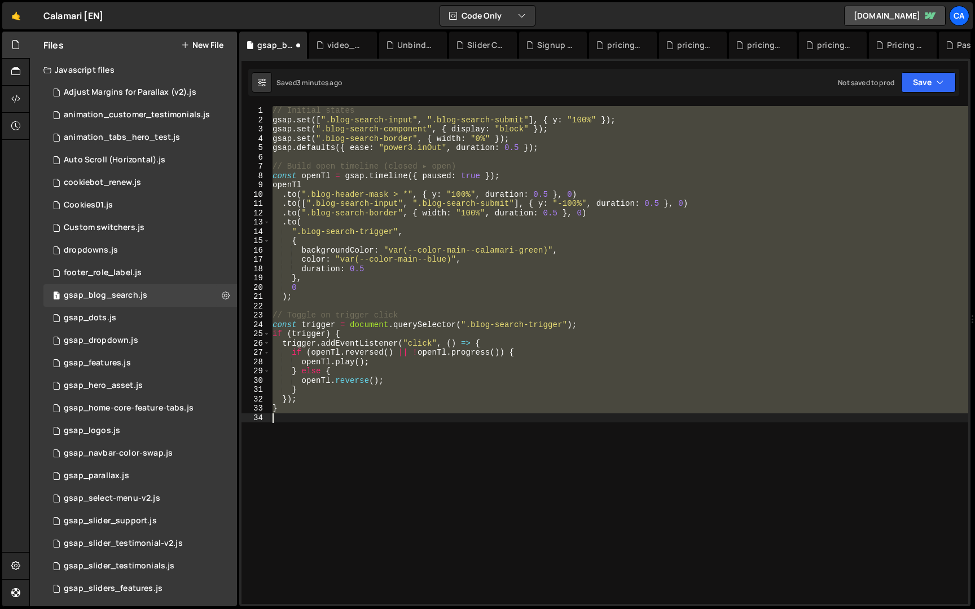
click at [616, 201] on div "// Initial states gsap . set ([ ".blog-search-input" , ".blog-search-submit" ] …" at bounding box center [619, 355] width 698 height 498
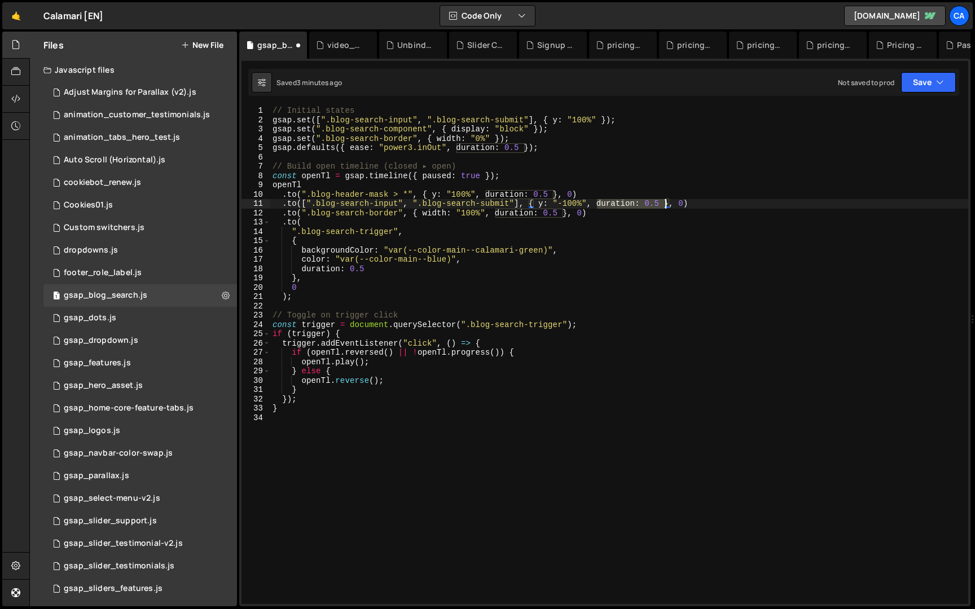
drag, startPoint x: 597, startPoint y: 204, endPoint x: 666, endPoint y: 204, distance: 68.8
click at [666, 204] on div "// Initial states gsap . set ([ ".blog-search-input" , ".blog-search-submit" ] …" at bounding box center [619, 364] width 698 height 517
click at [583, 205] on div "// Initial states gsap . set ([ ".blog-search-input" , ".blog-search-submit" ] …" at bounding box center [619, 364] width 698 height 517
drag, startPoint x: 593, startPoint y: 124, endPoint x: 573, endPoint y: 124, distance: 20.3
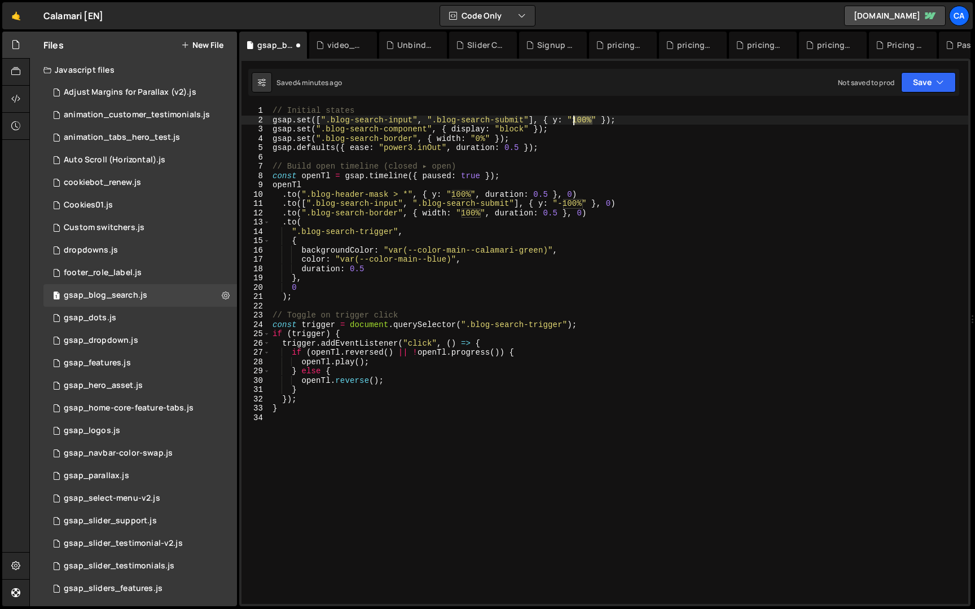
click at [573, 124] on div "// Initial states gsap . set ([ ".blog-search-input" , ".blog-search-submit" ] …" at bounding box center [619, 364] width 698 height 517
drag, startPoint x: 584, startPoint y: 202, endPoint x: 559, endPoint y: 203, distance: 25.4
click at [559, 203] on div "// Initial states gsap . set ([ ".blog-search-input" , ".blog-search-submit" ] …" at bounding box center [619, 364] width 698 height 517
click at [567, 177] on div "// Initial states gsap . set ([ ".blog-search-input" , ".blog-search-submit" ] …" at bounding box center [619, 364] width 698 height 517
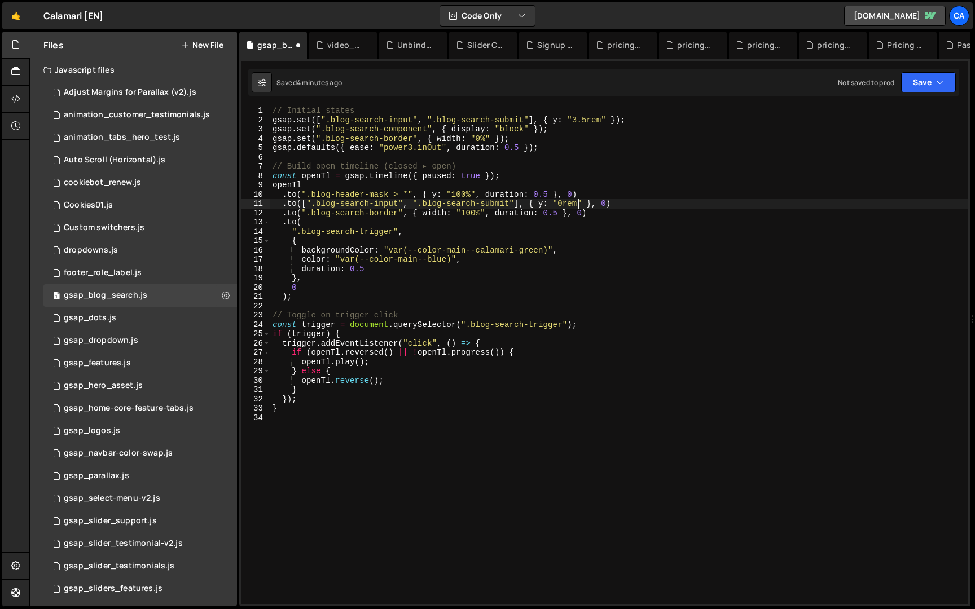
scroll to position [0, 15]
click at [915, 74] on button "Save" at bounding box center [928, 82] width 55 height 20
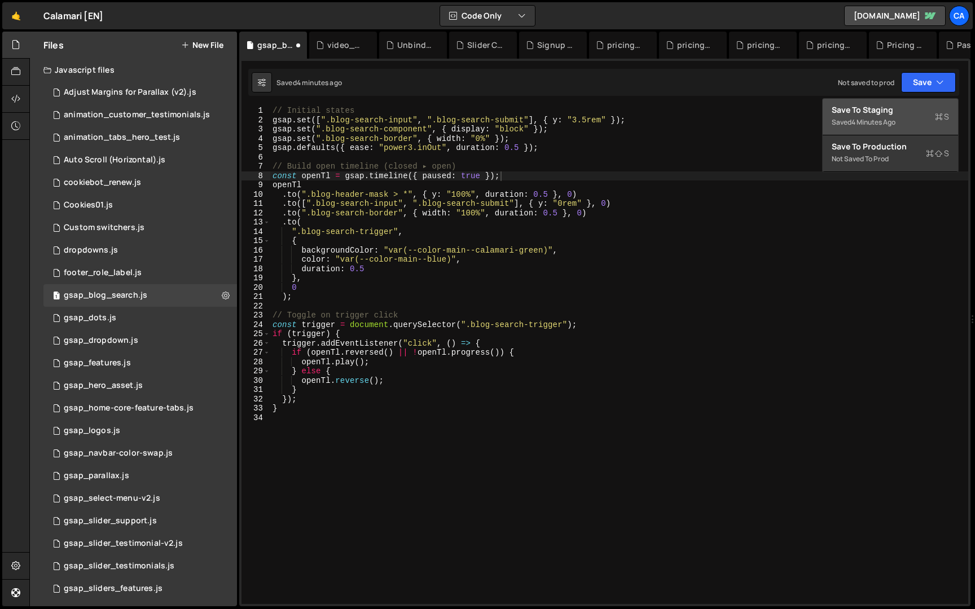
click at [912, 108] on div "Save to Staging S" at bounding box center [890, 109] width 117 height 11
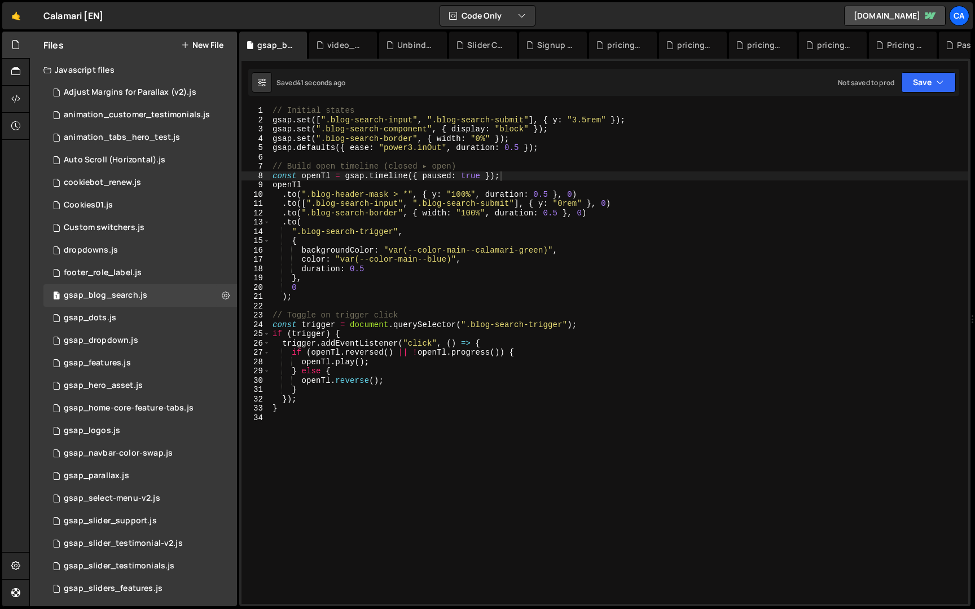
click at [578, 204] on div "// Initial states gsap . set ([ ".blog-search-input" , ".blog-search-submit" ] …" at bounding box center [619, 364] width 698 height 517
click at [578, 188] on div "// Initial states gsap . set ([ ".blog-search-input" , ".blog-search-submit" ] …" at bounding box center [619, 364] width 698 height 517
click at [559, 206] on div "// Initial states gsap . set ([ ".blog-search-input" , ".blog-search-submit" ] …" at bounding box center [619, 364] width 698 height 517
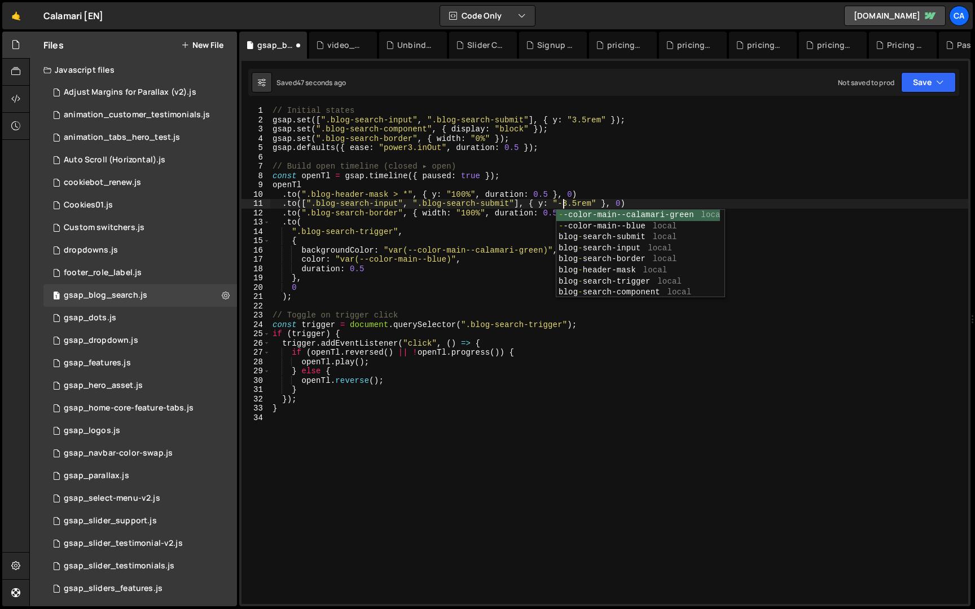
click at [681, 152] on div "// Initial states gsap . set ([ ".blog-search-input" , ".blog-search-submit" ] …" at bounding box center [619, 364] width 698 height 517
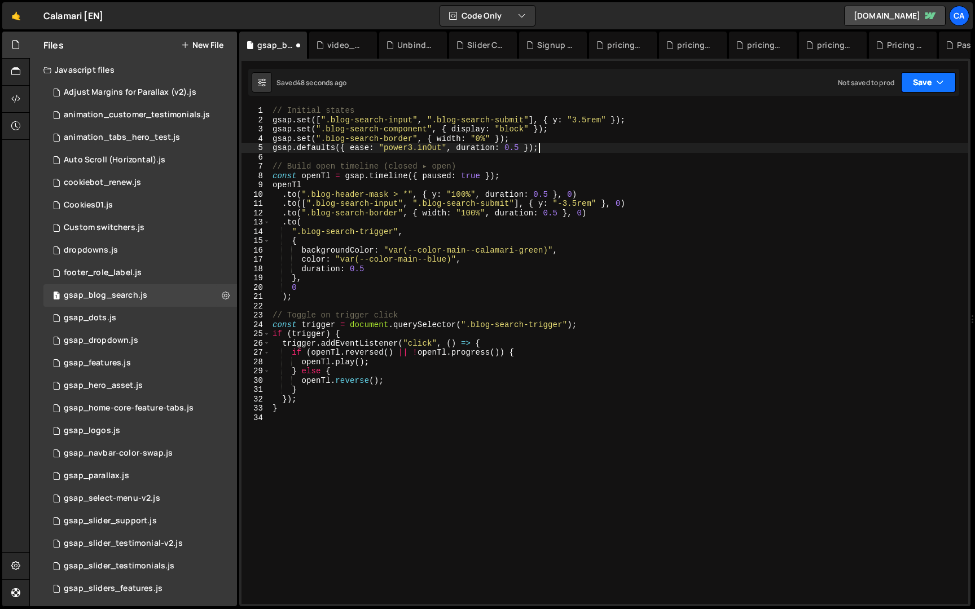
click at [915, 73] on button "Save" at bounding box center [928, 82] width 55 height 20
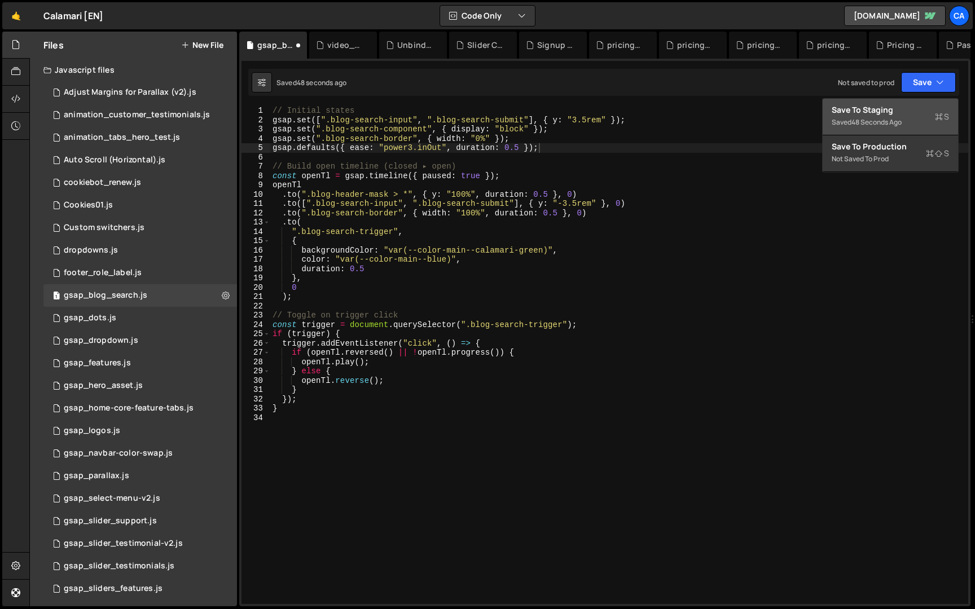
click at [907, 108] on div "Save to Staging S" at bounding box center [890, 109] width 117 height 11
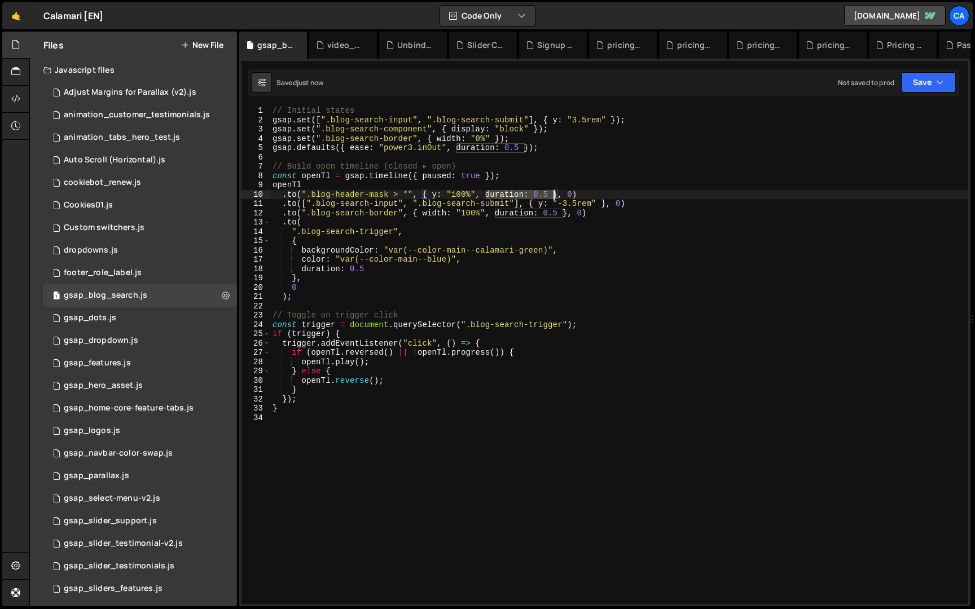
drag, startPoint x: 486, startPoint y: 197, endPoint x: 555, endPoint y: 197, distance: 68.8
click at [555, 197] on div "// Initial states gsap . set ([ ".blog-search-input" , ".blog-search-submit" ] …" at bounding box center [619, 364] width 698 height 517
drag, startPoint x: 494, startPoint y: 213, endPoint x: 562, endPoint y: 213, distance: 67.7
click at [562, 213] on div "// Initial states gsap . set ([ ".blog-search-input" , ".blog-search-submit" ] …" at bounding box center [619, 364] width 698 height 517
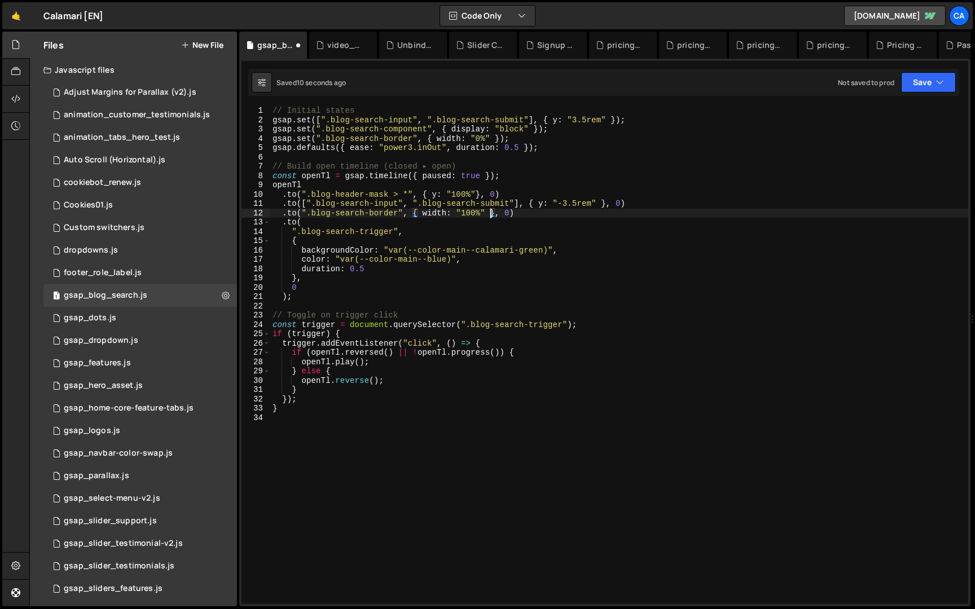
click at [477, 195] on div "// Initial states gsap . set ([ ".blog-search-input" , ".blog-search-submit" ] …" at bounding box center [619, 364] width 698 height 517
click at [908, 77] on button "Save" at bounding box center [928, 82] width 55 height 20
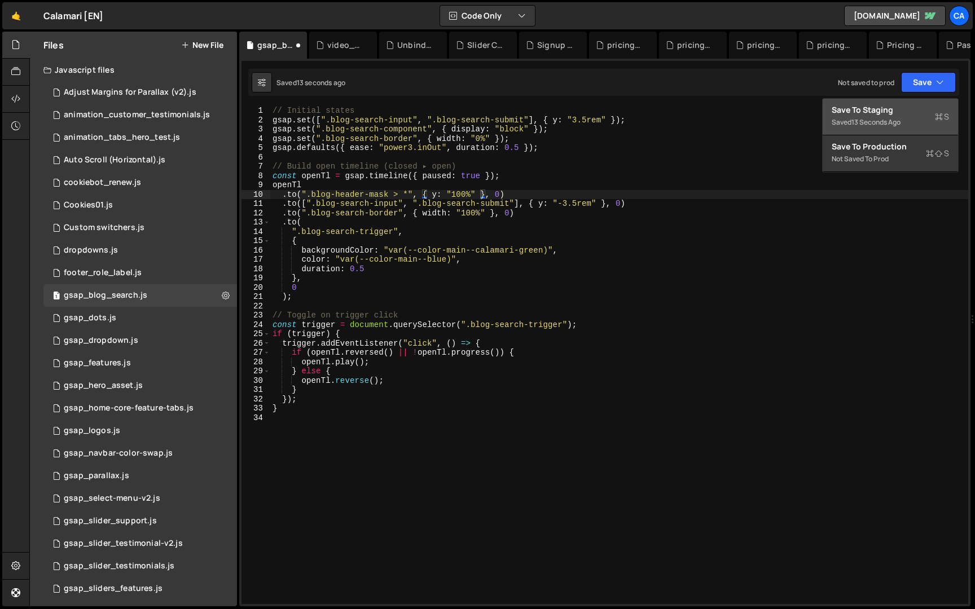
click at [903, 104] on div "Save to Staging S" at bounding box center [890, 109] width 117 height 11
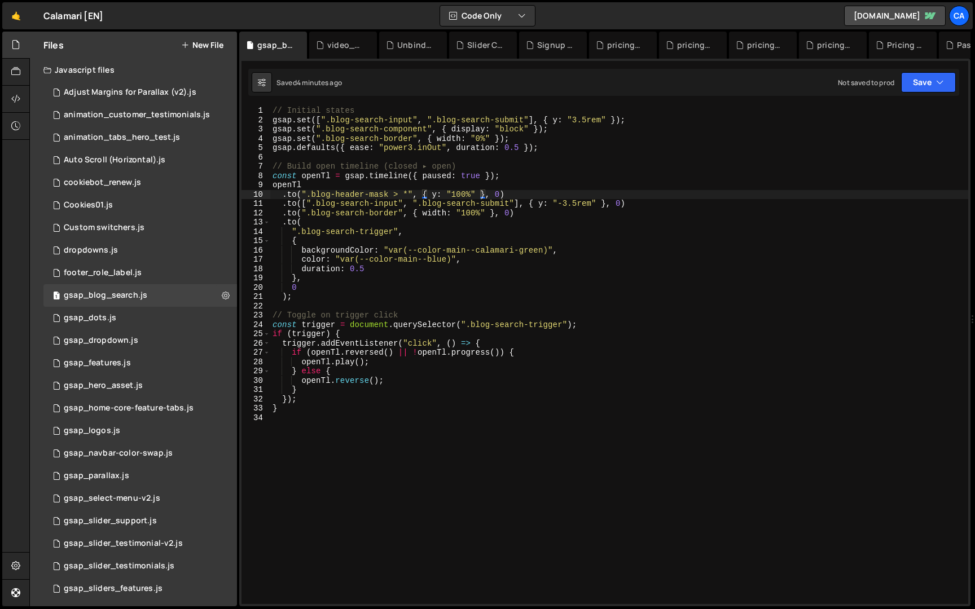
click at [472, 226] on div "// Initial states gsap . set ([ ".blog-search-input" , ".blog-search-submit" ] …" at bounding box center [619, 364] width 698 height 517
type textarea "}"
paste textarea
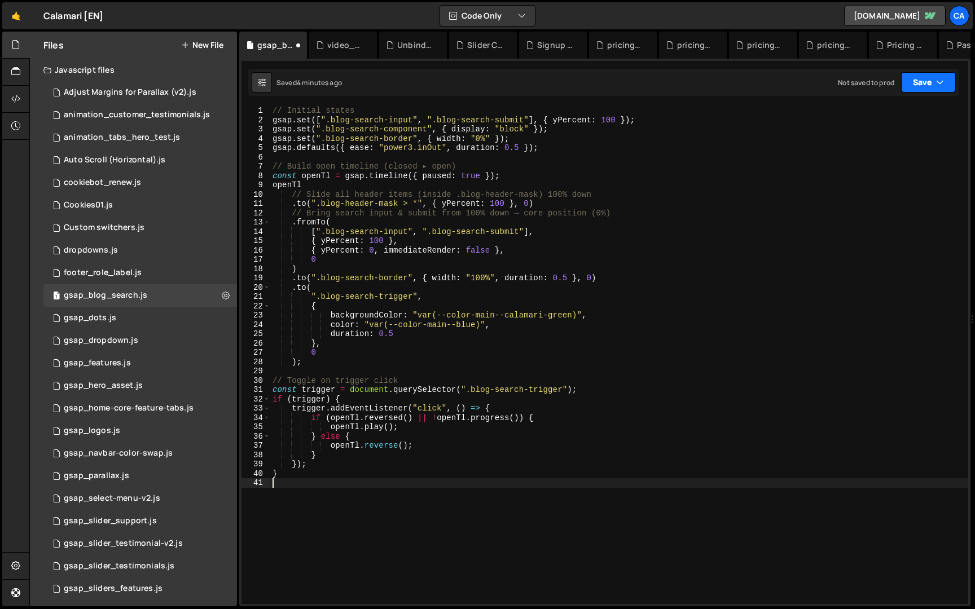
click at [932, 72] on button "Save" at bounding box center [928, 82] width 55 height 20
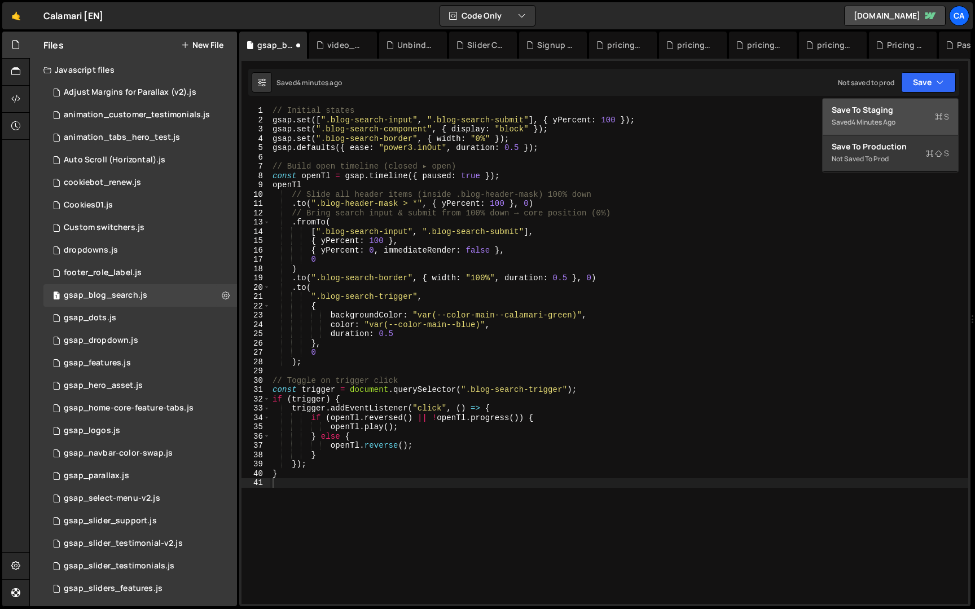
click at [917, 110] on div "Save to Staging S" at bounding box center [890, 109] width 117 height 11
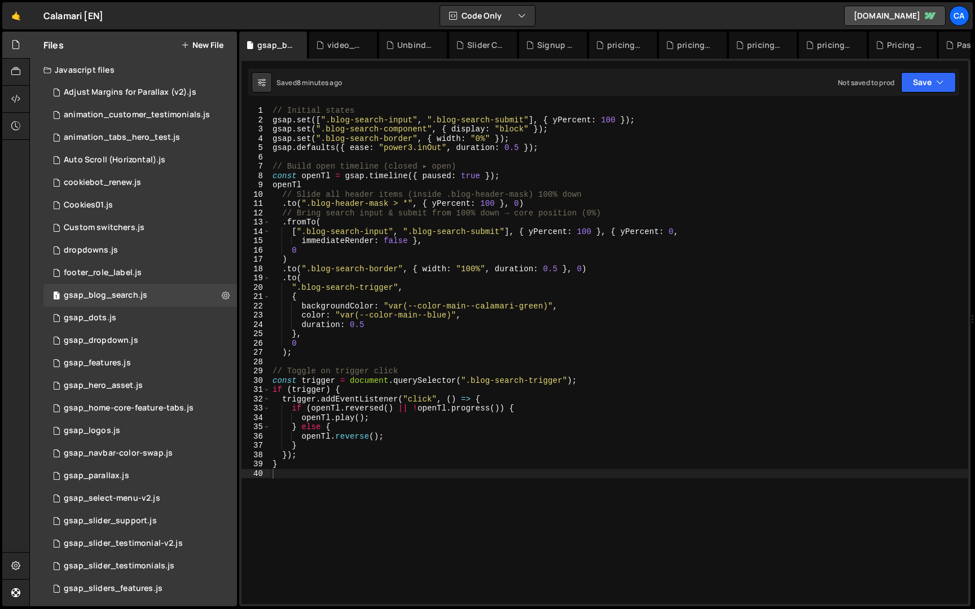
click at [367, 157] on div "// Initial states gsap . set ([ ".blog-search-input" , ".blog-search-submit" ] …" at bounding box center [619, 364] width 698 height 517
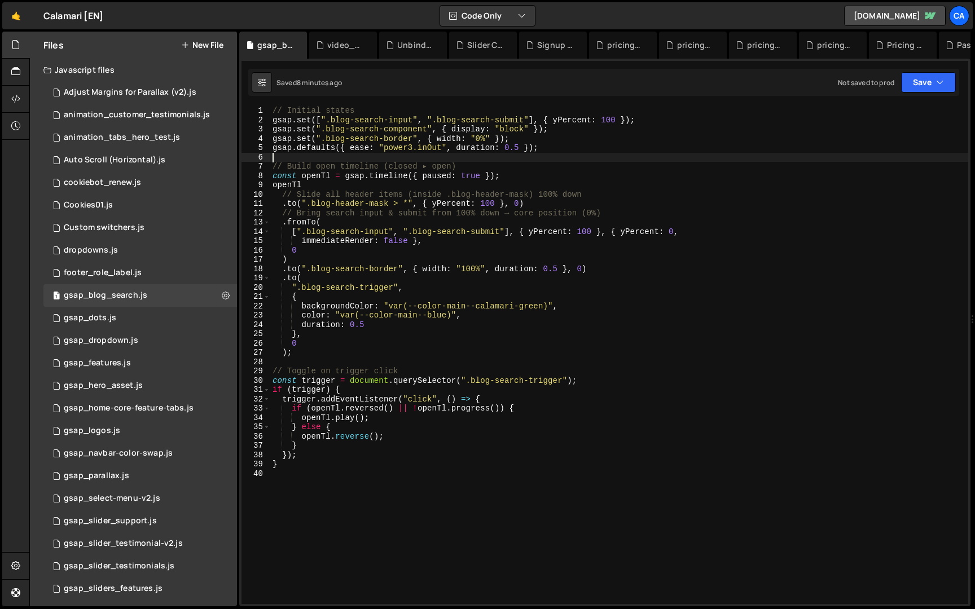
type textarea "}"
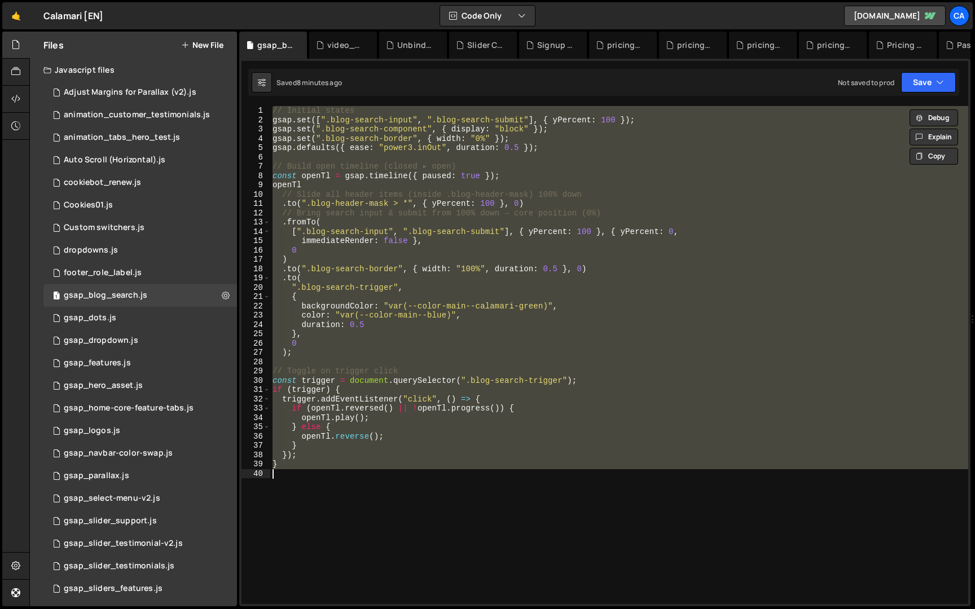
paste textarea
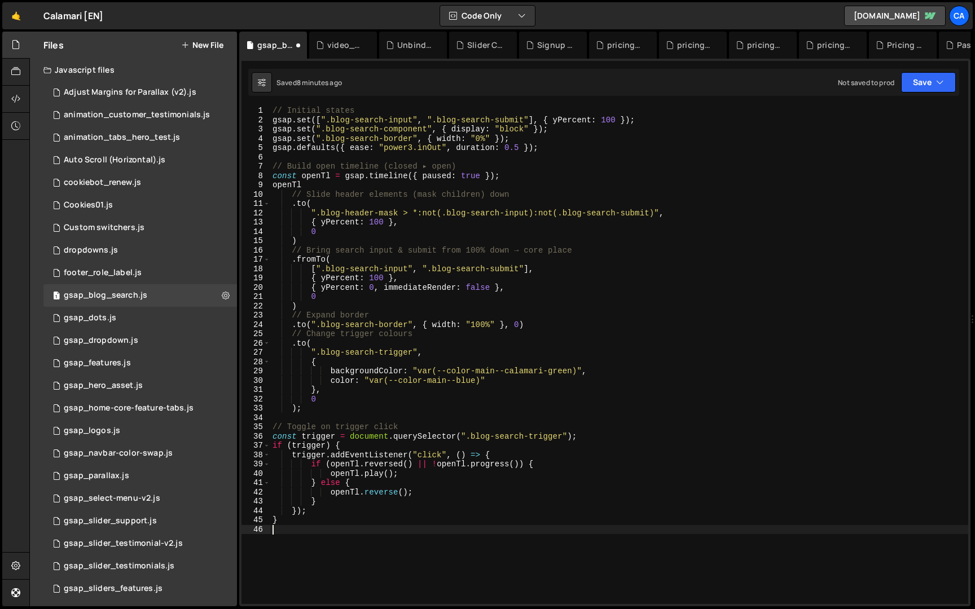
click at [897, 78] on div "Not saved to prod Upgrade to Edit Save Save to Staging S Saved 8 minutes ago Sa…" at bounding box center [897, 82] width 118 height 20
click at [911, 84] on button "Save" at bounding box center [928, 82] width 55 height 20
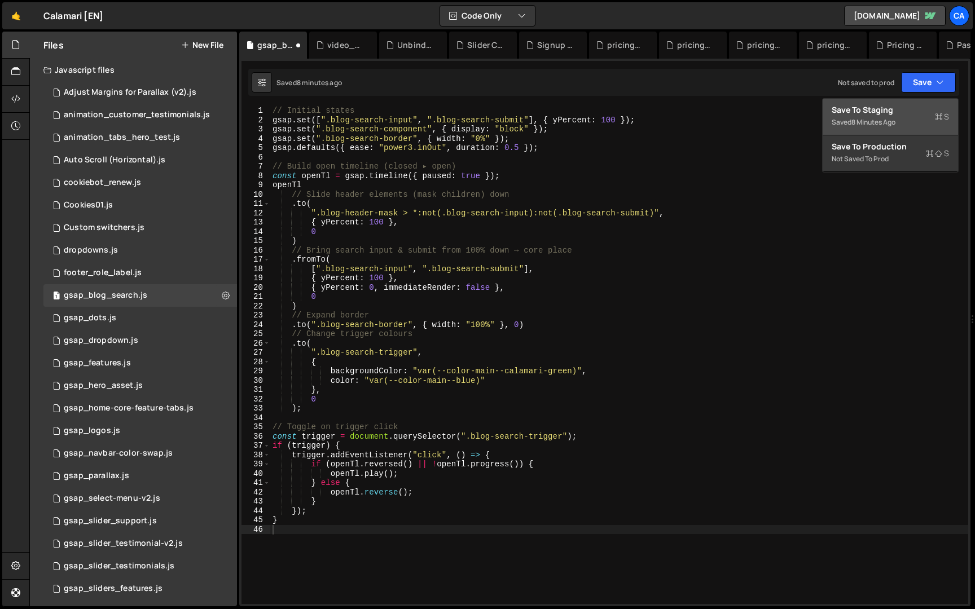
click at [899, 117] on div "Saved 8 minutes ago" at bounding box center [890, 123] width 117 height 14
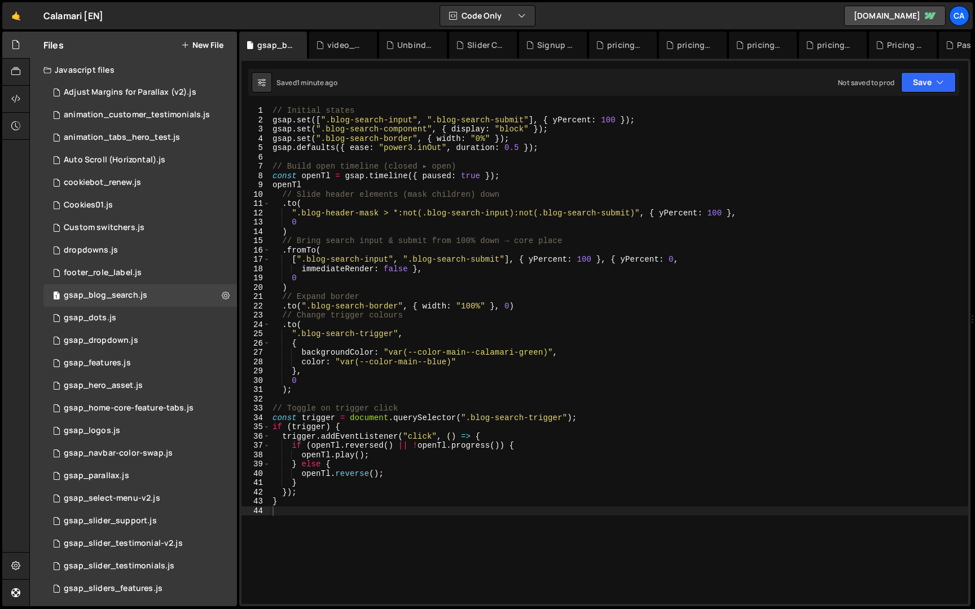
type textarea "gsap.defaults({ ease: "power3.inOut", duration: 0.5 });"
click at [557, 144] on div "// Initial states gsap . set ([ ".blog-search-input" , ".blog-search-submit" ] …" at bounding box center [619, 364] width 698 height 517
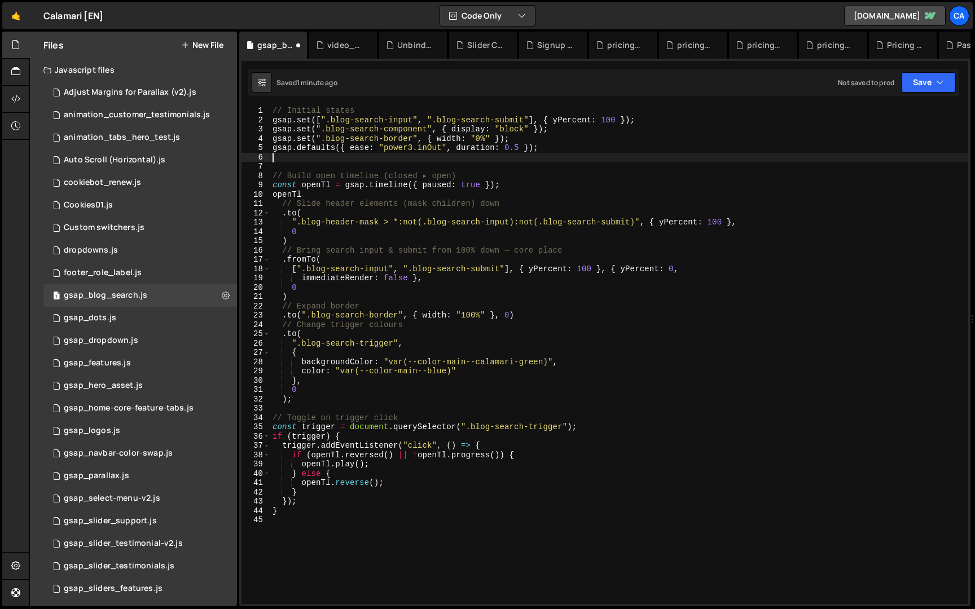
paste textarea "gsap.set([".blog-search-input", ".blog-search-submit"], { yPercent: 100, autoAl…"
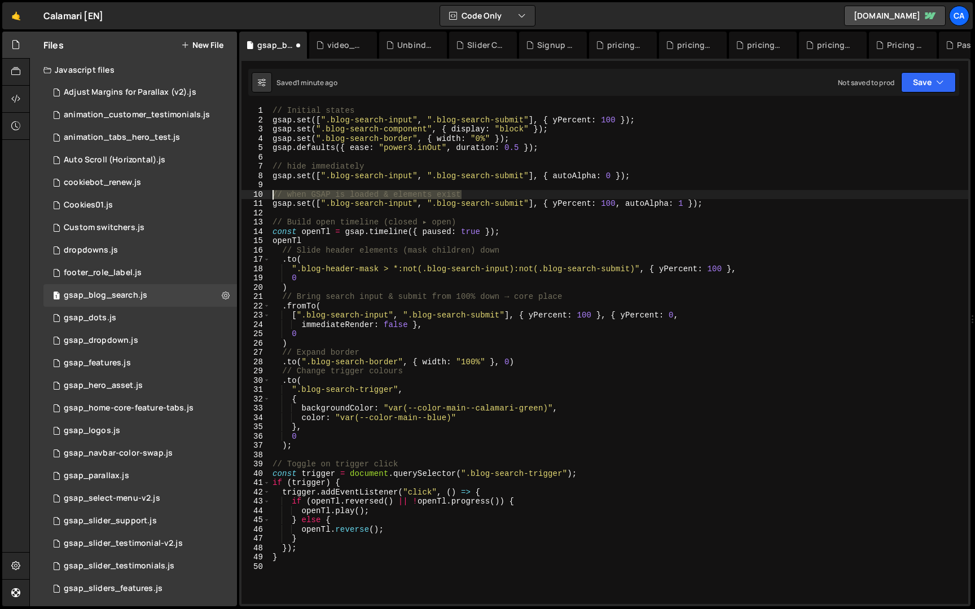
drag, startPoint x: 471, startPoint y: 193, endPoint x: 256, endPoint y: 193, distance: 215.0
click at [256, 193] on div "gsap.set([".blog-search-input", ".blog-search-submit"], { yPercent: 100, autoAl…" at bounding box center [604, 355] width 727 height 498
type textarea "// when GSAP is loaded & elements exist"
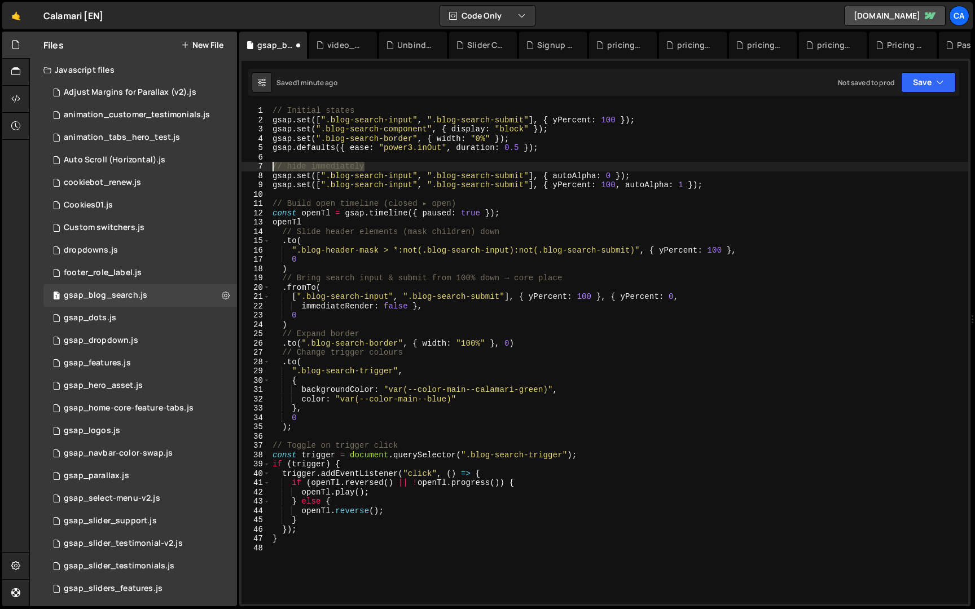
drag, startPoint x: 374, startPoint y: 166, endPoint x: 247, endPoint y: 168, distance: 127.0
click at [247, 168] on div "gsap.set([".blog-search-input", ".blog-search-submit"], { autoAlpha: 0 }); 1 2 …" at bounding box center [604, 355] width 727 height 498
type textarea "// hide immediately"
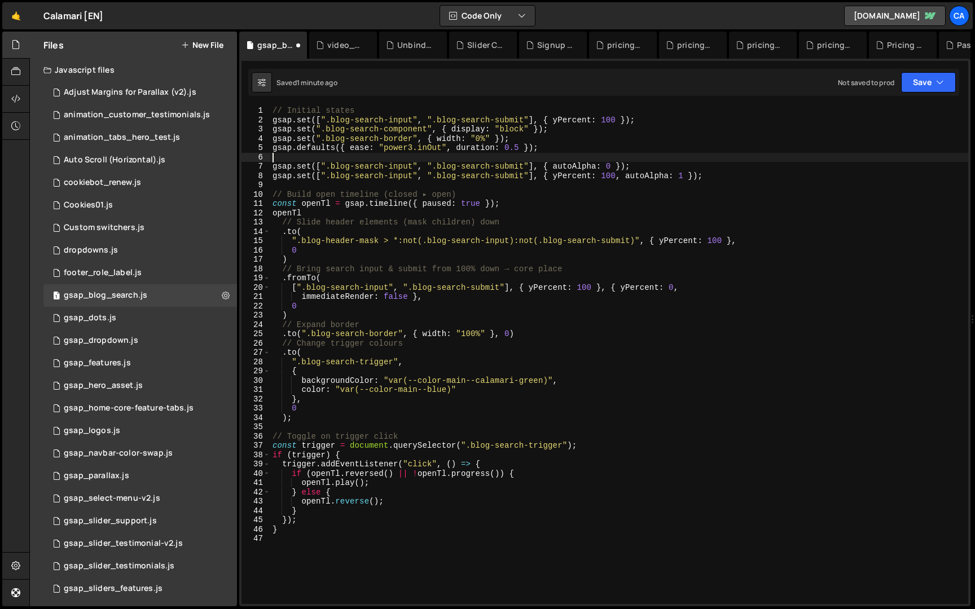
click at [412, 191] on div "// Initial states gsap . set ([ ".blog-search-input" , ".blog-search-submit" ] …" at bounding box center [619, 364] width 698 height 517
click at [345, 166] on div "// Initial states gsap . set ([ ".blog-search-input" , ".blog-search-submit" ] …" at bounding box center [619, 364] width 698 height 517
type textarea "}"
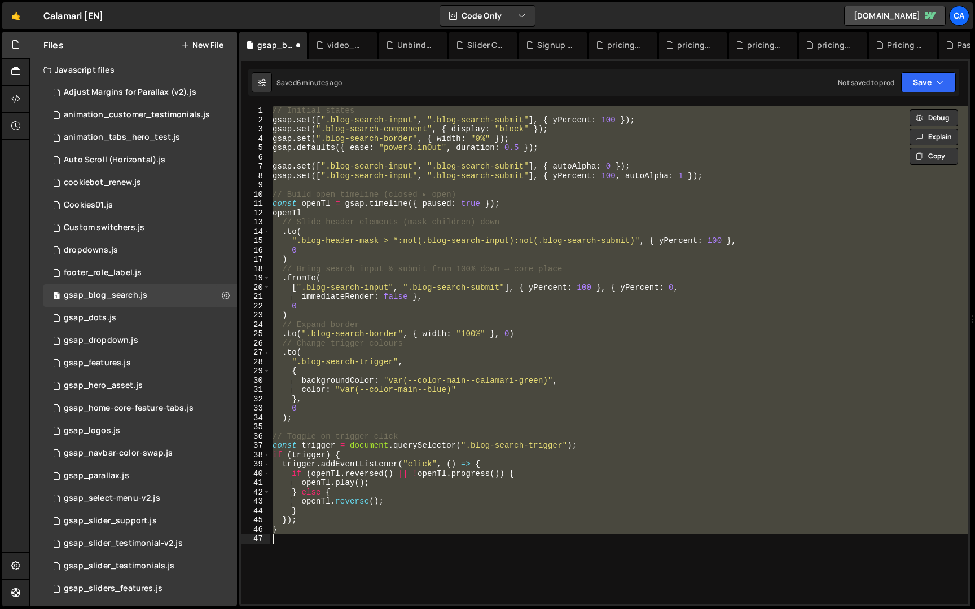
paste textarea
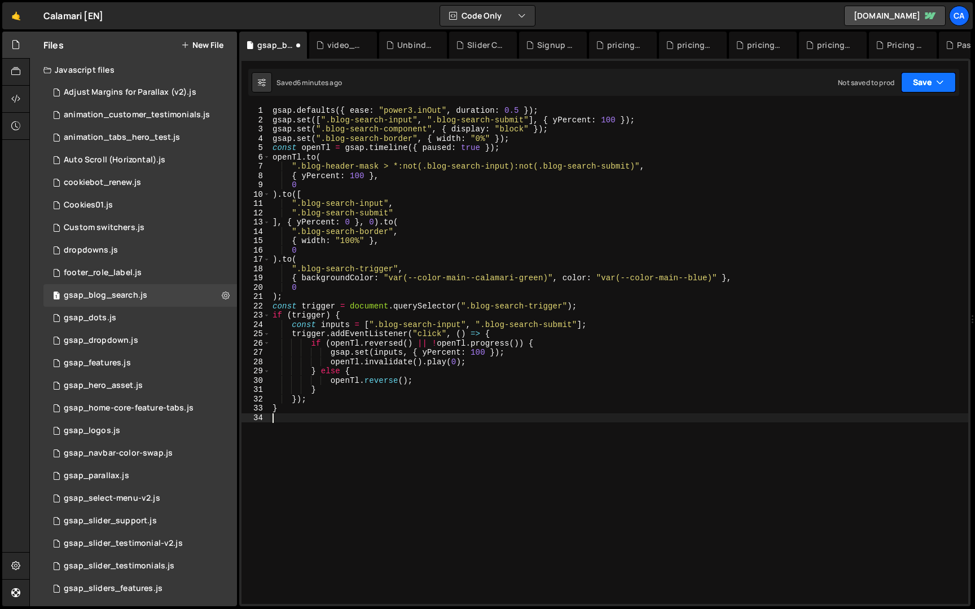
click at [925, 81] on button "Save" at bounding box center [928, 82] width 55 height 20
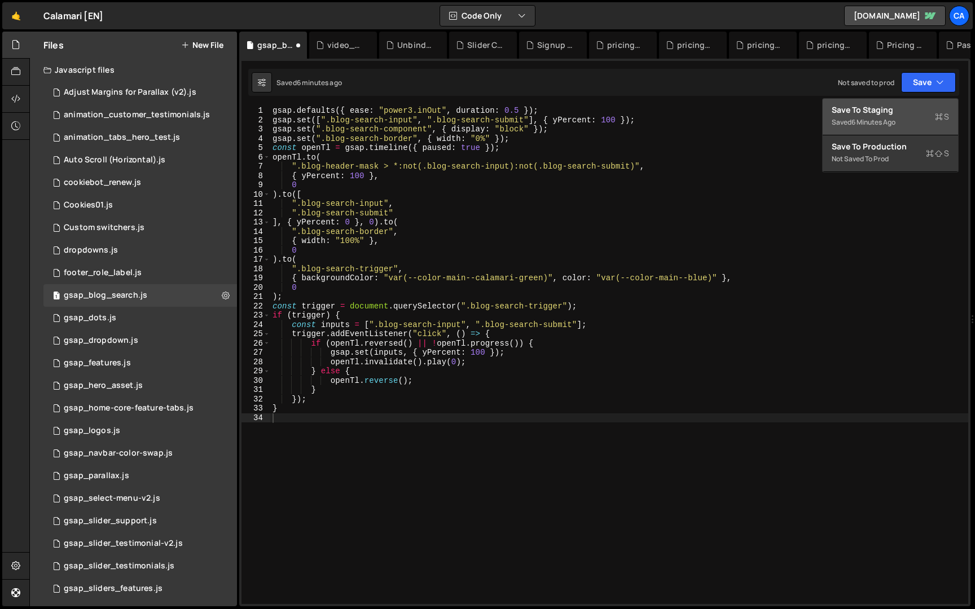
click at [890, 120] on div "6 minutes ago" at bounding box center [873, 122] width 44 height 10
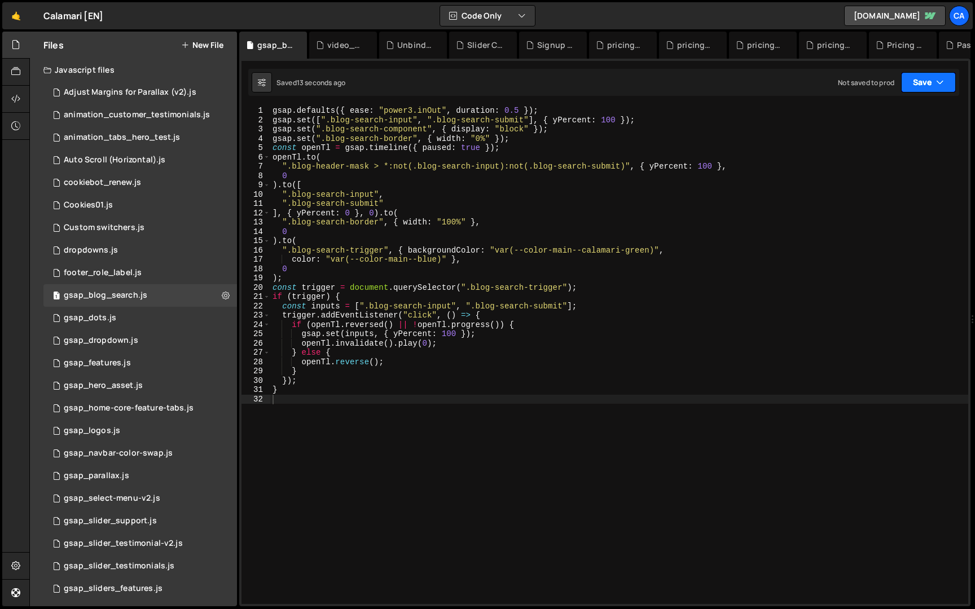
click at [933, 87] on button "Save" at bounding box center [928, 82] width 55 height 20
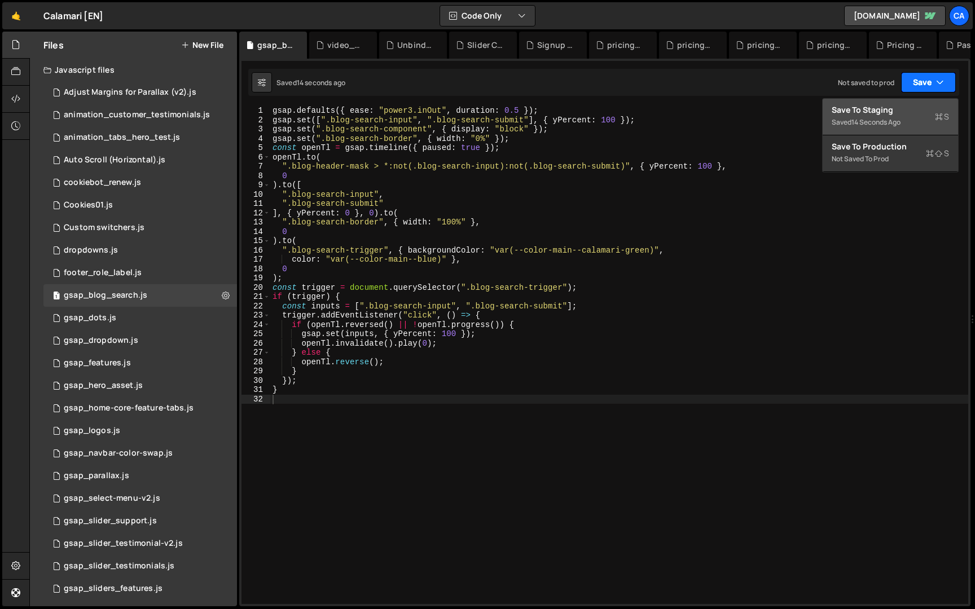
click at [0, 289] on div "Hold on a sec... Are you certain you wish to leave this page? Any changes you'v…" at bounding box center [487, 304] width 975 height 609
